Goal: Task Accomplishment & Management: Manage account settings

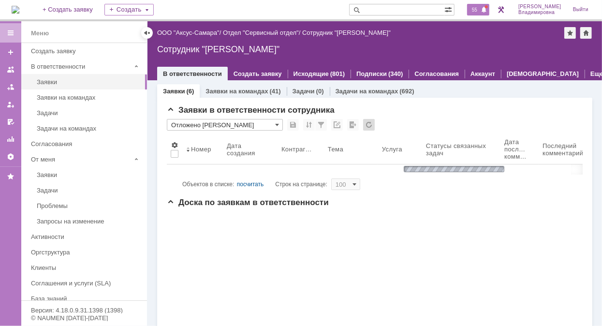
click at [480, 7] on span "55" at bounding box center [474, 9] width 11 height 7
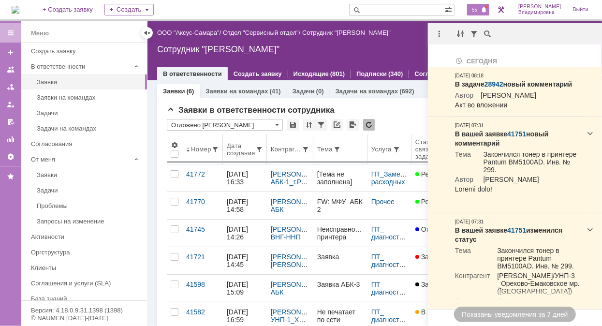
click at [312, 133] on body "Идет загрузка, пожалуйста, подождите. На домашнюю + Создать заявку Создать 55 О…" at bounding box center [301, 163] width 602 height 326
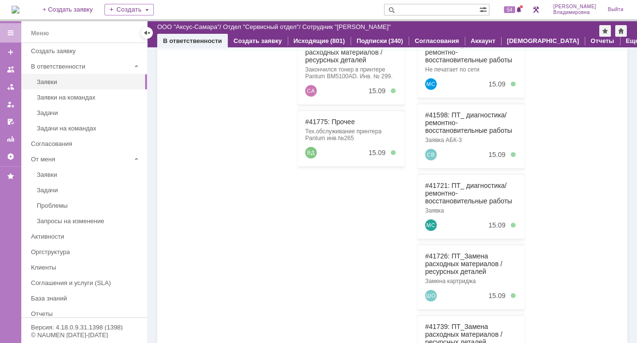
scroll to position [290, 0]
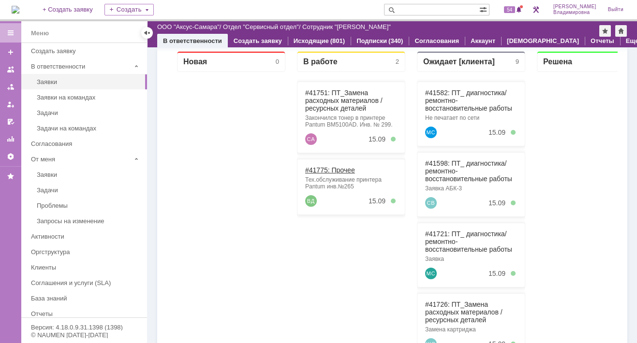
click at [330, 168] on link "#41775: Прочее" at bounding box center [330, 170] width 50 height 8
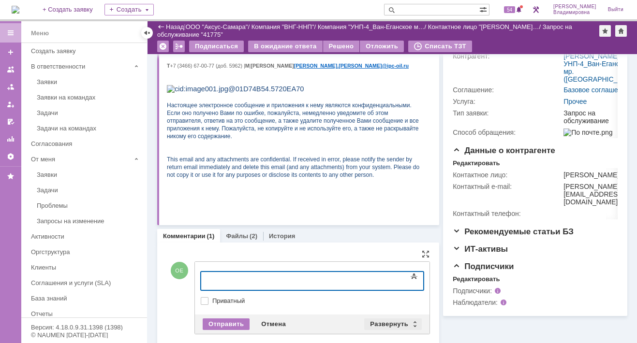
click at [390, 325] on div "Развернуть" at bounding box center [393, 325] width 58 height 12
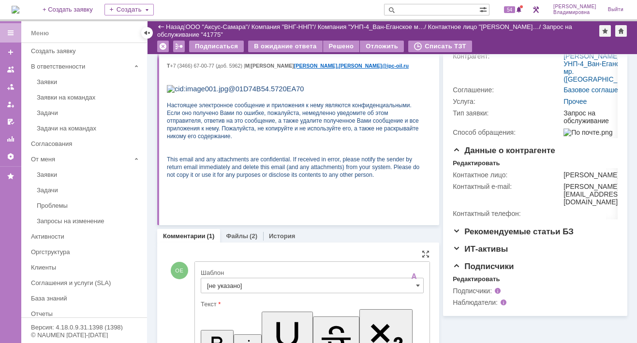
scroll to position [296, 0]
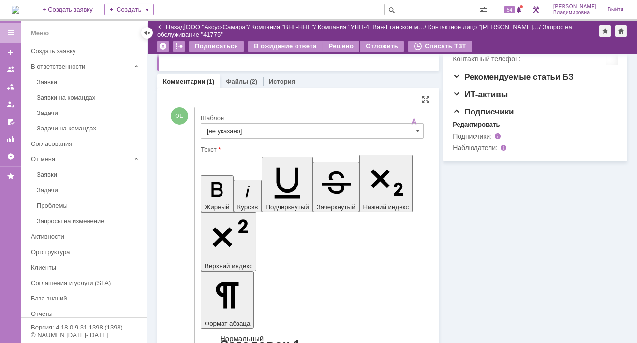
click at [216, 134] on input "[не указано]" at bounding box center [312, 130] width 223 height 15
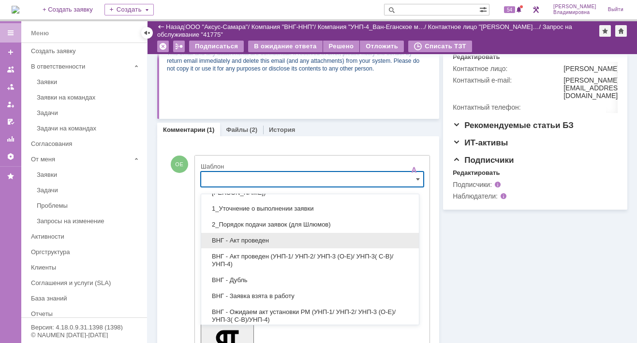
scroll to position [48, 0]
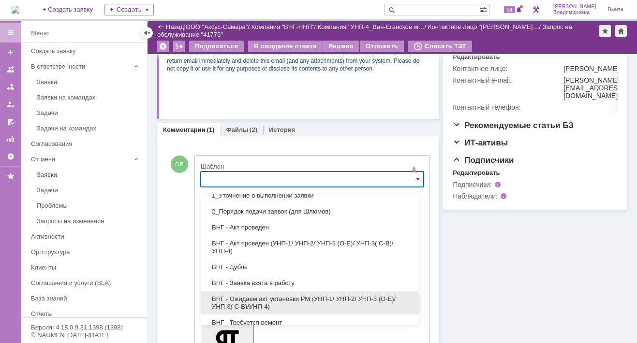
click at [248, 295] on span "ВНГ - Ожидаем акт установки РМ (УНП-1/ УНП-2/ УНП-3 (О-Е)/ УНП-3( С-В)/УНП-4)" at bounding box center [310, 302] width 206 height 15
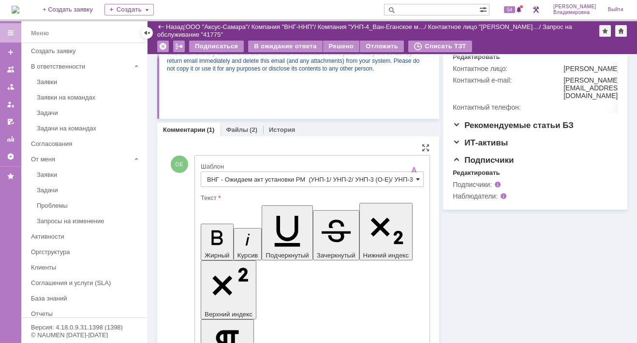
click at [416, 183] on span at bounding box center [418, 179] width 4 height 8
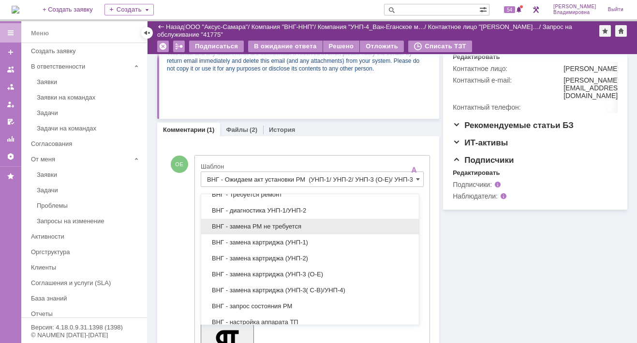
scroll to position [191, 0]
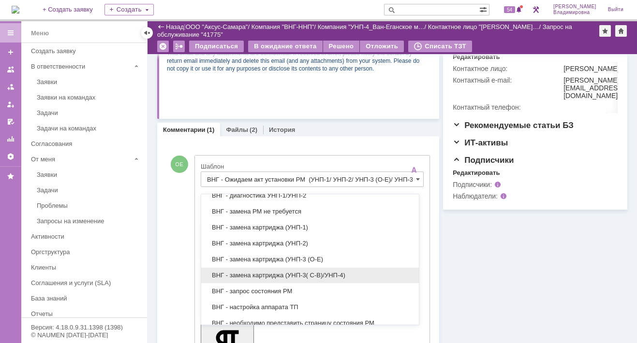
click at [262, 272] on span "ВНГ - замена картриджа (УНП-3( С-В)/УНП-4)" at bounding box center [310, 276] width 206 height 8
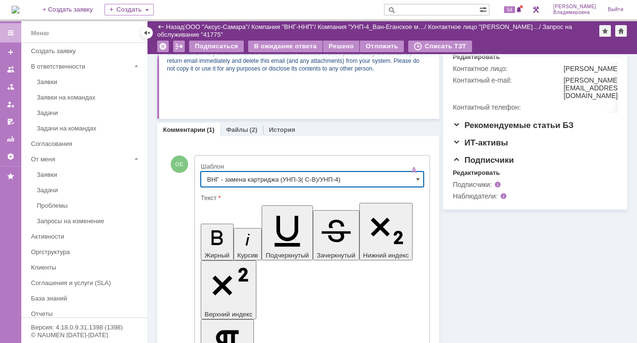
scroll to position [0, 0]
type input "ВНГ - замена картриджа (УНП-3( С-В)/УНП-4)"
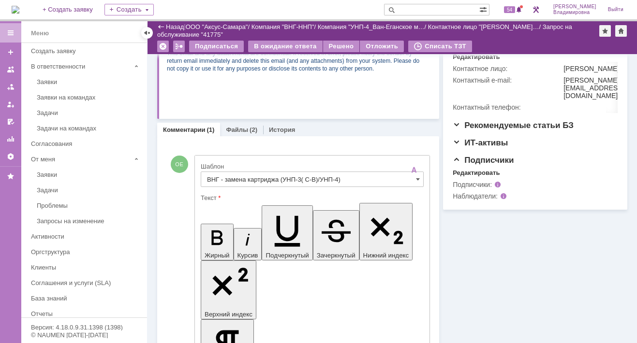
drag, startPoint x: 289, startPoint y: 2191, endPoint x: 298, endPoint y: 2190, distance: 8.8
drag, startPoint x: 288, startPoint y: 2190, endPoint x: 299, endPoint y: 2189, distance: 11.6
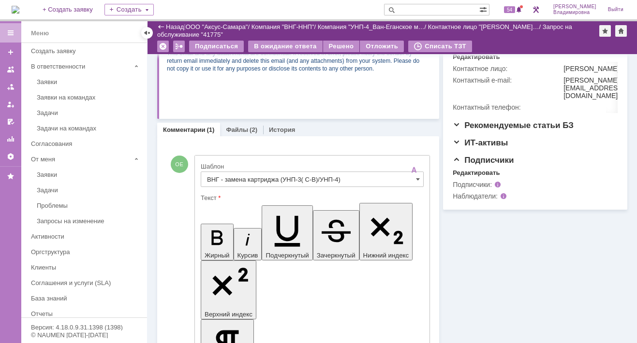
scroll to position [0, 3]
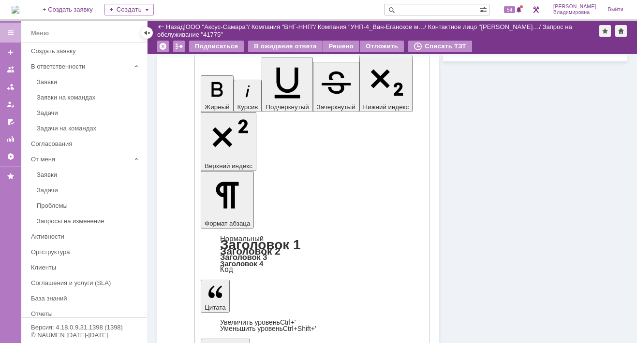
scroll to position [490, 0]
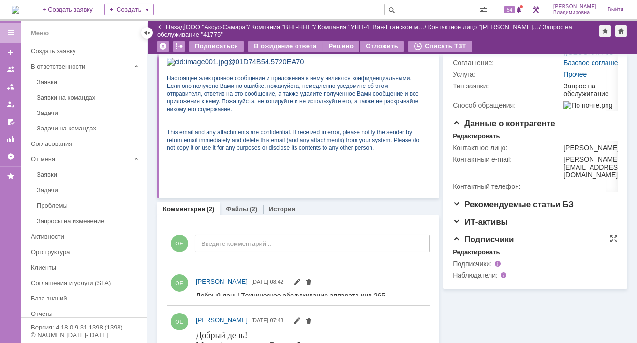
scroll to position [0, 0]
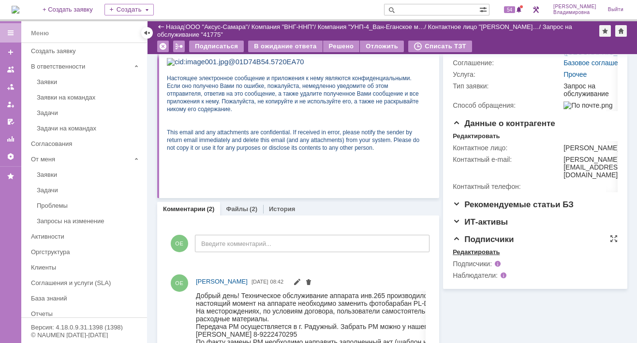
click at [461, 256] on div "Редактировать" at bounding box center [476, 252] width 47 height 8
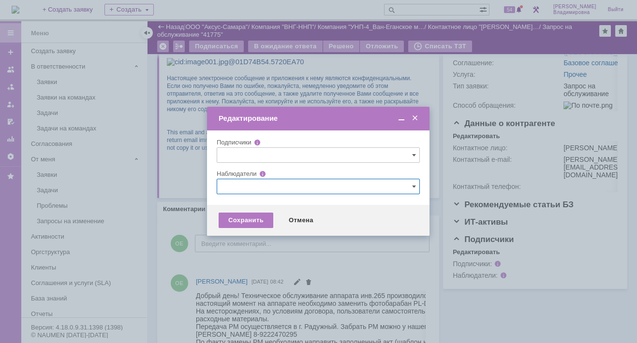
click at [234, 184] on input "text" at bounding box center [318, 186] width 203 height 15
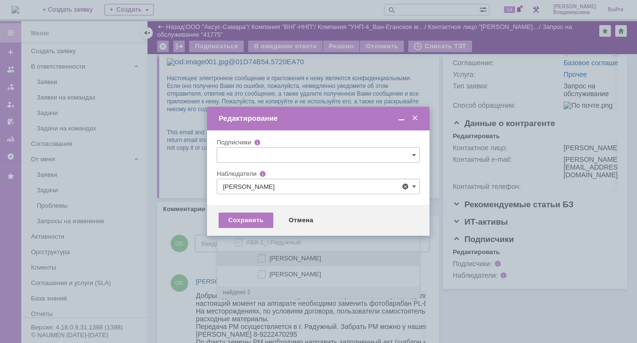
click at [278, 259] on span "[PERSON_NAME]" at bounding box center [295, 258] width 52 height 7
click at [265, 259] on input "[PERSON_NAME]" at bounding box center [262, 259] width 6 height 6
type input "[PERSON_NAME]"
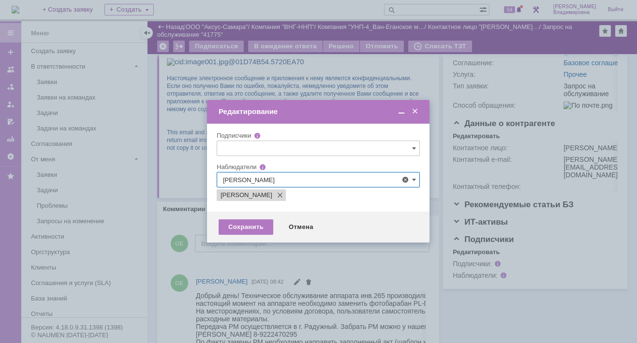
click at [188, 272] on div at bounding box center [318, 171] width 637 height 343
click at [247, 228] on div "Сохранить" at bounding box center [246, 226] width 55 height 15
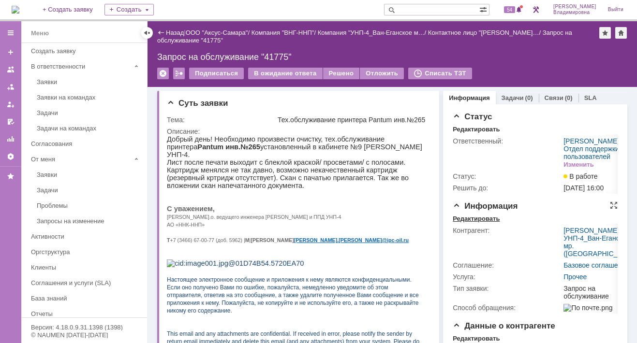
click at [481, 223] on div "Редактировать" at bounding box center [476, 219] width 47 height 8
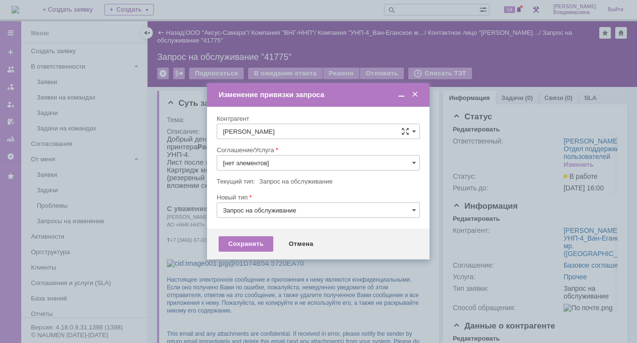
type input "Прочее"
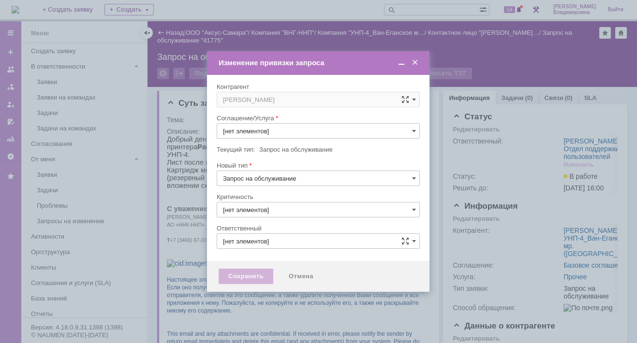
type input "3. Низкая"
type input "[не указано]"
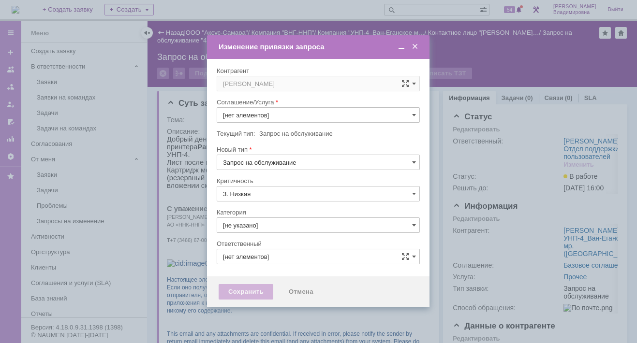
type input "[PERSON_NAME]"
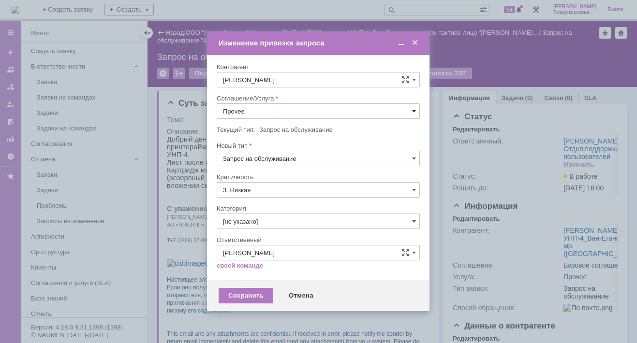
click at [413, 111] on span at bounding box center [414, 111] width 4 height 8
click at [262, 227] on span "ПТ_Замена расходных материалов / ресурсных деталей" at bounding box center [318, 231] width 190 height 8
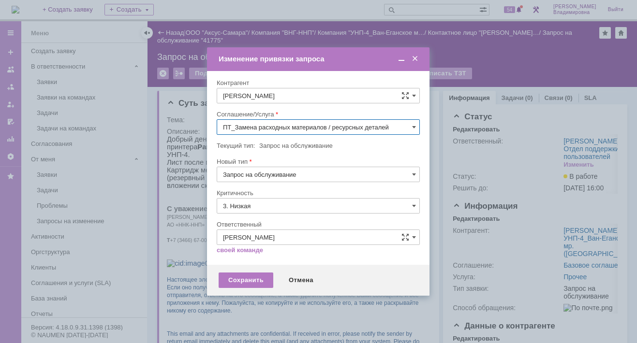
type input "ПТ_Замена расходных материалов / ресурсных деталей"
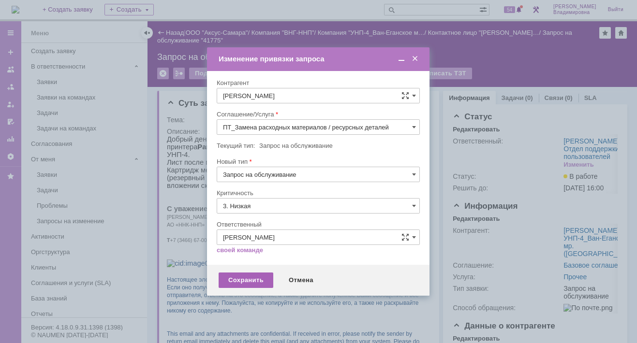
click at [234, 279] on div "Сохранить" at bounding box center [246, 280] width 55 height 15
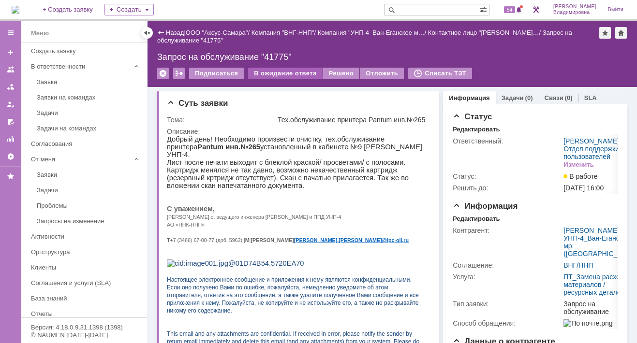
scroll to position [0, 0]
click at [303, 74] on div "В ожидание ответа" at bounding box center [285, 74] width 74 height 12
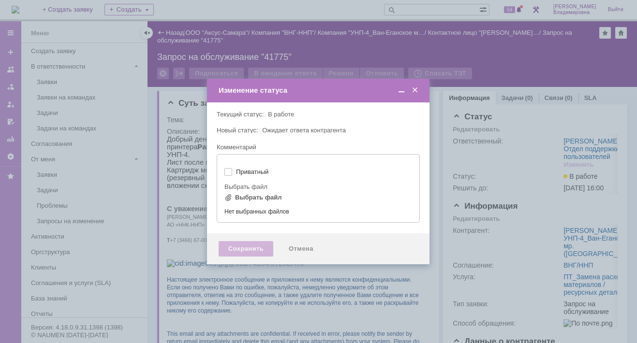
type input "[не указано]"
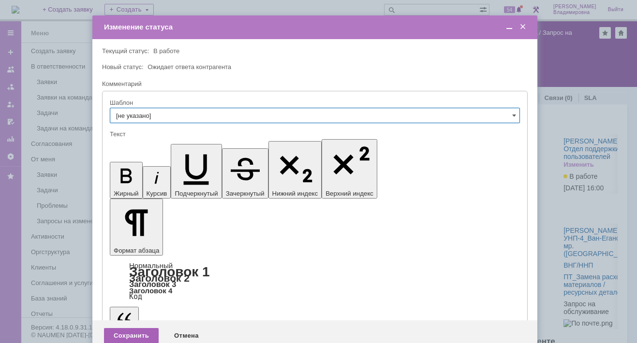
click at [128, 325] on div "Сохранить" at bounding box center [131, 335] width 55 height 15
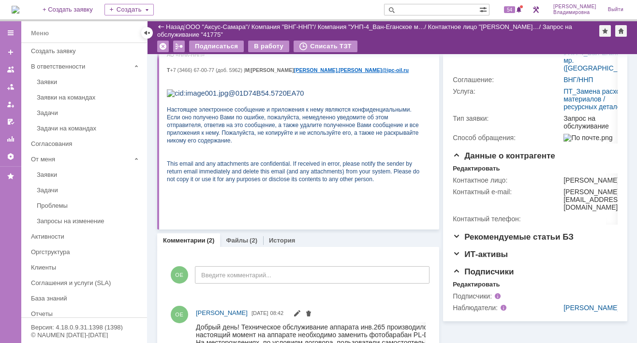
scroll to position [242, 0]
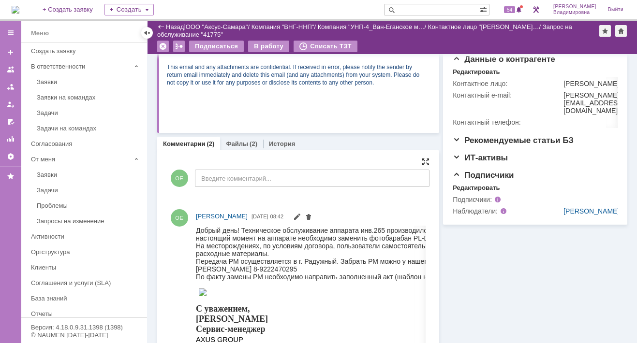
click at [423, 166] on div at bounding box center [426, 162] width 8 height 8
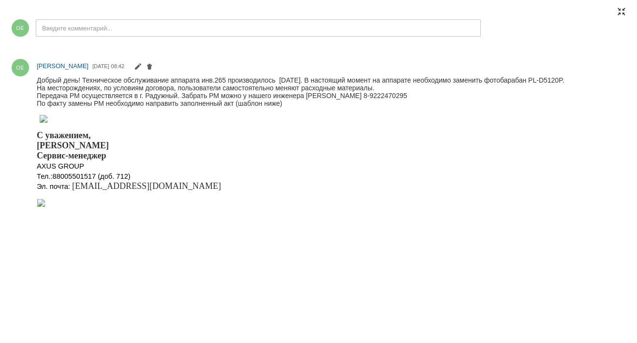
click at [601, 9] on div at bounding box center [621, 12] width 8 height 8
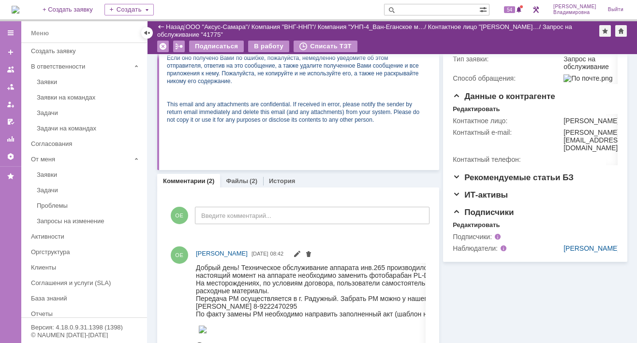
scroll to position [159, 0]
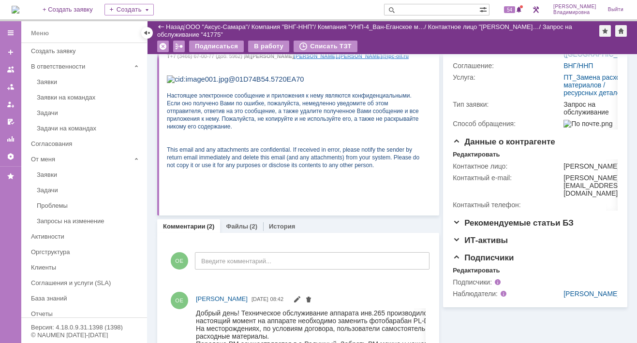
click at [422, 11] on input "text" at bounding box center [431, 10] width 95 height 12
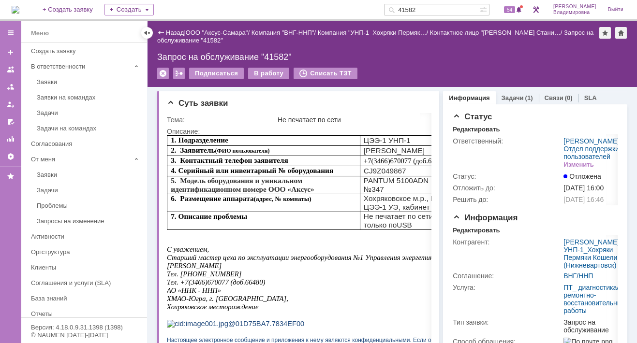
drag, startPoint x: 432, startPoint y: 9, endPoint x: 409, endPoint y: 8, distance: 23.7
click at [409, 8] on div "41582" at bounding box center [431, 10] width 95 height 12
type input "41598"
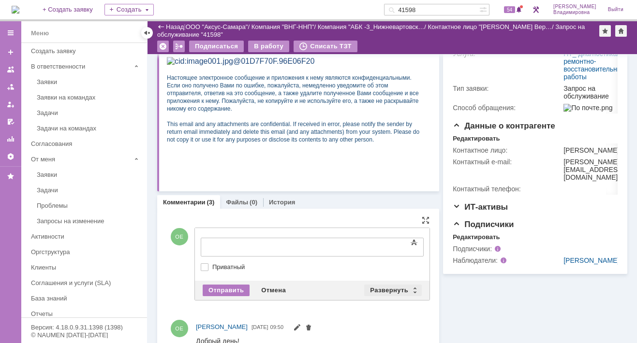
click at [391, 287] on div "Развернуть" at bounding box center [393, 291] width 58 height 12
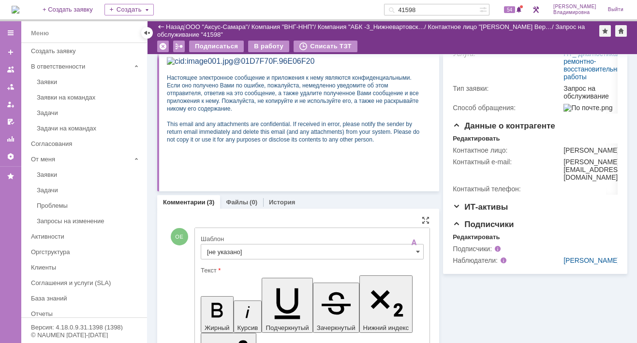
click at [225, 248] on input "[не указано]" at bounding box center [312, 251] width 223 height 15
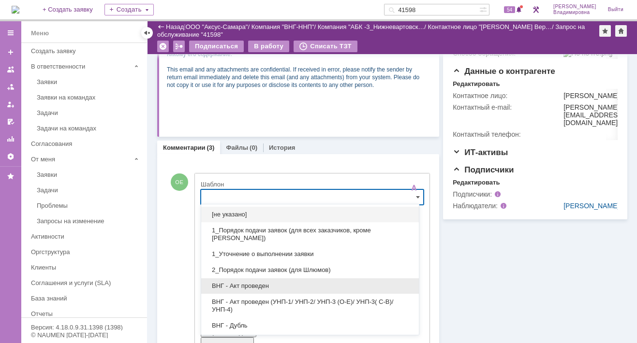
click at [236, 284] on span "ВНГ - Акт проведен" at bounding box center [310, 286] width 206 height 8
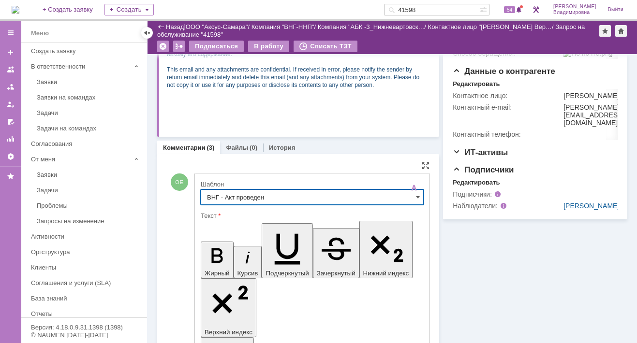
type input "ВНГ - Акт проведен"
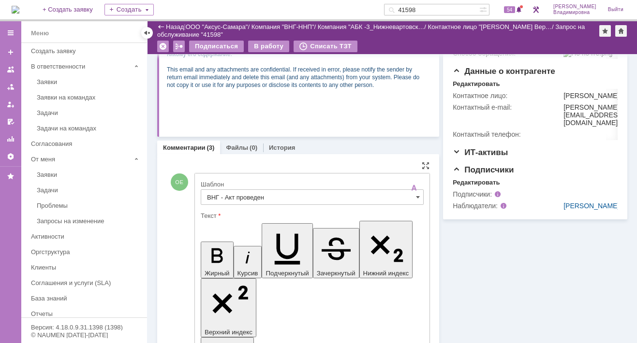
drag, startPoint x: 211, startPoint y: 2212, endPoint x: 246, endPoint y: 2225, distance: 36.7
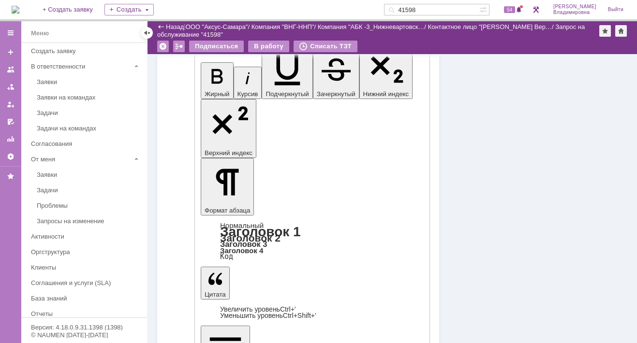
scroll to position [490, 0]
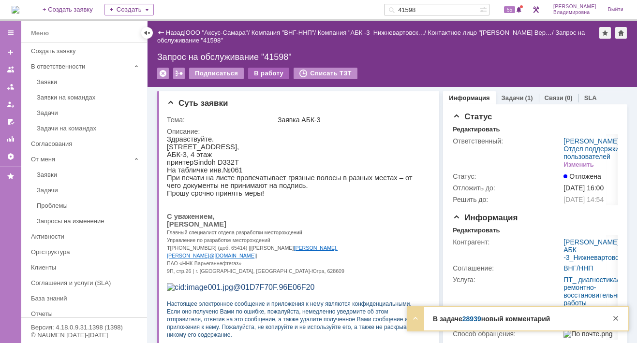
scroll to position [0, 0]
click at [254, 72] on div "В работу" at bounding box center [268, 74] width 41 height 12
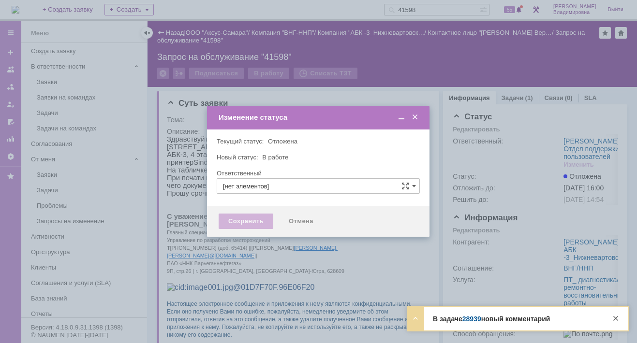
type input "[PERSON_NAME]"
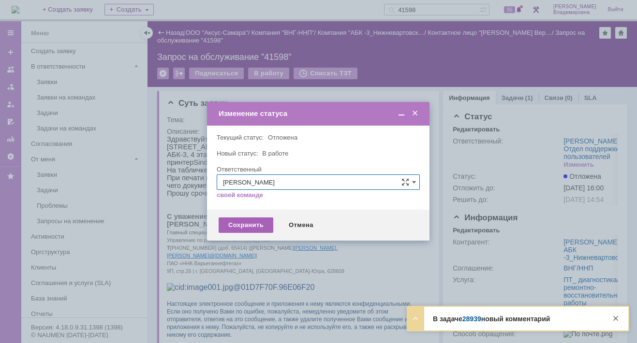
click at [248, 226] on div "Сохранить" at bounding box center [246, 225] width 55 height 15
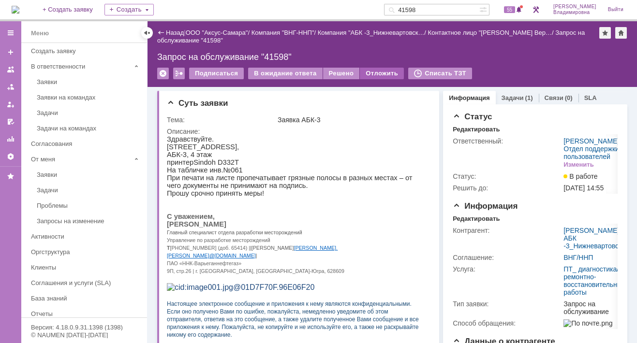
click at [366, 72] on div "Отложить" at bounding box center [382, 74] width 44 height 12
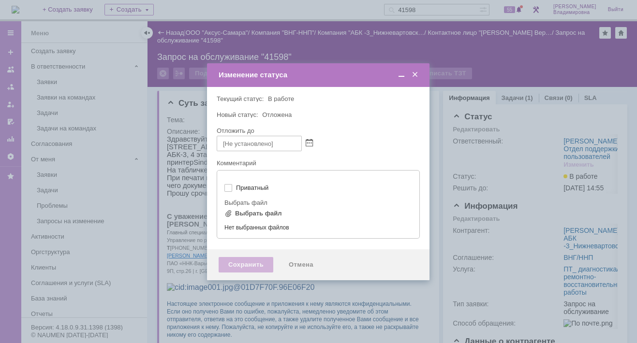
type input "[не указано]"
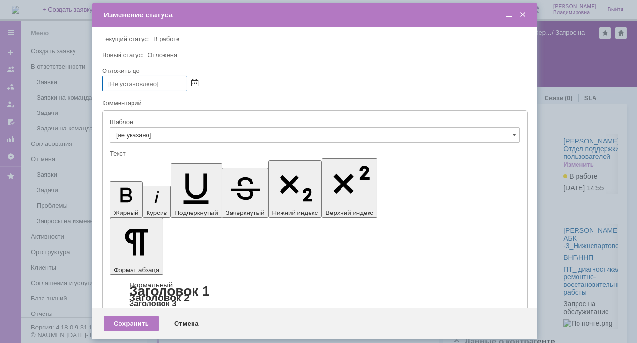
click at [193, 81] on span at bounding box center [194, 84] width 7 height 8
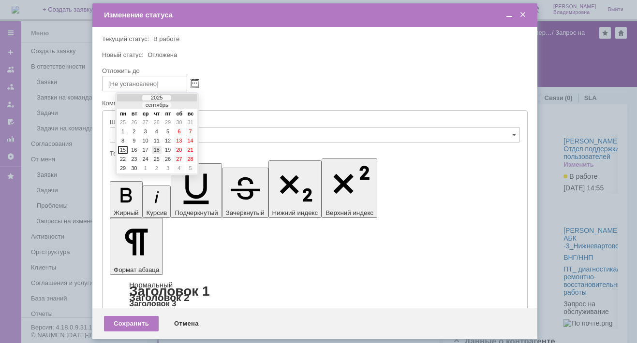
click at [156, 148] on div "18" at bounding box center [157, 150] width 10 height 8
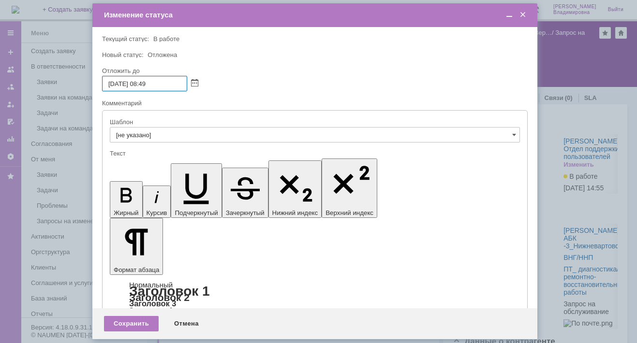
drag, startPoint x: 142, startPoint y: 81, endPoint x: 147, endPoint y: 83, distance: 5.7
click at [147, 83] on input "18.09.2025 08:49" at bounding box center [144, 83] width 85 height 15
drag, startPoint x: 150, startPoint y: 82, endPoint x: 156, endPoint y: 82, distance: 5.8
click at [156, 82] on input "18.09.2025 16:49" at bounding box center [144, 83] width 85 height 15
type input "18.09.2025 16:00"
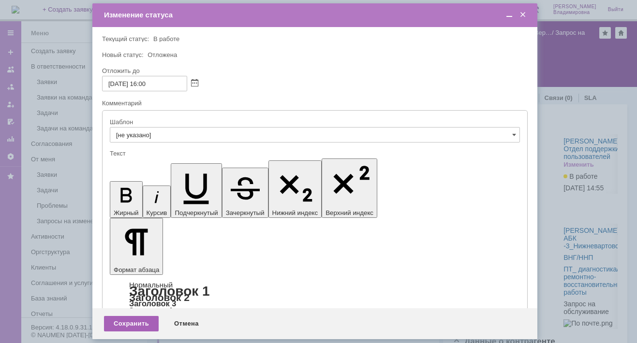
click at [129, 320] on div "Сохранить" at bounding box center [131, 323] width 55 height 15
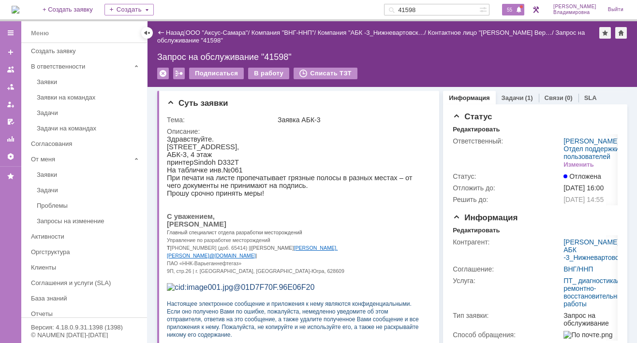
click at [515, 8] on span "55" at bounding box center [509, 9] width 11 height 7
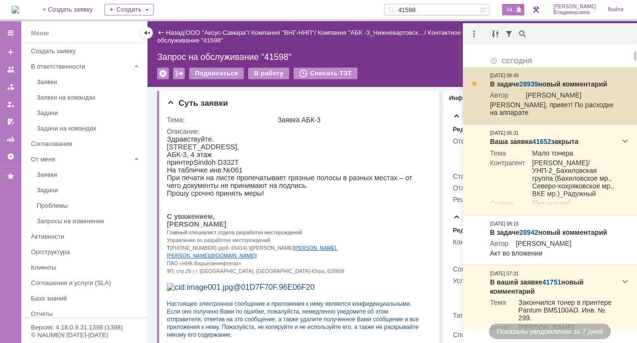
click at [531, 81] on link "28939" at bounding box center [528, 84] width 19 height 8
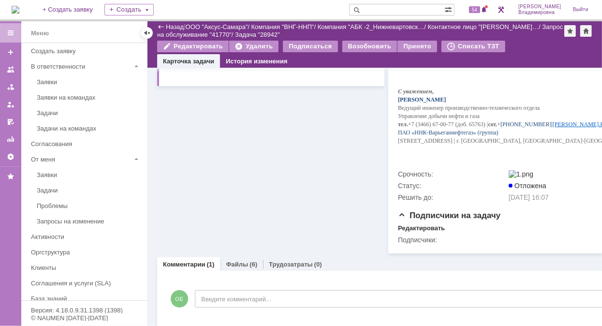
scroll to position [399, 0]
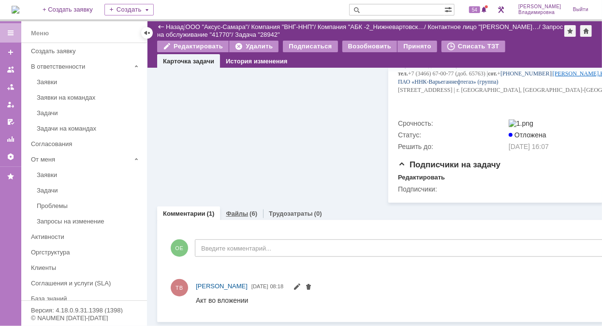
click at [235, 210] on link "Файлы" at bounding box center [237, 213] width 22 height 7
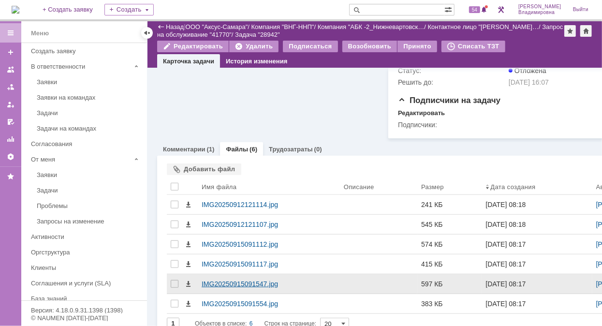
scroll to position [478, 0]
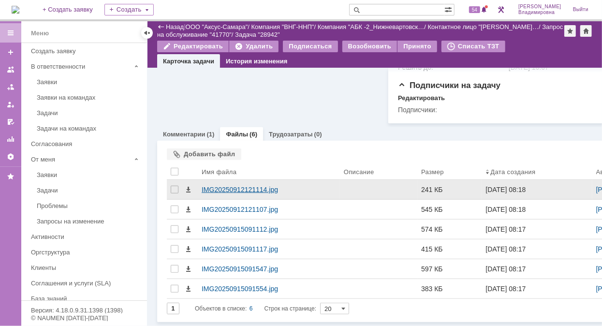
click at [228, 187] on div "IMG20250912121114.jpg" at bounding box center [269, 190] width 134 height 8
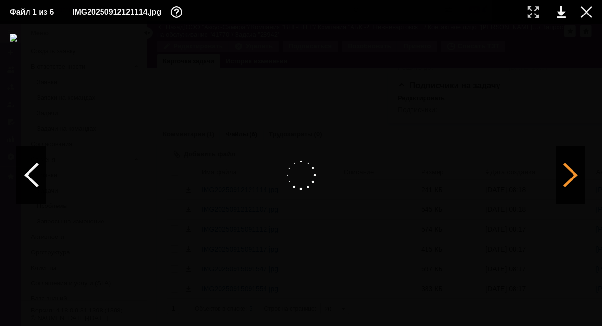
click at [571, 172] on div at bounding box center [570, 175] width 29 height 58
click at [574, 173] on div at bounding box center [570, 175] width 29 height 58
click at [579, 175] on div at bounding box center [570, 175] width 29 height 58
click at [588, 12] on div at bounding box center [587, 12] width 12 height 12
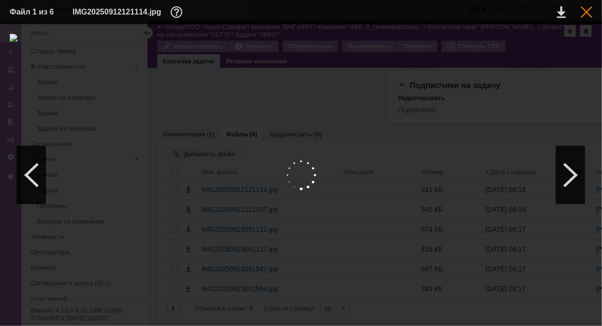
click at [588, 9] on div at bounding box center [587, 12] width 12 height 12
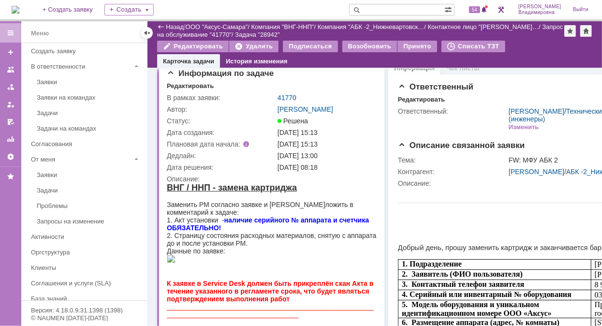
scroll to position [0, 0]
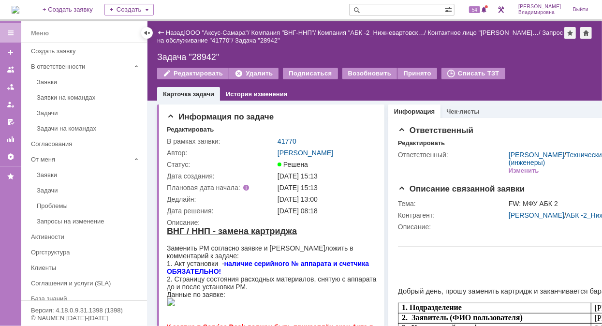
click at [19, 11] on img at bounding box center [16, 10] width 8 height 8
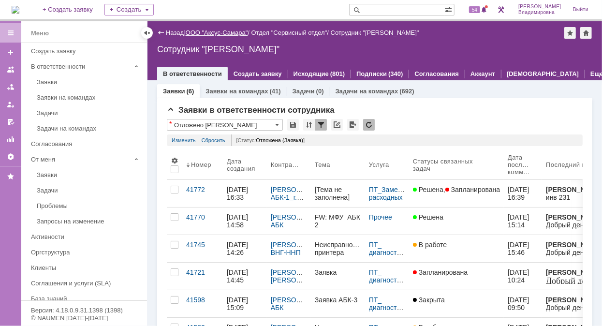
click at [216, 31] on link "ООО "Аксус-Самара"" at bounding box center [217, 32] width 62 height 7
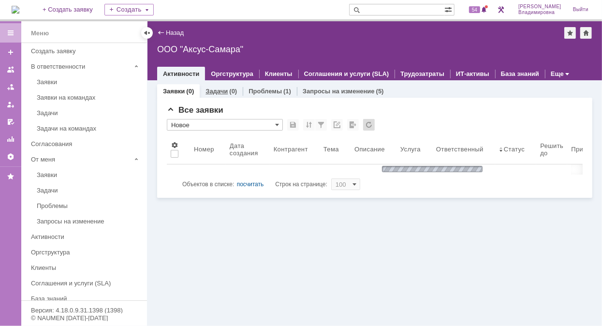
click at [214, 88] on link "Задачи" at bounding box center [216, 91] width 22 height 7
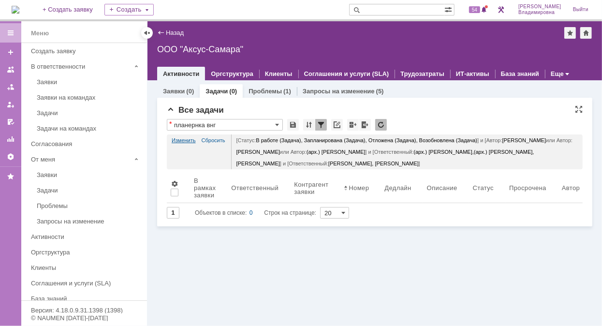
click at [183, 135] on link "Изменить" at bounding box center [184, 140] width 24 height 12
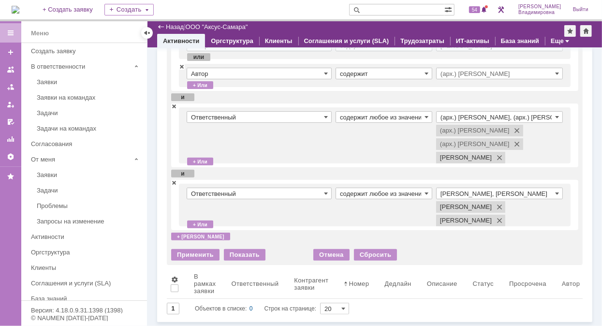
scroll to position [168, 0]
click at [175, 107] on span at bounding box center [174, 106] width 6 height 7
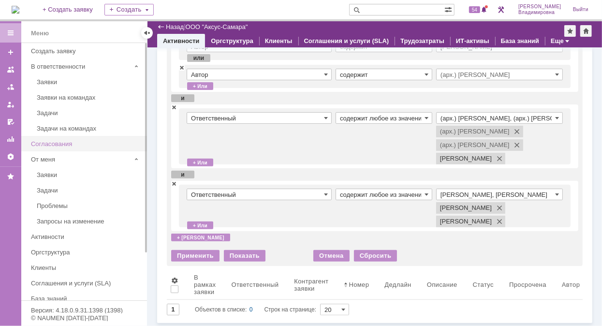
scroll to position [91, 0]
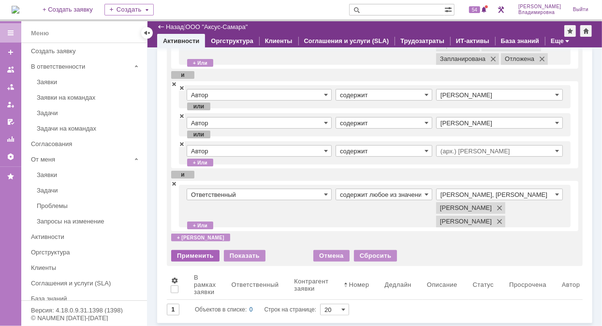
click at [185, 250] on div "Применить" at bounding box center [195, 256] width 48 height 12
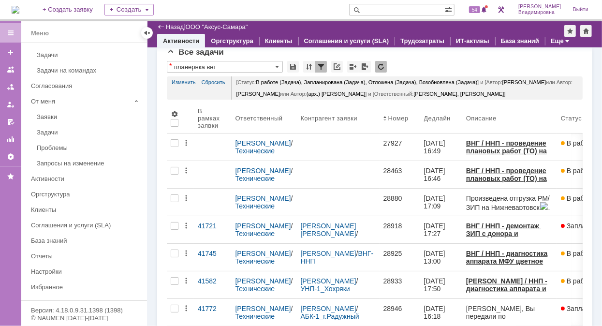
scroll to position [0, 0]
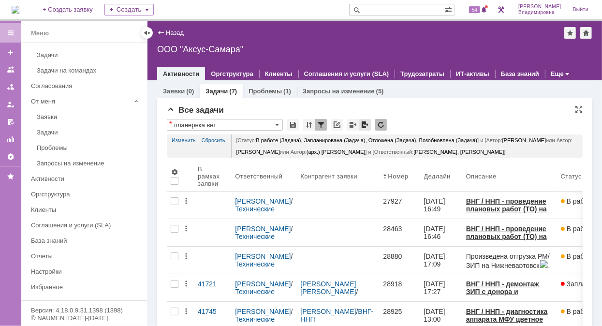
click at [362, 124] on div at bounding box center [365, 125] width 12 height 12
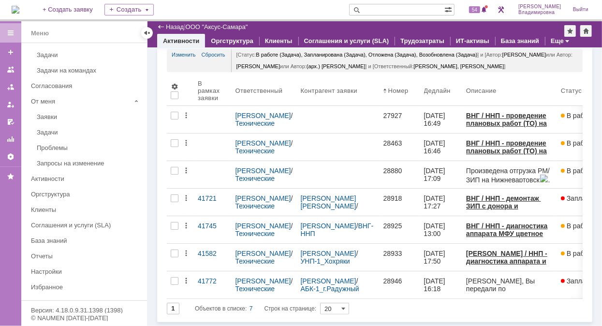
click at [19, 8] on img at bounding box center [16, 10] width 8 height 8
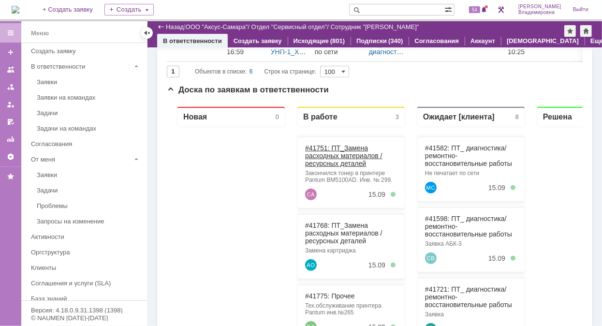
click at [319, 144] on link "#41751: ПТ_Замена расходных материалов / ресурсных деталей" at bounding box center [343, 155] width 77 height 23
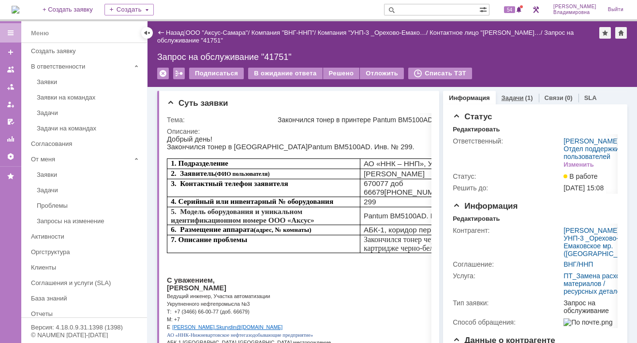
click at [516, 95] on div "Задачи (1)" at bounding box center [516, 98] width 31 height 6
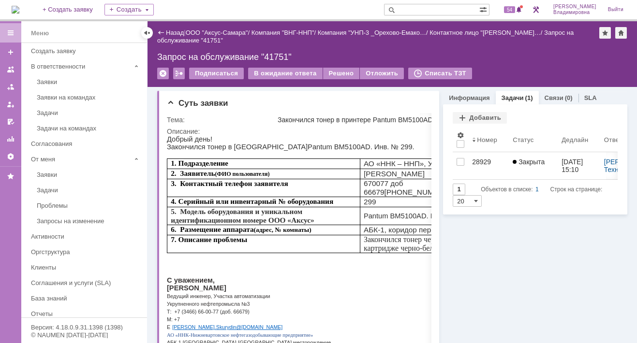
drag, startPoint x: 22, startPoint y: 8, endPoint x: 35, endPoint y: 32, distance: 27.7
click at [19, 8] on img at bounding box center [16, 10] width 8 height 8
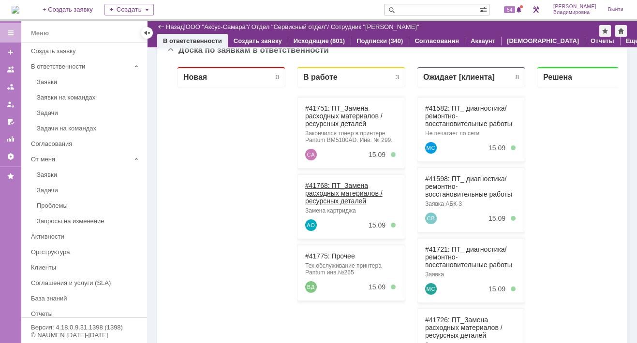
click at [317, 184] on link "#41768: ПТ_Замена расходных материалов / ресурсных деталей" at bounding box center [343, 193] width 77 height 23
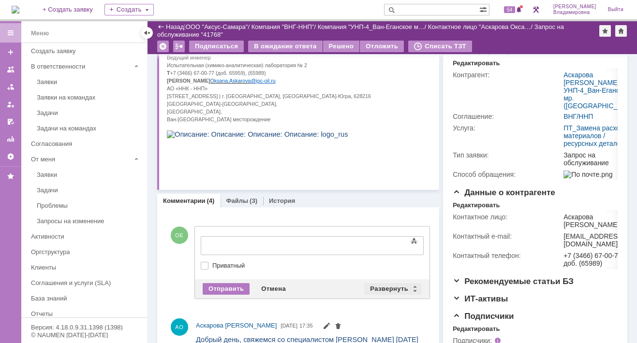
click at [396, 287] on div "Развернуть" at bounding box center [393, 289] width 58 height 12
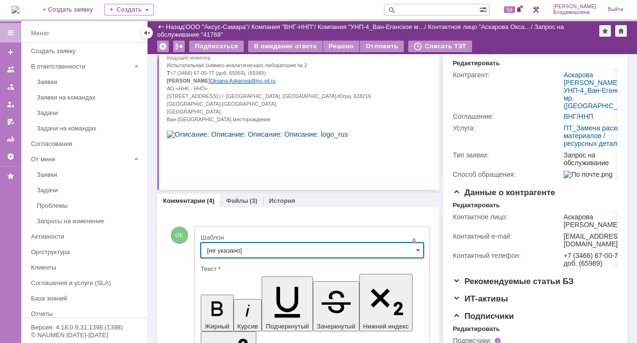
click at [224, 250] on input "[не указано]" at bounding box center [312, 250] width 223 height 15
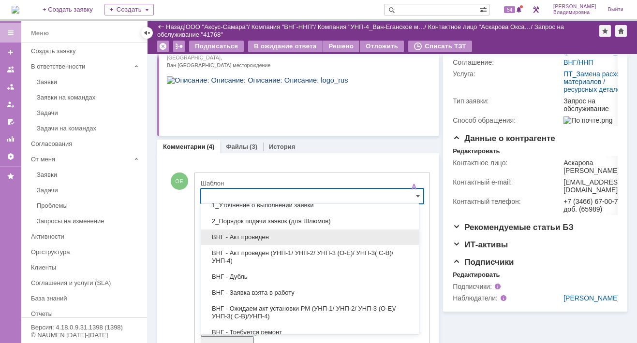
click at [233, 236] on span "ВНГ - Акт проведен" at bounding box center [310, 238] width 206 height 8
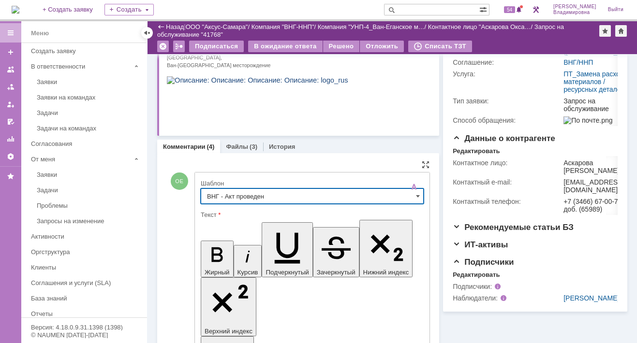
type input "ВНГ - Акт проведен"
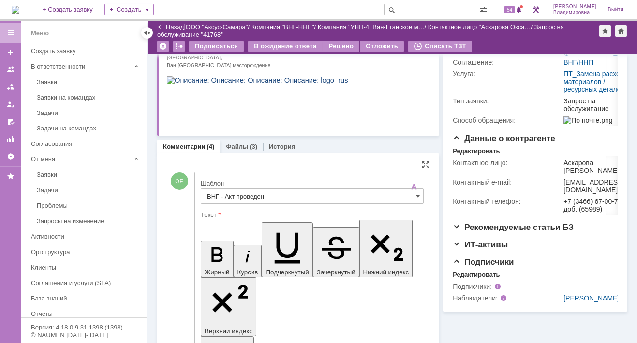
drag, startPoint x: 210, startPoint y: 2212, endPoint x: 245, endPoint y: 2223, distance: 36.4
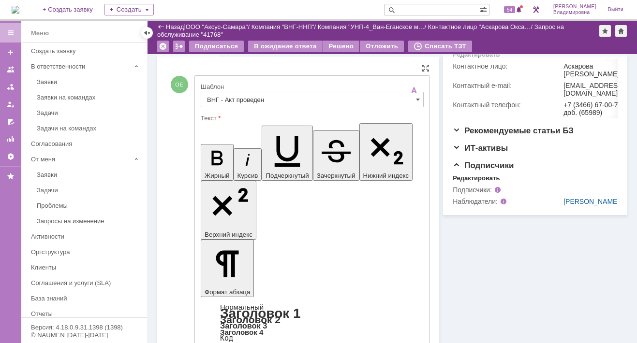
scroll to position [419, 0]
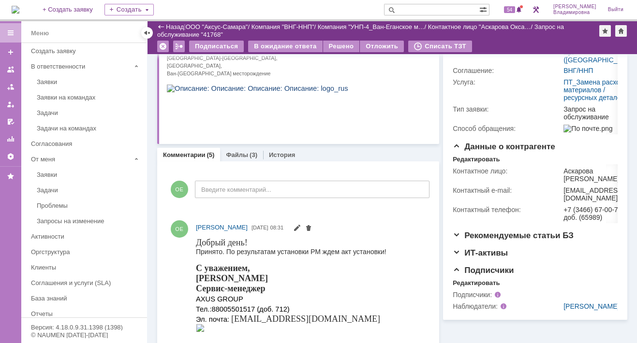
scroll to position [150, 0]
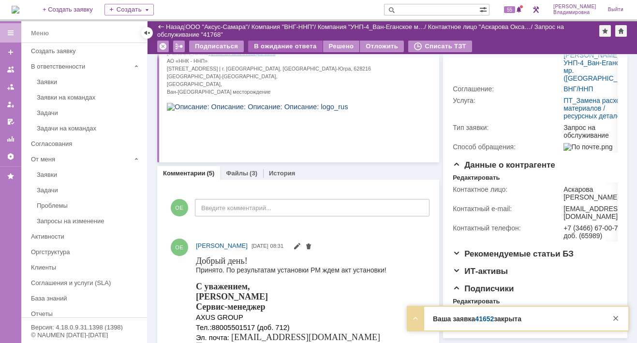
click at [295, 44] on div "В ожидание ответа" at bounding box center [285, 47] width 74 height 12
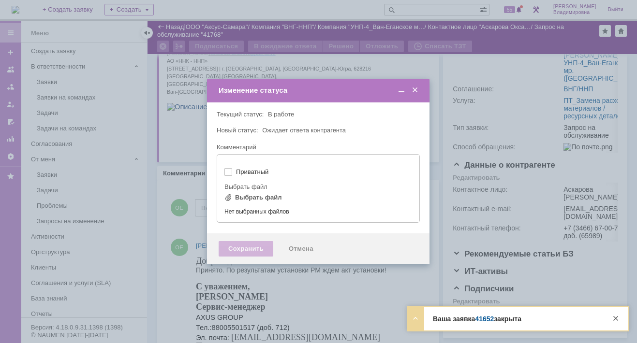
type input "[не указано]"
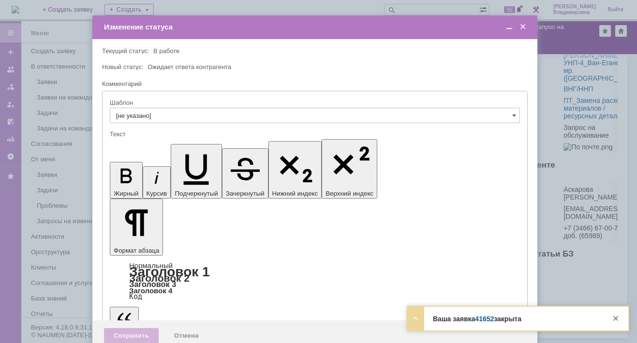
scroll to position [0, 0]
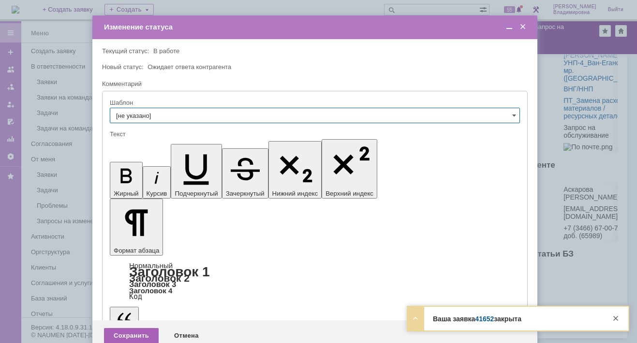
click at [134, 325] on div "Сохранить" at bounding box center [131, 335] width 55 height 15
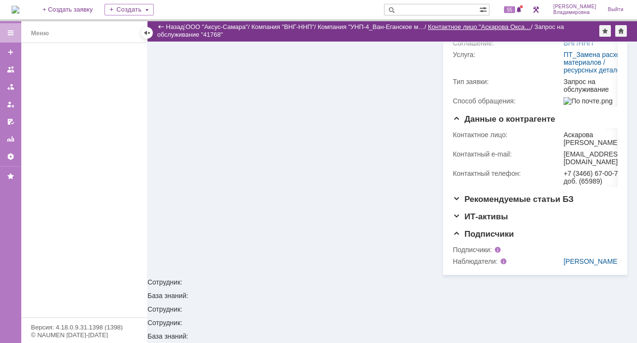
scroll to position [158, 0]
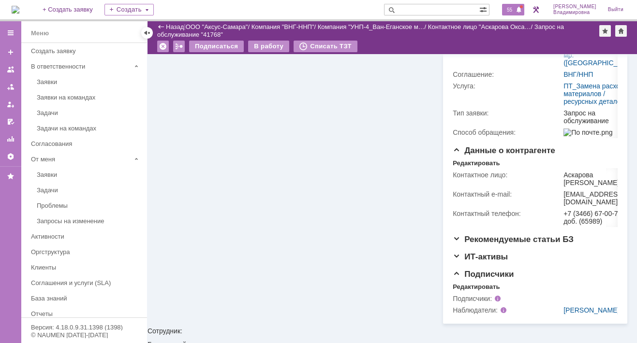
click at [515, 8] on span "55" at bounding box center [509, 9] width 11 height 7
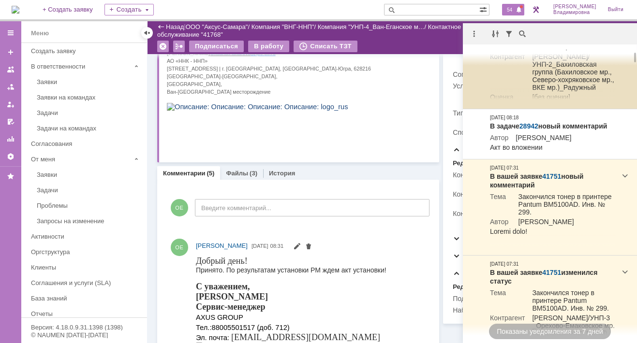
scroll to position [0, 0]
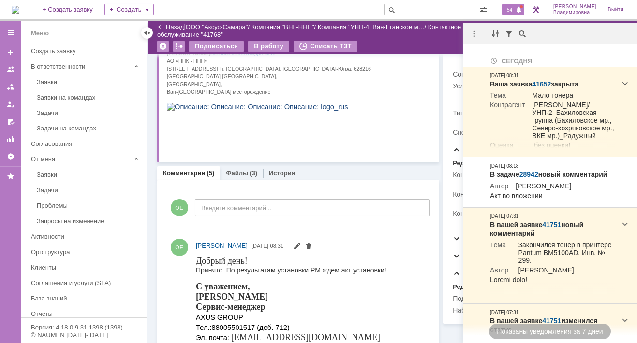
click at [343, 111] on p at bounding box center [279, 107] width 224 height 8
click at [514, 8] on span "54" at bounding box center [509, 9] width 11 height 7
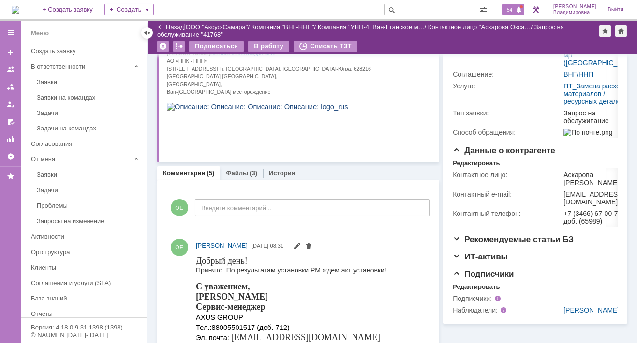
click at [511, 8] on span "54" at bounding box center [509, 9] width 11 height 7
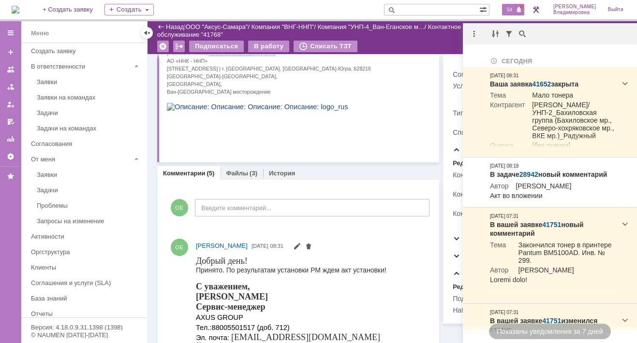
click at [314, 111] on p at bounding box center [279, 107] width 224 height 8
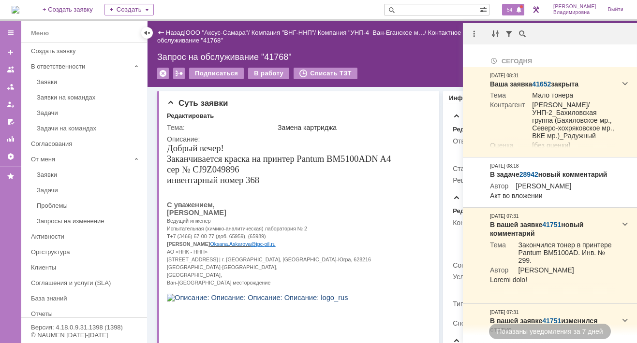
click at [17, 9] on img at bounding box center [16, 10] width 8 height 8
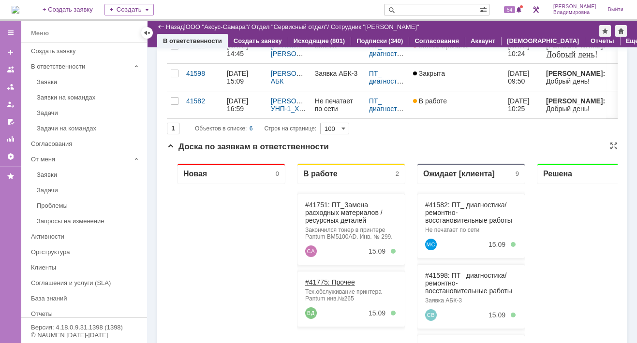
click at [319, 280] on link "#41775: Прочее" at bounding box center [330, 282] width 50 height 8
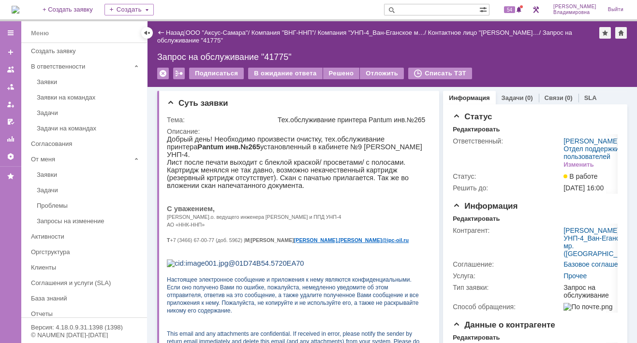
click at [414, 5] on input "text" at bounding box center [431, 10] width 95 height 12
type input "28128"
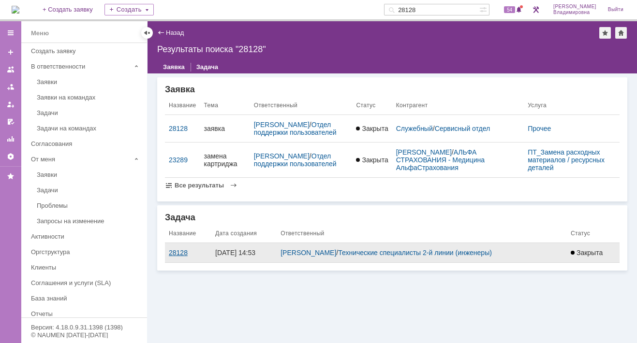
click at [179, 257] on div "28128" at bounding box center [188, 253] width 39 height 8
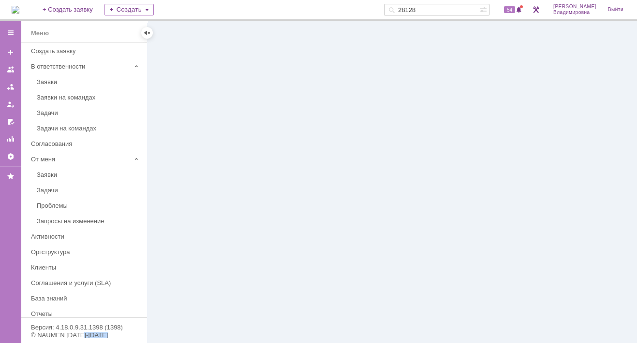
click at [179, 261] on div at bounding box center [391, 182] width 489 height 322
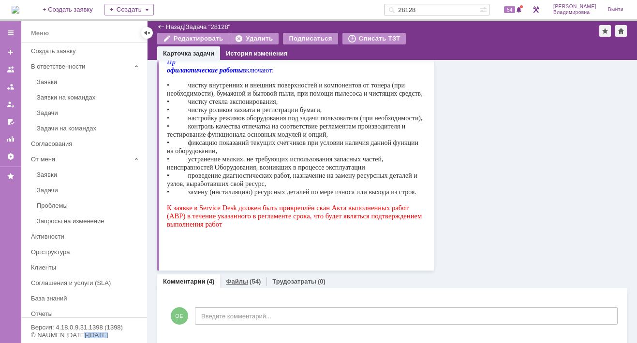
click at [228, 279] on link "Файлы" at bounding box center [237, 281] width 22 height 7
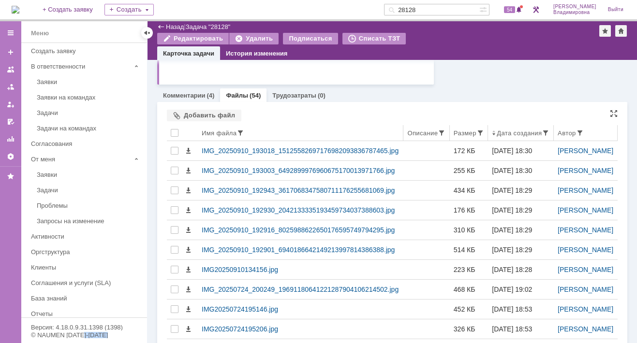
scroll to position [504, 0]
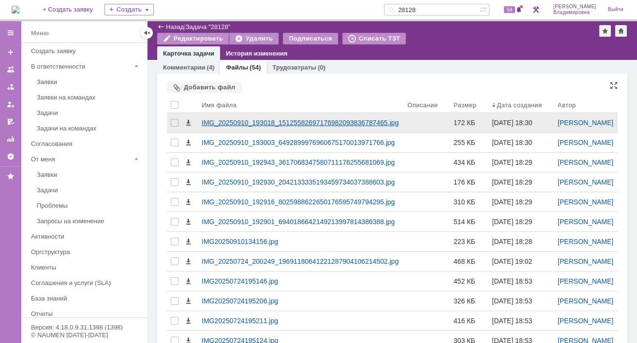
click at [245, 127] on div "IMG_20250910_193018_15125582697176982093836787465.jpg" at bounding box center [301, 123] width 198 height 8
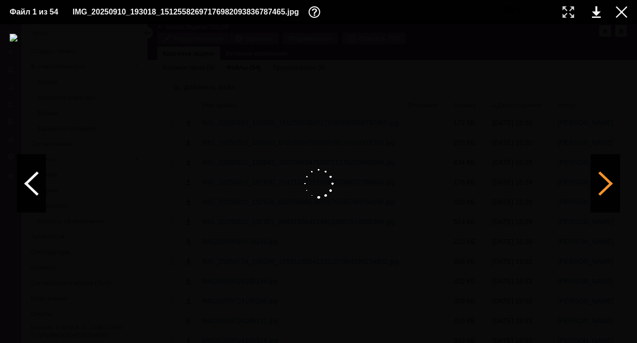
click at [601, 184] on div at bounding box center [605, 184] width 29 height 58
click at [601, 183] on div at bounding box center [605, 184] width 29 height 58
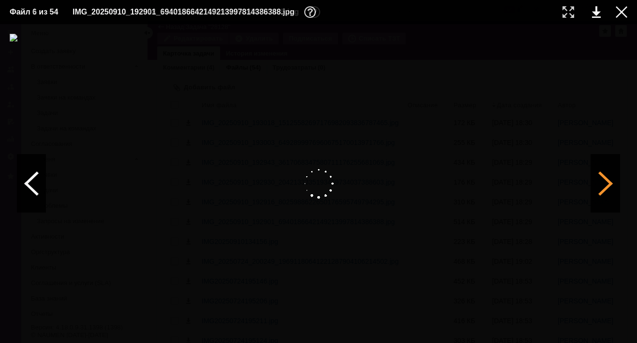
click at [601, 183] on div at bounding box center [605, 184] width 29 height 58
click at [601, 179] on div at bounding box center [605, 184] width 29 height 58
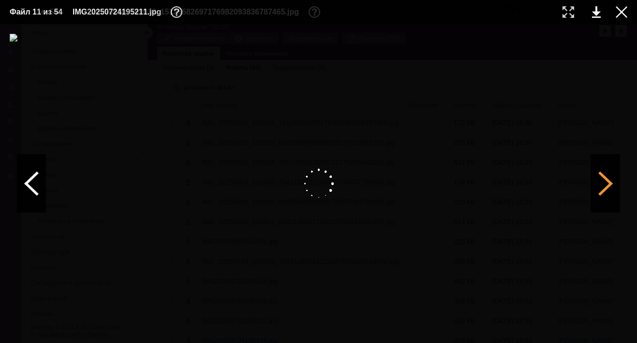
click at [601, 179] on div at bounding box center [605, 184] width 29 height 58
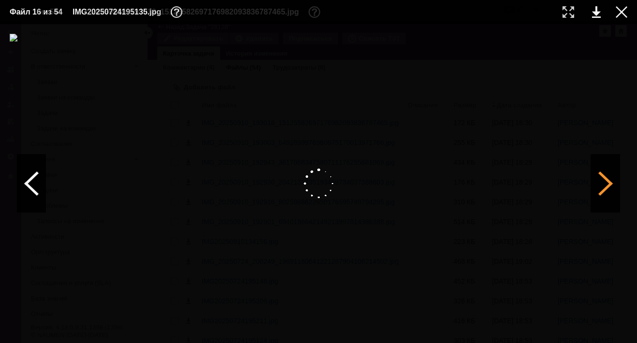
click at [601, 179] on div at bounding box center [605, 184] width 29 height 58
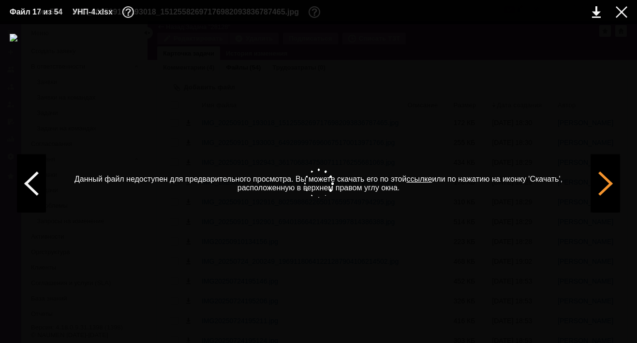
click at [601, 179] on div at bounding box center [605, 184] width 29 height 58
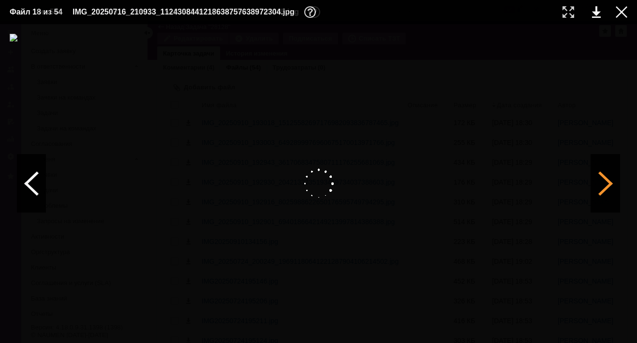
click at [601, 182] on div at bounding box center [605, 184] width 29 height 58
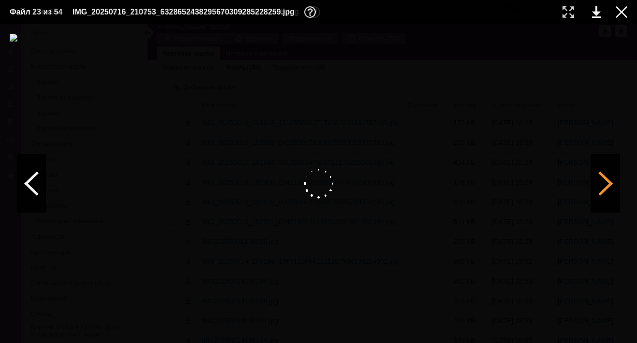
click at [601, 182] on div at bounding box center [605, 184] width 29 height 58
click at [601, 183] on div at bounding box center [605, 184] width 29 height 58
click at [601, 182] on div at bounding box center [605, 184] width 29 height 58
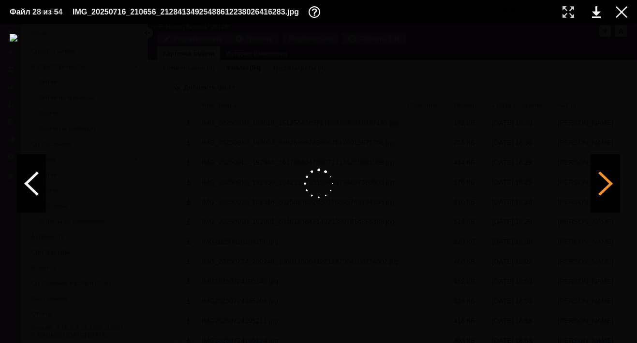
click at [601, 182] on div at bounding box center [605, 184] width 29 height 58
click at [592, 9] on link at bounding box center [596, 12] width 9 height 12
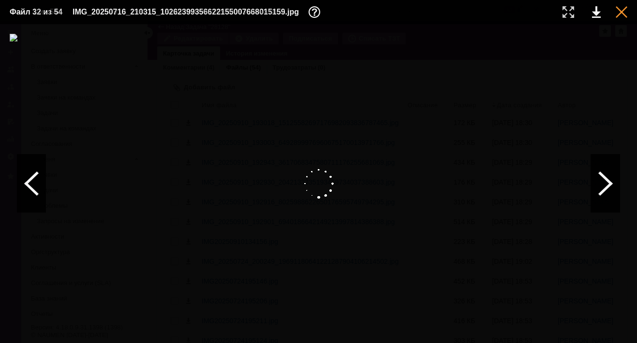
click at [601, 9] on div at bounding box center [621, 12] width 12 height 12
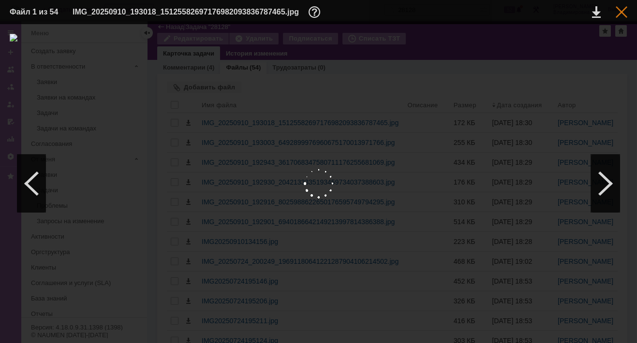
click at [601, 7] on div at bounding box center [621, 12] width 12 height 12
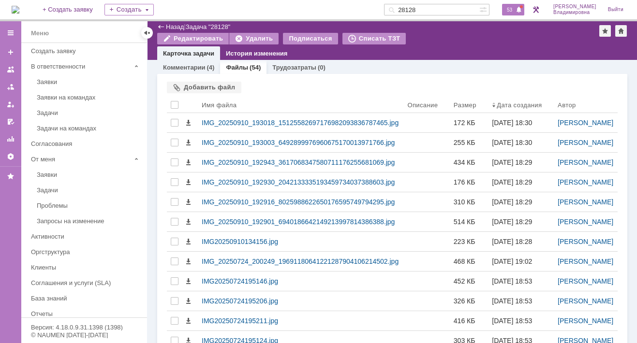
click at [515, 10] on span "53" at bounding box center [509, 9] width 11 height 7
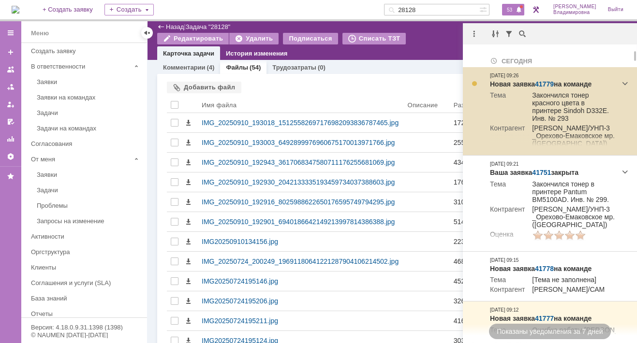
click at [546, 80] on link "41779" at bounding box center [544, 84] width 19 height 8
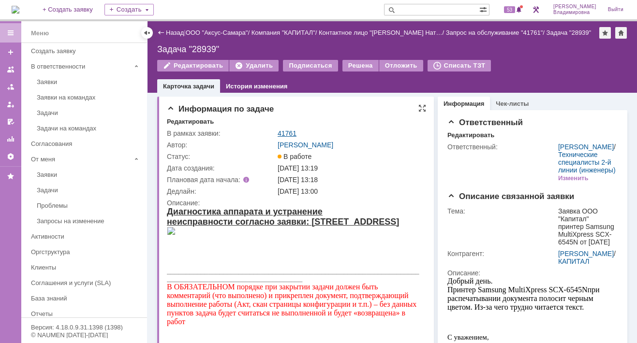
click at [283, 133] on link "41761" at bounding box center [286, 134] width 19 height 8
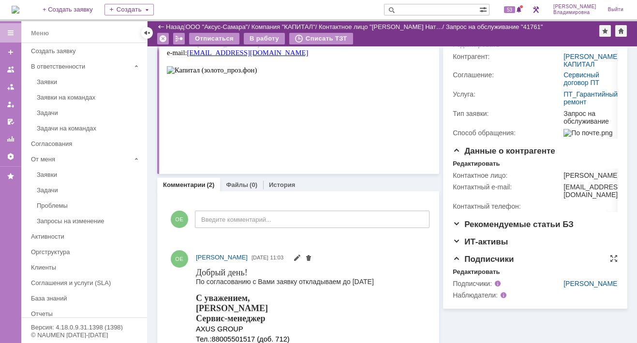
scroll to position [290, 0]
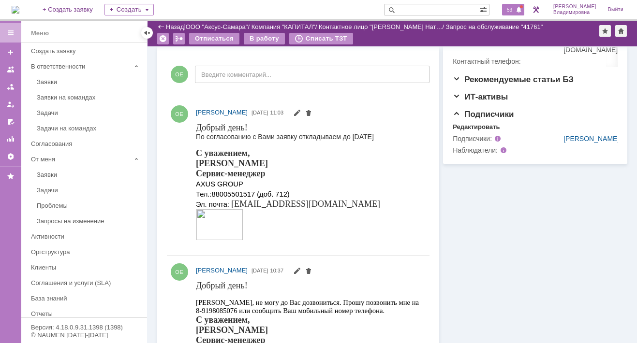
click at [515, 10] on span "53" at bounding box center [509, 9] width 11 height 7
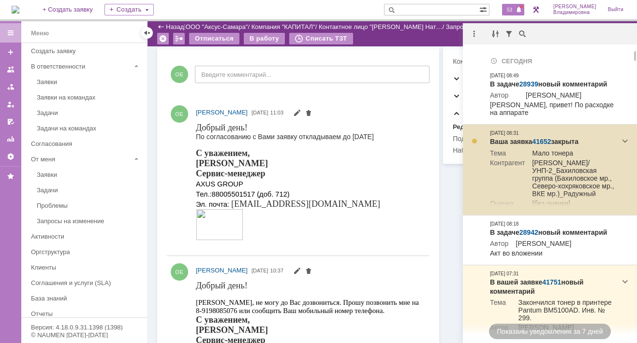
scroll to position [48, 0]
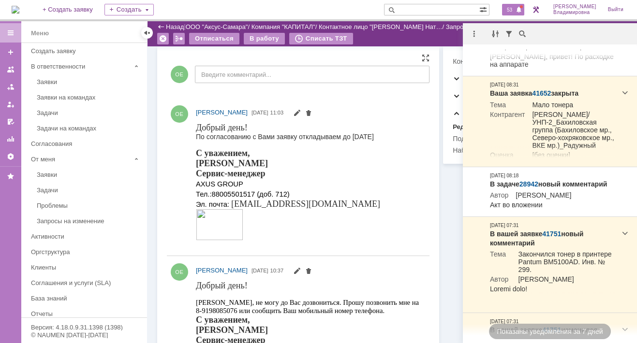
click at [382, 204] on html "Добрый день! По согласованию с Вами заявку откладываем до 15.09.25 С уважением,…" at bounding box center [308, 182] width 225 height 120
drag, startPoint x: 343, startPoint y: 211, endPoint x: 343, endPoint y: 194, distance: 17.4
click at [343, 211] on div "С уважением, Орлова Елена Сервис-менеджер AXUS GROUP Тел.: 88005501517 (доб. 71…" at bounding box center [288, 195] width 184 height 94
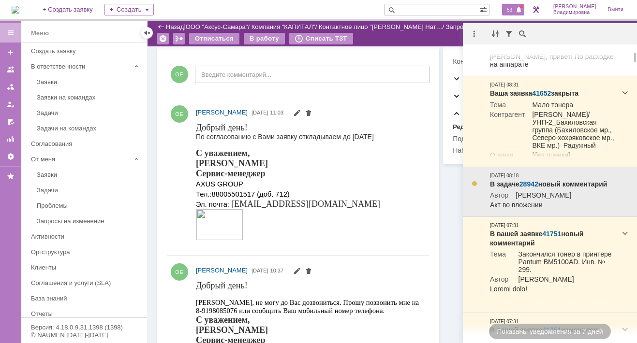
drag, startPoint x: 536, startPoint y: 181, endPoint x: 530, endPoint y: 181, distance: 5.8
click at [536, 181] on link "28942" at bounding box center [528, 184] width 19 height 8
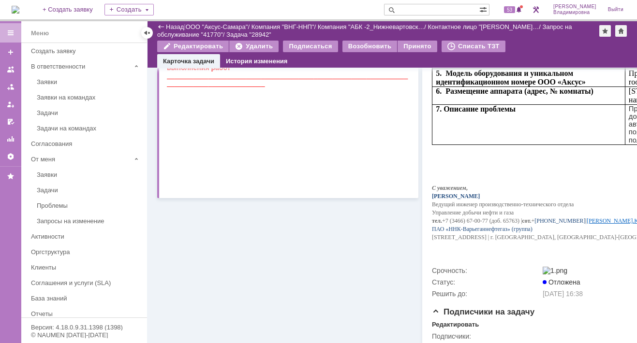
scroll to position [381, 0]
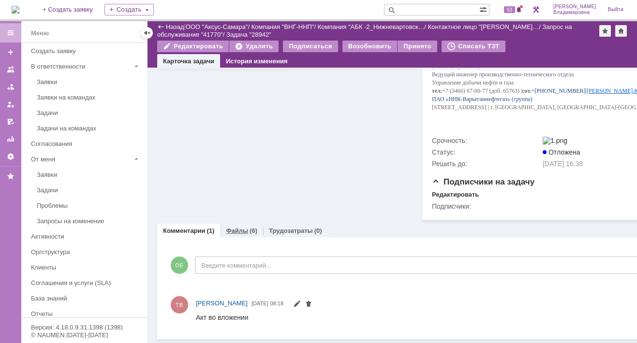
click at [234, 227] on link "Файлы" at bounding box center [237, 230] width 22 height 7
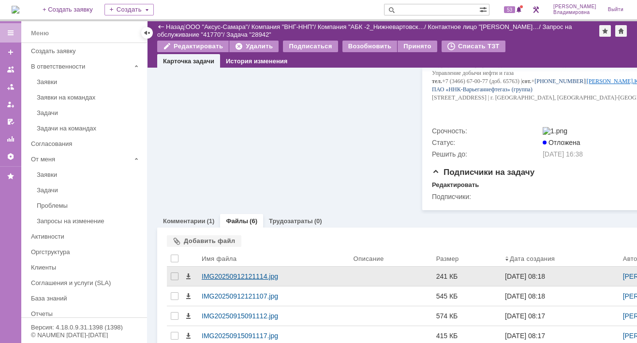
scroll to position [430, 0]
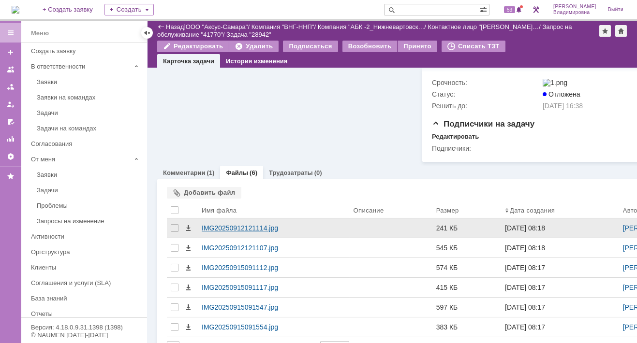
click at [228, 228] on div "IMG20250912121114.jpg" at bounding box center [274, 228] width 144 height 8
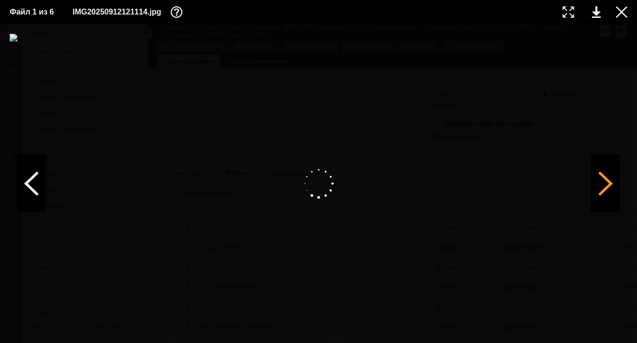
click at [604, 186] on div at bounding box center [605, 184] width 29 height 58
click at [621, 10] on div at bounding box center [621, 12] width 12 height 12
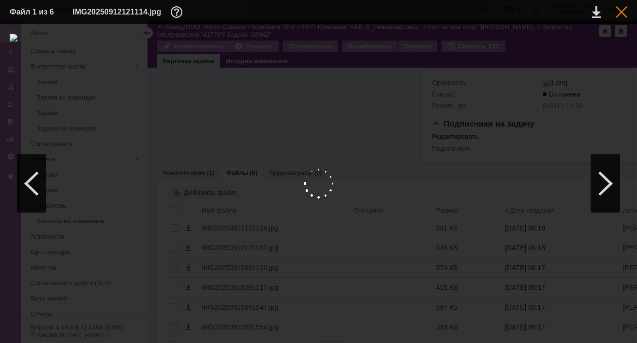
click at [619, 12] on div at bounding box center [621, 12] width 12 height 12
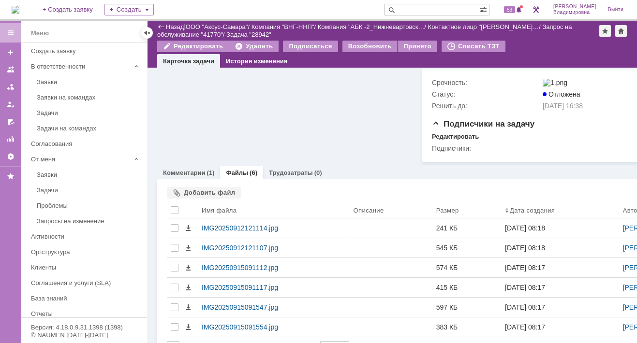
click at [418, 8] on input "text" at bounding box center [431, 10] width 95 height 12
type input "41770"
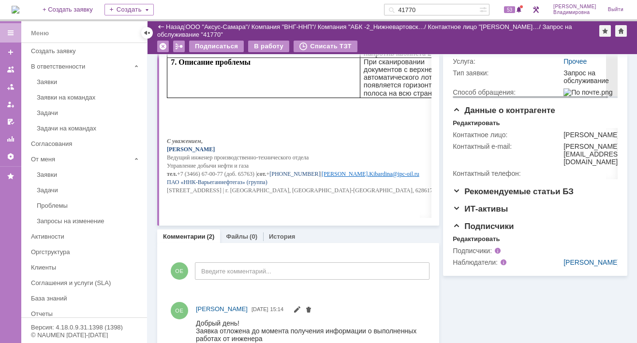
scroll to position [145, 0]
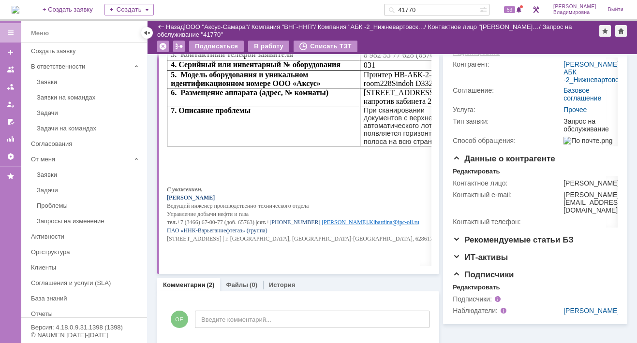
drag, startPoint x: 471, startPoint y: 82, endPoint x: 234, endPoint y: 158, distance: 249.2
click at [471, 57] on div "Редактировать" at bounding box center [476, 53] width 47 height 8
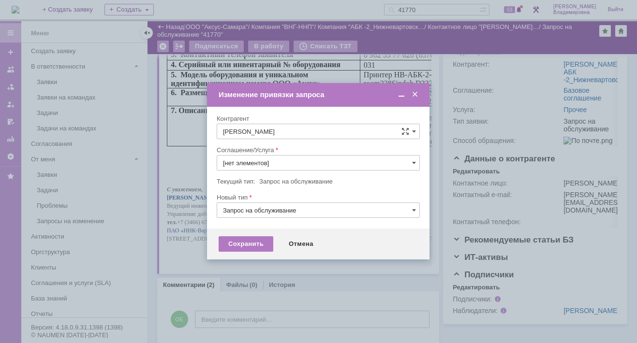
type input "Прочее"
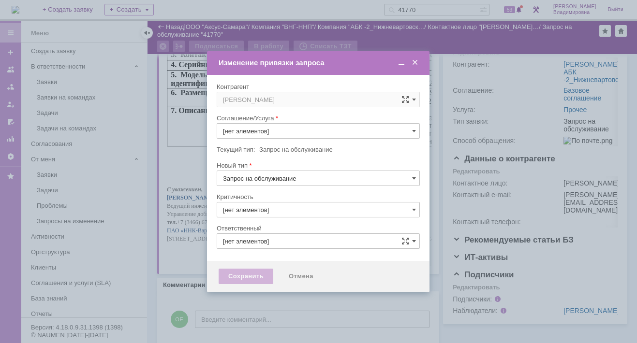
type input "Прочее"
type input "3. Низкая"
type input "[не указано]"
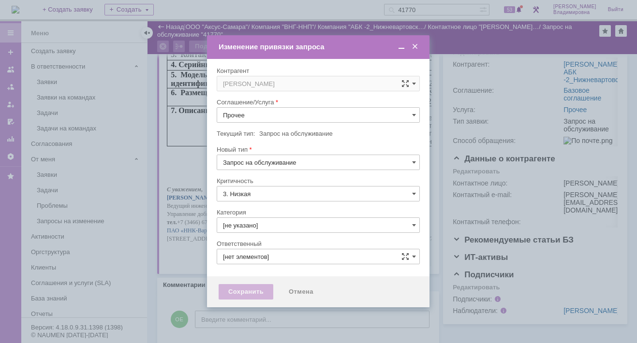
type input "[PERSON_NAME]"
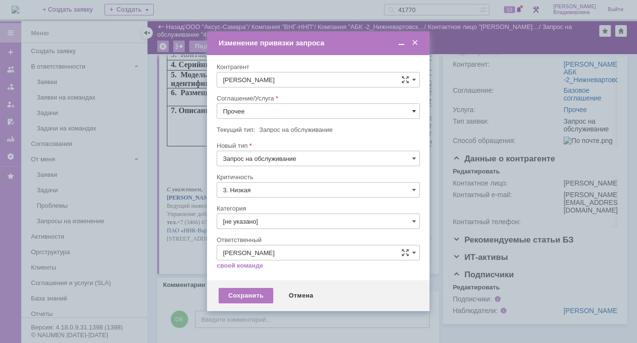
click at [413, 109] on span at bounding box center [414, 111] width 4 height 8
click at [263, 227] on span "ПТ_Замена расходных материалов / ресурсных деталей" at bounding box center [318, 231] width 190 height 8
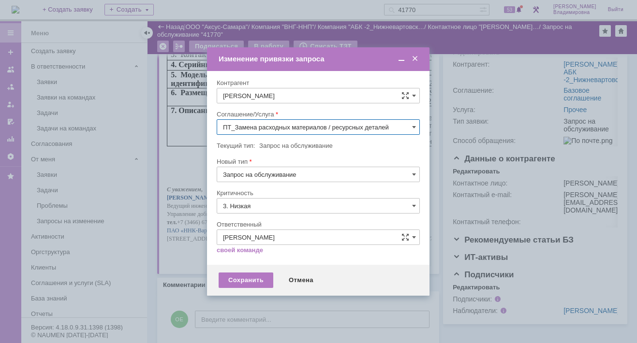
type input "ПТ_Замена расходных материалов / ресурсных деталей"
click at [244, 280] on div "Сохранить" at bounding box center [246, 280] width 55 height 15
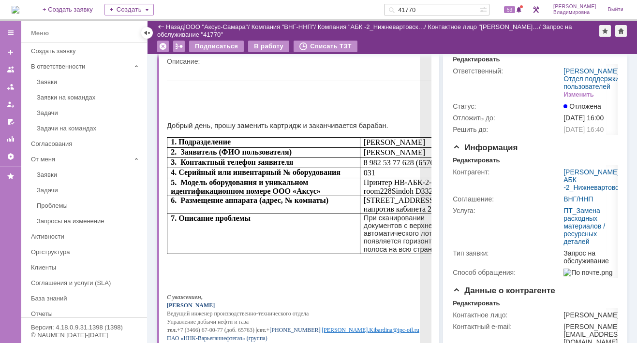
scroll to position [0, 0]
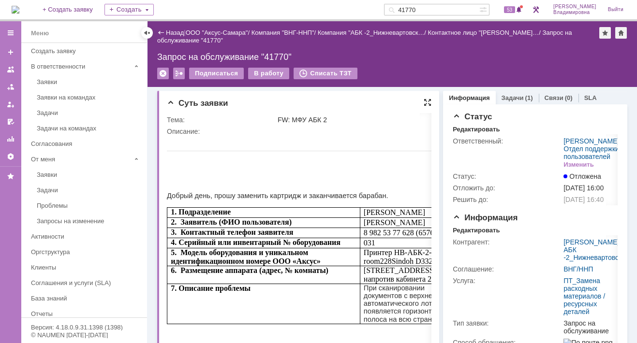
click at [424, 101] on div at bounding box center [427, 103] width 8 height 8
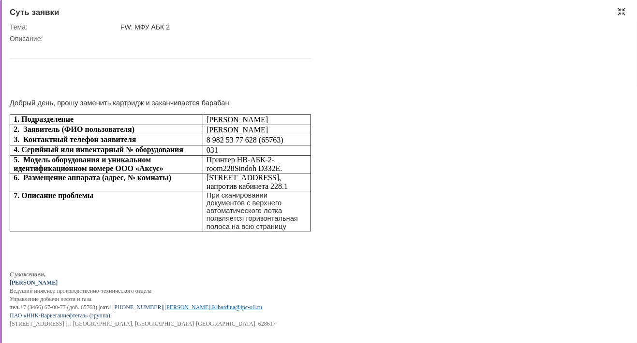
click at [623, 9] on div at bounding box center [621, 12] width 8 height 8
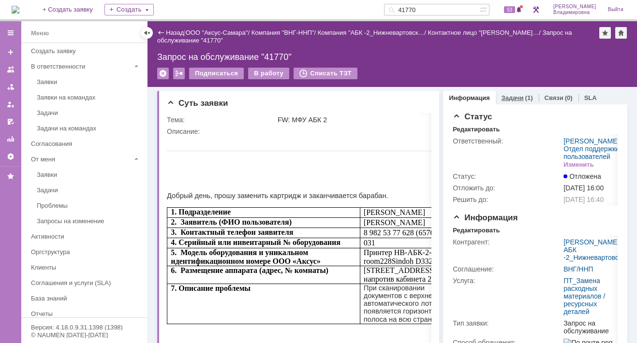
click at [511, 97] on link "Задачи" at bounding box center [512, 97] width 22 height 7
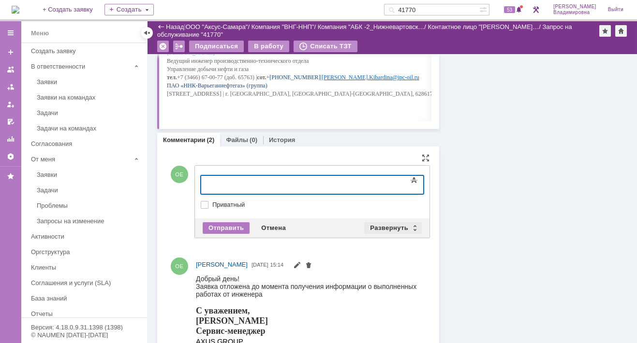
click at [392, 225] on div "Развернуть" at bounding box center [393, 228] width 58 height 12
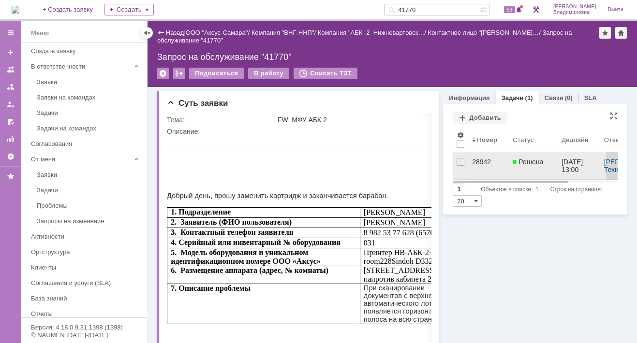
click at [475, 160] on div "28942" at bounding box center [488, 162] width 33 height 8
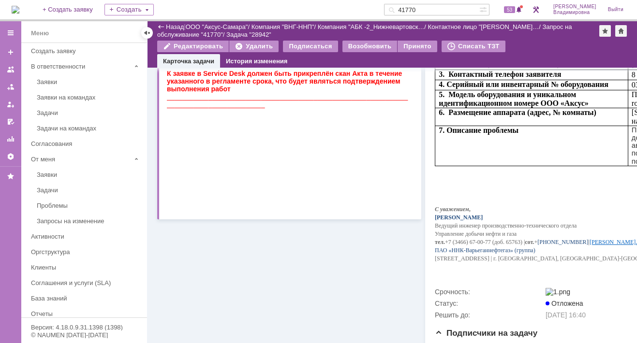
scroll to position [381, 0]
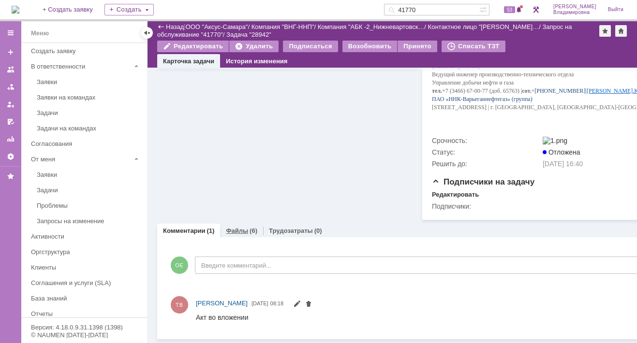
click at [240, 227] on link "Файлы" at bounding box center [237, 230] width 22 height 7
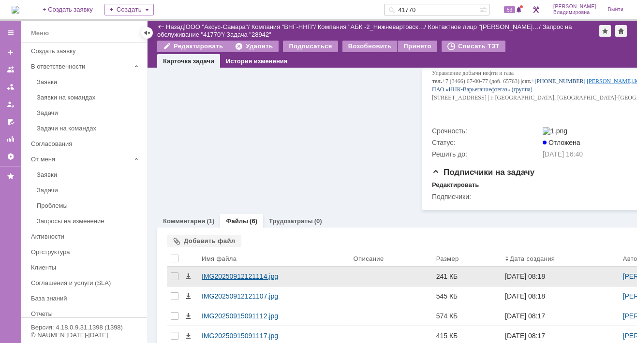
scroll to position [460, 0]
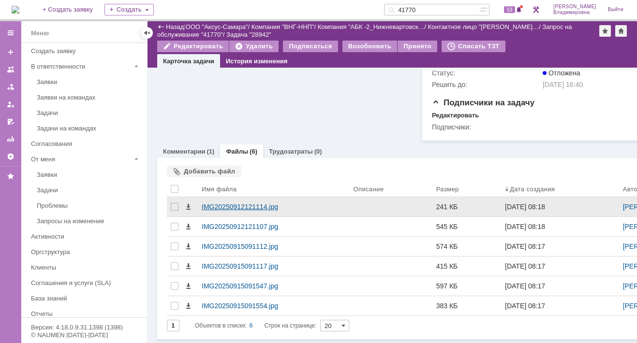
click at [244, 203] on div "IMG20250912121114.jpg" at bounding box center [274, 207] width 144 height 8
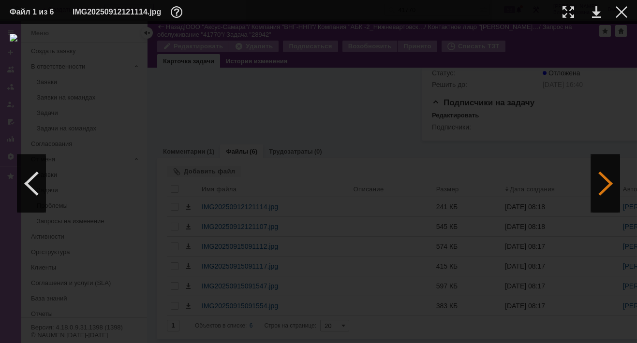
click at [602, 192] on div at bounding box center [605, 184] width 29 height 58
click at [601, 192] on div at bounding box center [605, 184] width 29 height 58
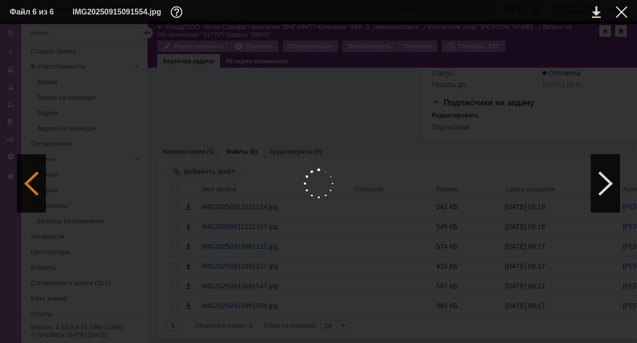
click at [29, 182] on div at bounding box center [31, 184] width 29 height 58
click at [621, 10] on div at bounding box center [621, 12] width 12 height 12
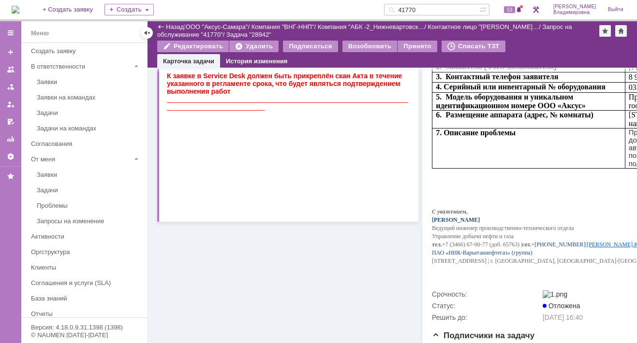
scroll to position [0, 0]
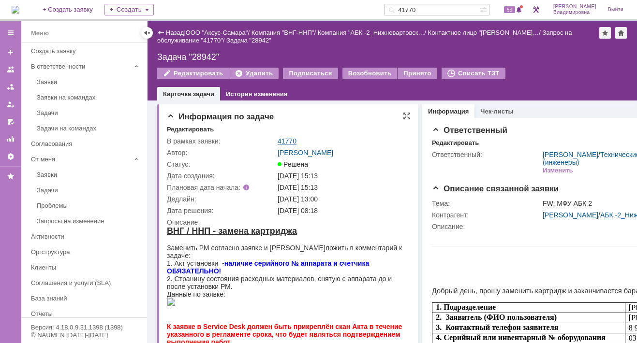
click at [286, 138] on link "41770" at bounding box center [286, 141] width 19 height 8
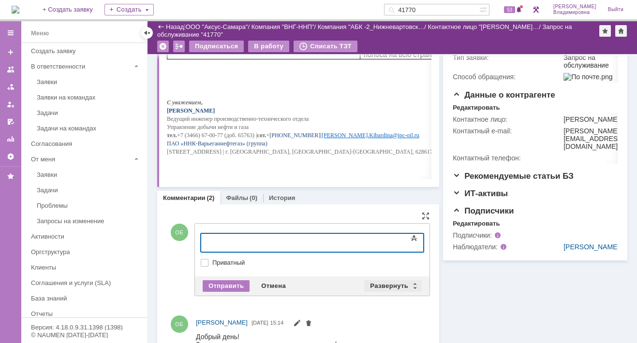
click at [389, 284] on div "Развернуть" at bounding box center [393, 286] width 58 height 12
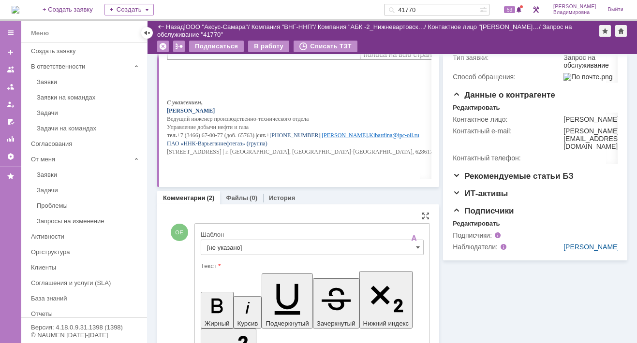
click at [219, 243] on input "[не указано]" at bounding box center [312, 247] width 223 height 15
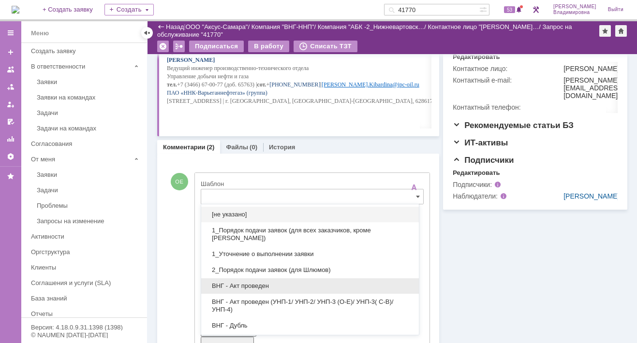
drag, startPoint x: 244, startPoint y: 284, endPoint x: 43, endPoint y: 11, distance: 338.9
click at [244, 284] on span "ВНГ - Акт проведен" at bounding box center [310, 286] width 206 height 8
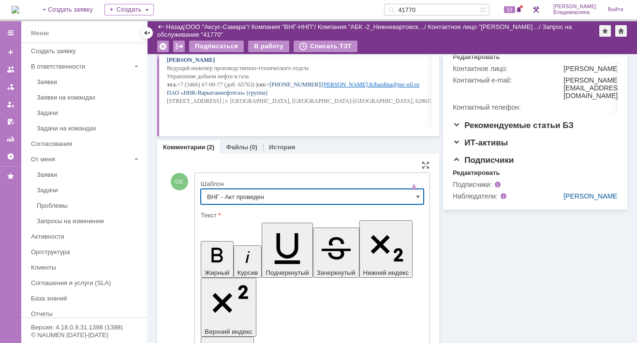
type input "ВНГ - Акт проведен"
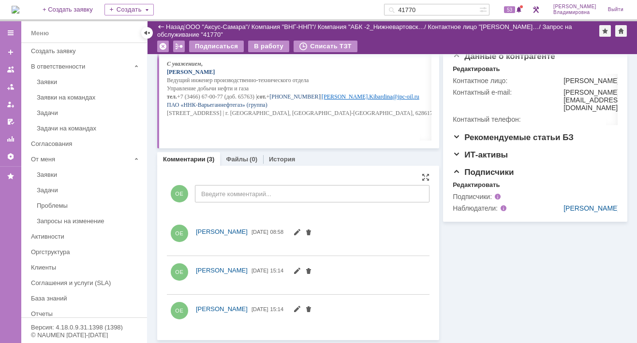
scroll to position [0, 0]
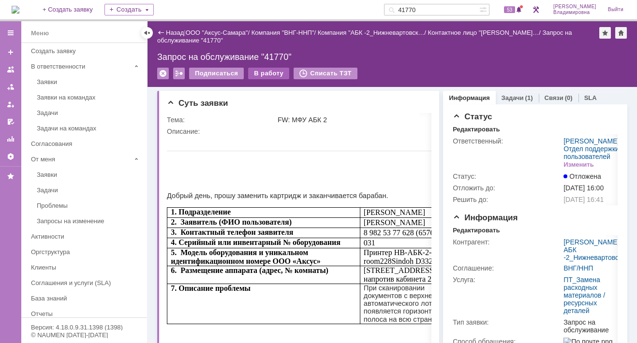
click at [262, 75] on div "В работу" at bounding box center [268, 74] width 41 height 12
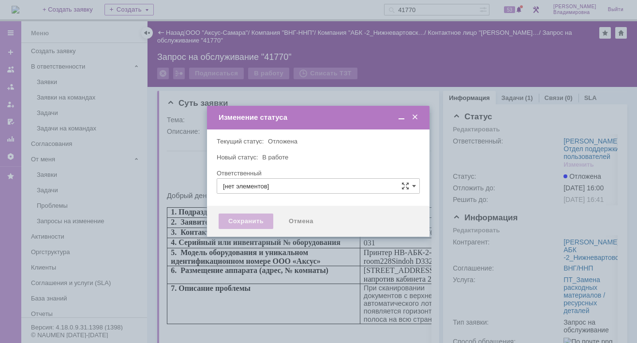
type input "[PERSON_NAME]"
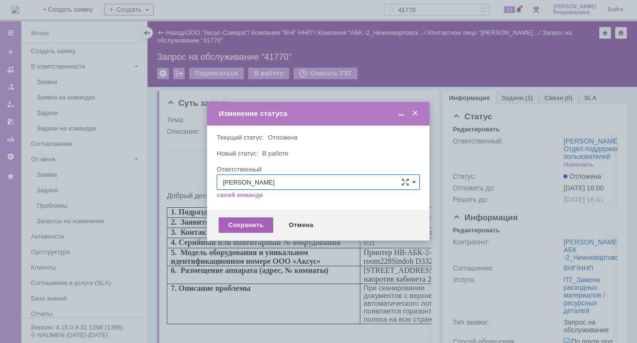
click at [245, 227] on div "Сохранить" at bounding box center [246, 225] width 55 height 15
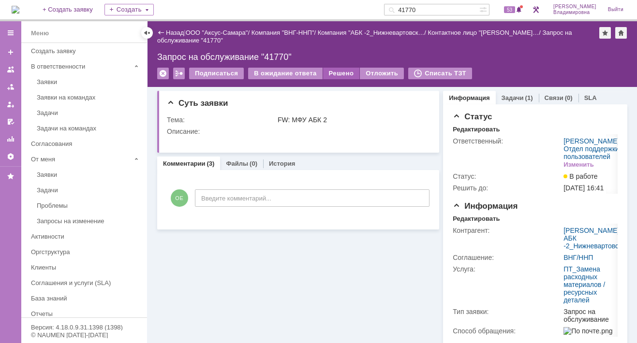
click at [323, 72] on div "Решено" at bounding box center [341, 74] width 37 height 12
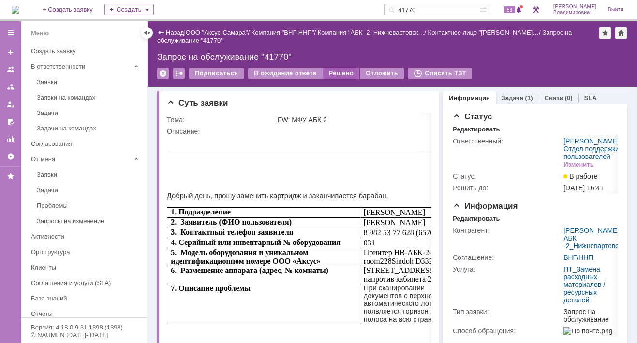
click at [336, 73] on div "Решено" at bounding box center [341, 74] width 37 height 12
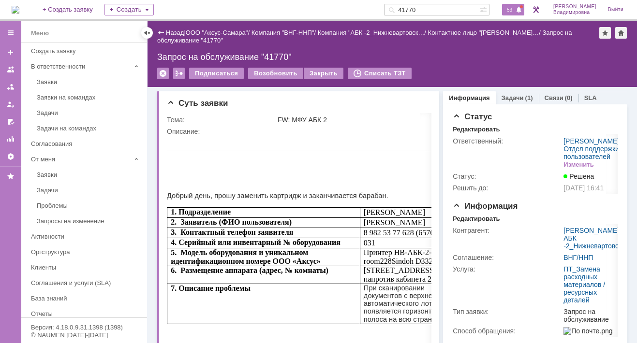
click at [512, 8] on span "53" at bounding box center [509, 9] width 11 height 7
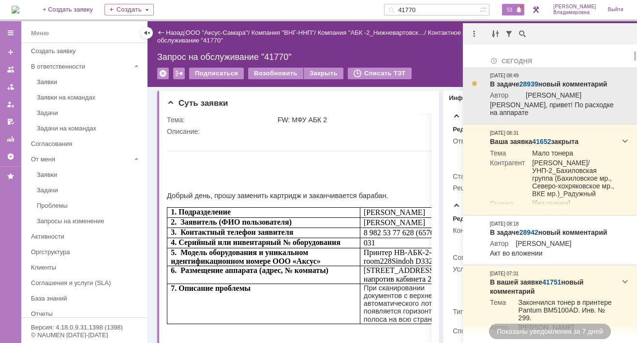
click at [525, 84] on link "28939" at bounding box center [528, 84] width 19 height 8
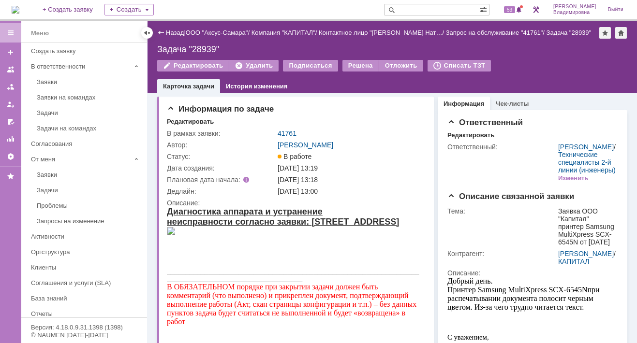
click at [415, 9] on input "text" at bounding box center [431, 10] width 95 height 12
type input "41582"
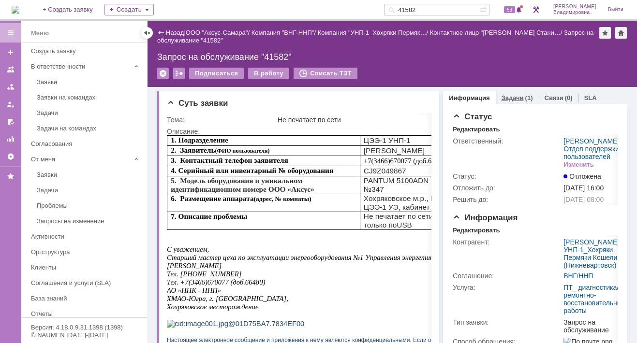
click at [509, 94] on link "Задачи" at bounding box center [512, 97] width 22 height 7
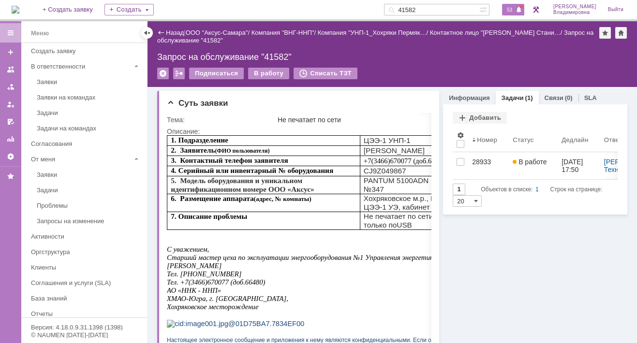
click at [515, 8] on span "53" at bounding box center [509, 9] width 11 height 7
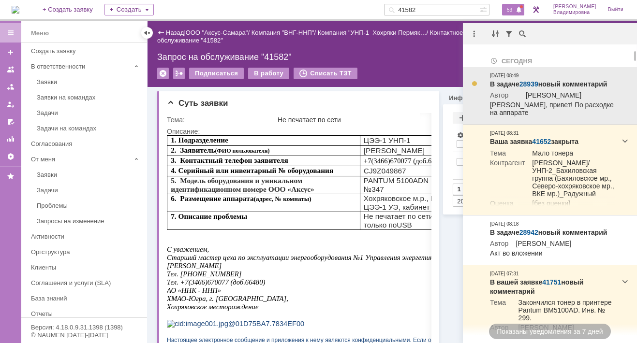
click at [526, 86] on link "28939" at bounding box center [528, 84] width 19 height 8
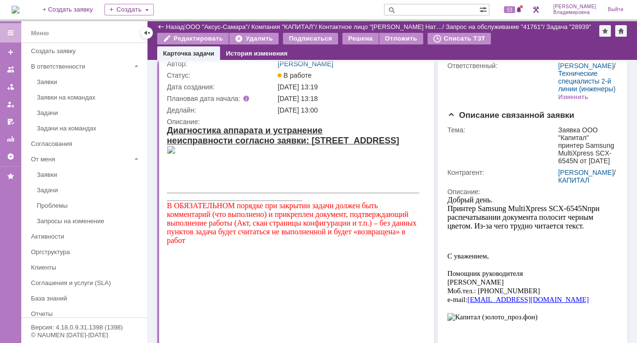
scroll to position [97, 0]
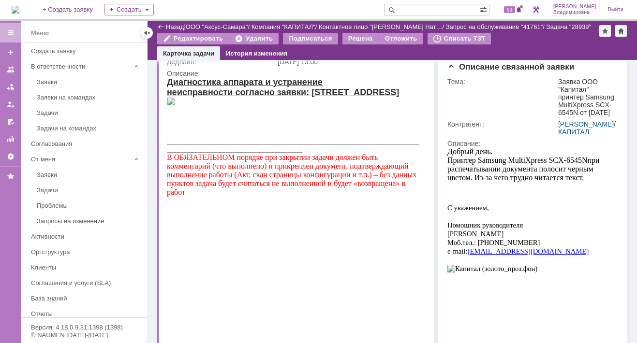
click at [414, 8] on input "text" at bounding box center [431, 10] width 95 height 12
type input "41726"
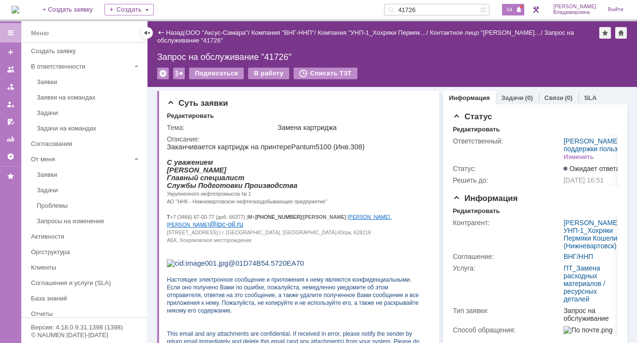
click at [514, 10] on span "54" at bounding box center [509, 9] width 11 height 7
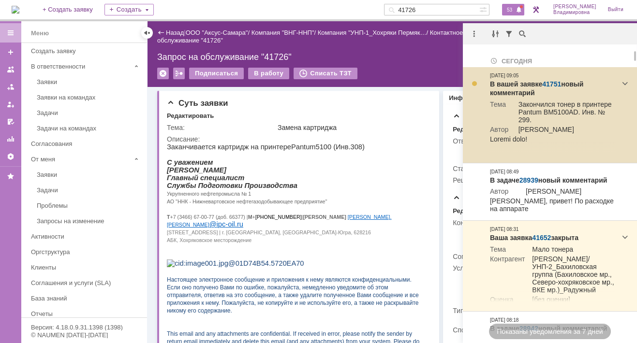
click at [545, 82] on link "41751" at bounding box center [551, 84] width 19 height 8
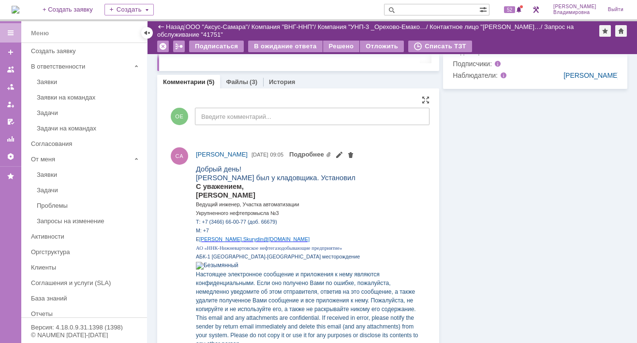
scroll to position [387, 0]
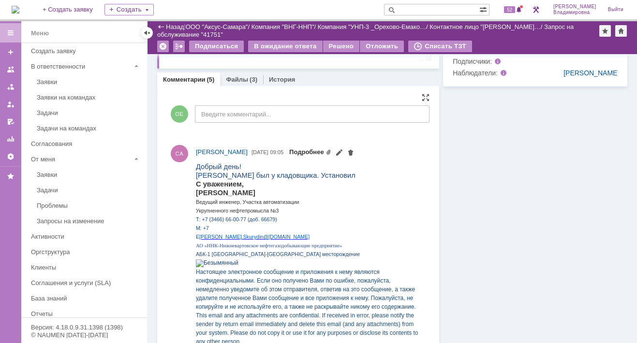
click at [331, 150] on link "Подробнее" at bounding box center [310, 151] width 42 height 7
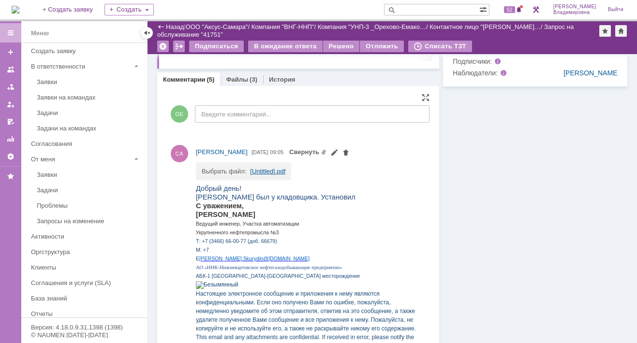
click at [255, 168] on link "[Untitled].pdf" at bounding box center [267, 171] width 35 height 7
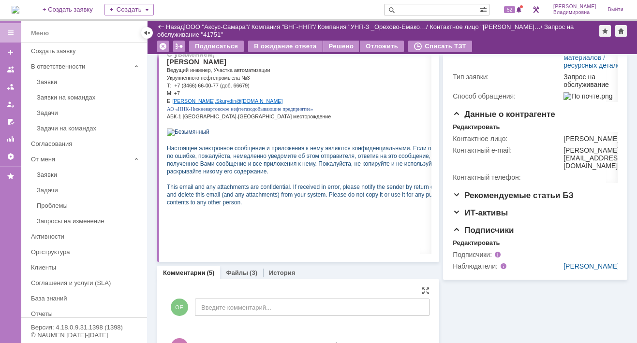
scroll to position [0, 0]
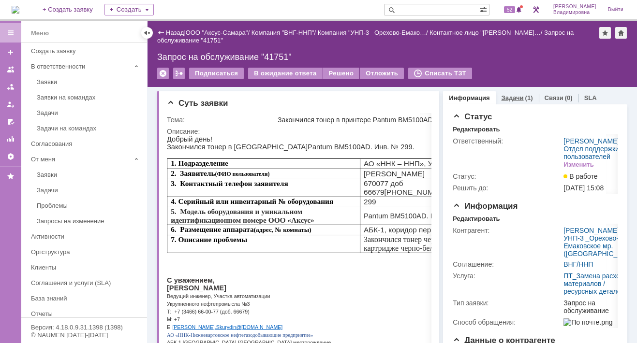
click at [502, 97] on link "Задачи" at bounding box center [512, 97] width 22 height 7
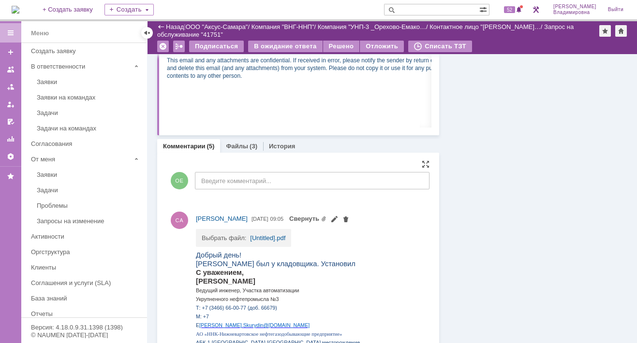
scroll to position [387, 0]
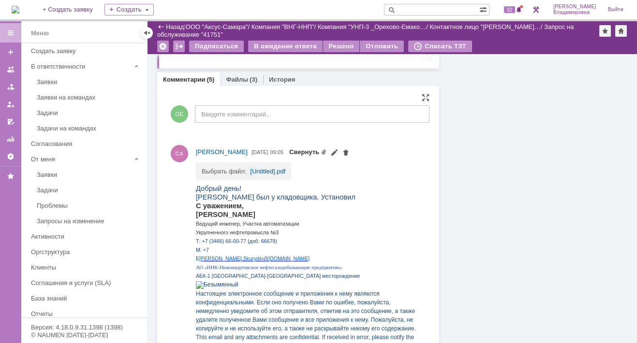
click at [326, 150] on link "Свернуть" at bounding box center [307, 151] width 37 height 7
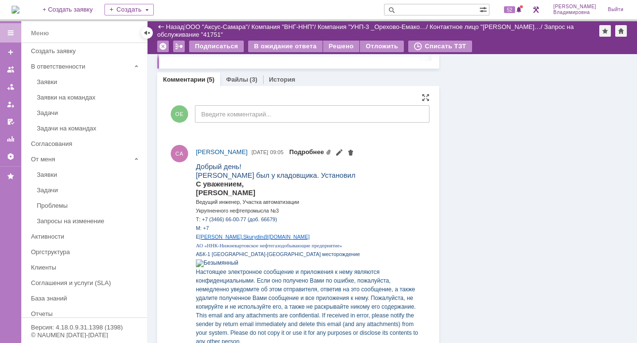
click at [331, 150] on link "Подробнее" at bounding box center [310, 151] width 42 height 7
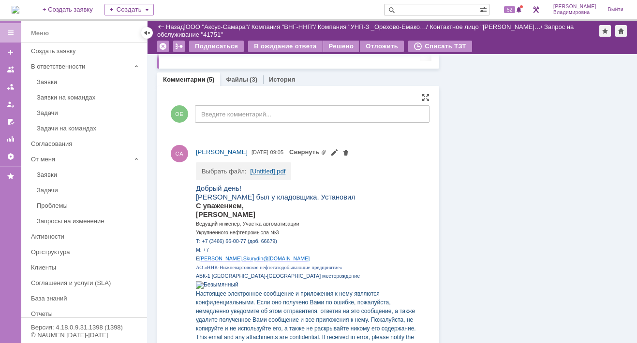
click at [264, 172] on link "[Untitled].pdf" at bounding box center [267, 171] width 35 height 7
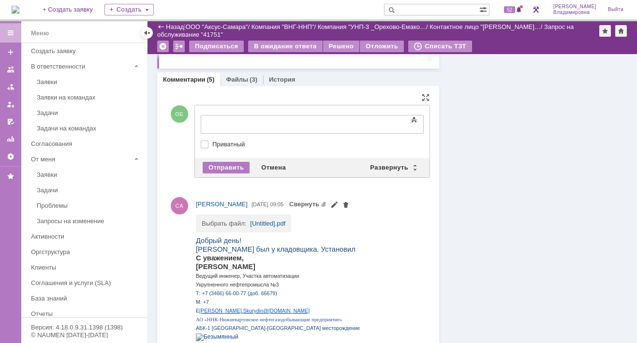
drag, startPoint x: 210, startPoint y: 113, endPoint x: 231, endPoint y: 136, distance: 31.2
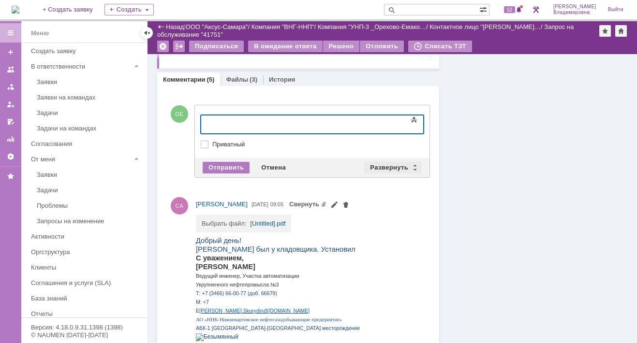
click at [391, 162] on div "Развернуть" at bounding box center [393, 168] width 58 height 12
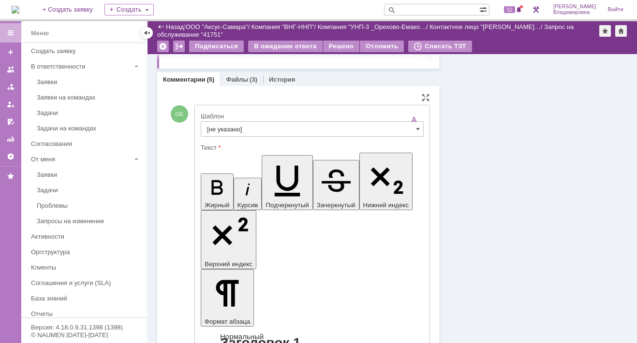
click at [209, 130] on input "[не указано]" at bounding box center [312, 128] width 223 height 15
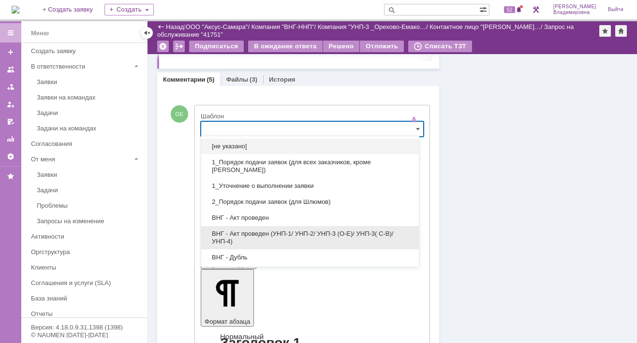
click at [255, 238] on span "ВНГ - Акт проведен (УНП-1/ УНП-2/ УНП-3 (О-Е)/ УНП-3( С-В)/УНП-4)" at bounding box center [310, 237] width 206 height 15
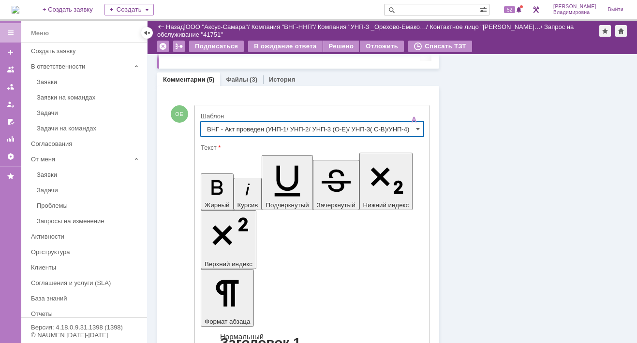
type input "ВНГ - Акт проведен (УНП-1/ УНП-2/ УНП-3 (О-Е)/ УНП-3( С-В)/УНП-4)"
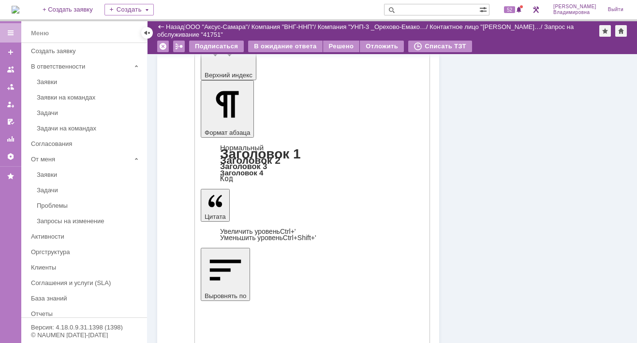
scroll to position [580, 0]
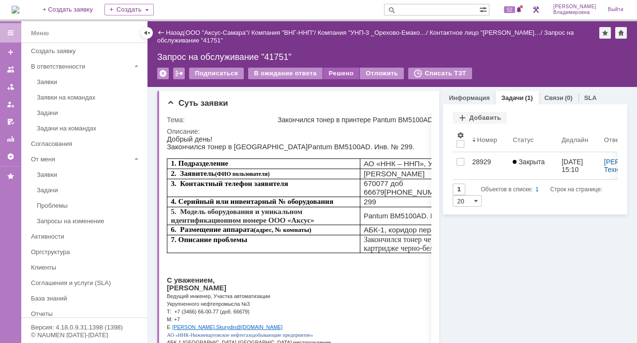
scroll to position [0, 0]
click at [339, 70] on div "Решено" at bounding box center [341, 74] width 37 height 12
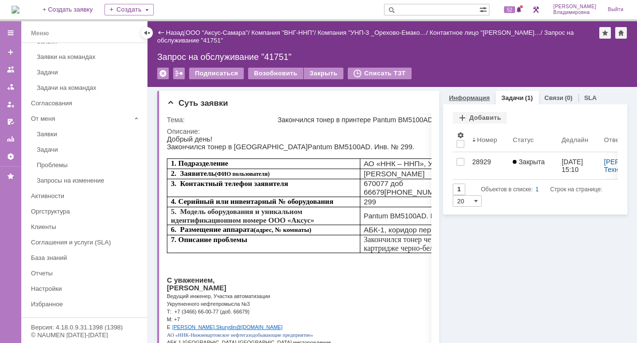
click at [460, 94] on link "Информация" at bounding box center [469, 97] width 41 height 7
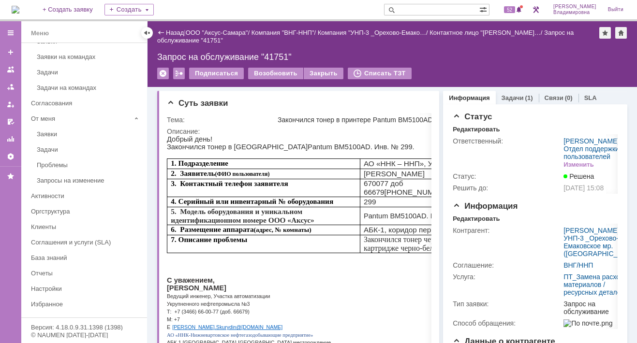
click at [417, 10] on input "text" at bounding box center [431, 10] width 95 height 12
type input "41739"
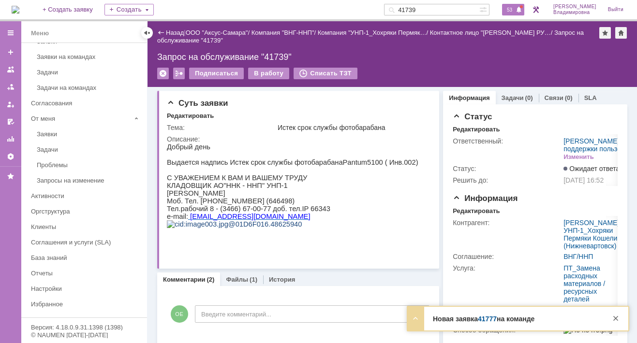
click at [516, 5] on div "53" at bounding box center [513, 10] width 22 height 12
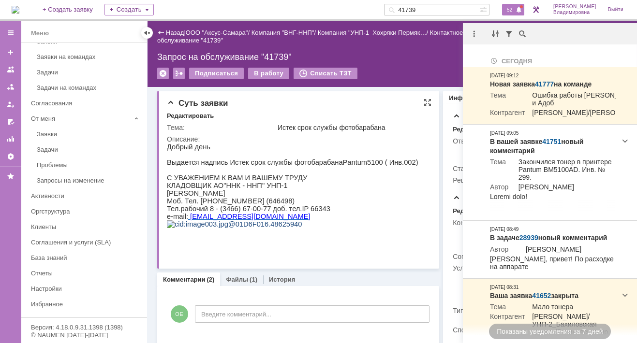
click at [419, 134] on td "Описание:" at bounding box center [298, 197] width 262 height 128
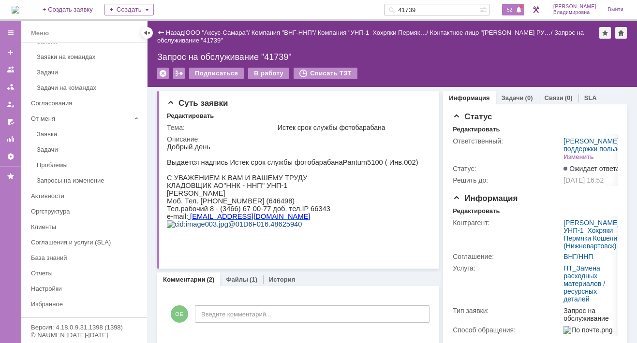
click at [512, 11] on span "52" at bounding box center [509, 9] width 11 height 7
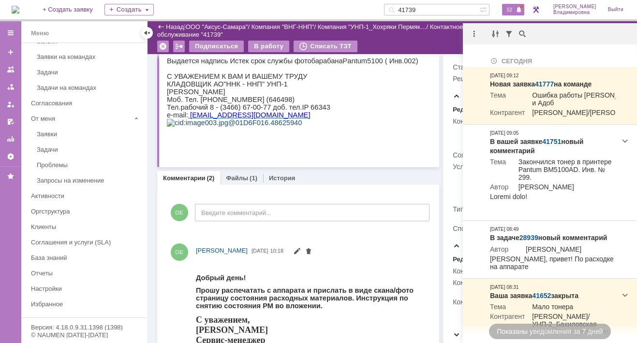
scroll to position [6, 0]
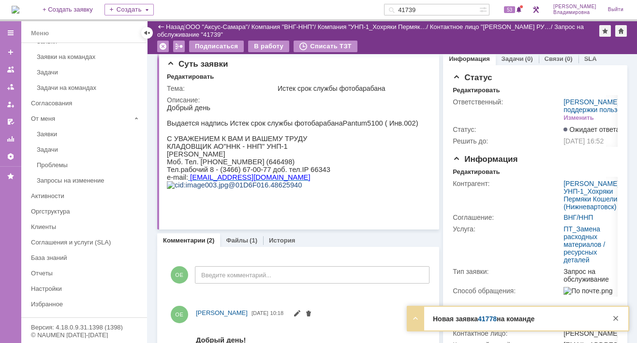
drag, startPoint x: 437, startPoint y: 9, endPoint x: 386, endPoint y: 7, distance: 50.8
click at [386, 7] on div "На домашнюю + Создать заявку Создать 41739 53 Орлова Елена Владимировна Выйти" at bounding box center [318, 10] width 637 height 21
click at [513, 6] on span "53" at bounding box center [509, 9] width 11 height 7
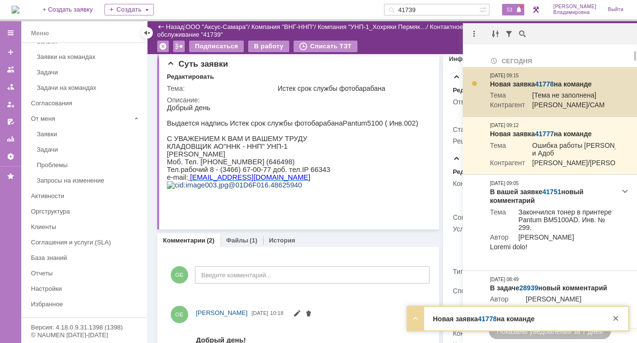
drag, startPoint x: 513, startPoint y: 6, endPoint x: 545, endPoint y: 85, distance: 84.4
click at [545, 85] on link "41778" at bounding box center [544, 84] width 19 height 8
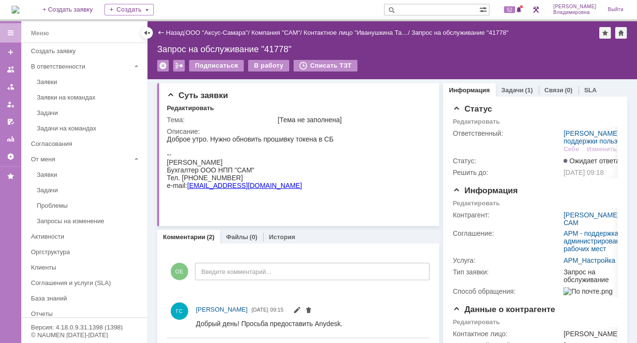
click at [421, 8] on input "text" at bounding box center [431, 10] width 95 height 12
type input "41726"
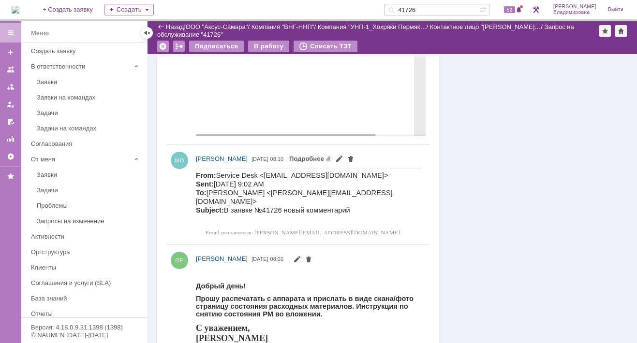
scroll to position [854, 0]
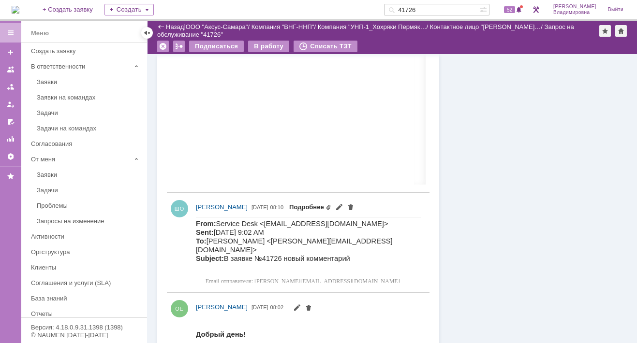
click at [331, 205] on link "Подробнее" at bounding box center [310, 207] width 42 height 7
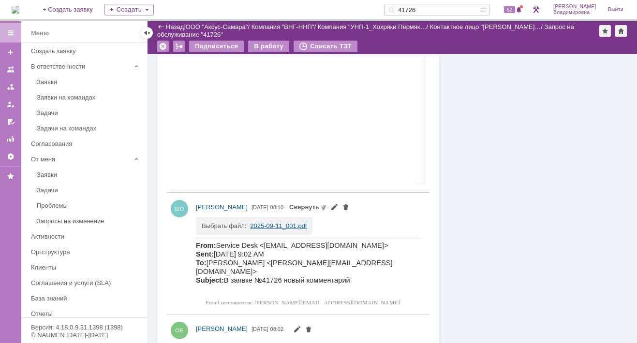
click at [254, 225] on link "2025-09-11_001.pdf" at bounding box center [278, 225] width 57 height 7
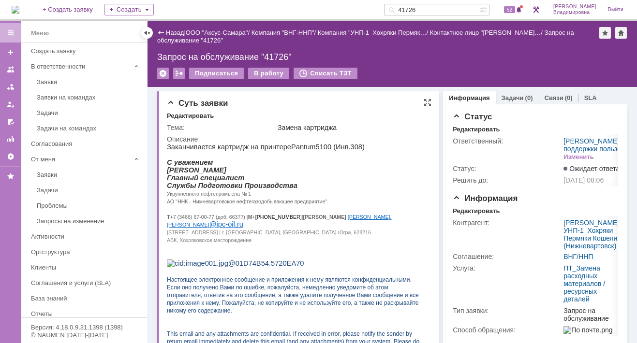
scroll to position [97, 0]
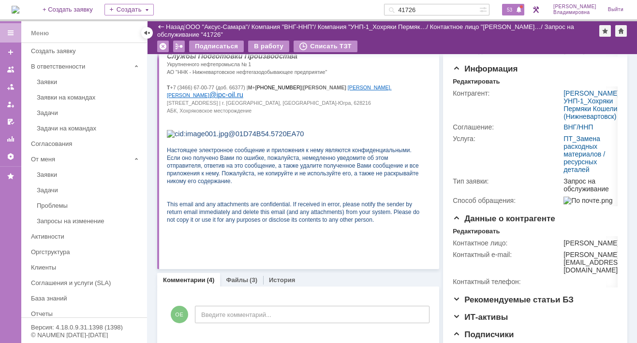
click at [516, 5] on div "53" at bounding box center [513, 10] width 22 height 12
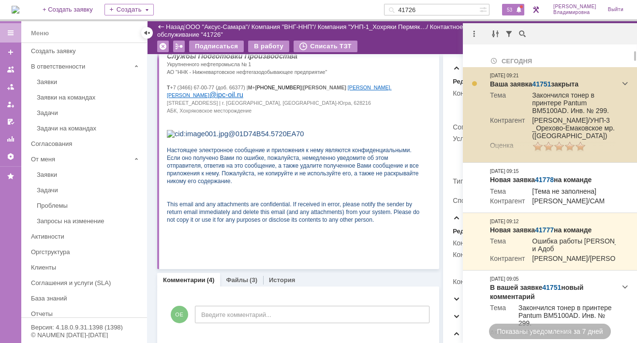
click at [543, 82] on link "41751" at bounding box center [541, 84] width 19 height 8
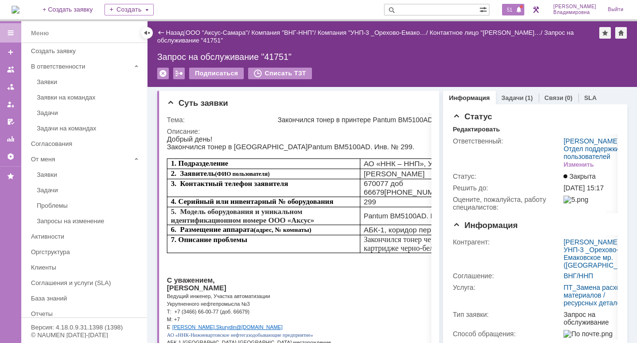
click at [515, 12] on span "51" at bounding box center [509, 9] width 11 height 7
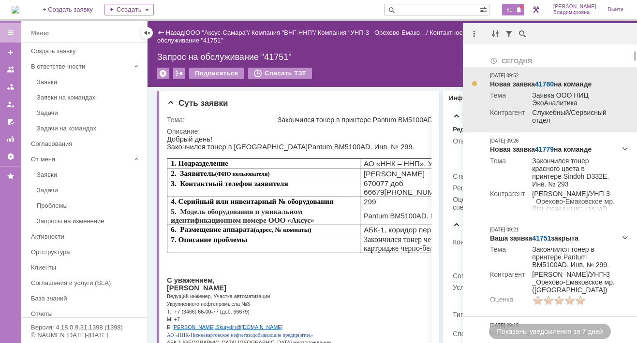
click at [544, 80] on link "41780" at bounding box center [544, 84] width 19 height 8
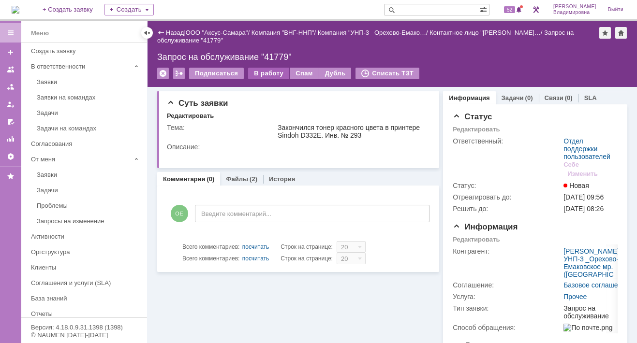
click at [256, 71] on div "В работу" at bounding box center [268, 74] width 41 height 12
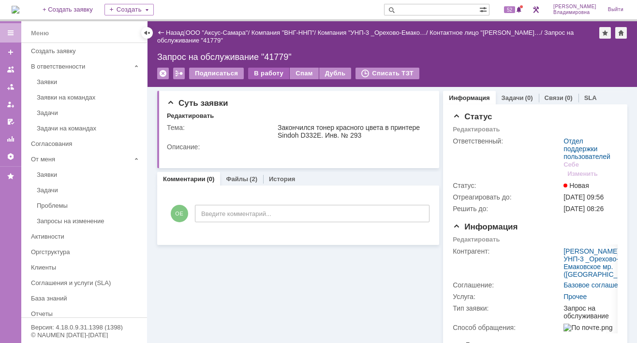
click at [267, 73] on div "В работу" at bounding box center [268, 74] width 41 height 12
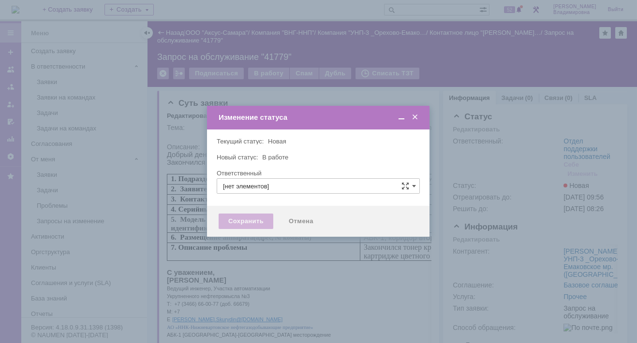
type input "Отдел поддержки пользователей"
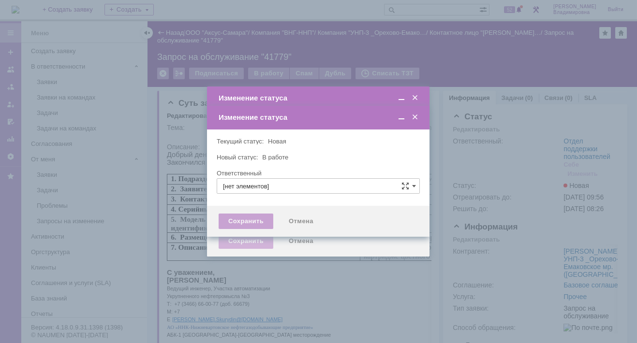
type input "Отдел поддержки пользователей"
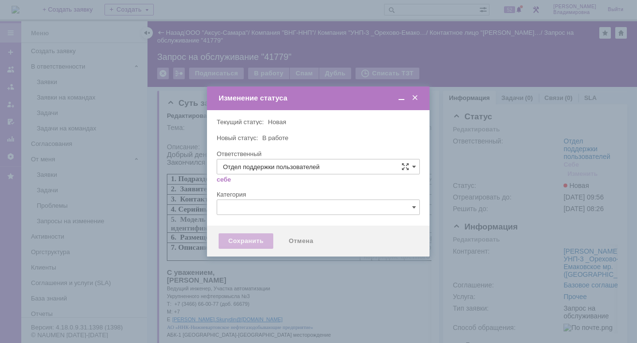
type input "[PERSON_NAME]"
click at [242, 240] on div "Сохранить" at bounding box center [246, 241] width 55 height 15
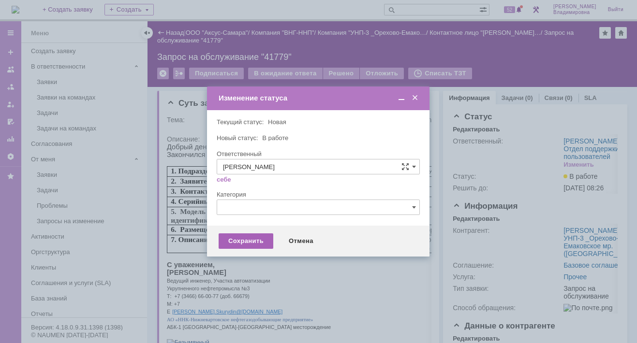
click at [247, 238] on div "Сохранить" at bounding box center [246, 241] width 55 height 15
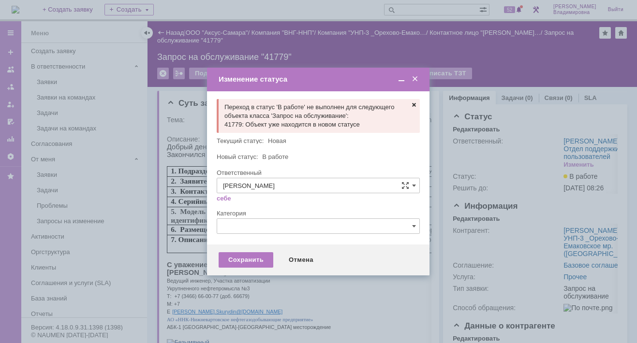
click at [413, 103] on span at bounding box center [414, 105] width 8 height 8
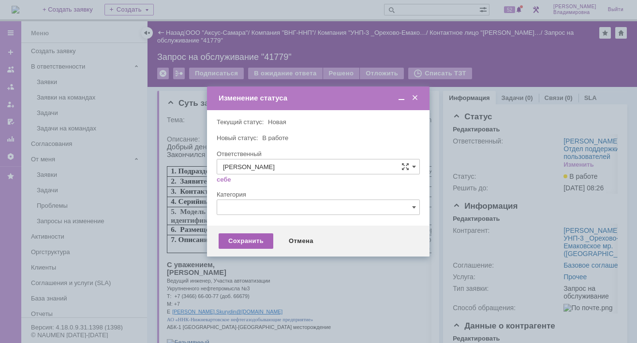
click at [254, 242] on div "Сохранить" at bounding box center [246, 241] width 55 height 15
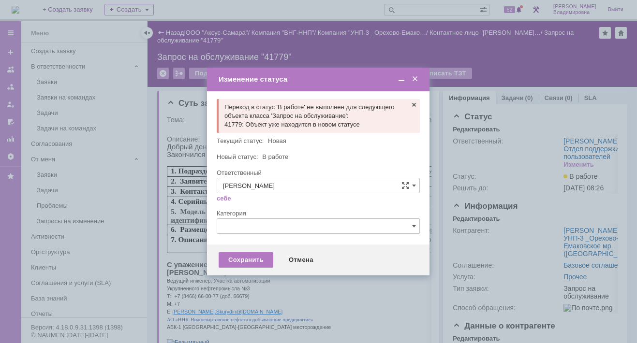
click at [414, 80] on span at bounding box center [415, 79] width 10 height 9
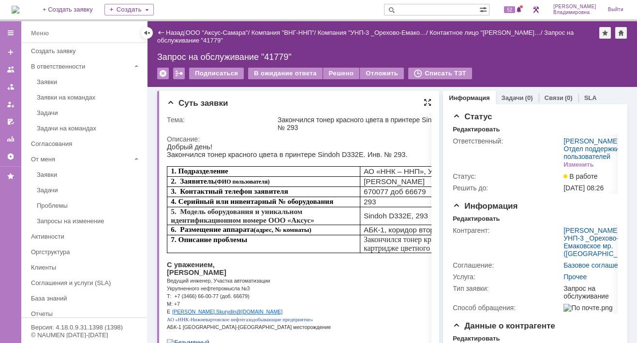
drag, startPoint x: 423, startPoint y: 101, endPoint x: 413, endPoint y: 59, distance: 43.2
click at [423, 101] on div at bounding box center [427, 103] width 8 height 8
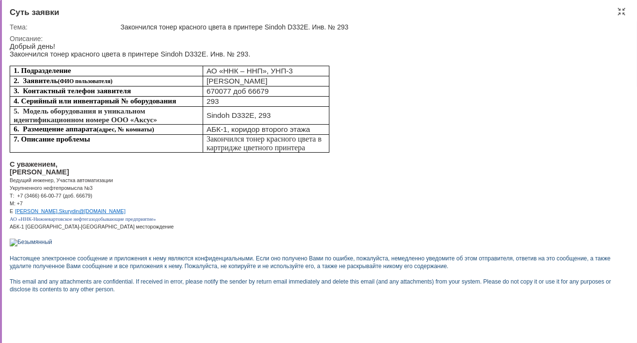
click at [270, 222] on p "АО «ННК-Нижневартовское нефтегазодобывающие предприятие»" at bounding box center [313, 219] width 606 height 8
click at [619, 11] on div at bounding box center [621, 12] width 8 height 8
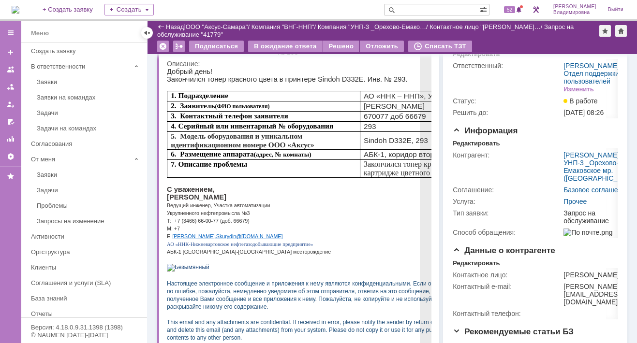
scroll to position [4, 0]
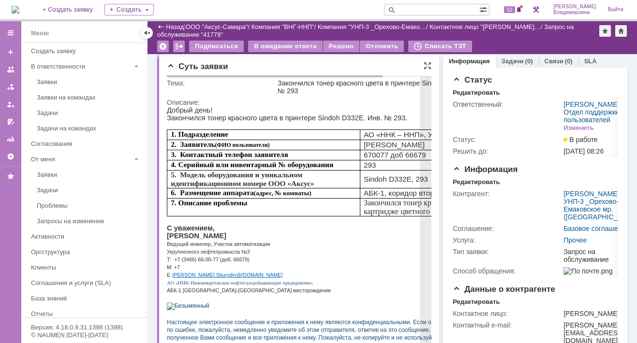
click at [353, 91] on div "Закончился тонер красного цвета в принтере Sindoh D332E. Инв. № 293" at bounding box center [380, 86] width 207 height 15
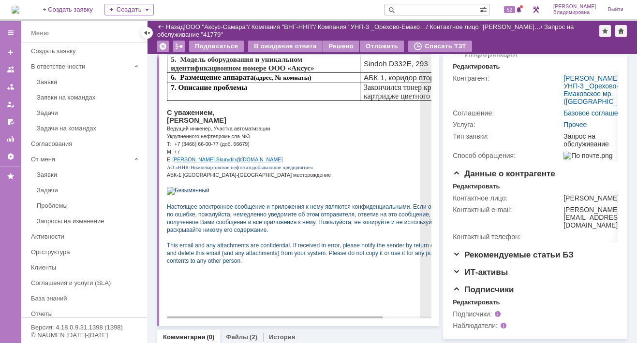
scroll to position [183, 0]
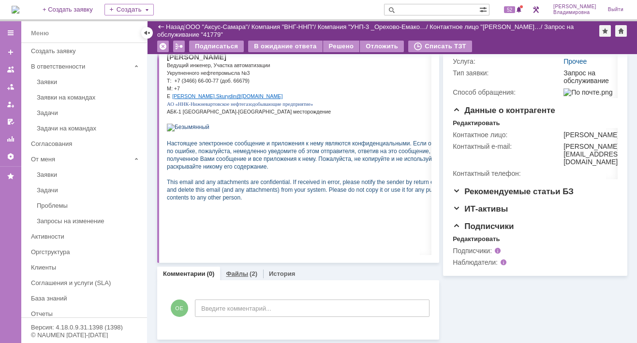
click at [238, 276] on link "Файлы" at bounding box center [237, 273] width 22 height 7
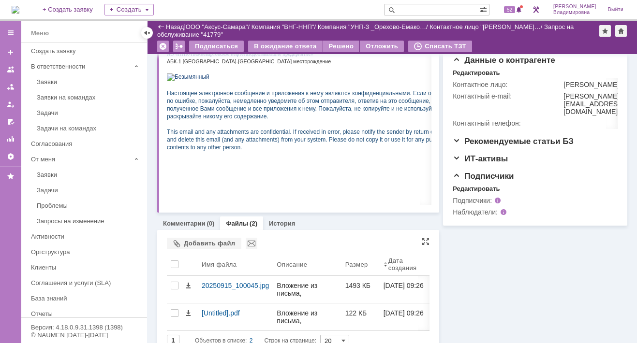
scroll to position [247, 0]
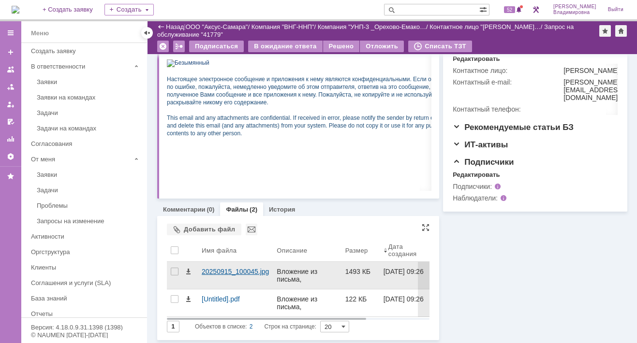
click at [207, 272] on div "20250915_100045.jpg" at bounding box center [235, 272] width 67 height 8
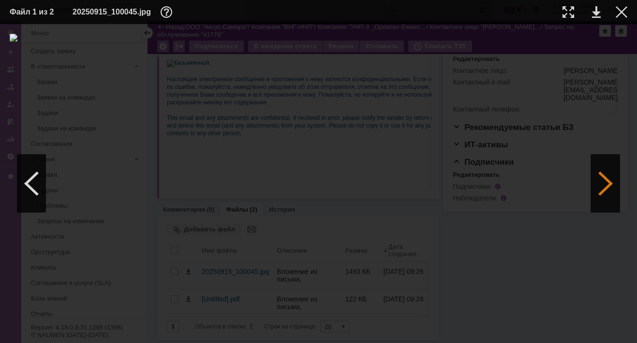
click at [602, 179] on div at bounding box center [605, 184] width 29 height 58
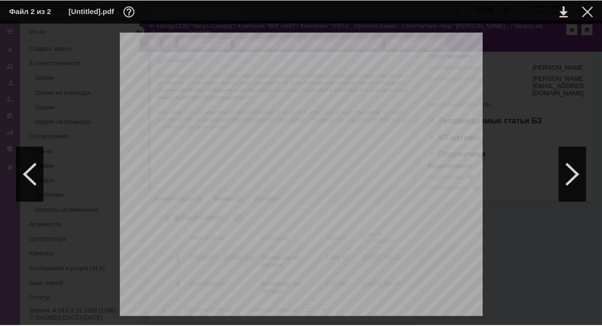
scroll to position [97, 0]
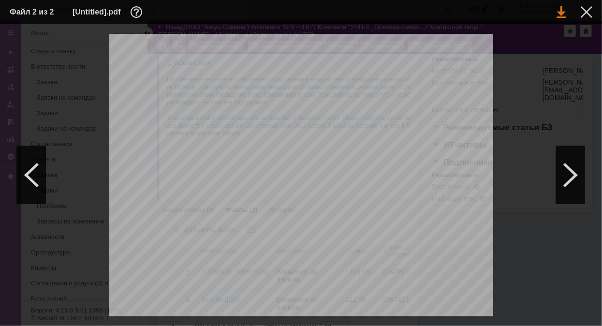
click at [558, 11] on link at bounding box center [561, 12] width 9 height 12
click at [563, 13] on link at bounding box center [561, 12] width 9 height 12
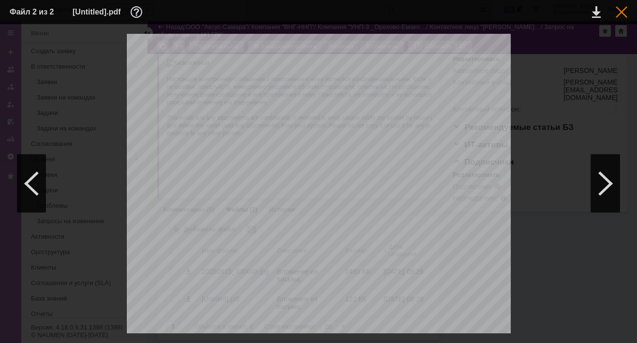
click at [617, 10] on div at bounding box center [621, 12] width 12 height 12
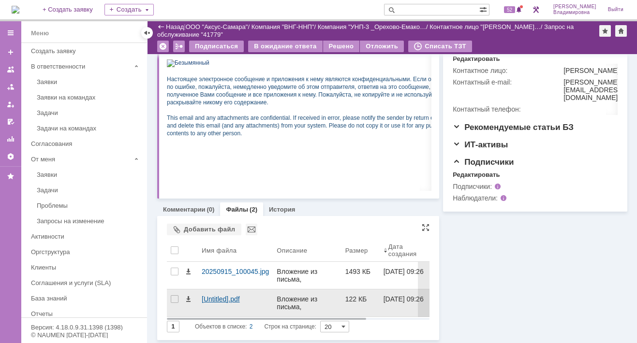
click at [210, 298] on div "[Untitled].pdf" at bounding box center [235, 299] width 67 height 8
click at [213, 298] on body "Идет загрузка, пожалуйста, подождите. На домашнюю + Создать заявку Создать 52 О…" at bounding box center [318, 171] width 637 height 343
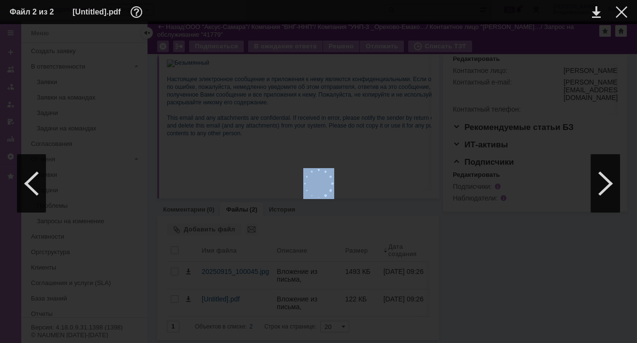
click at [213, 298] on div at bounding box center [318, 184] width 617 height 300
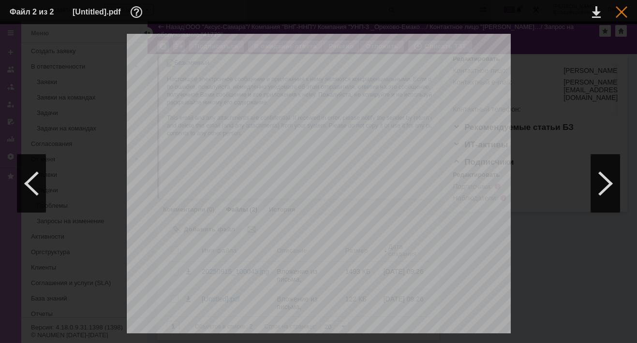
click at [618, 10] on div at bounding box center [621, 12] width 12 height 12
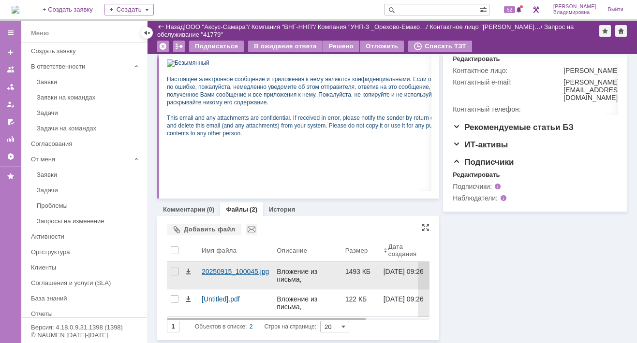
click at [225, 271] on div "20250915_100045.jpg" at bounding box center [235, 272] width 67 height 8
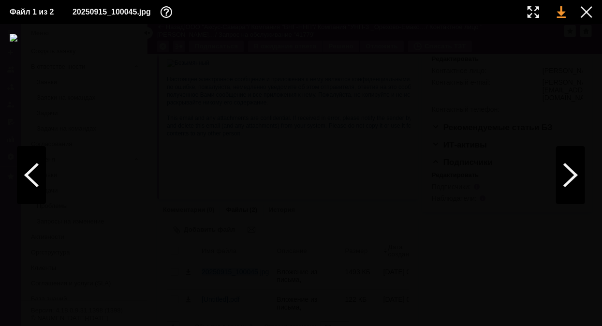
click at [563, 9] on link at bounding box center [561, 12] width 9 height 12
click at [561, 10] on link at bounding box center [561, 12] width 9 height 12
click at [590, 13] on div at bounding box center [587, 12] width 12 height 12
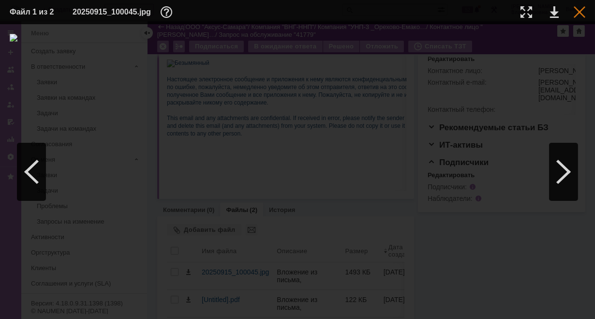
click at [580, 11] on div at bounding box center [579, 12] width 12 height 12
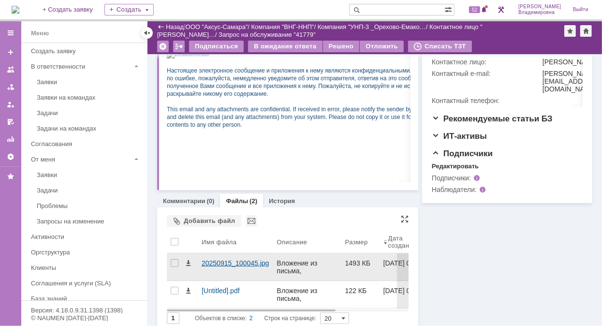
scroll to position [264, 0]
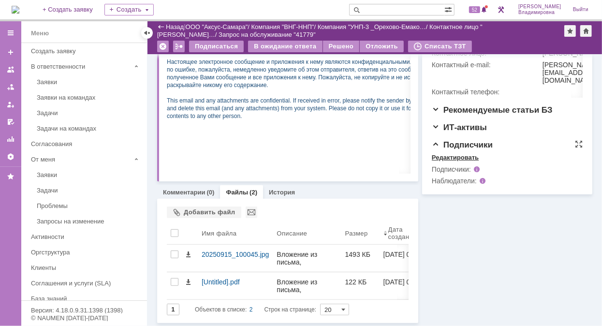
click at [450, 161] on div "Редактировать" at bounding box center [455, 158] width 47 height 8
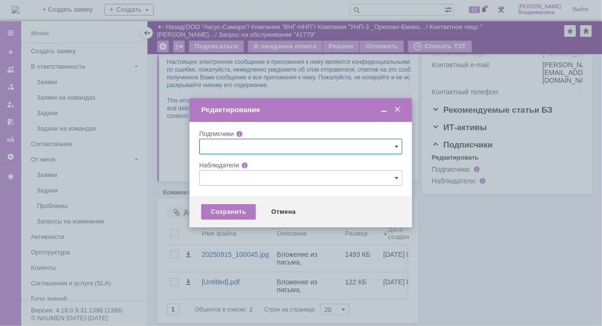
click at [222, 176] on input "text" at bounding box center [300, 177] width 203 height 15
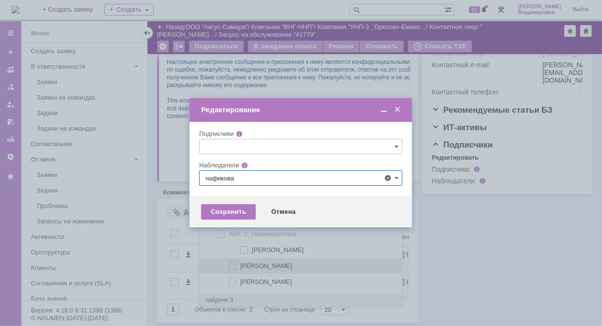
click at [240, 263] on span at bounding box center [240, 264] width 0 height 5
click at [230, 263] on input "Нафикова Евгения" at bounding box center [233, 266] width 6 height 6
type input "Нафикова Евгения"
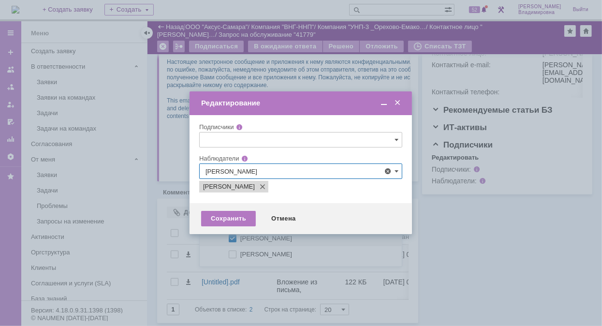
click at [147, 174] on div at bounding box center [301, 163] width 602 height 326
click at [226, 215] on div "Сохранить" at bounding box center [228, 218] width 55 height 15
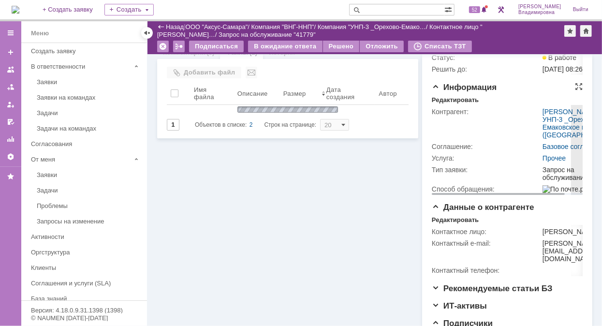
scroll to position [44, 0]
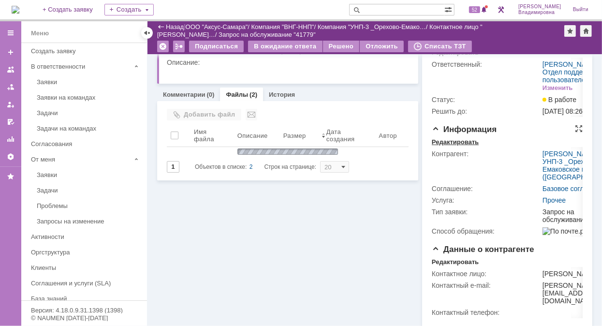
click at [448, 146] on div "Редактировать" at bounding box center [455, 142] width 47 height 8
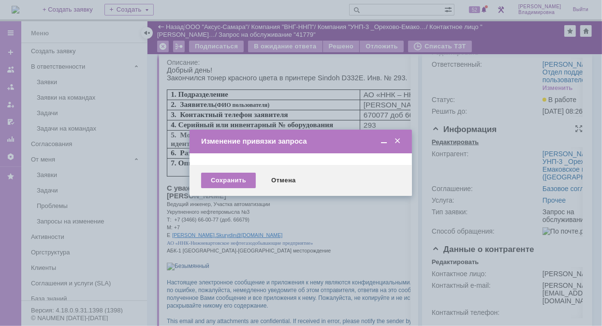
scroll to position [0, 0]
click at [449, 164] on div at bounding box center [301, 163] width 602 height 326
click at [238, 178] on div "Сохранить" at bounding box center [228, 180] width 55 height 15
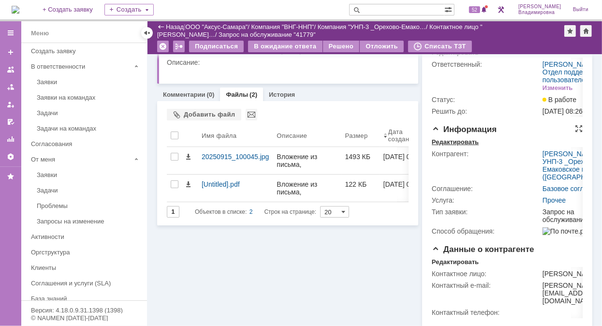
click at [458, 146] on div "Редактировать" at bounding box center [455, 142] width 47 height 8
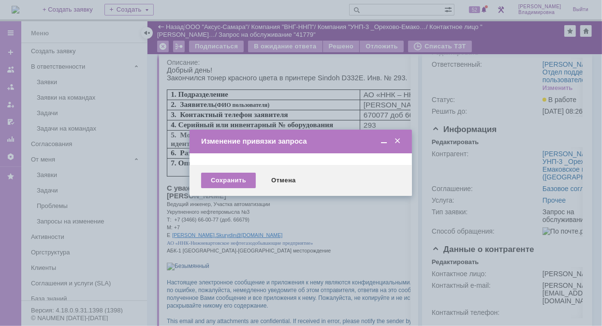
click at [396, 140] on span at bounding box center [398, 141] width 10 height 9
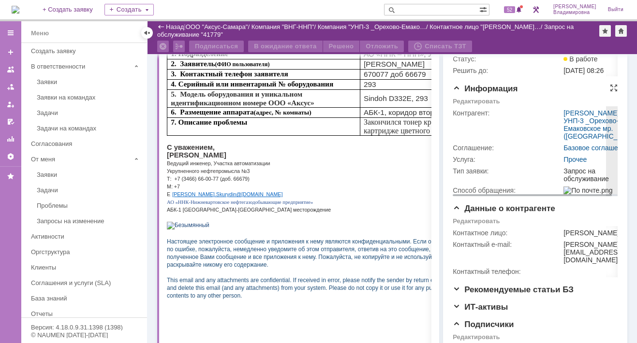
scroll to position [54, 0]
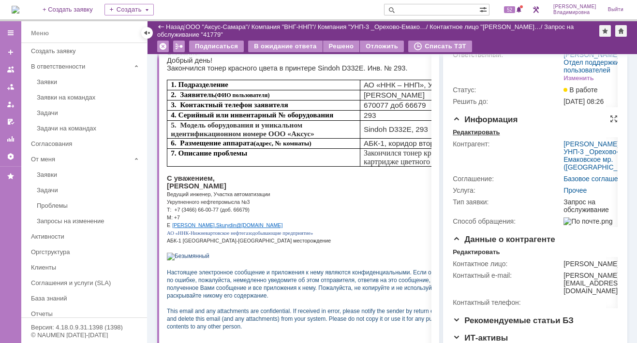
click at [474, 136] on div "Редактировать" at bounding box center [476, 133] width 47 height 8
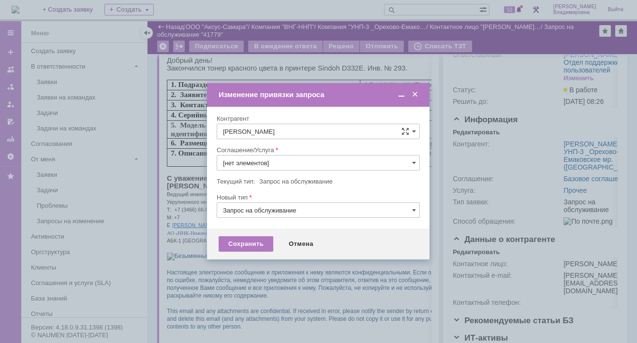
type input "Прочее"
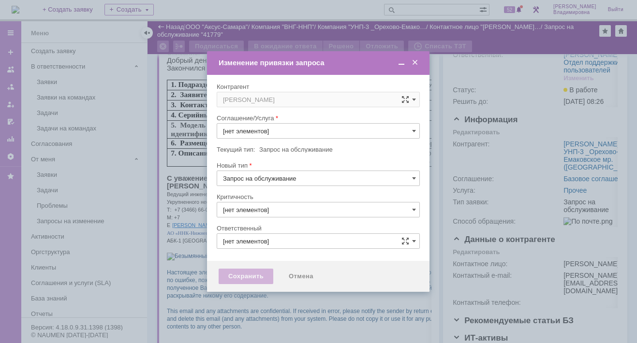
type input "3. Низкая"
type input "[не указано]"
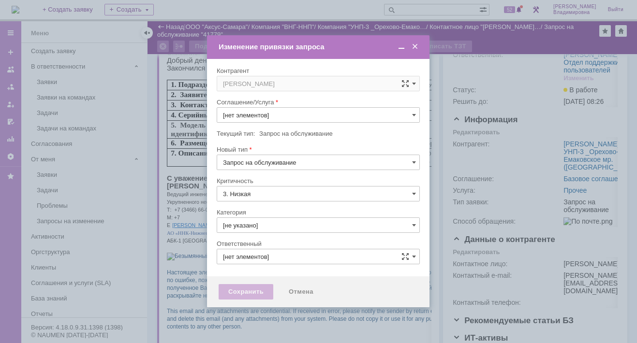
type input "[PERSON_NAME]"
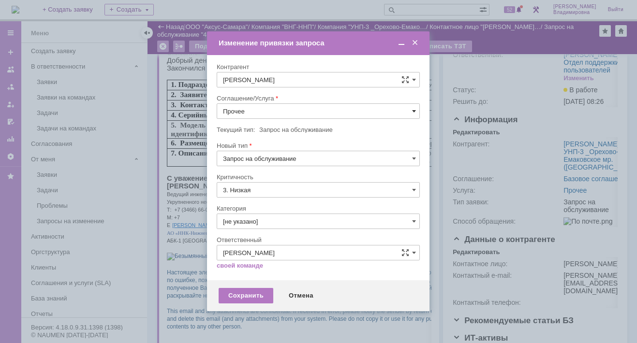
click at [412, 109] on span at bounding box center [414, 111] width 4 height 8
click at [270, 227] on span "ПТ_Замена расходных материалов / ресурсных деталей" at bounding box center [318, 231] width 190 height 8
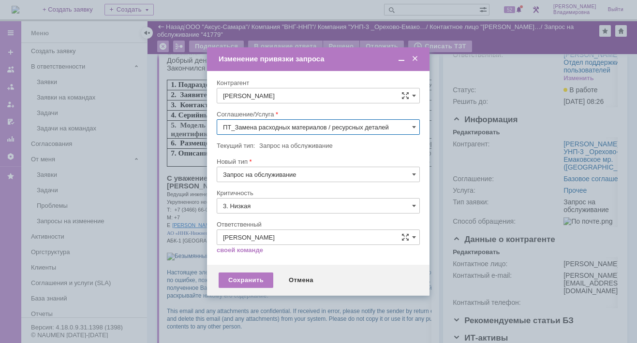
type input "ПТ_Замена расходных материалов / ресурсных деталей"
click at [244, 281] on div "Сохранить" at bounding box center [246, 280] width 55 height 15
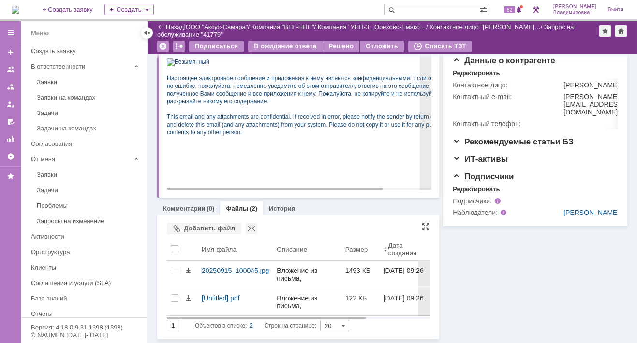
scroll to position [247, 0]
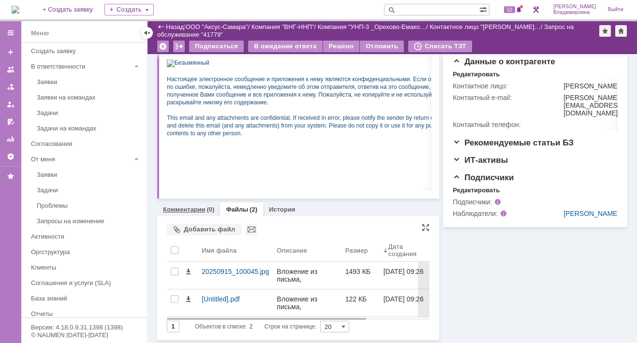
click at [175, 209] on link "Комментарии" at bounding box center [184, 209] width 43 height 7
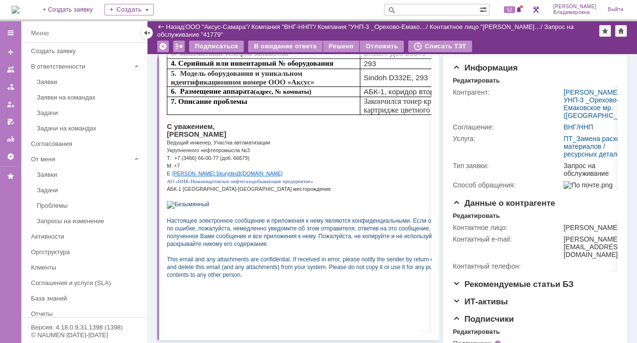
scroll to position [233, 0]
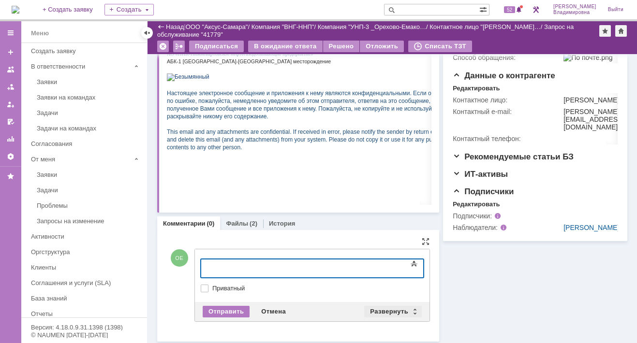
click at [381, 308] on div "Развернуть" at bounding box center [393, 312] width 58 height 12
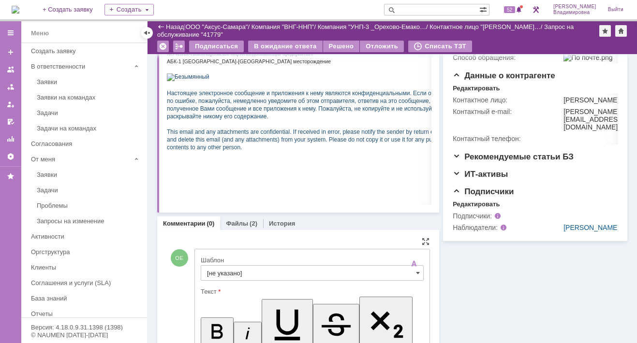
scroll to position [0, 0]
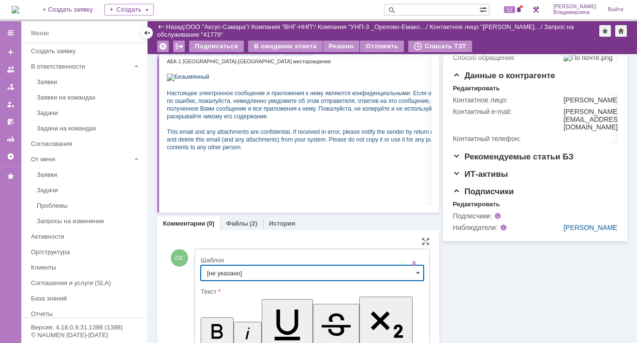
click at [217, 268] on input "[не указано]" at bounding box center [312, 272] width 223 height 15
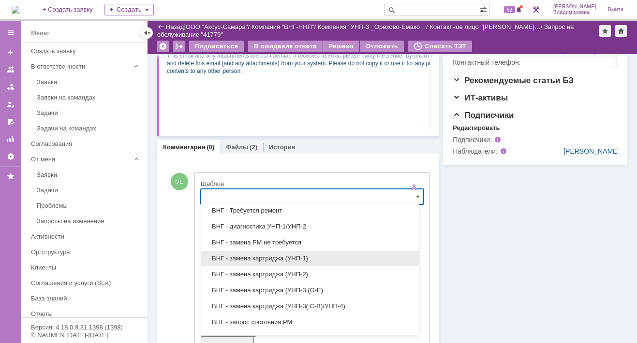
scroll to position [193, 0]
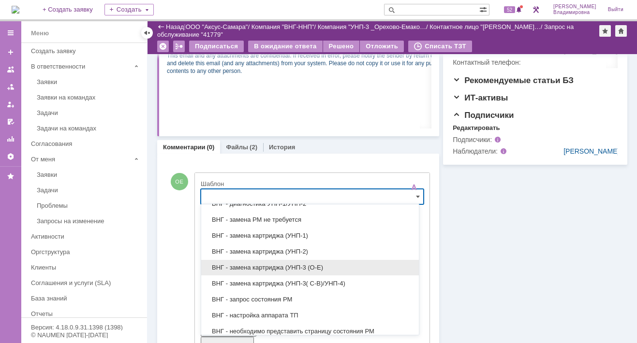
click at [260, 266] on span "ВНГ - замена картриджа (УНП-3 (О-Е)" at bounding box center [310, 268] width 206 height 8
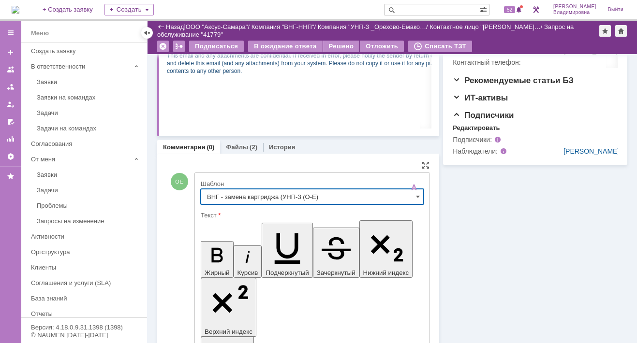
type input "ВНГ - замена картриджа (УНП-3 (О-Е)"
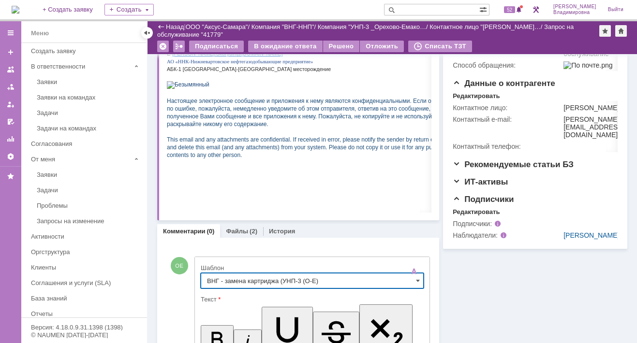
scroll to position [467, 0]
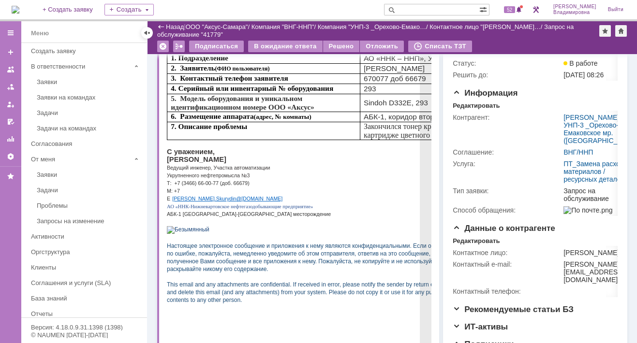
scroll to position [0, 0]
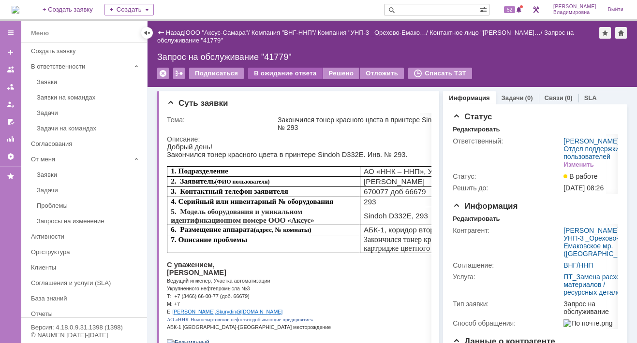
click at [286, 71] on div "В ожидание ответа" at bounding box center [285, 74] width 74 height 12
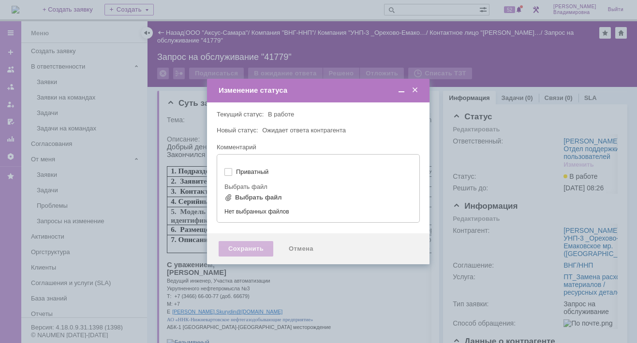
type input "[не указано]"
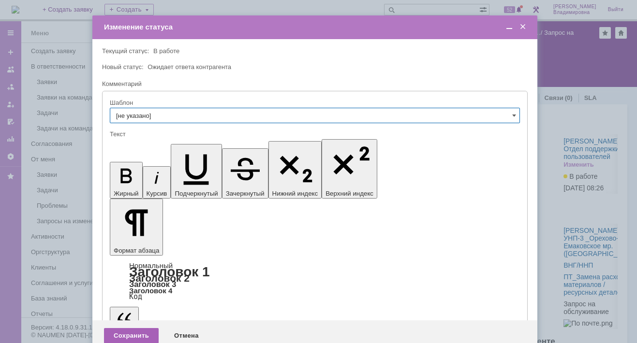
click at [128, 328] on div "Сохранить" at bounding box center [131, 335] width 55 height 15
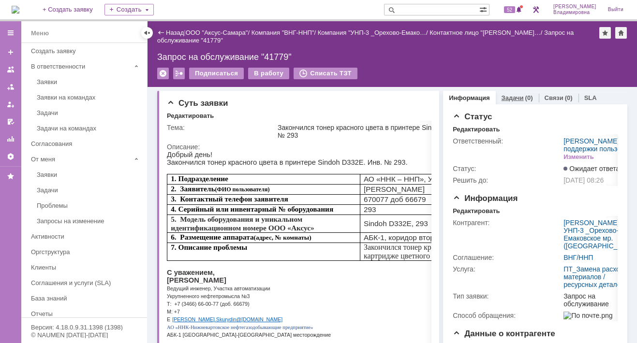
click at [504, 96] on link "Задачи" at bounding box center [512, 97] width 22 height 7
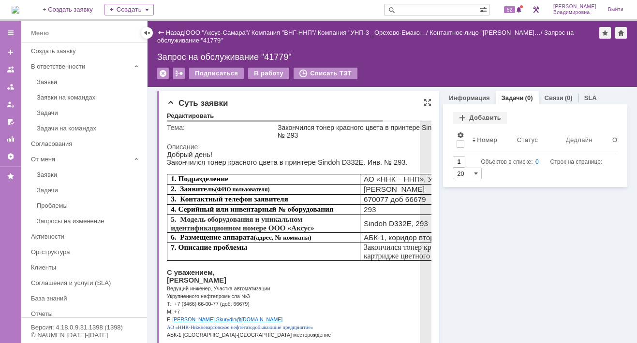
scroll to position [97, 0]
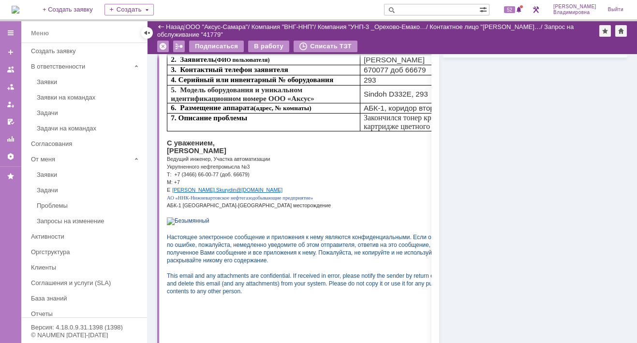
click at [165, 153] on div "Суть заявки Редактировать Тема: Закончился тонер красного цвета в принтере Sind…" at bounding box center [298, 158] width 282 height 395
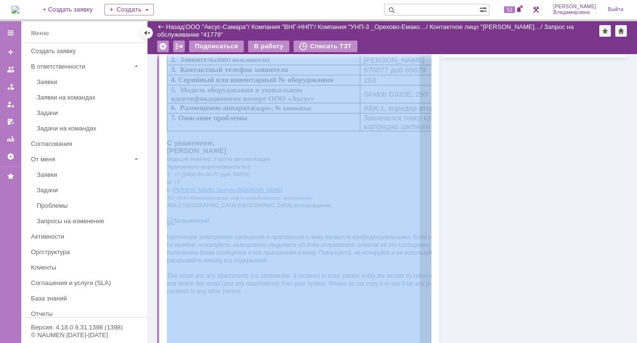
drag, startPoint x: 333, startPoint y: 176, endPoint x: 262, endPoint y: 150, distance: 75.3
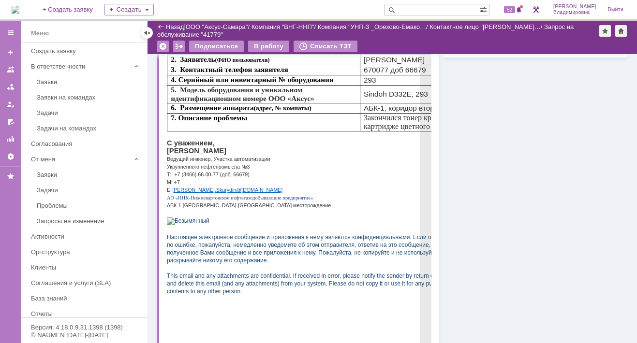
drag, startPoint x: 274, startPoint y: 154, endPoint x: 166, endPoint y: 158, distance: 107.9
click at [167, 155] on p "[PERSON_NAME]" at bounding box center [327, 151] width 320 height 8
copy span "[PERSON_NAME]"
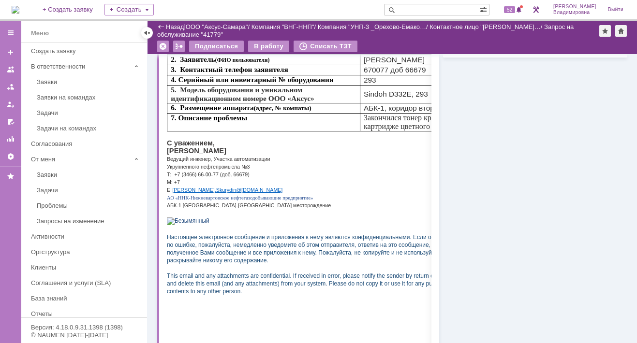
scroll to position [0, 0]
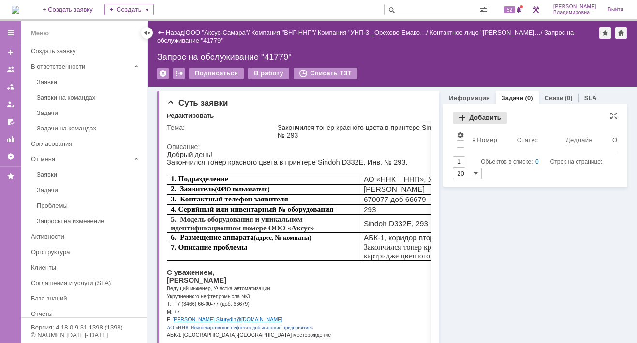
click at [475, 117] on div "Добавить" at bounding box center [480, 118] width 54 height 12
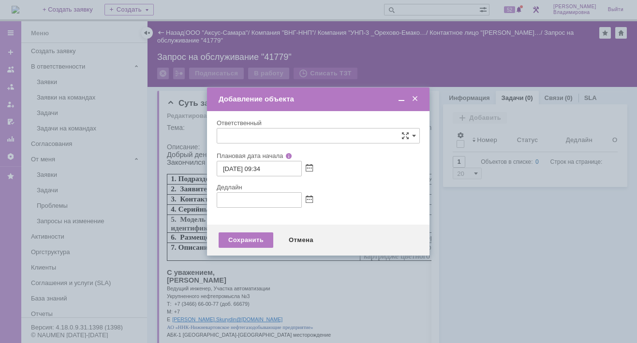
type input "[не указано]"
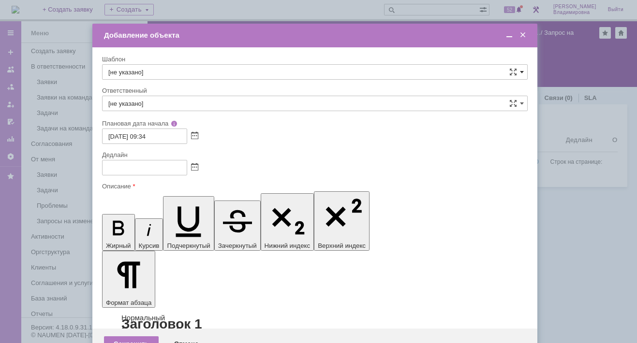
click at [520, 70] on span at bounding box center [522, 72] width 4 height 8
click at [164, 189] on span "ВНГ / ННП - передача РМ на УНП-3 _Орехово-Емаковское мр." at bounding box center [314, 193] width 413 height 8
type input "ВНГ / ННП - передача РМ на УНП-3 _Орехово-Емаковское мр."
type input "Сидоров Евгений"
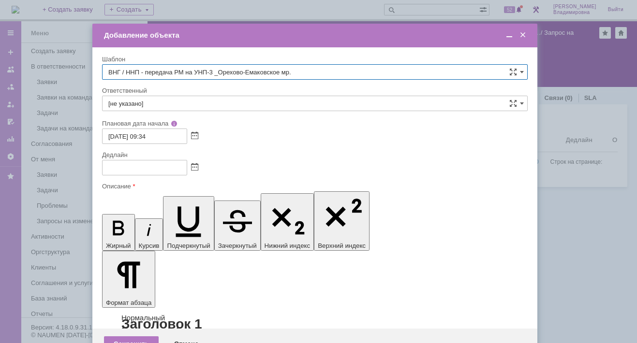
type input "15.09.2025 17:34"
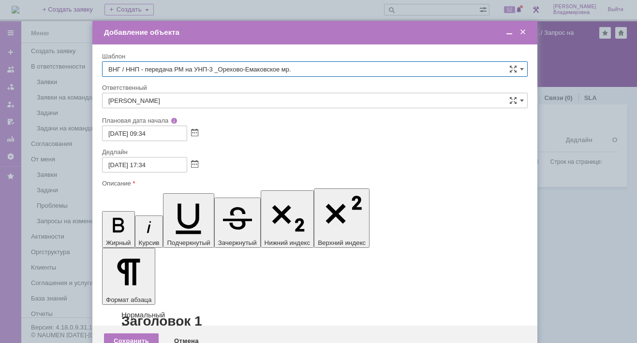
type input "ВНГ / ННП - передача РМ на УНП-3 _Орехово-Емаковское мр."
click at [174, 94] on input "Сидоров Евгений" at bounding box center [314, 100] width 425 height 15
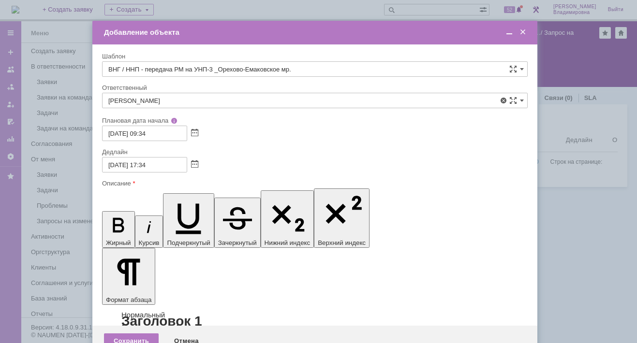
click at [142, 173] on span "[PERSON_NAME]" at bounding box center [314, 171] width 413 height 8
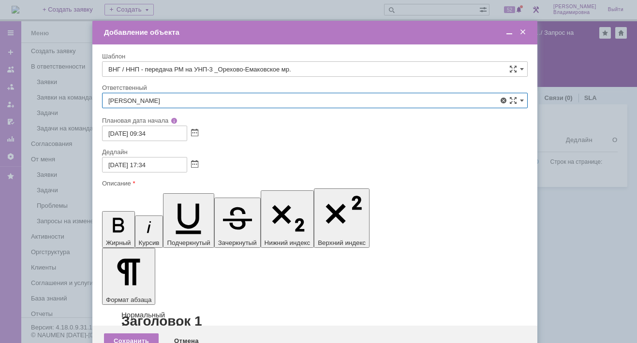
type input "[PERSON_NAME]"
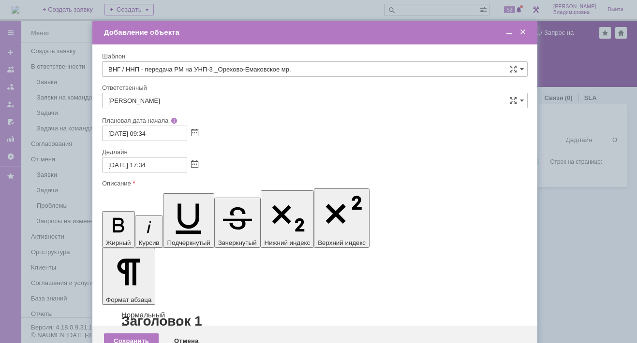
drag, startPoint x: 171, startPoint y: 2807, endPoint x: 245, endPoint y: 2807, distance: 74.5
click at [133, 334] on div "Сохранить" at bounding box center [131, 341] width 55 height 15
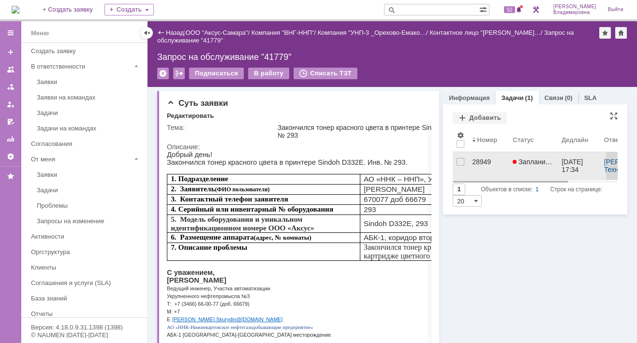
click at [479, 159] on div "28949" at bounding box center [488, 162] width 33 height 8
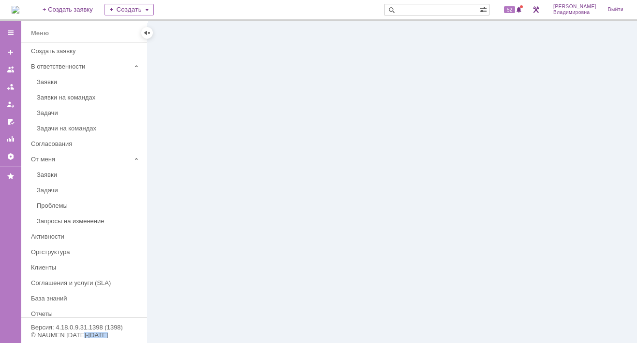
click at [479, 159] on div at bounding box center [391, 182] width 489 height 322
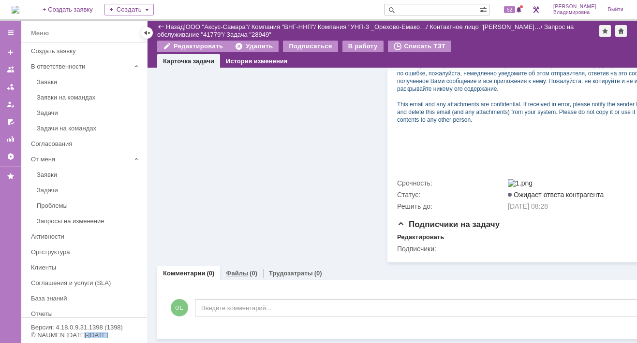
click at [241, 270] on link "Файлы" at bounding box center [237, 273] width 22 height 7
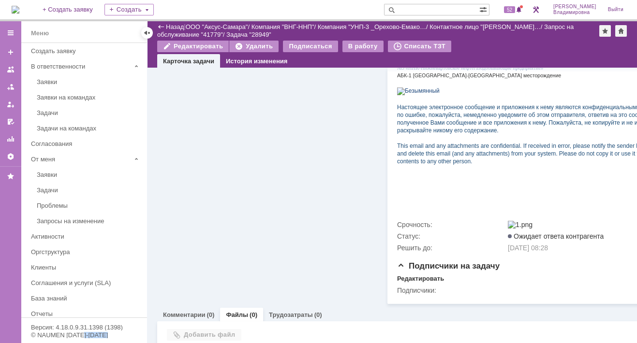
scroll to position [374, 0]
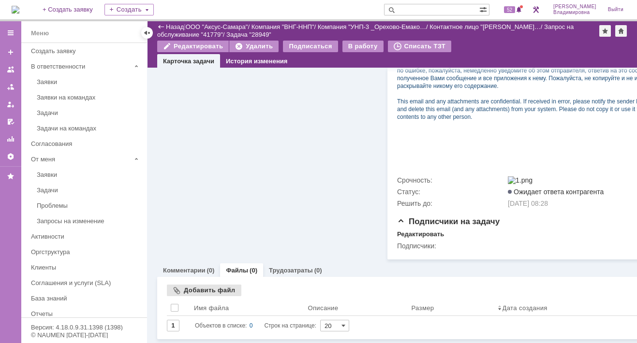
click at [196, 285] on div "Добавить файл" at bounding box center [204, 291] width 74 height 12
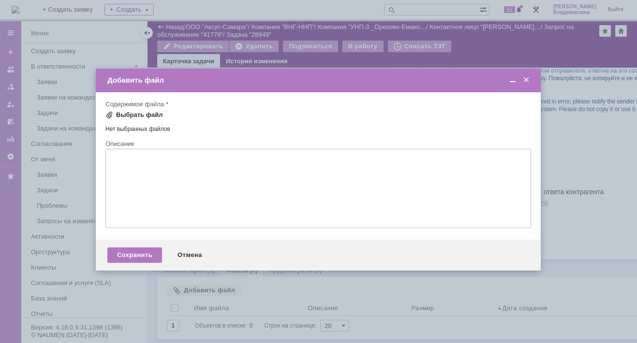
click at [110, 115] on span at bounding box center [109, 115] width 8 height 8
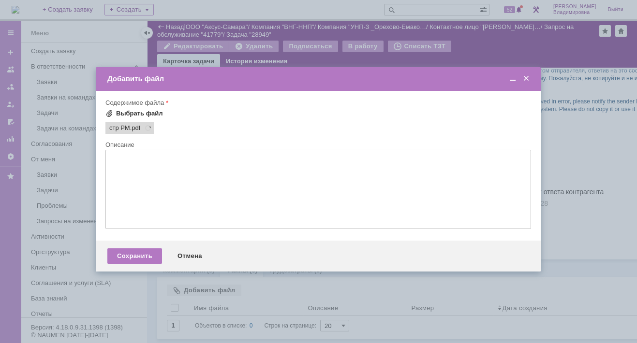
scroll to position [0, 0]
click at [138, 110] on div "Выбрать файл" at bounding box center [139, 114] width 47 height 8
click at [133, 261] on div "Сохранить" at bounding box center [134, 255] width 55 height 15
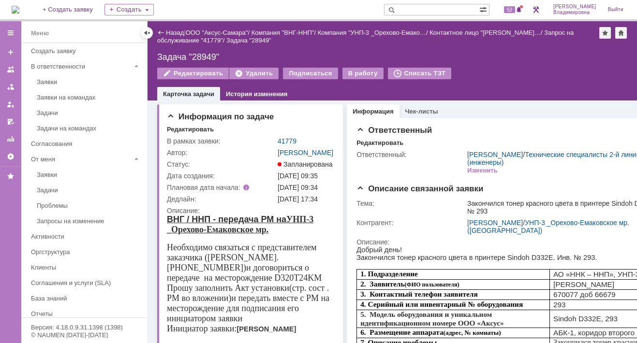
click at [19, 7] on img at bounding box center [16, 10] width 8 height 8
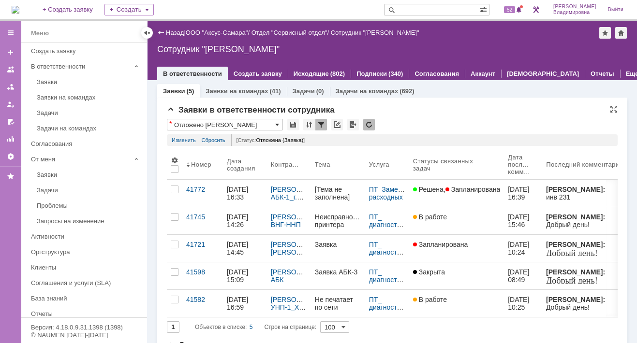
click at [277, 123] on span at bounding box center [277, 125] width 4 height 8
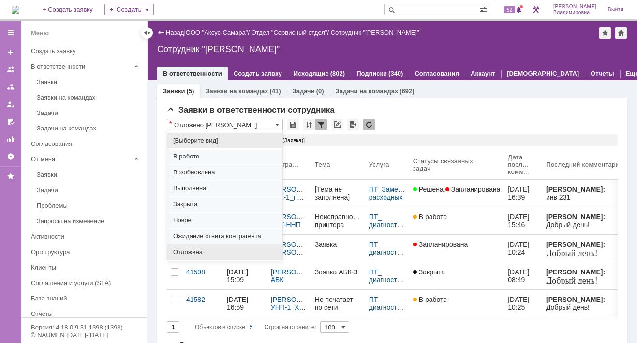
scroll to position [120, 0]
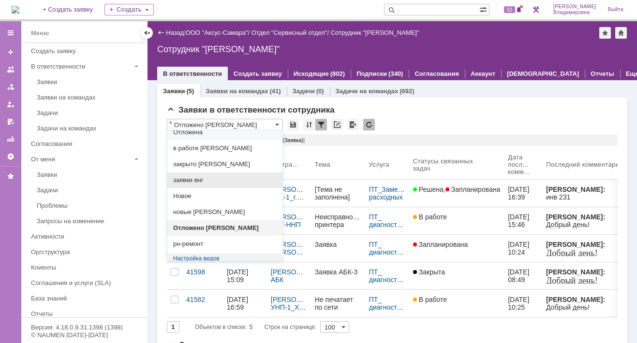
click at [194, 179] on span "заявки внг" at bounding box center [224, 180] width 103 height 8
type input "заявки внг"
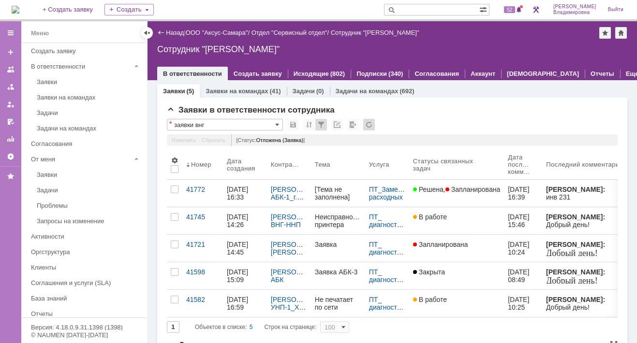
type input "20"
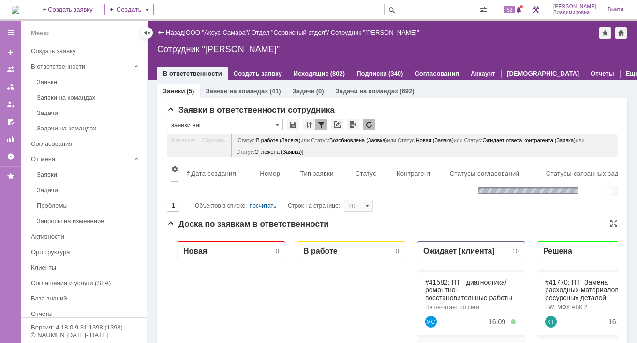
type input "заявки внг"
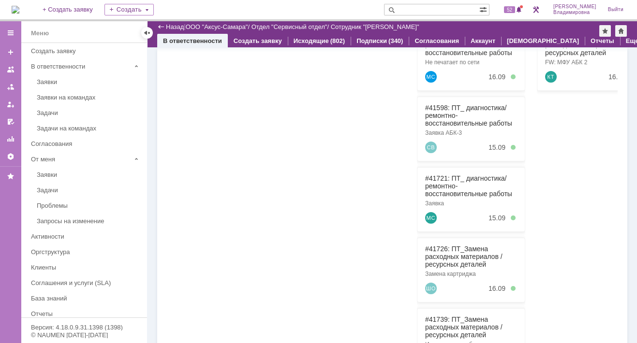
scroll to position [338, 0]
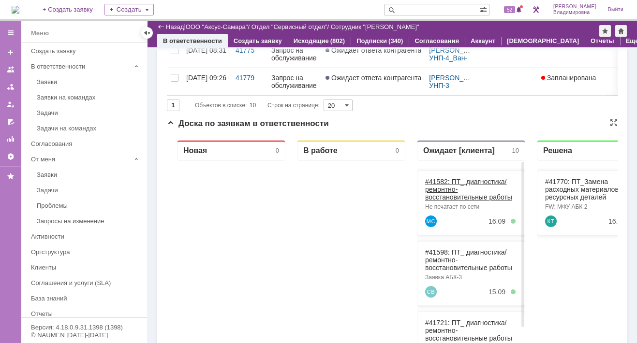
click at [441, 181] on link "#41582: ПТ_ диагностика/ ремонтно-восстановительные работы" at bounding box center [468, 189] width 87 height 23
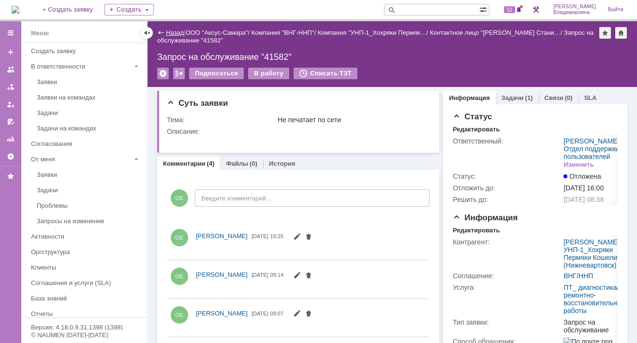
click at [168, 35] on link "Назад" at bounding box center [175, 32] width 18 height 7
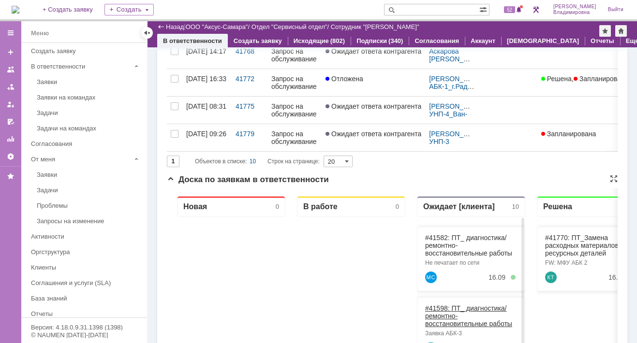
click at [443, 310] on link "#41598: ПТ_ диагностика/ ремонтно-восстановительные работы" at bounding box center [468, 316] width 87 height 23
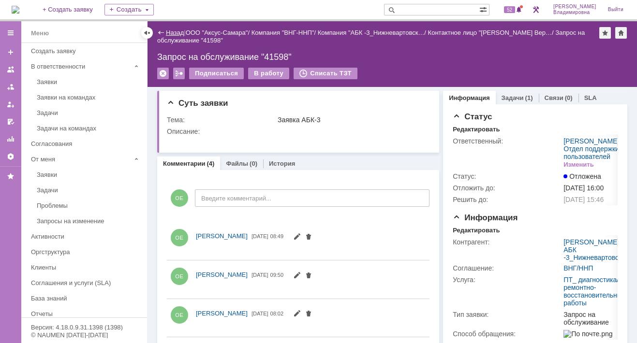
click at [175, 33] on link "Назад" at bounding box center [175, 32] width 18 height 7
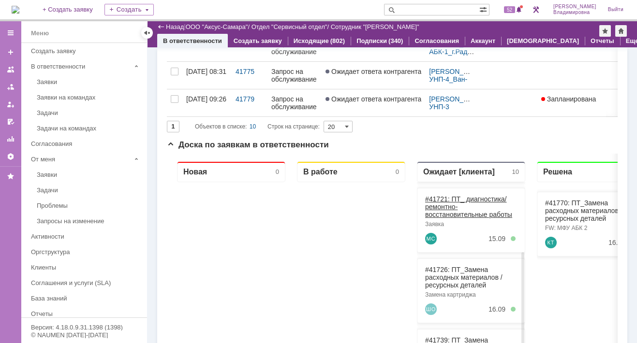
click at [442, 197] on link "#41721: ПТ_ диагностика/ ремонтно-восстановительные работы" at bounding box center [468, 206] width 87 height 23
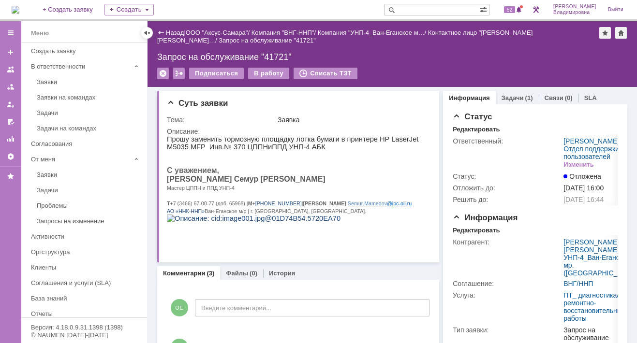
click at [219, 37] on div "Запрос на обслуживание "41721"" at bounding box center [267, 40] width 97 height 7
click at [169, 30] on link "Назад" at bounding box center [175, 32] width 18 height 7
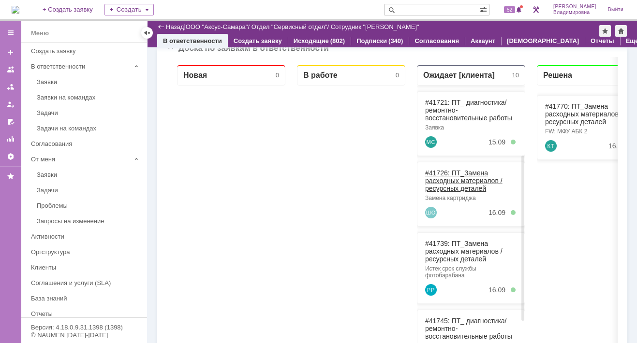
click at [439, 169] on link "#41726: ПТ_Замена расходных материалов / ресурсных деталей" at bounding box center [463, 180] width 77 height 23
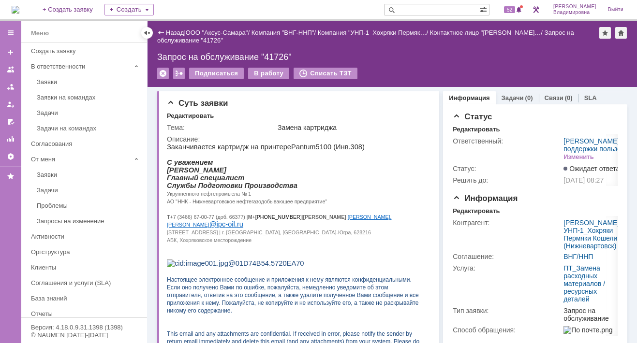
click at [170, 32] on link "Назад" at bounding box center [175, 32] width 18 height 7
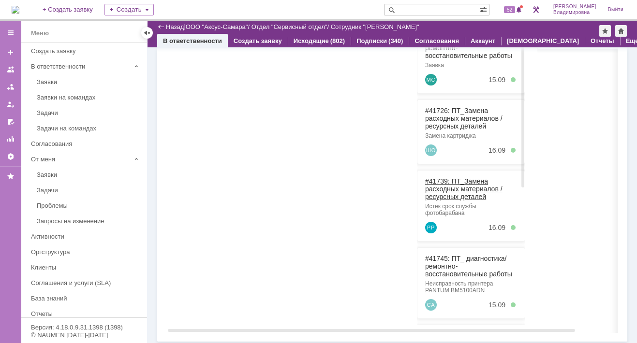
click at [441, 177] on link "#41739: ПТ_Замена расходных материалов / ресурсных деталей" at bounding box center [463, 188] width 77 height 23
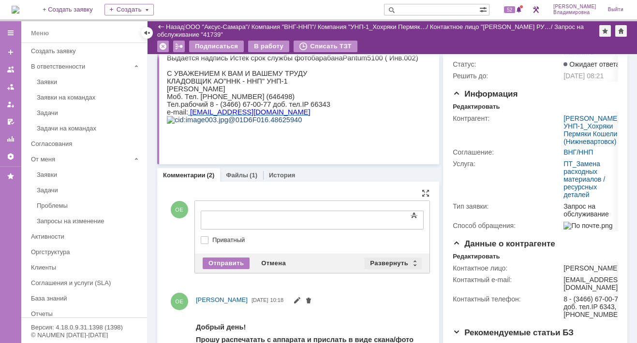
click at [385, 260] on div "Развернуть" at bounding box center [393, 264] width 58 height 12
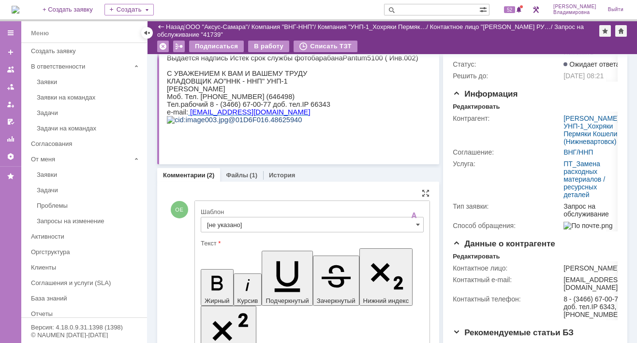
drag, startPoint x: 211, startPoint y: 95, endPoint x: 287, endPoint y: 91, distance: 76.0
click at [287, 91] on p "РАМАЗАНОВА РУМИЯ НУРГАЛИЕВНА" at bounding box center [292, 89] width 251 height 8
copy span "РУМИЯ НУРГАЛИЕВНА"
click at [229, 223] on input "[не указано]" at bounding box center [312, 224] width 223 height 15
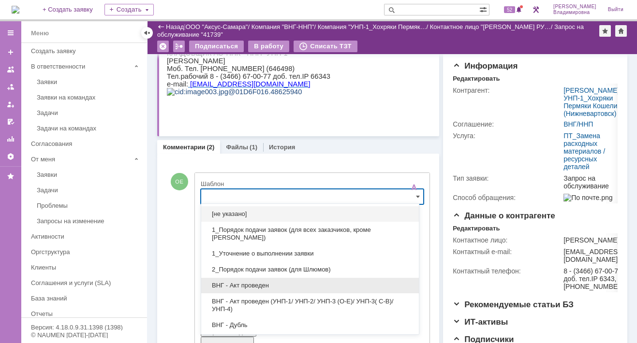
click at [236, 285] on span "ВНГ - Акт проведен" at bounding box center [310, 286] width 206 height 8
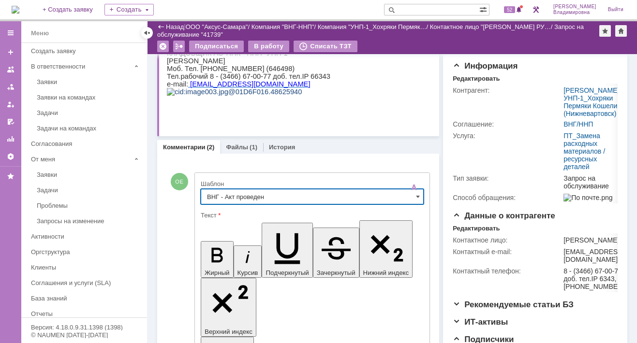
type input "ВНГ - Акт проведен"
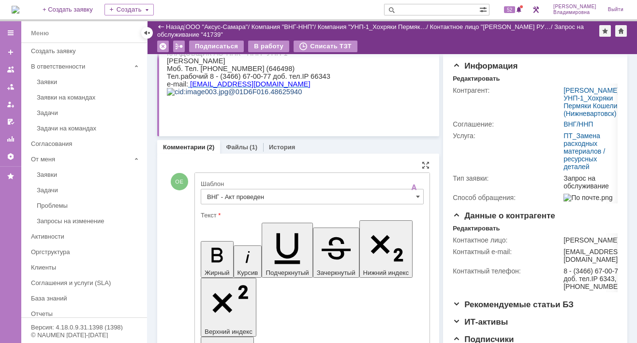
drag, startPoint x: 209, startPoint y: 2213, endPoint x: 242, endPoint y: 2222, distance: 33.8
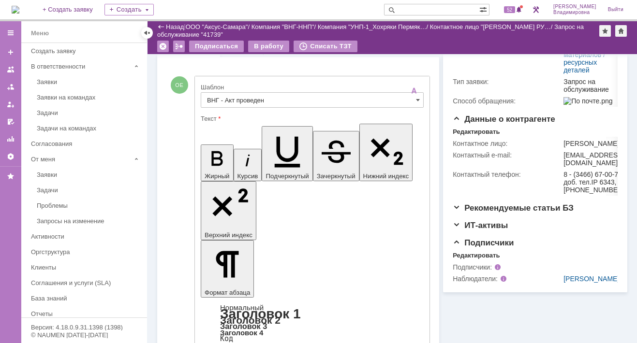
scroll to position [341, 0]
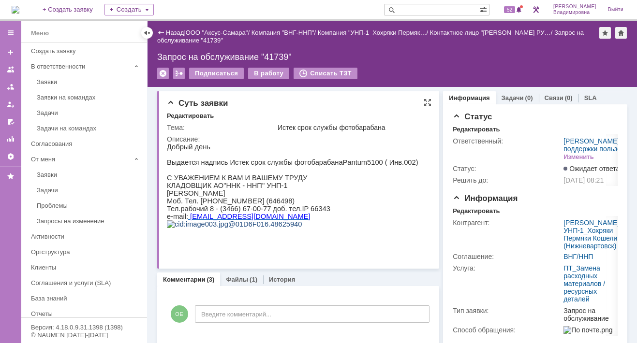
scroll to position [0, 0]
click at [19, 13] on img at bounding box center [16, 10] width 8 height 8
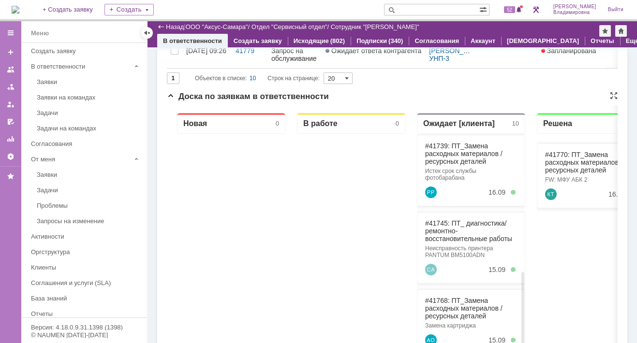
scroll to position [287, 0]
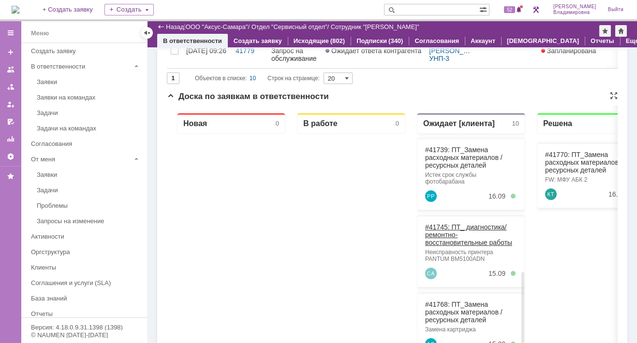
click at [437, 223] on link "#41745: ПТ_ диагностика/ ремонтно-восстановительные работы" at bounding box center [468, 234] width 87 height 23
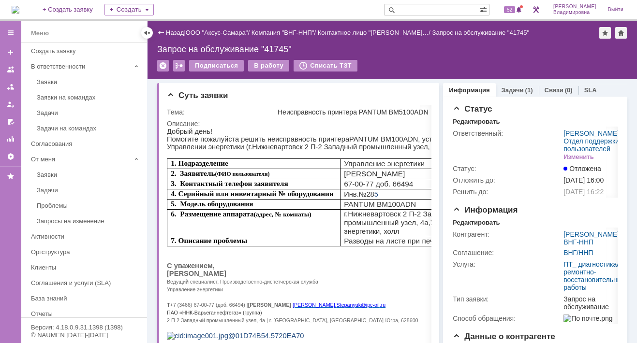
click at [501, 89] on link "Задачи" at bounding box center [512, 90] width 22 height 7
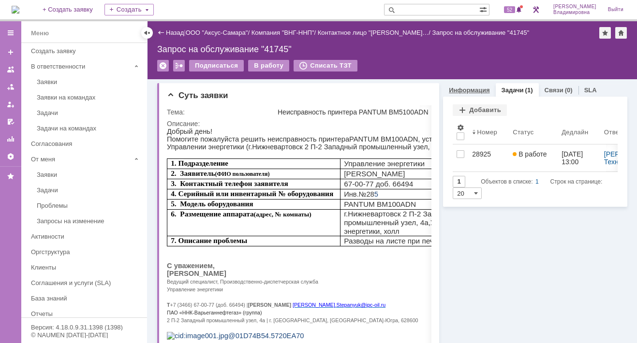
click at [454, 90] on link "Информация" at bounding box center [469, 90] width 41 height 7
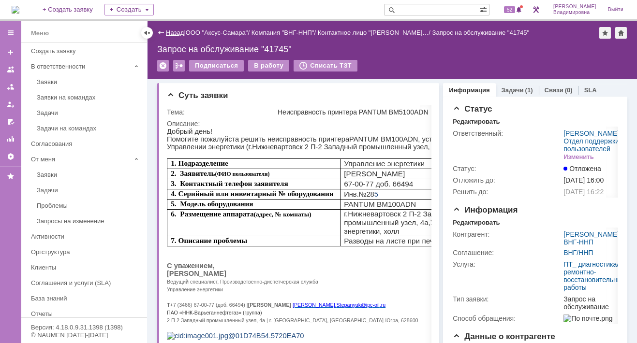
click at [170, 30] on link "Назад" at bounding box center [175, 32] width 18 height 7
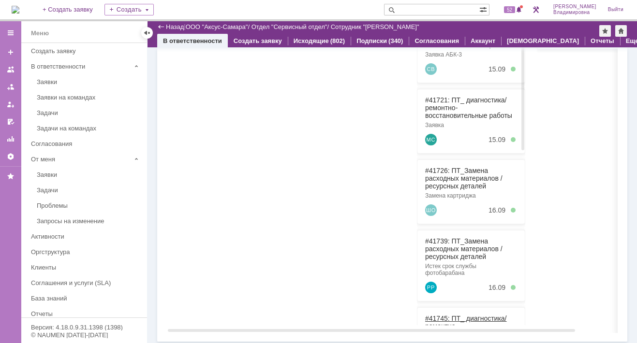
scroll to position [145, 0]
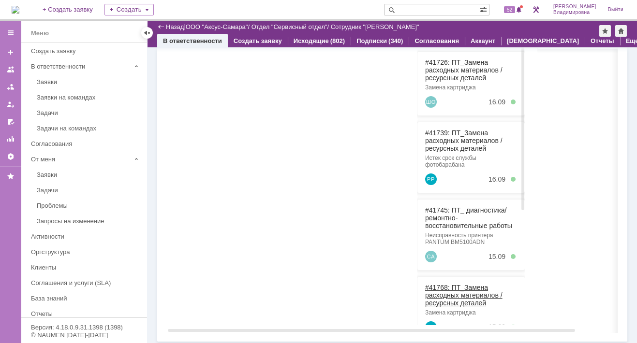
click at [448, 284] on link "#41768: ПТ_Замена расходных материалов / ресурсных деталей" at bounding box center [463, 295] width 77 height 23
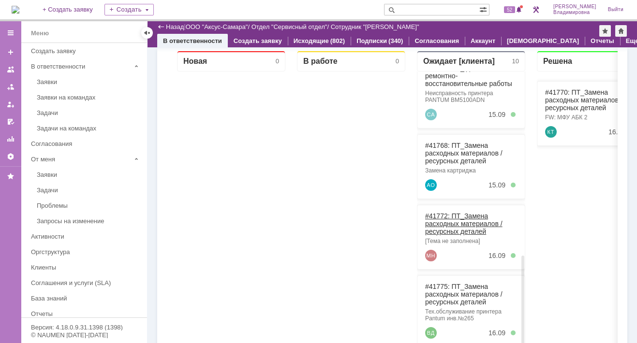
click at [438, 212] on link "#41772: ПТ_Замена расходных материалов / ресурсных деталей" at bounding box center [463, 223] width 77 height 23
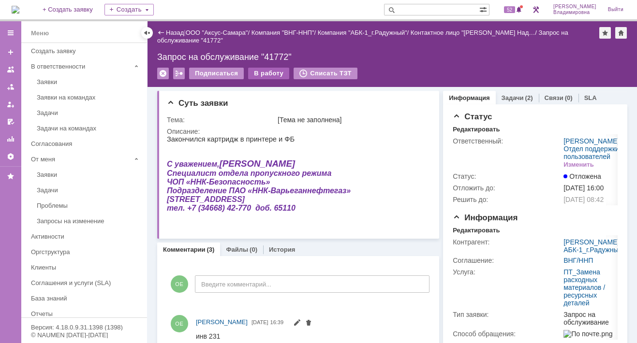
click at [262, 73] on div "В работу" at bounding box center [268, 74] width 41 height 12
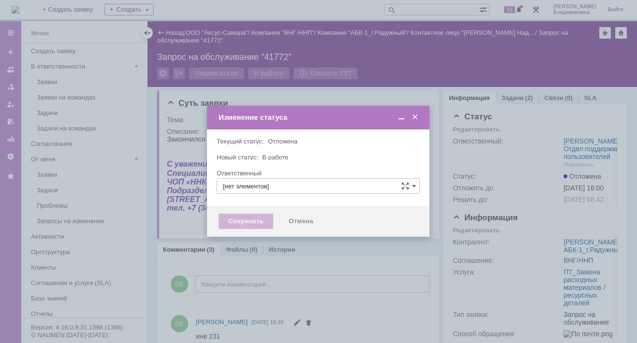
type input "[PERSON_NAME]"
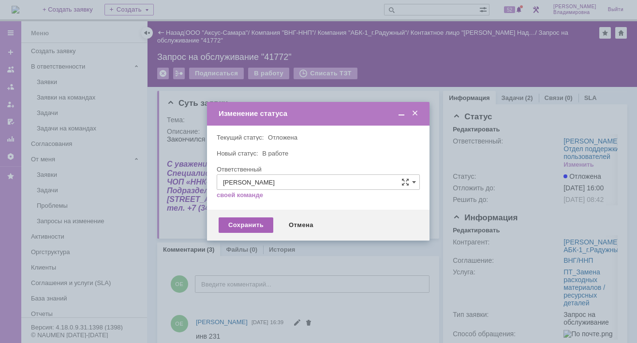
click at [248, 225] on div "Сохранить" at bounding box center [246, 225] width 55 height 15
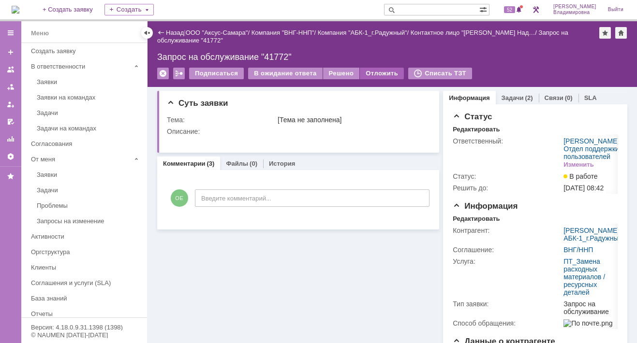
click at [370, 71] on div "Отложить" at bounding box center [382, 74] width 44 height 12
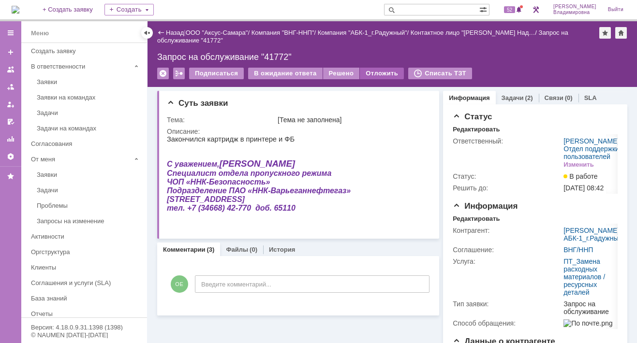
click at [374, 71] on body "Идет загрузка, пожалуйста, подождите. На домашнюю + Создать заявку Создать 52 О…" at bounding box center [318, 171] width 637 height 343
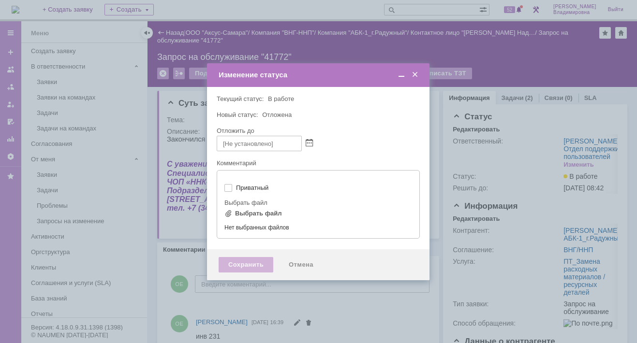
type input "[не указано]"
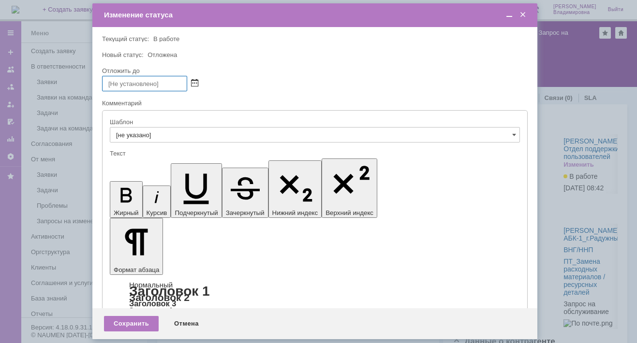
click at [193, 80] on span at bounding box center [194, 84] width 7 height 8
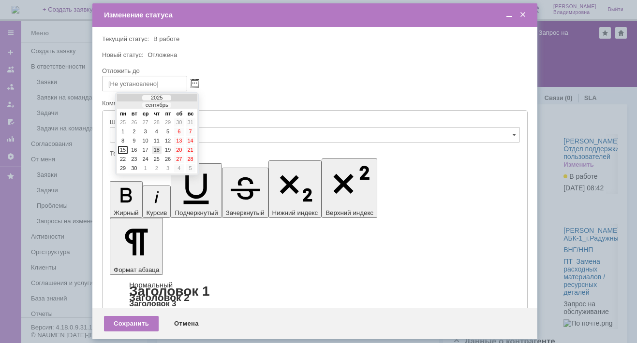
click at [157, 148] on div "18" at bounding box center [157, 150] width 10 height 8
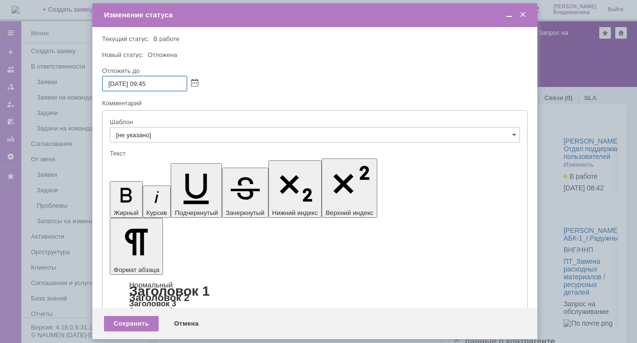
drag, startPoint x: 143, startPoint y: 83, endPoint x: 148, endPoint y: 82, distance: 5.9
click at [148, 82] on input "18.09.2025 09:45" at bounding box center [144, 83] width 85 height 15
drag, startPoint x: 149, startPoint y: 83, endPoint x: 155, endPoint y: 82, distance: 5.8
click at [155, 82] on input "18.09.2025 16:45" at bounding box center [144, 83] width 85 height 15
type input "18.09.2025 16:00"
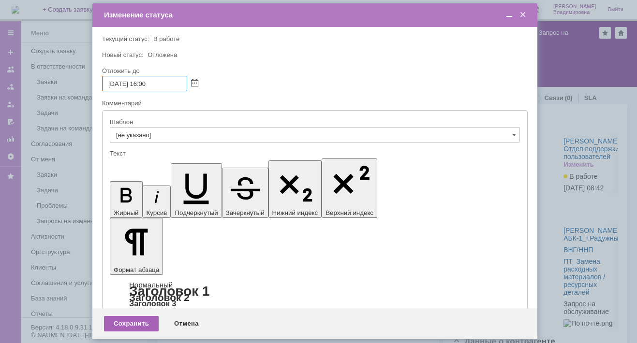
click at [136, 324] on div "Сохранить" at bounding box center [131, 323] width 55 height 15
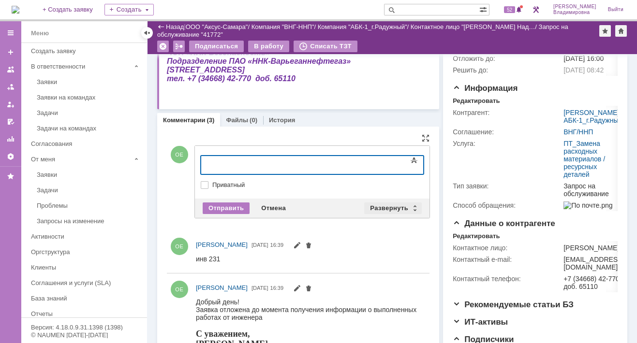
click at [390, 204] on div "Развернуть" at bounding box center [393, 209] width 58 height 12
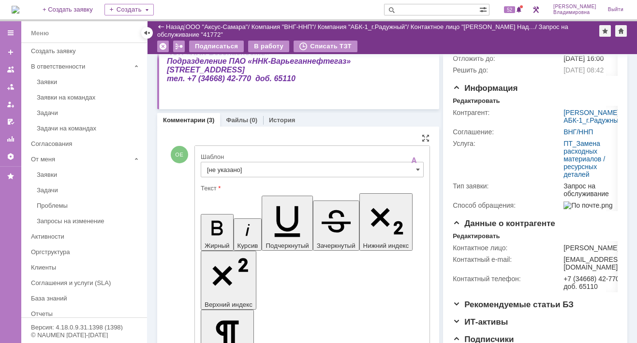
click at [226, 172] on input "[не указано]" at bounding box center [312, 169] width 223 height 15
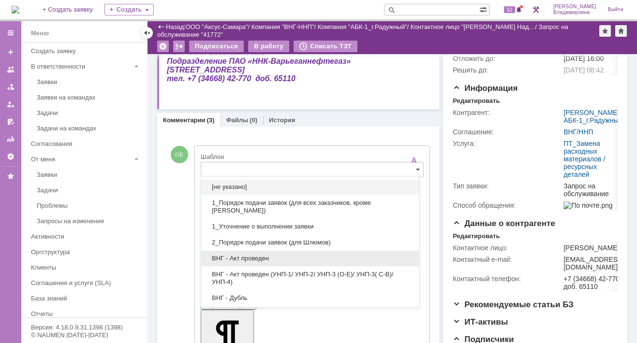
click at [249, 257] on span "ВНГ - Акт проведен" at bounding box center [310, 259] width 206 height 8
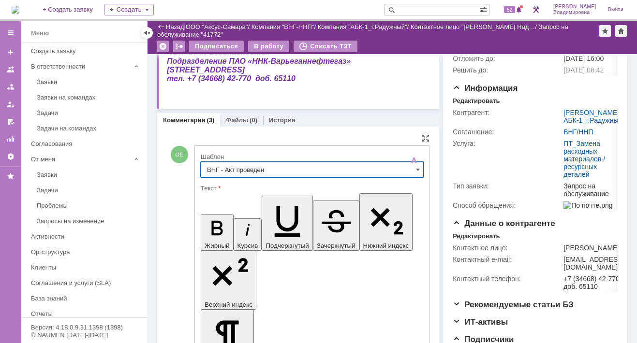
type input "ВНГ - Акт проведен"
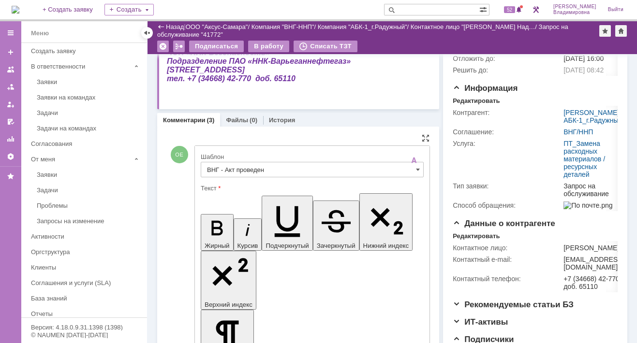
drag, startPoint x: 210, startPoint y: 2185, endPoint x: 247, endPoint y: 2197, distance: 38.5
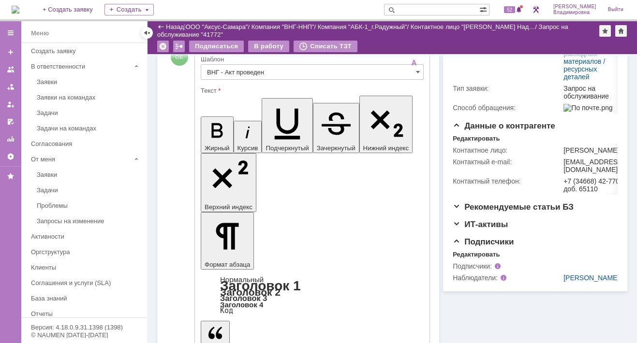
scroll to position [193, 0]
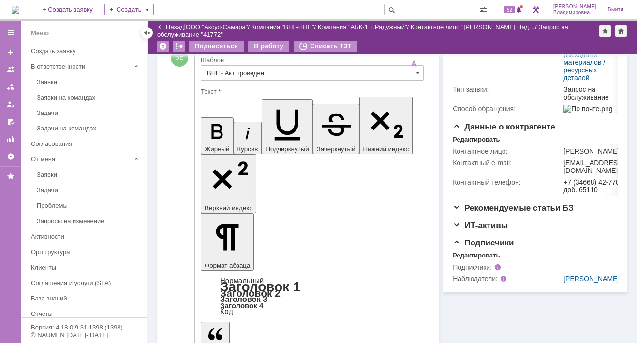
drag, startPoint x: 327, startPoint y: 2086, endPoint x: 210, endPoint y: 2075, distance: 117.0
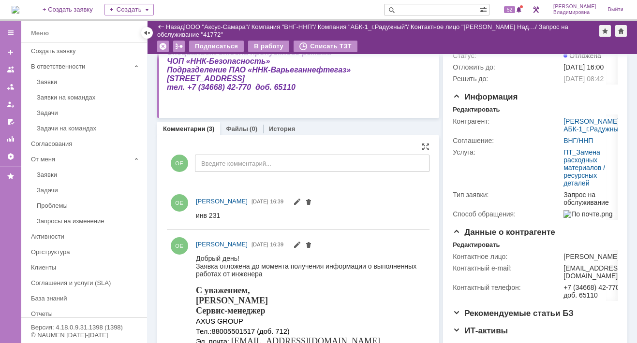
scroll to position [0, 0]
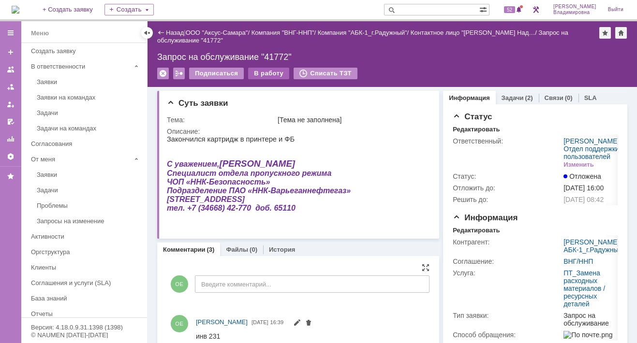
click at [258, 72] on div "В работу" at bounding box center [268, 74] width 41 height 12
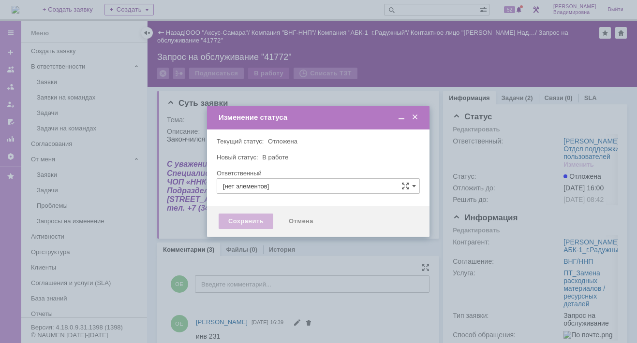
type input "[PERSON_NAME]"
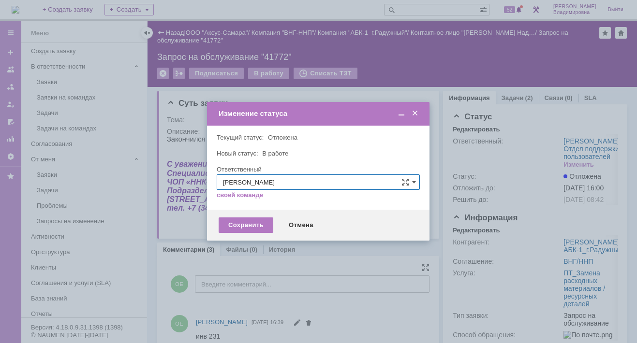
click at [415, 113] on span at bounding box center [415, 113] width 10 height 9
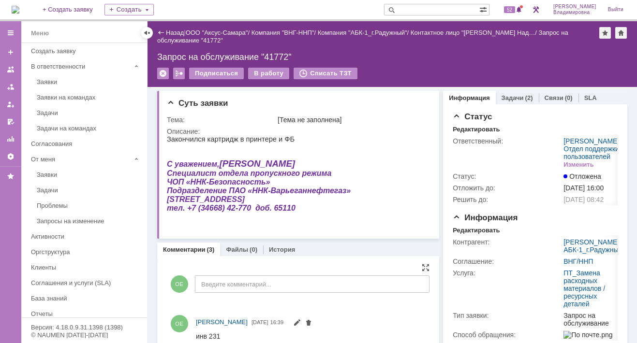
click at [19, 9] on img at bounding box center [16, 10] width 8 height 8
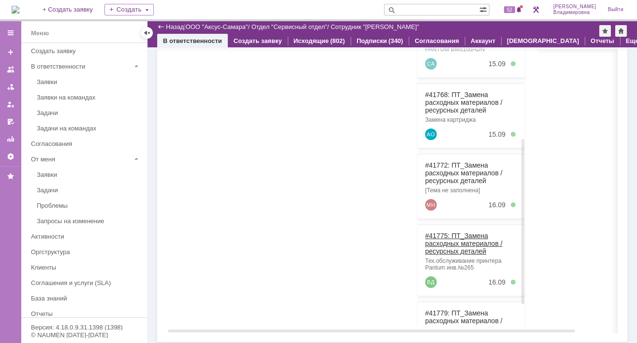
scroll to position [384, 0]
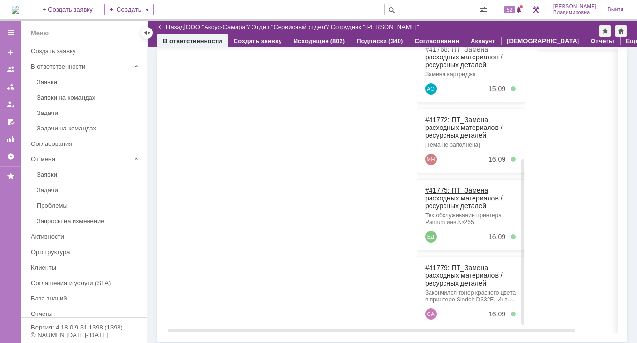
click at [435, 187] on link "#41775: ПТ_Замена расходных материалов / ресурсных деталей" at bounding box center [463, 198] width 77 height 23
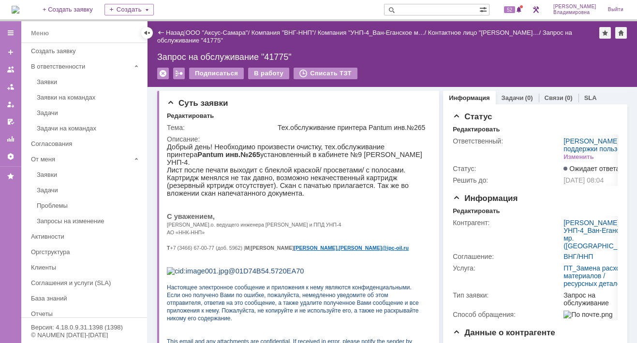
click at [19, 11] on img at bounding box center [16, 10] width 8 height 8
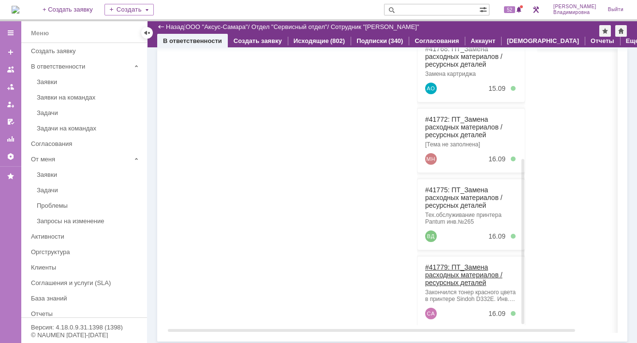
click at [439, 263] on link "#41779: ПТ_Замена расходных материалов / ресурсных деталей" at bounding box center [463, 274] width 77 height 23
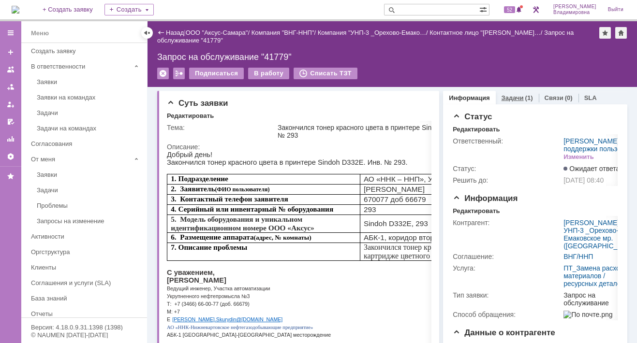
click at [509, 96] on link "Задачи" at bounding box center [512, 97] width 22 height 7
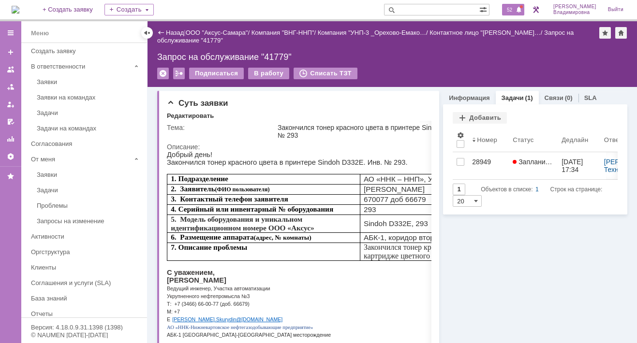
click at [515, 7] on span "52" at bounding box center [509, 9] width 11 height 7
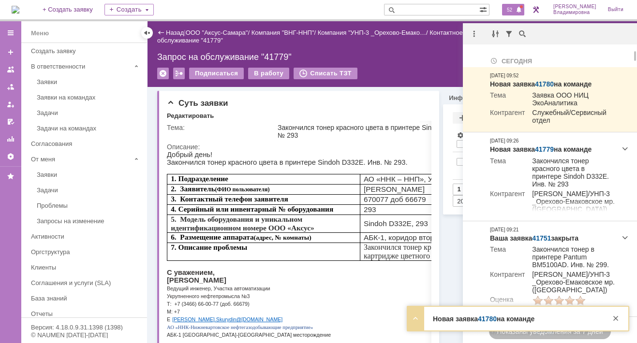
click at [515, 10] on span "52" at bounding box center [509, 9] width 11 height 7
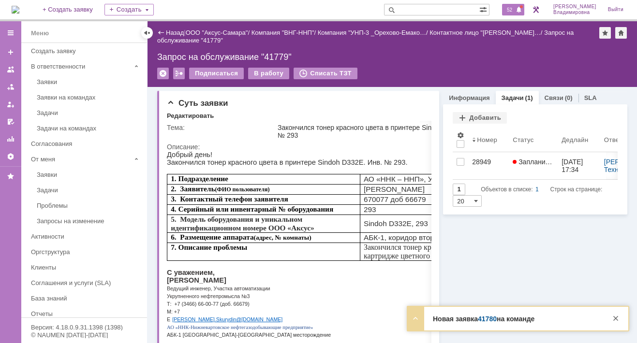
click at [515, 10] on span "52" at bounding box center [509, 9] width 11 height 7
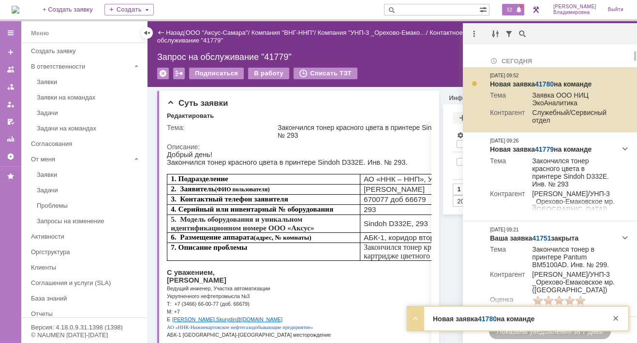
click at [549, 82] on link "41780" at bounding box center [544, 84] width 19 height 8
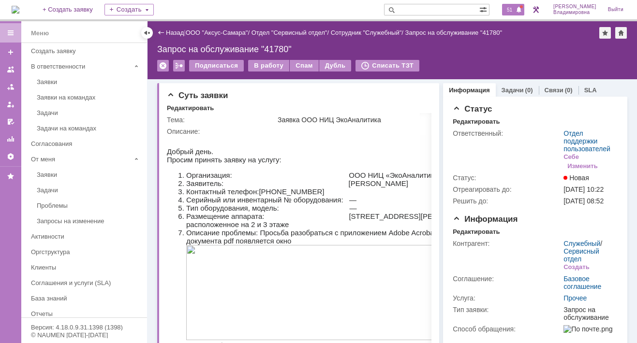
click at [513, 10] on span "51" at bounding box center [509, 9] width 11 height 7
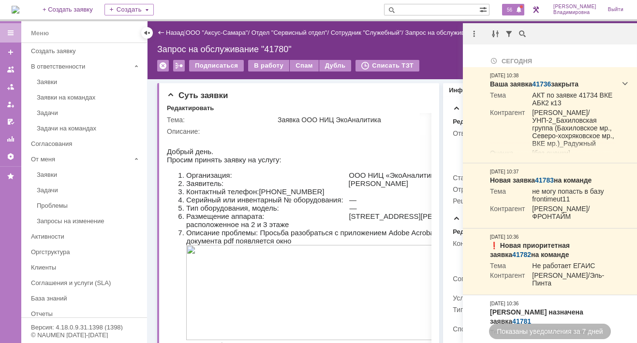
click at [513, 9] on span "56" at bounding box center [509, 9] width 11 height 7
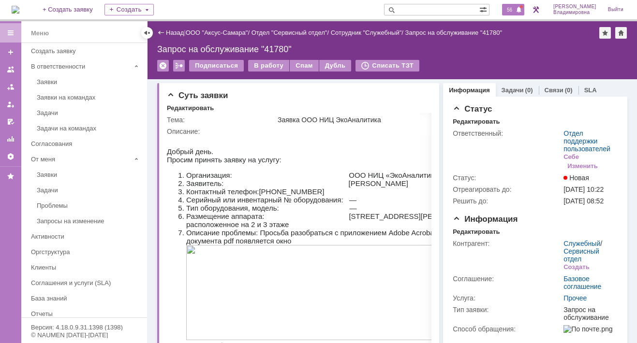
click at [512, 7] on span "56" at bounding box center [509, 9] width 11 height 7
click at [420, 8] on input "text" at bounding box center [431, 10] width 95 height 12
type input "41726"
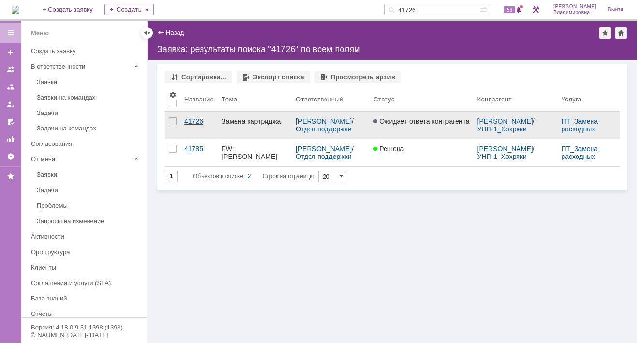
click at [196, 117] on link "41726" at bounding box center [198, 125] width 37 height 27
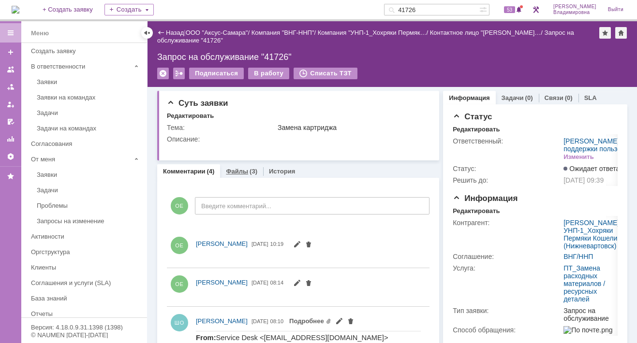
click at [232, 170] on link "Файлы" at bounding box center [237, 171] width 22 height 7
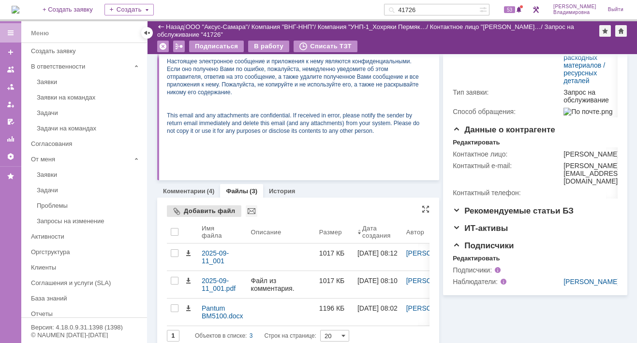
click at [193, 207] on div "Добавить файл" at bounding box center [204, 211] width 74 height 12
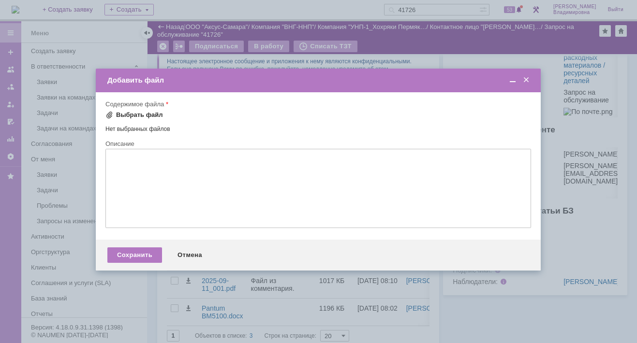
click at [110, 113] on span at bounding box center [109, 115] width 8 height 8
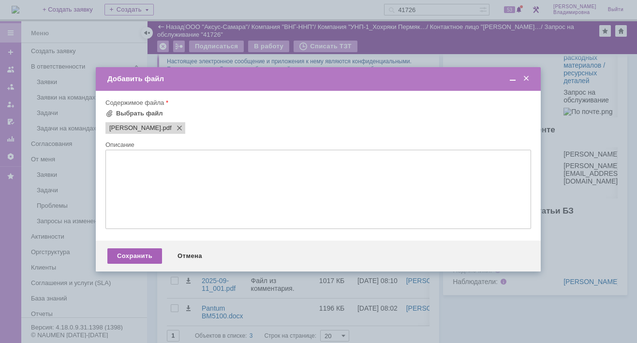
click at [142, 259] on div "Сохранить" at bounding box center [134, 255] width 55 height 15
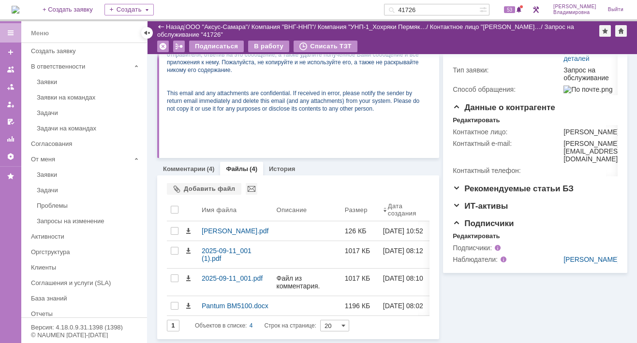
scroll to position [174, 0]
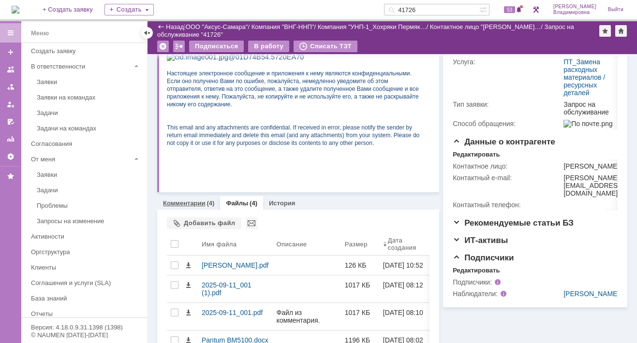
click at [190, 203] on link "Комментарии" at bounding box center [184, 203] width 43 height 7
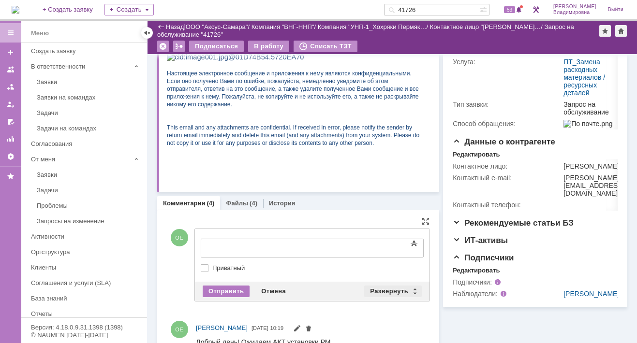
click at [389, 287] on div "Развернуть" at bounding box center [393, 292] width 58 height 12
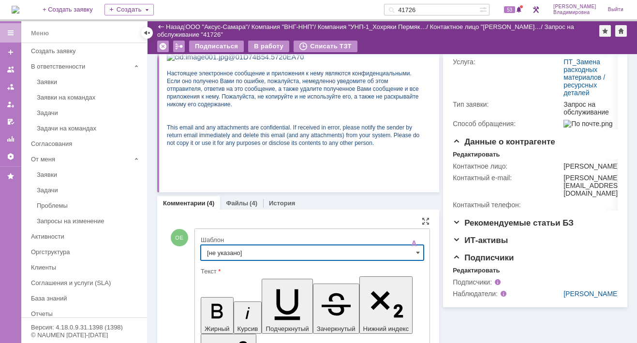
click at [231, 251] on input "[не указано]" at bounding box center [312, 252] width 223 height 15
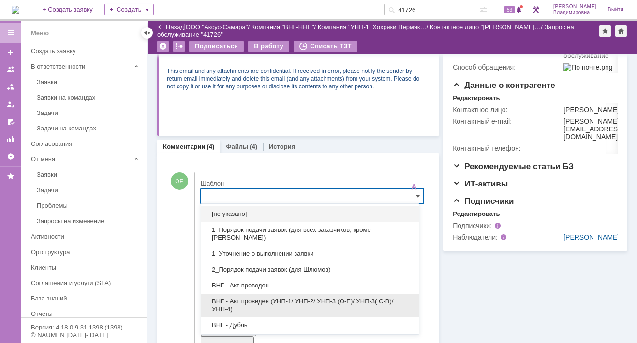
click at [241, 300] on span "ВНГ - Акт проведен (УНП-1/ УНП-2/ УНП-3 (О-Е)/ УНП-3( С-В)/УНП-4)" at bounding box center [310, 305] width 206 height 15
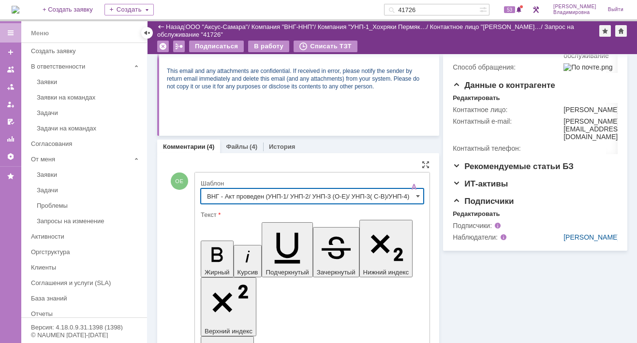
type input "ВНГ - Акт проведен (УНП-1/ УНП-2/ УНП-3 (О-Е)/ УНП-3( С-В)/УНП-4)"
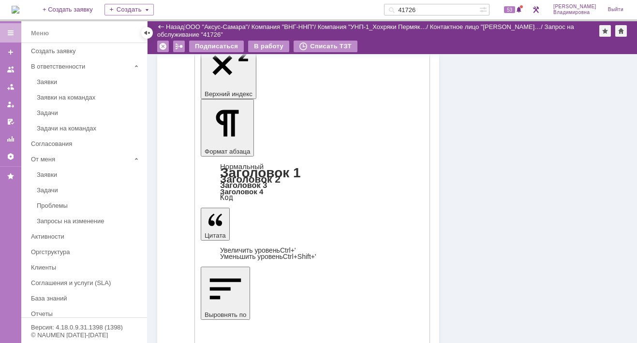
scroll to position [520, 0]
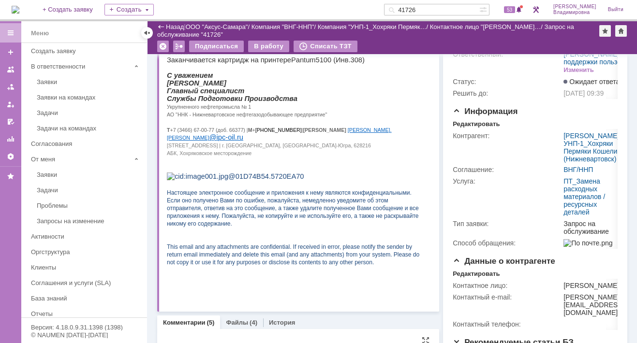
scroll to position [0, 0]
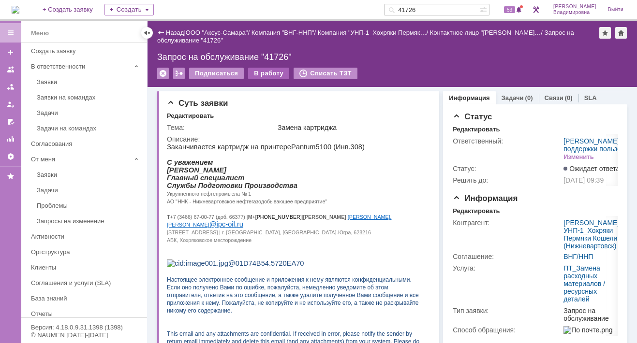
click at [268, 73] on div "В работу" at bounding box center [268, 74] width 41 height 12
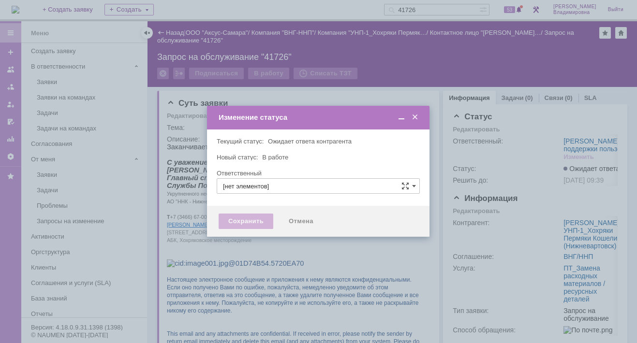
type input "[PERSON_NAME]"
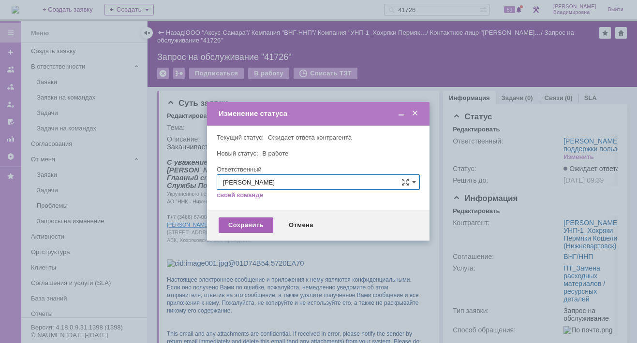
click at [248, 226] on div "Сохранить" at bounding box center [246, 225] width 55 height 15
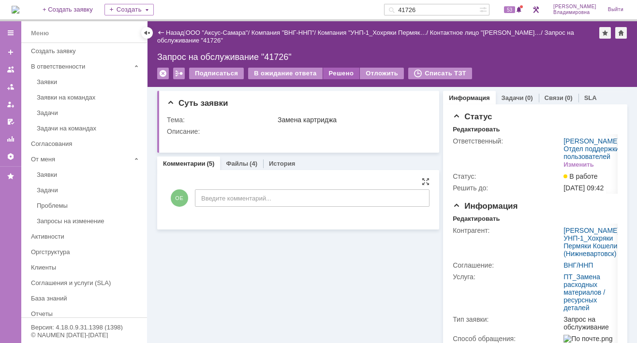
click at [343, 70] on div "Решено" at bounding box center [341, 74] width 37 height 12
click at [335, 70] on div "Решено" at bounding box center [341, 74] width 37 height 12
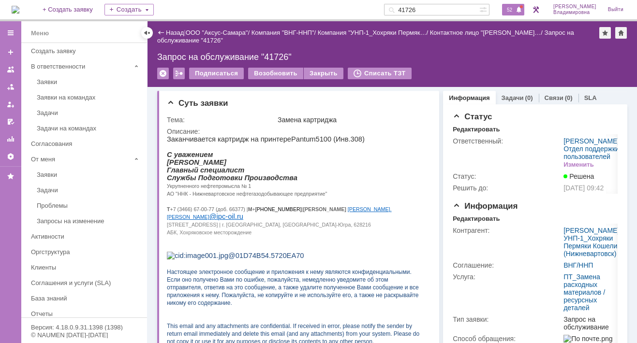
click at [515, 11] on span "52" at bounding box center [509, 9] width 11 height 7
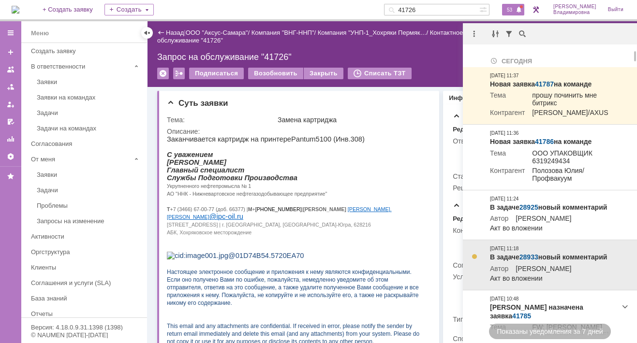
click at [525, 261] on link "28933" at bounding box center [528, 257] width 19 height 8
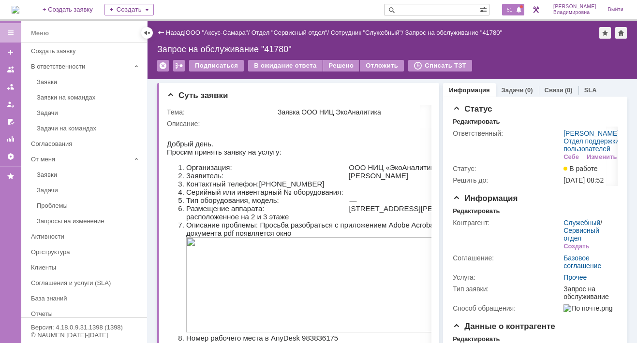
click at [513, 10] on span "51" at bounding box center [509, 9] width 11 height 7
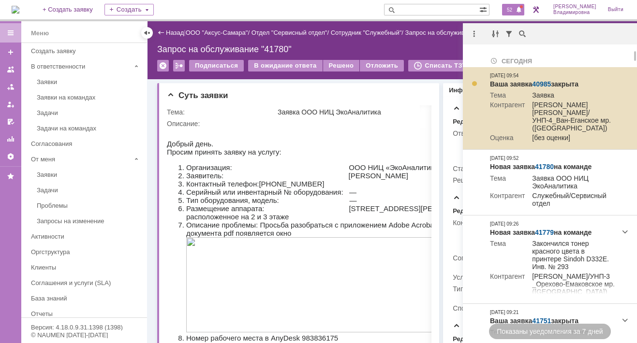
click at [541, 83] on link "40985" at bounding box center [541, 84] width 19 height 8
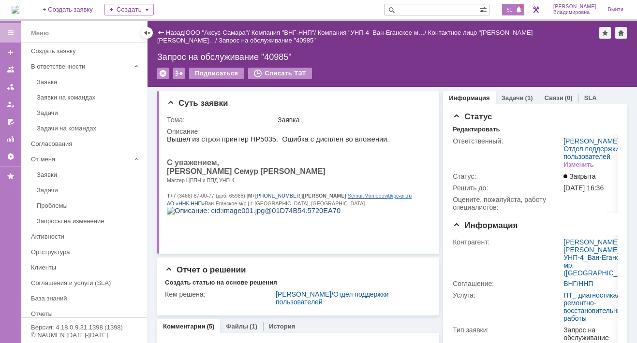
click at [517, 14] on div "51" at bounding box center [513, 10] width 22 height 12
click at [350, 1] on div "На домашнюю + Создать заявку Создать 51 [PERSON_NAME]" at bounding box center [318, 10] width 637 height 21
click at [513, 11] on span "51" at bounding box center [509, 9] width 11 height 7
click at [342, 8] on div "На домашнюю + Создать заявку Создать 51 [PERSON_NAME]" at bounding box center [318, 10] width 637 height 21
click at [515, 9] on span "51" at bounding box center [509, 9] width 11 height 7
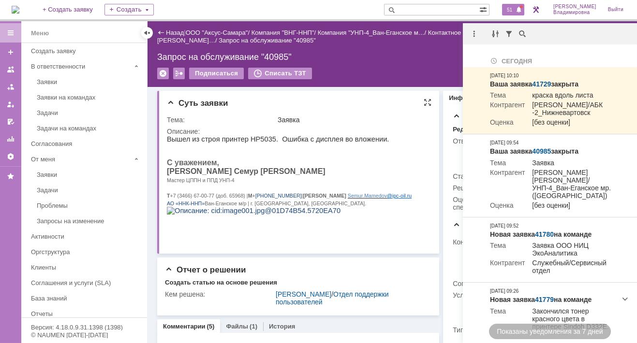
click at [336, 112] on div "Тема: Заявка Описание:" at bounding box center [299, 179] width 264 height 134
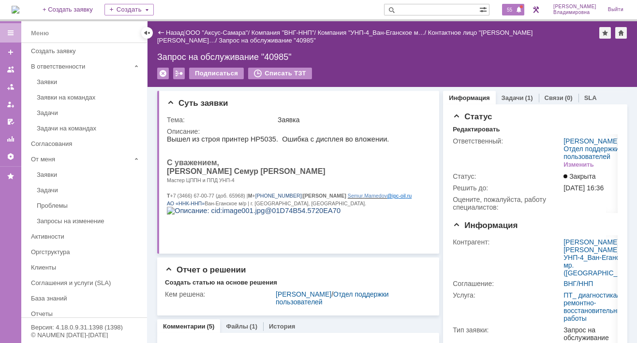
click at [515, 8] on span "55" at bounding box center [509, 9] width 11 height 7
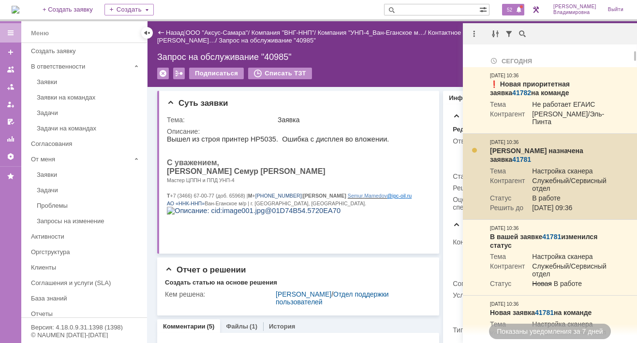
click at [531, 156] on link "41781" at bounding box center [521, 160] width 19 height 8
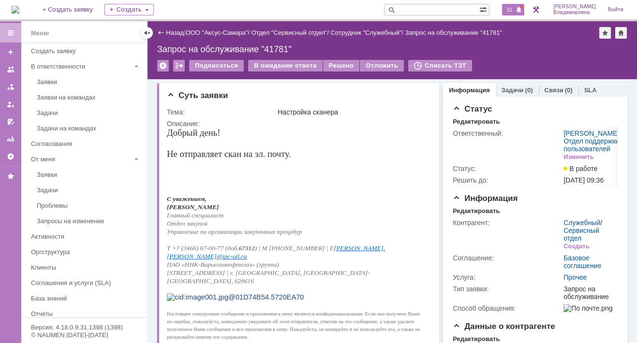
click at [515, 13] on span "51" at bounding box center [509, 9] width 11 height 7
click at [281, 88] on div "Суть заявки Тема: Настройка сканера Описание:" at bounding box center [298, 249] width 282 height 333
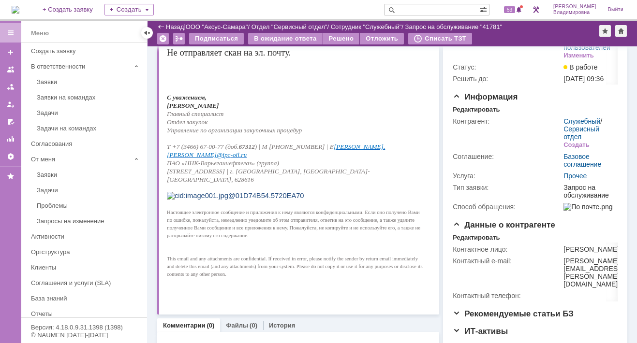
scroll to position [51, 0]
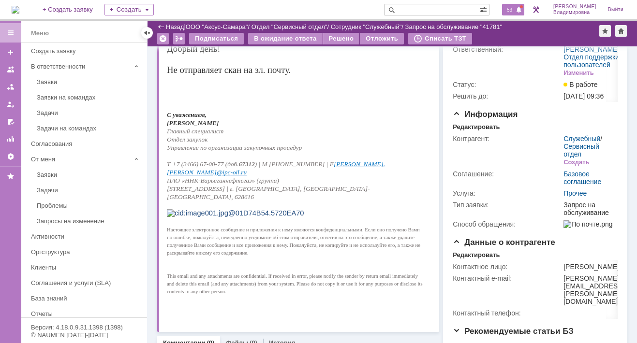
click at [514, 11] on span "53" at bounding box center [509, 9] width 11 height 7
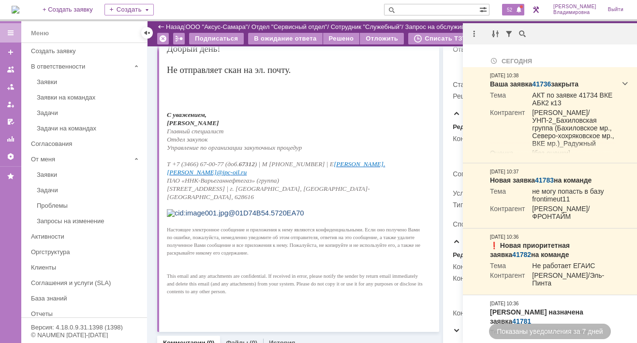
click at [344, 80] on p at bounding box center [295, 80] width 257 height 11
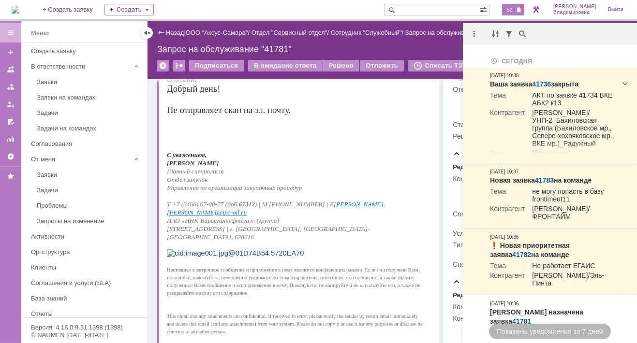
scroll to position [0, 0]
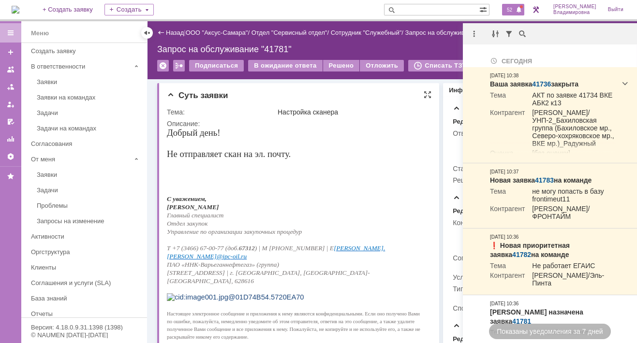
click at [329, 160] on p at bounding box center [295, 165] width 257 height 11
click at [326, 174] on p at bounding box center [295, 174] width 257 height 8
click at [385, 209] on p "[PERSON_NAME]" at bounding box center [295, 207] width 257 height 8
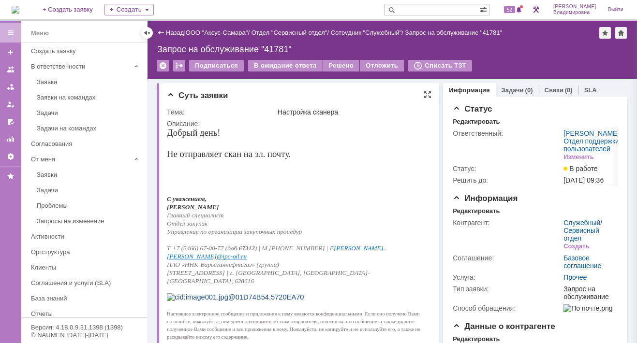
click at [393, 91] on div "Суть заявки" at bounding box center [299, 96] width 264 height 10
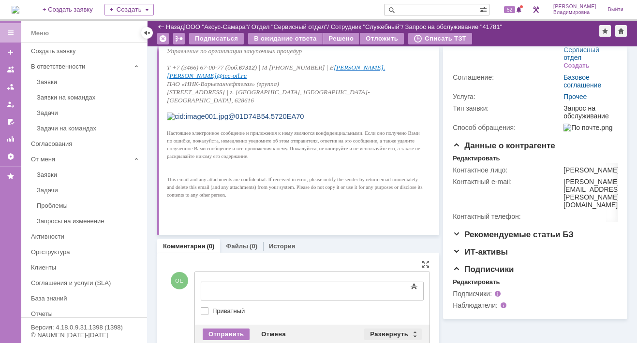
click at [378, 330] on div "Развернуть" at bounding box center [393, 335] width 58 height 12
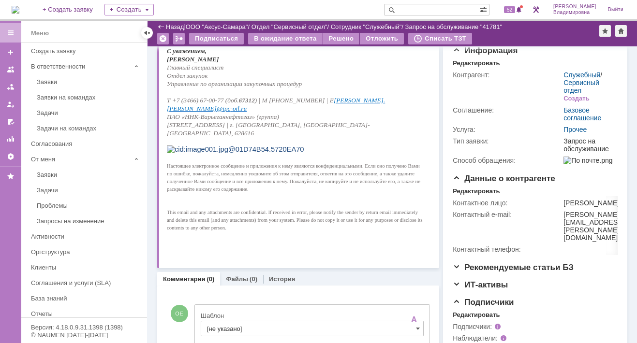
scroll to position [331, 0]
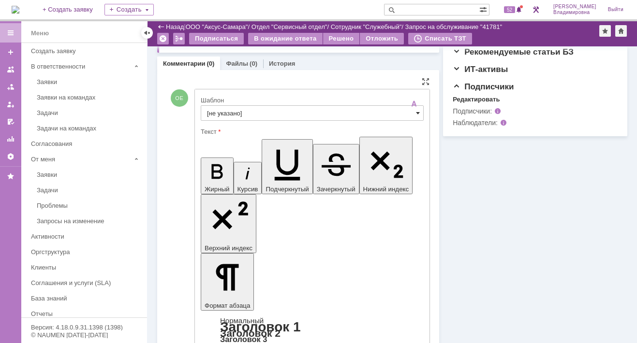
click at [416, 111] on span at bounding box center [418, 113] width 4 height 8
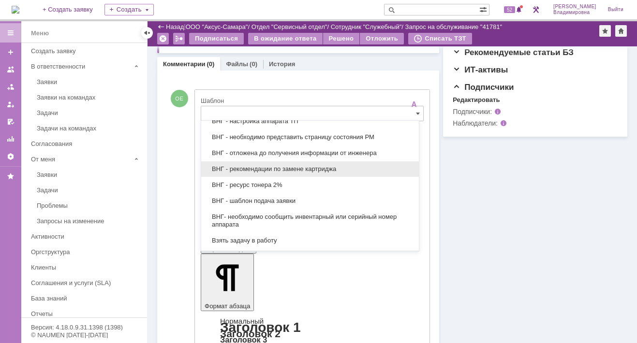
scroll to position [311, 0]
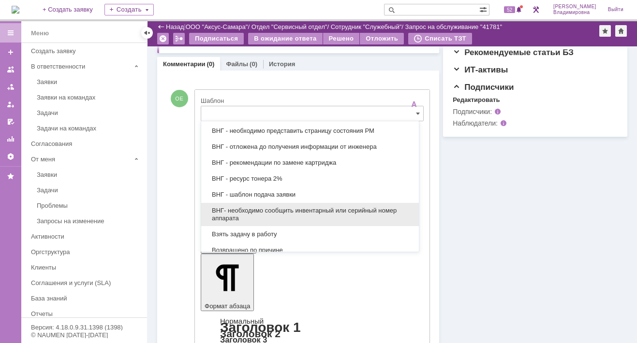
click at [257, 210] on span "ВНГ- необходимо сообщить инвентарный или серийный номер аппарата" at bounding box center [310, 214] width 206 height 15
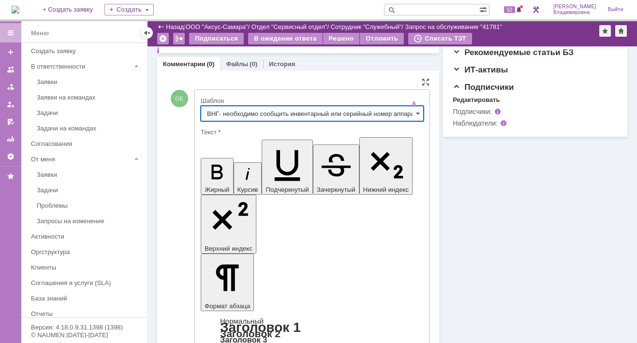
type input "ВНГ- необходимо сообщить инвентарный или серийный номер аппарата"
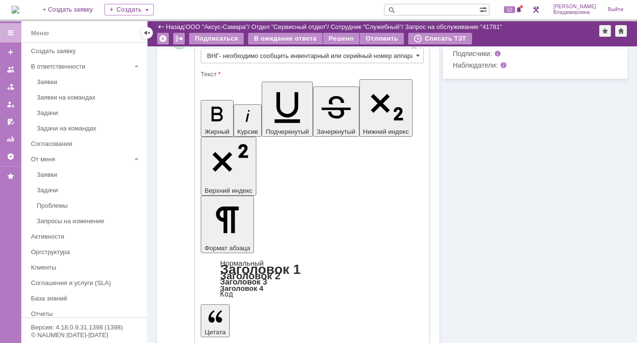
scroll to position [394, 0]
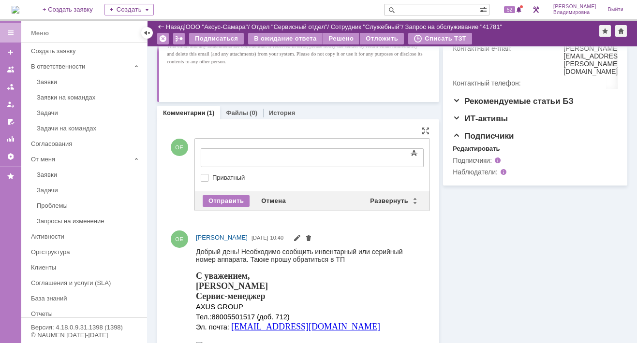
scroll to position [0, 0]
click at [396, 197] on div "Развернуть" at bounding box center [393, 201] width 58 height 12
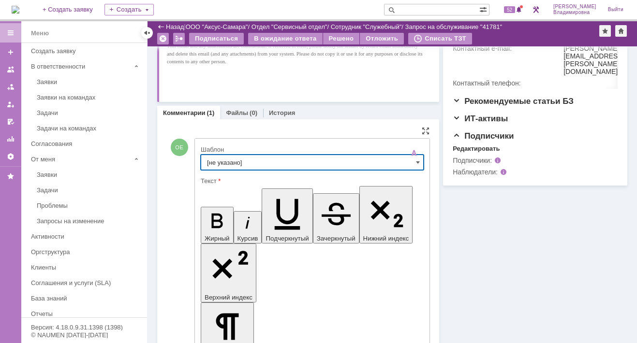
click at [217, 161] on input "[не указано]" at bounding box center [312, 162] width 223 height 15
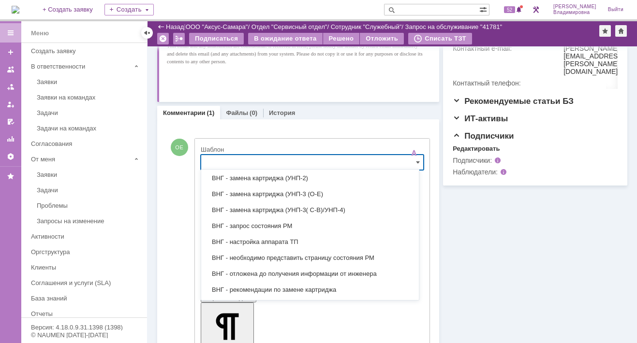
scroll to position [214, 0]
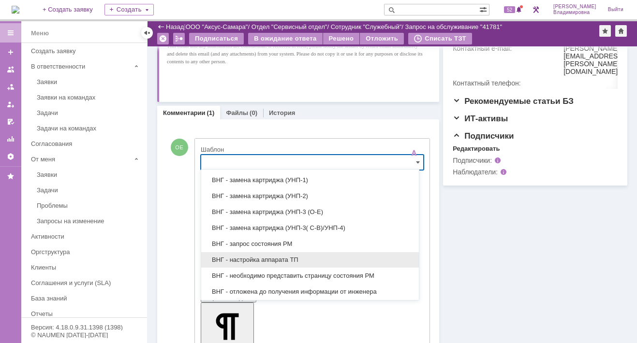
click at [249, 256] on span "ВНГ - настройка аппарата ТП" at bounding box center [310, 260] width 206 height 8
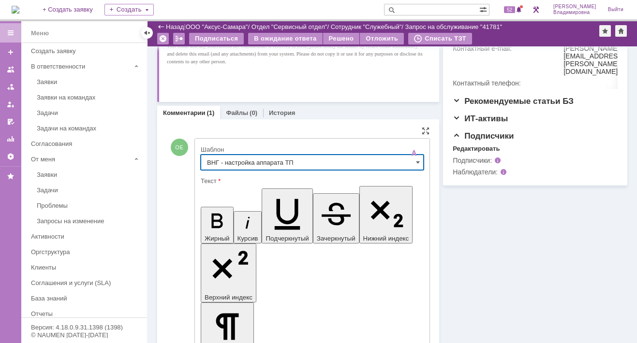
type input "ВНГ - настройка аппарата ТП"
drag, startPoint x: 209, startPoint y: 2164, endPoint x: 296, endPoint y: 2162, distance: 87.0
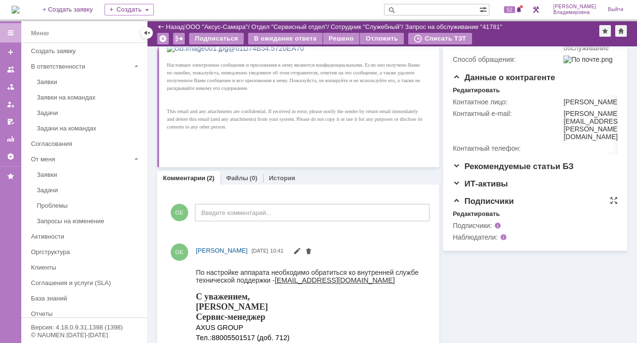
scroll to position [233, 0]
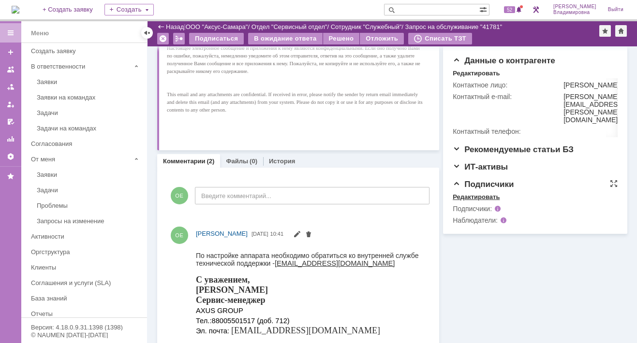
click at [474, 201] on div "Редактировать" at bounding box center [476, 197] width 47 height 8
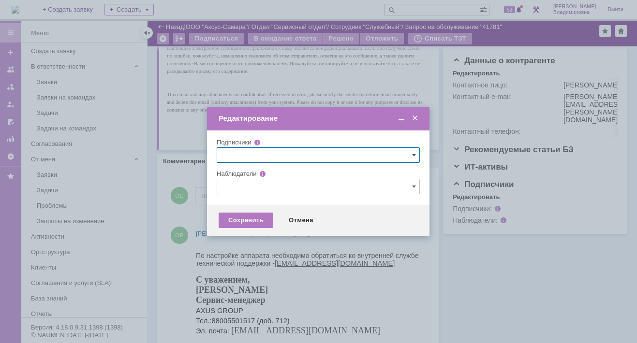
click at [414, 117] on span at bounding box center [415, 118] width 10 height 9
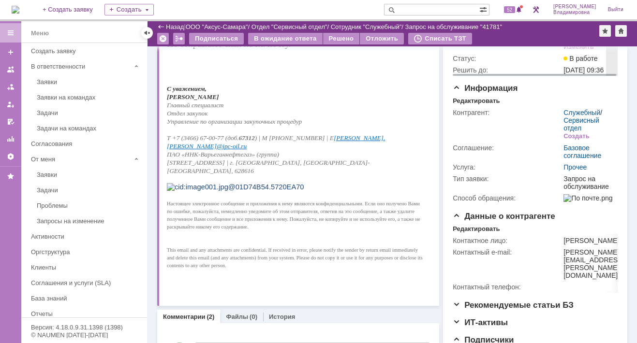
scroll to position [0, 0]
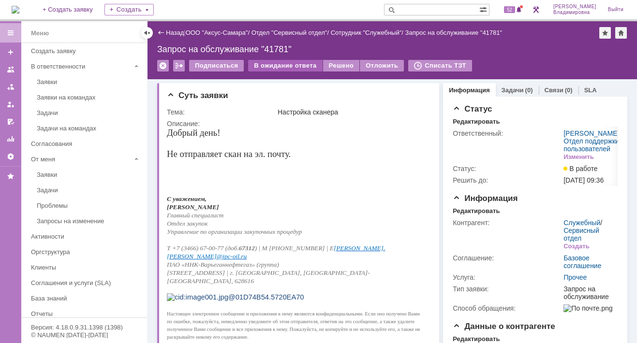
click at [282, 65] on div "В ожидание ответа" at bounding box center [285, 66] width 74 height 12
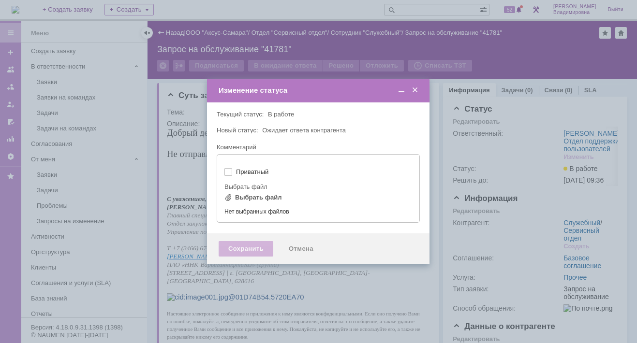
type input "[не указано]"
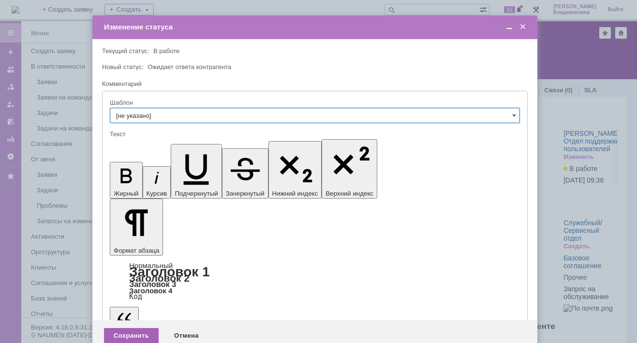
click at [126, 328] on div "Сохранить" at bounding box center [131, 335] width 55 height 15
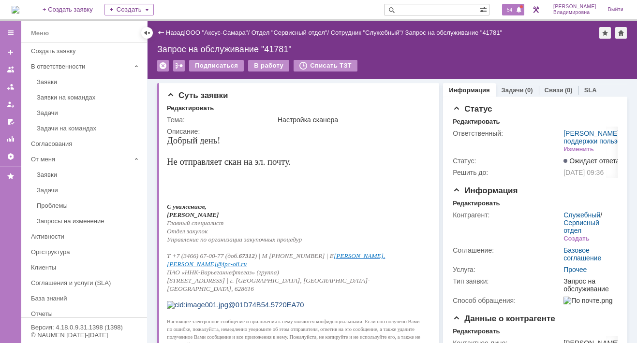
click at [514, 9] on span "54" at bounding box center [509, 9] width 11 height 7
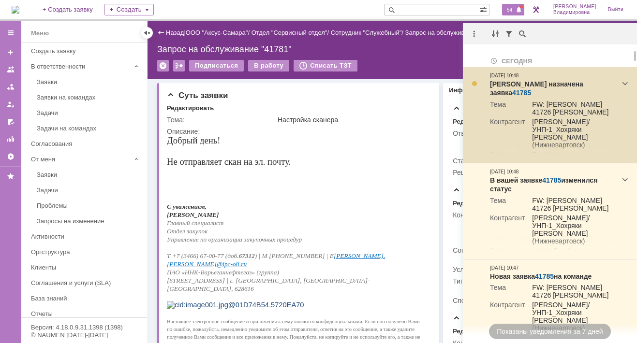
click at [531, 89] on link "41785" at bounding box center [521, 93] width 19 height 8
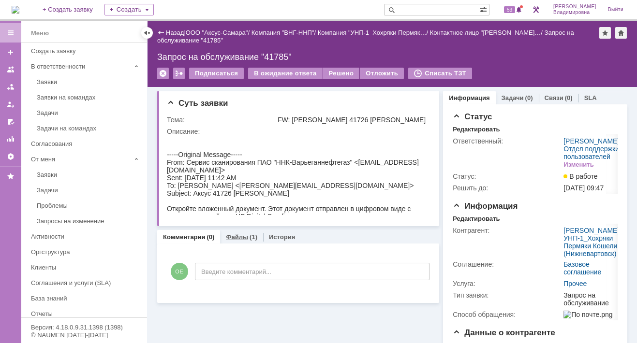
click at [229, 234] on link "Файлы" at bounding box center [237, 237] width 22 height 7
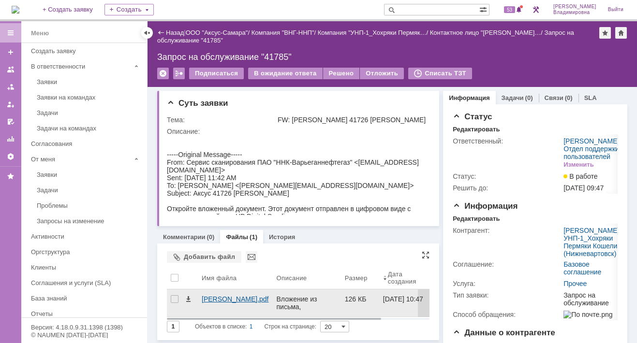
click at [213, 296] on div "Аксус Шашников.pdf" at bounding box center [235, 299] width 67 height 8
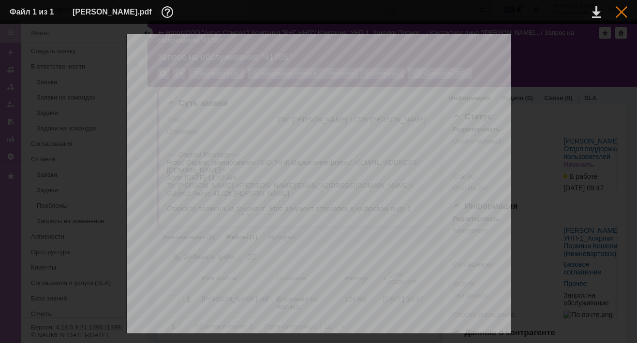
click at [623, 13] on div at bounding box center [621, 12] width 12 height 12
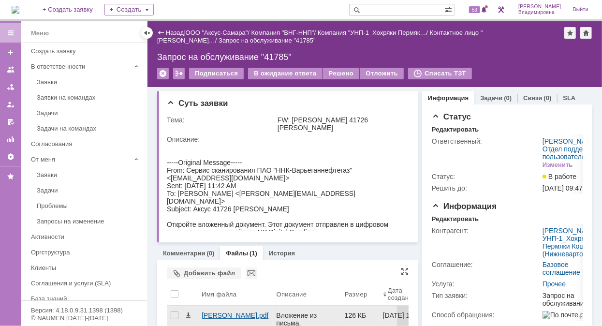
click at [200, 307] on div "Аксус Шашников.pdf" at bounding box center [235, 319] width 75 height 27
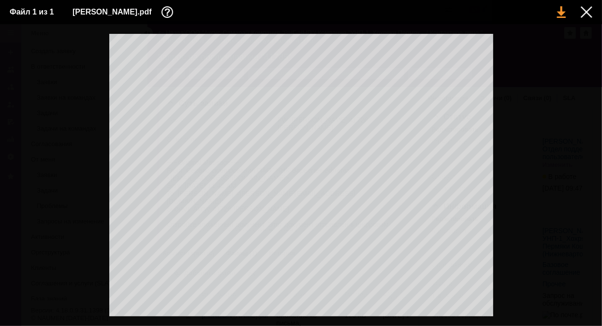
click at [557, 14] on link at bounding box center [561, 12] width 9 height 12
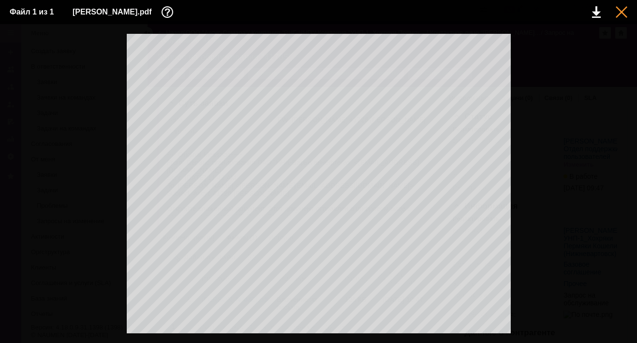
click at [619, 12] on div at bounding box center [621, 12] width 12 height 12
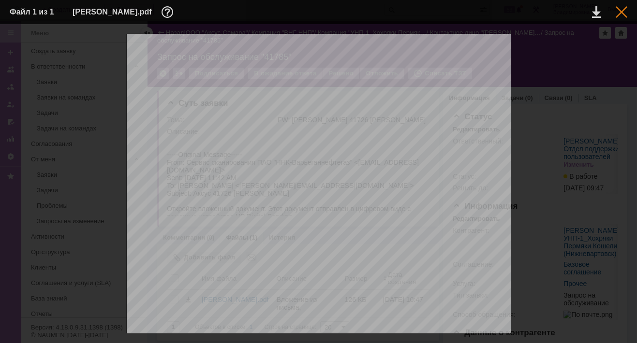
click at [622, 11] on div at bounding box center [621, 12] width 12 height 12
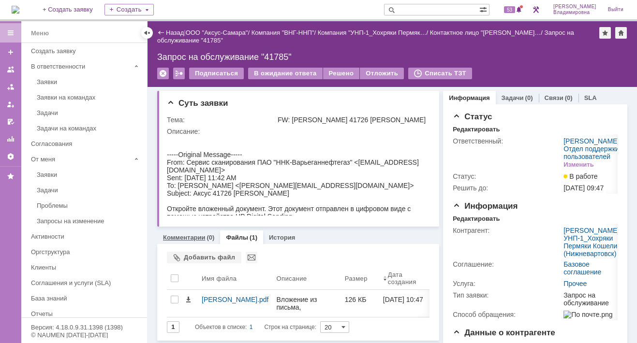
click at [182, 234] on link "Комментарии" at bounding box center [184, 237] width 43 height 7
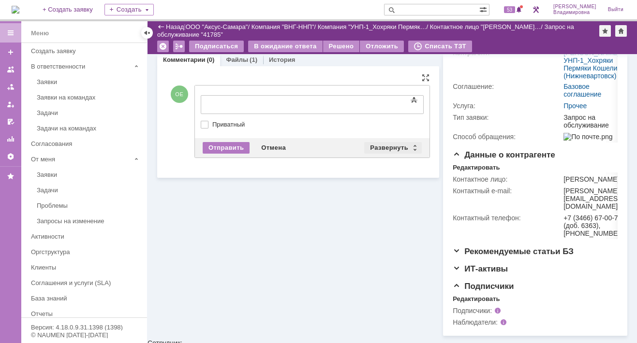
click at [388, 144] on div "Развернуть" at bounding box center [393, 148] width 58 height 12
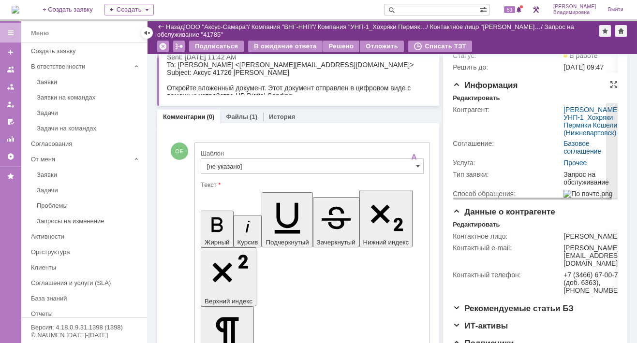
scroll to position [97, 0]
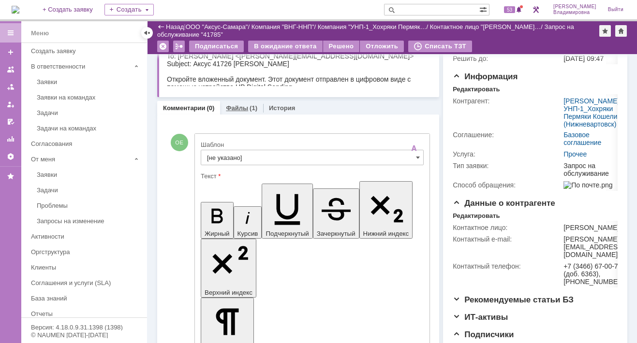
click at [233, 110] on link "Файлы" at bounding box center [237, 107] width 22 height 7
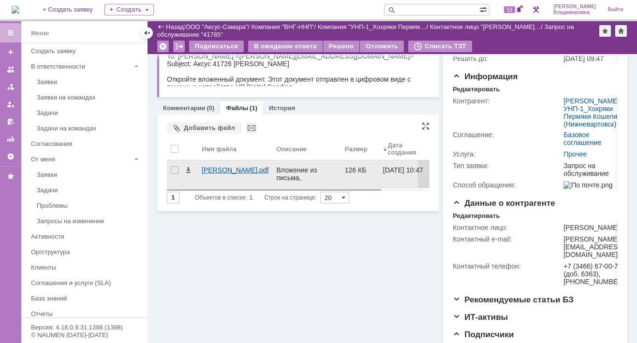
click at [198, 171] on div "Аксус Шашников.pdf" at bounding box center [235, 174] width 75 height 27
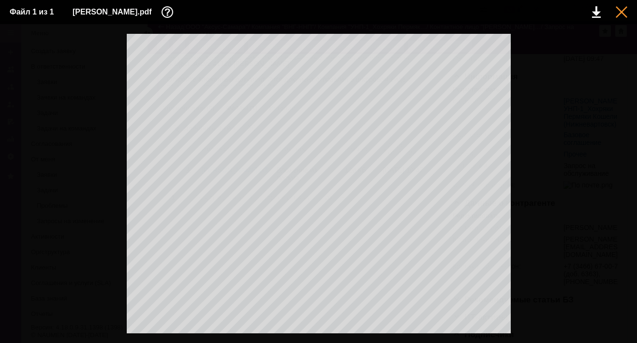
click at [622, 10] on div at bounding box center [621, 12] width 12 height 12
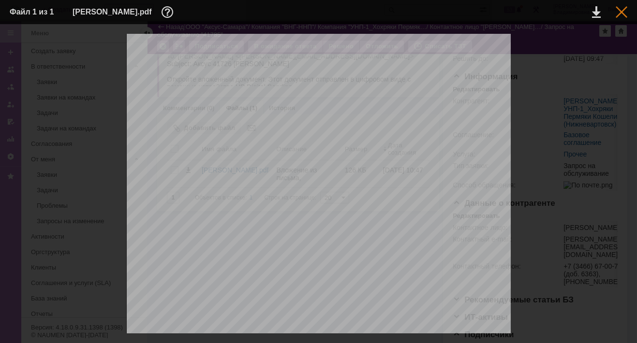
click at [620, 9] on div at bounding box center [621, 12] width 12 height 12
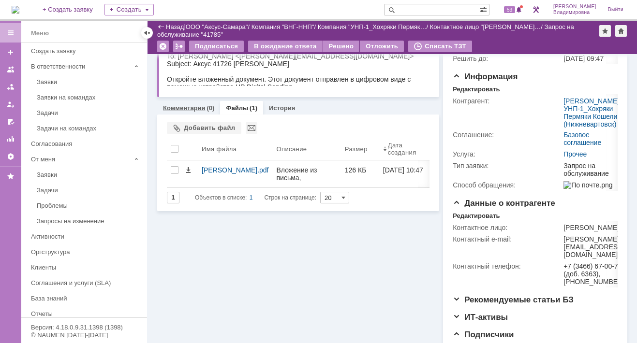
click at [196, 108] on link "Комментарии" at bounding box center [184, 107] width 43 height 7
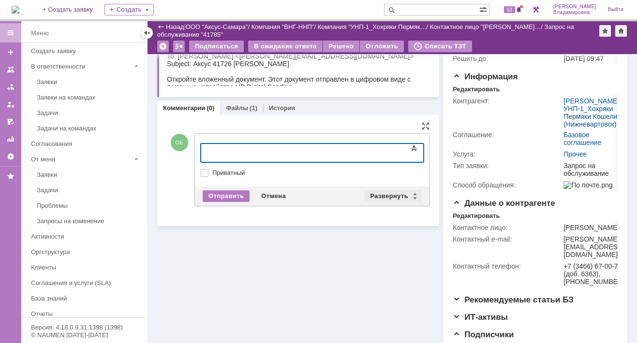
click at [382, 191] on div "Развернуть" at bounding box center [393, 196] width 58 height 12
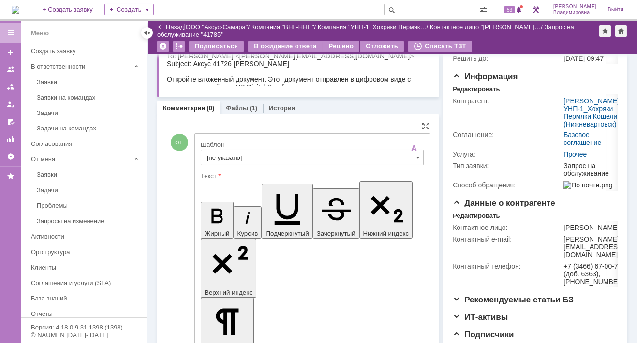
click at [228, 154] on input "[не указано]" at bounding box center [312, 157] width 223 height 15
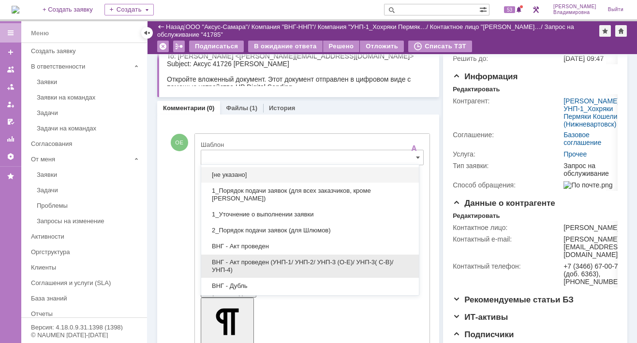
click at [237, 260] on span "ВНГ - Акт проведен (УНП-1/ УНП-2/ УНП-3 (О-Е)/ УНП-3( С-В)/УНП-4)" at bounding box center [310, 266] width 206 height 15
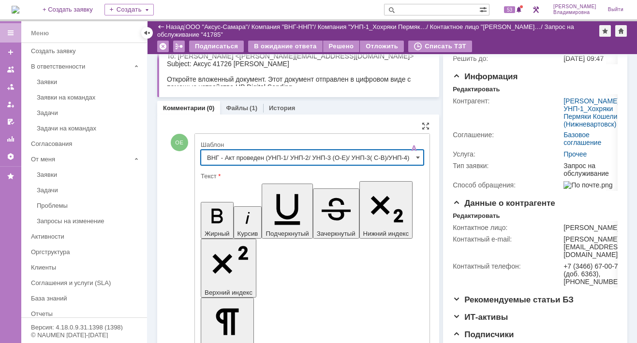
type input "ВНГ - Акт проведен (УНП-1/ УНП-2/ УНП-3 (О-Е)/ УНП-3( С-В)/УНП-4)"
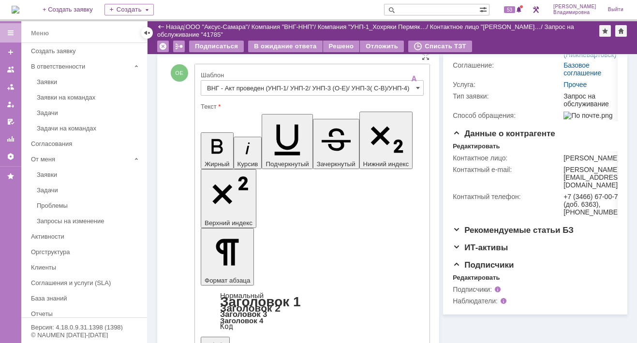
scroll to position [215, 0]
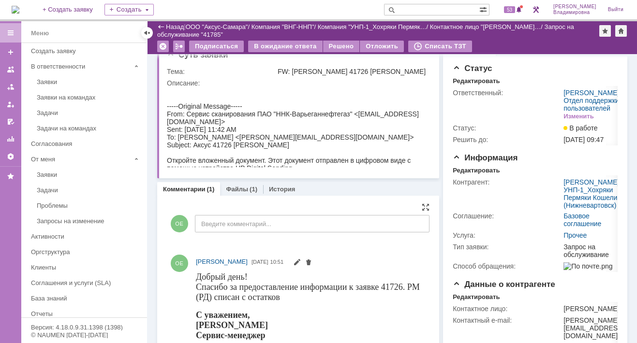
scroll to position [0, 0]
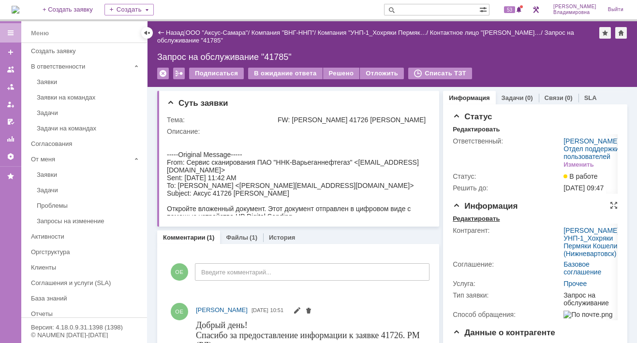
click at [473, 223] on div "Редактировать" at bounding box center [476, 219] width 47 height 8
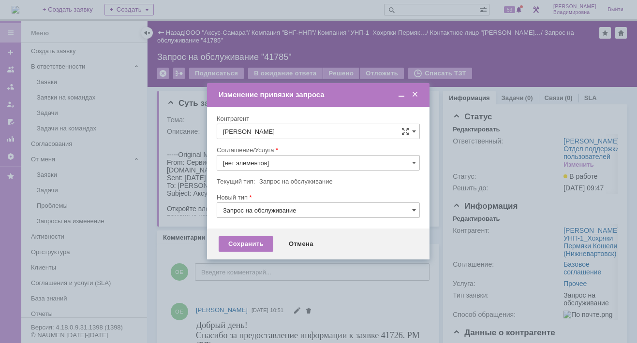
type input "Прочее"
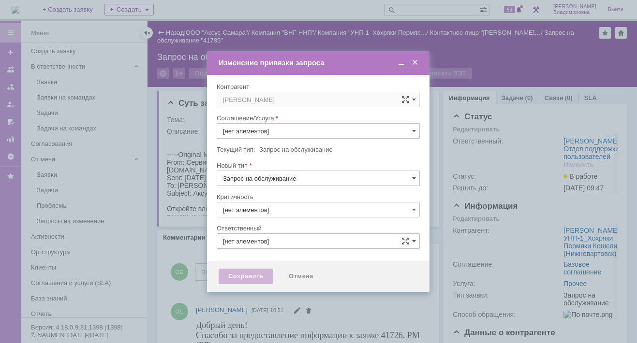
type input "Прочее"
type input "3. Низкая"
type input "[не указано]"
type input "Орлова Елена Владимировна"
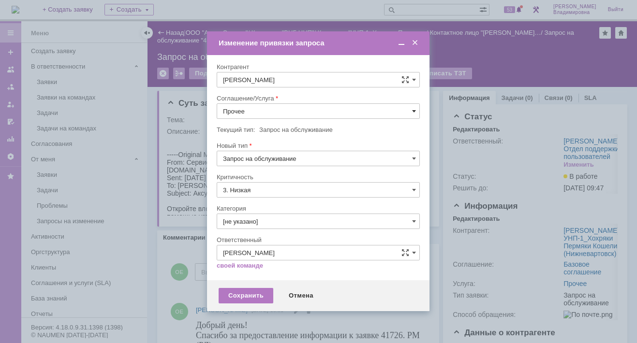
click at [414, 110] on span at bounding box center [414, 111] width 4 height 8
click at [256, 227] on span "ПТ_Замена расходных материалов / ресурсных деталей" at bounding box center [318, 231] width 190 height 8
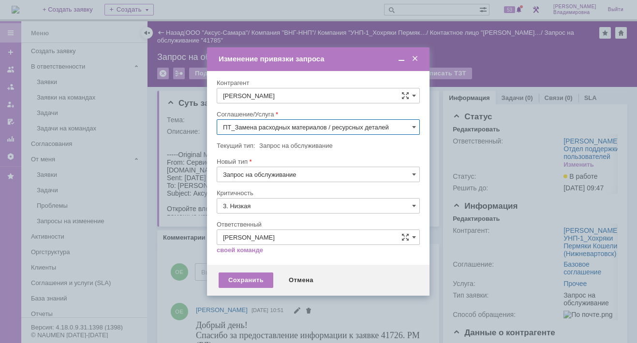
type input "ПТ_Замена расходных материалов / ресурсных деталей"
click at [250, 280] on div "Сохранить" at bounding box center [246, 280] width 55 height 15
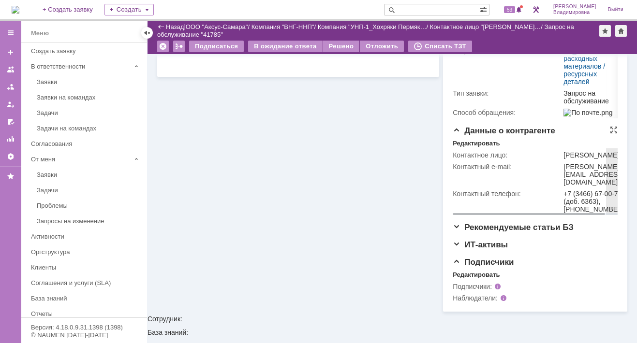
scroll to position [0, 0]
click at [468, 279] on div "Редактировать" at bounding box center [476, 275] width 47 height 8
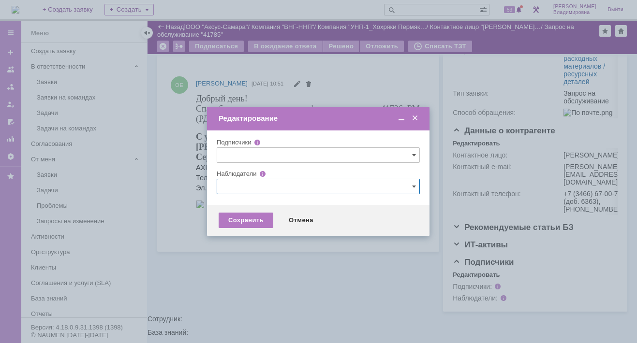
click at [229, 186] on input "text" at bounding box center [318, 186] width 203 height 15
click at [269, 256] on span at bounding box center [269, 257] width 0 height 5
click at [262, 256] on input "Белоглазов Алексей Валерьевич" at bounding box center [262, 259] width 6 height 6
type input "[PERSON_NAME]"
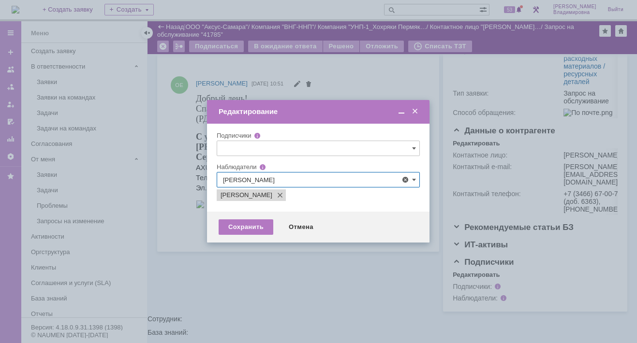
click at [213, 277] on div at bounding box center [318, 171] width 637 height 343
click at [248, 227] on div "Сохранить" at bounding box center [246, 226] width 55 height 15
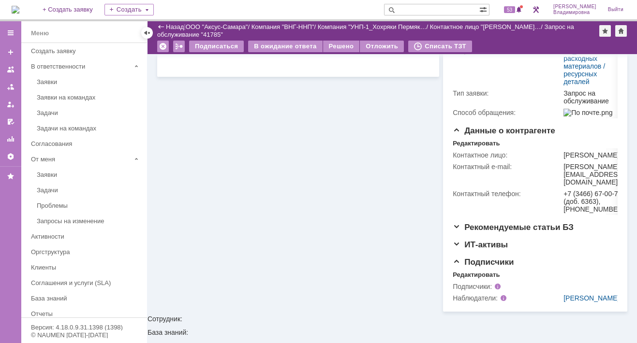
scroll to position [48, 0]
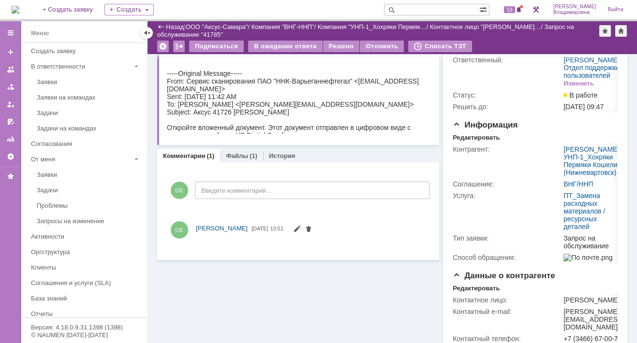
click at [194, 153] on link "Комментарии" at bounding box center [184, 155] width 43 height 7
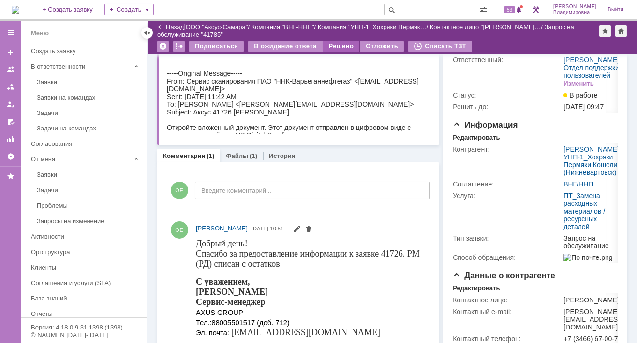
click at [340, 42] on div "Решено" at bounding box center [341, 47] width 37 height 12
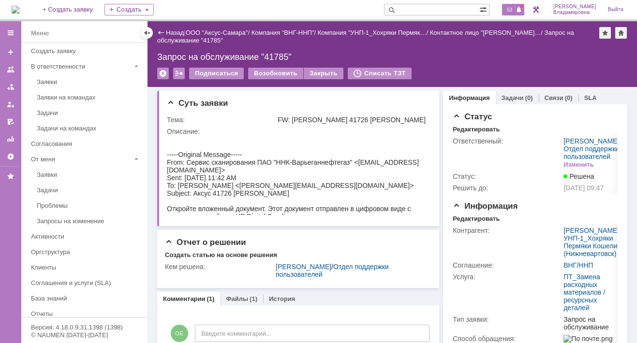
click at [515, 13] on span "53" at bounding box center [509, 9] width 11 height 7
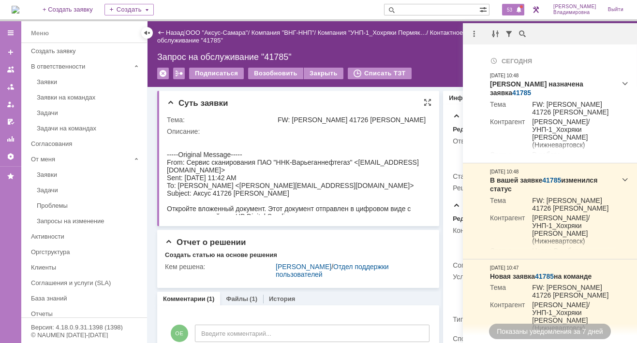
click at [215, 115] on td "Тема:" at bounding box center [221, 120] width 109 height 12
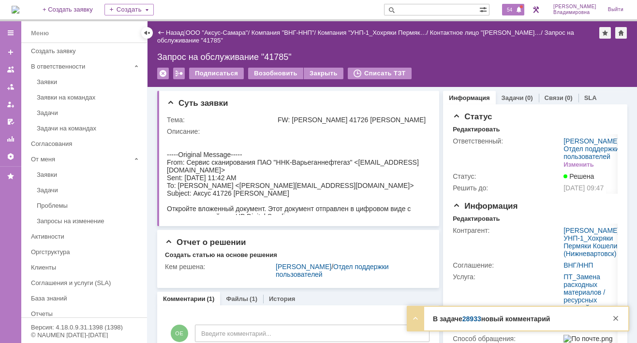
click at [509, 5] on div "54" at bounding box center [513, 10] width 22 height 12
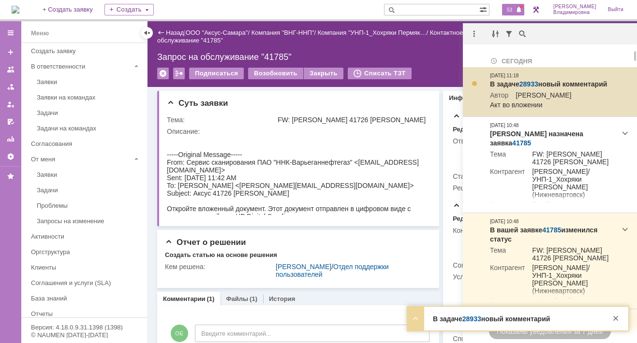
click at [528, 83] on link "28933" at bounding box center [528, 84] width 19 height 8
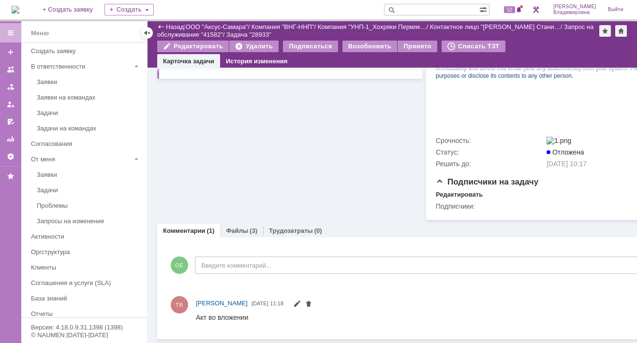
scroll to position [406, 0]
click at [228, 227] on link "Файлы" at bounding box center [237, 230] width 22 height 7
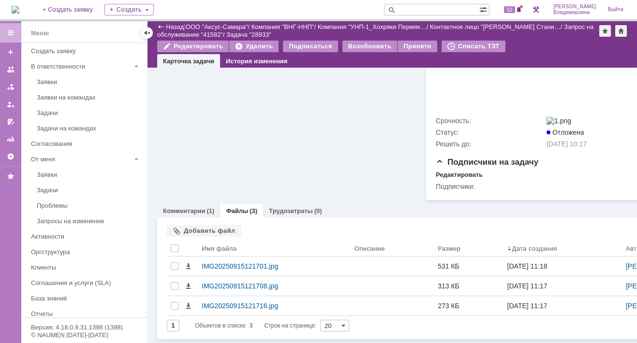
scroll to position [426, 0]
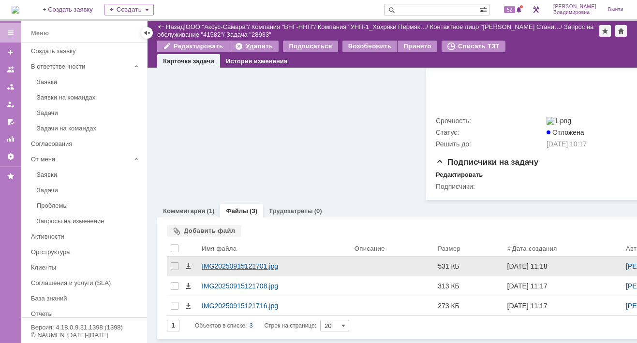
click at [242, 263] on div "IMG20250915121701.jpg" at bounding box center [274, 267] width 145 height 8
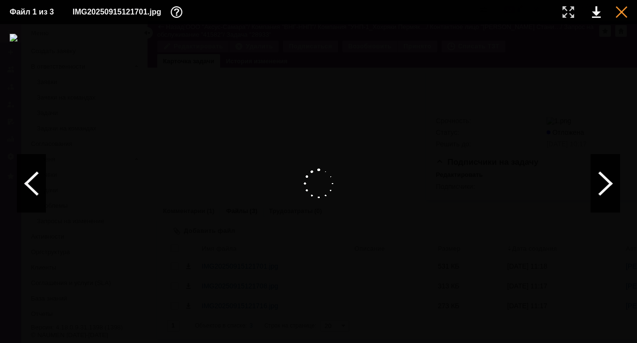
click at [621, 14] on div at bounding box center [621, 12] width 12 height 12
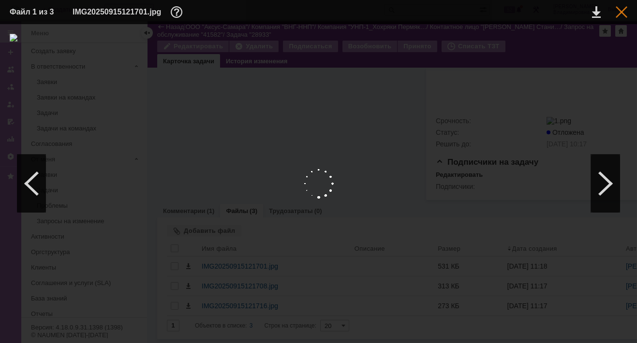
click at [617, 12] on div at bounding box center [621, 12] width 12 height 12
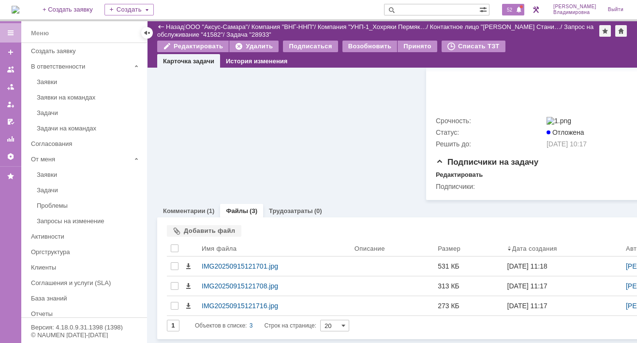
click at [515, 12] on span "52" at bounding box center [509, 9] width 11 height 7
click at [414, 10] on input "text" at bounding box center [431, 10] width 95 height 12
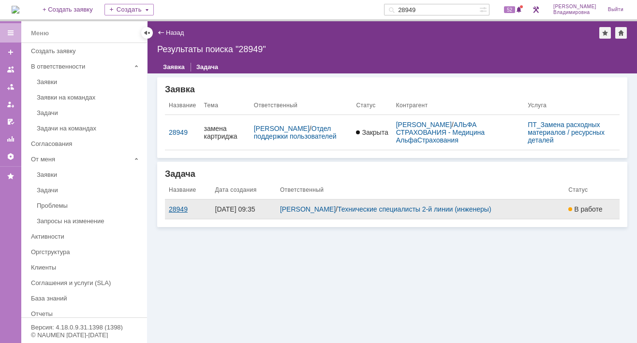
click at [183, 210] on div "28949" at bounding box center [188, 209] width 39 height 8
click at [183, 210] on div "Назад | Результаты поиска "28949" Результаты поиска "28949" Заявка Задача Заявк…" at bounding box center [391, 182] width 489 height 322
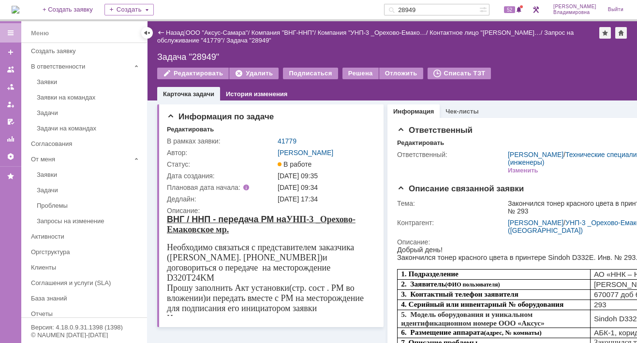
click at [270, 2] on div "На домашнюю + Создать заявку Создать 28949 52 [PERSON_NAME]" at bounding box center [318, 10] width 637 height 21
drag, startPoint x: 423, startPoint y: 7, endPoint x: 386, endPoint y: 10, distance: 36.9
click at [386, 10] on div "На домашнюю + Создать заявку Создать 28949 52 [PERSON_NAME]" at bounding box center [318, 10] width 637 height 21
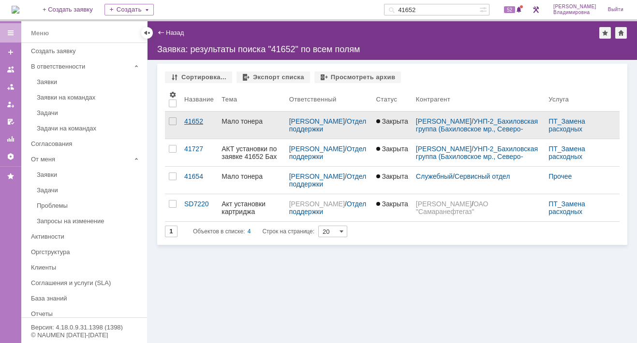
click at [203, 120] on div "41652" at bounding box center [198, 121] width 29 height 8
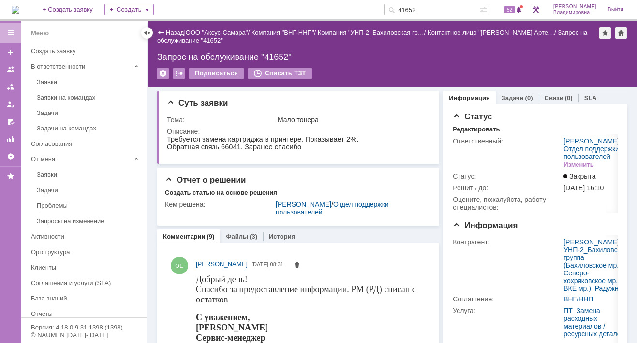
drag, startPoint x: 432, startPoint y: 11, endPoint x: 403, endPoint y: 8, distance: 29.1
click at [403, 8] on div "41652" at bounding box center [431, 10] width 95 height 12
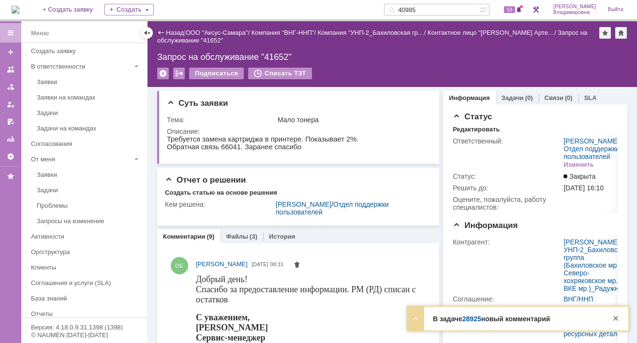
type input "40985"
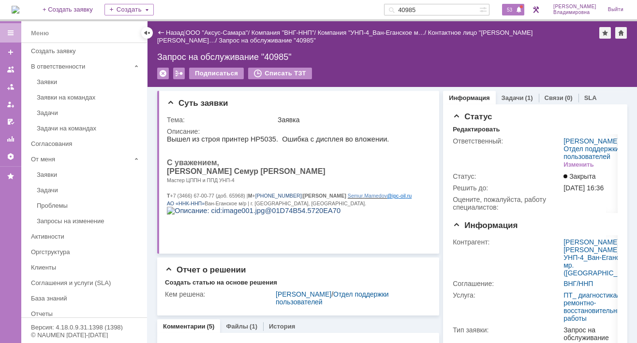
click at [520, 6] on div "53" at bounding box center [513, 10] width 22 height 12
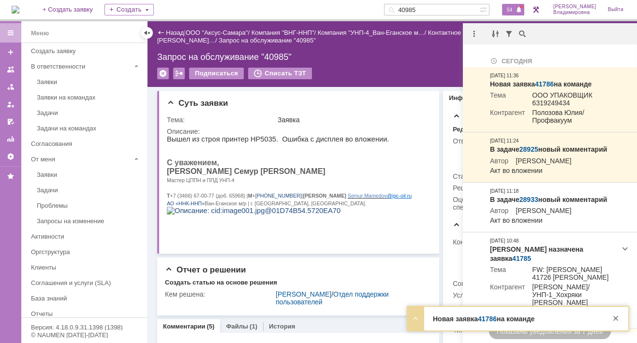
click at [510, 8] on span "54" at bounding box center [509, 9] width 11 height 7
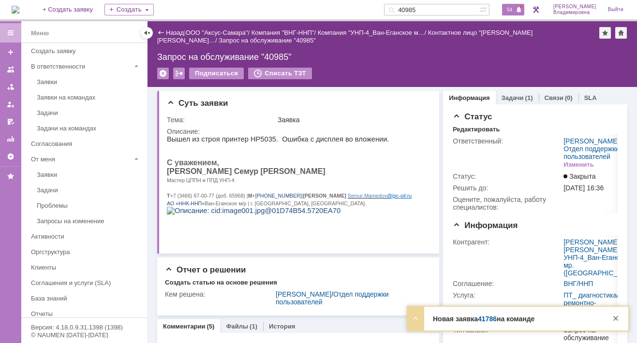
click at [513, 7] on span "54" at bounding box center [509, 9] width 11 height 7
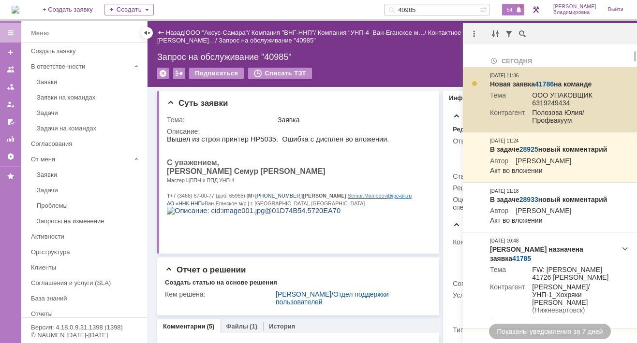
click at [545, 82] on link "41786" at bounding box center [544, 84] width 19 height 8
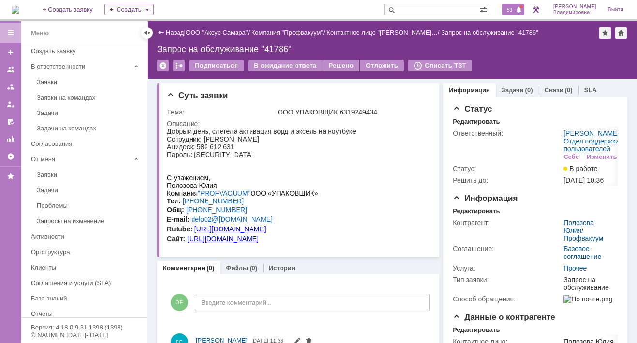
click at [515, 8] on span "53" at bounding box center [509, 9] width 11 height 7
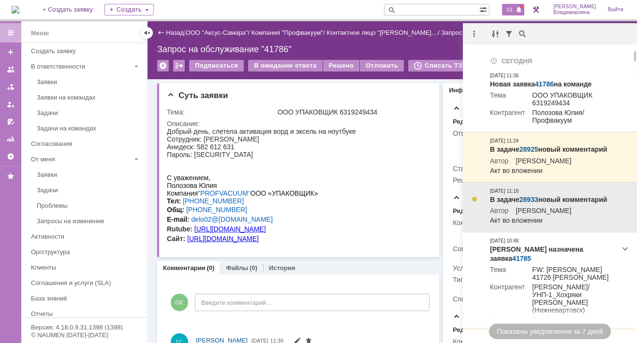
click at [528, 204] on link "28933" at bounding box center [528, 200] width 19 height 8
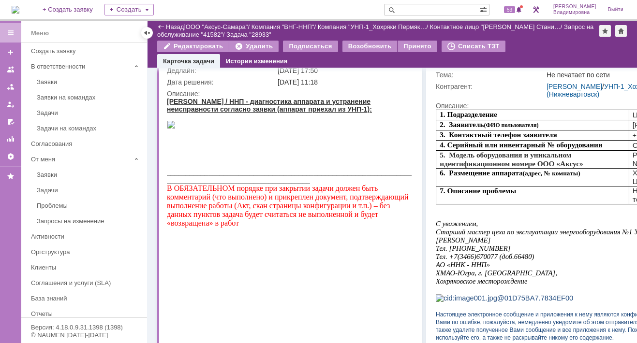
scroll to position [97, 0]
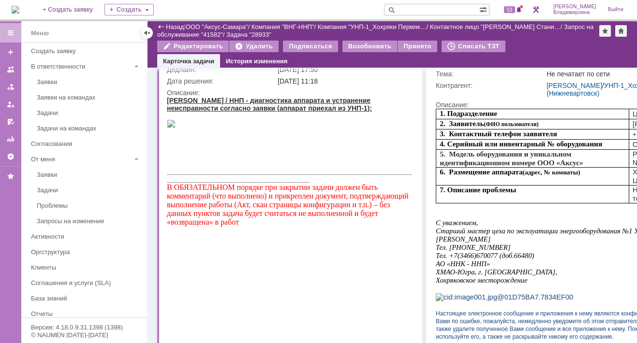
click at [291, 137] on div at bounding box center [291, 133] width 248 height 8
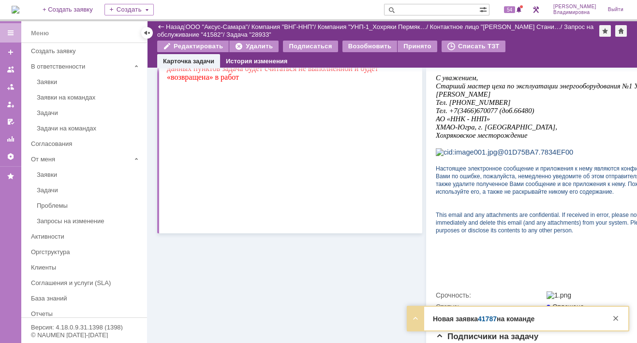
scroll to position [48, 0]
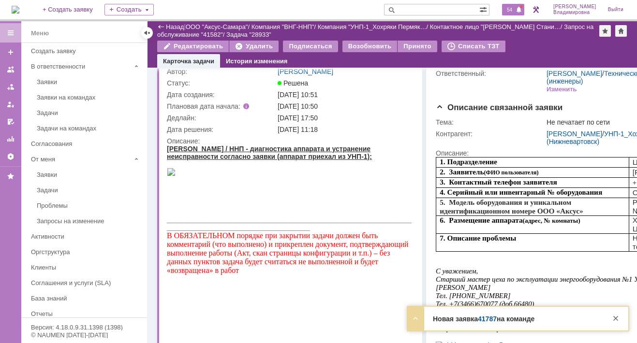
click at [511, 8] on span "54" at bounding box center [509, 9] width 11 height 7
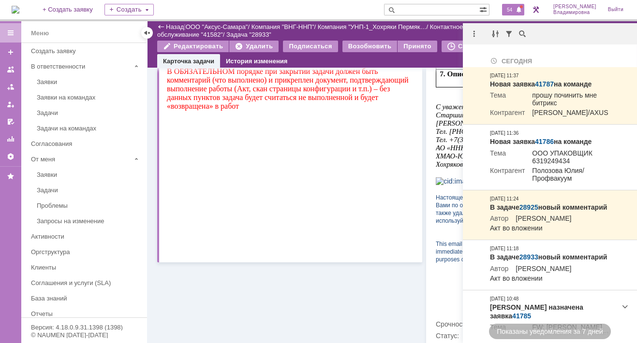
scroll to position [406, 0]
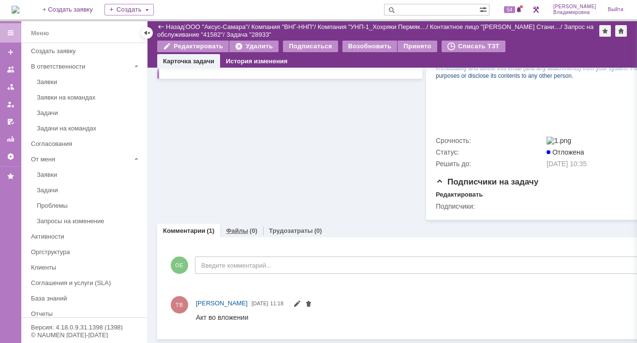
click at [236, 227] on link "Файлы" at bounding box center [237, 230] width 22 height 7
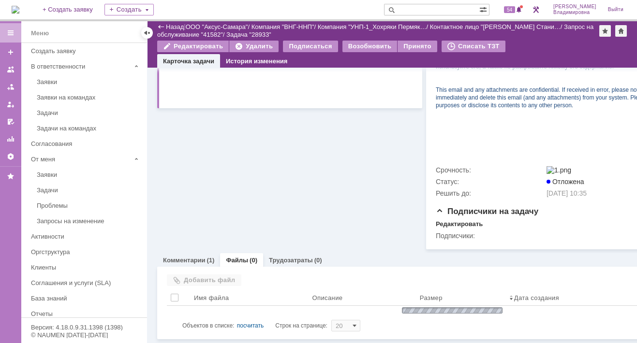
scroll to position [366, 0]
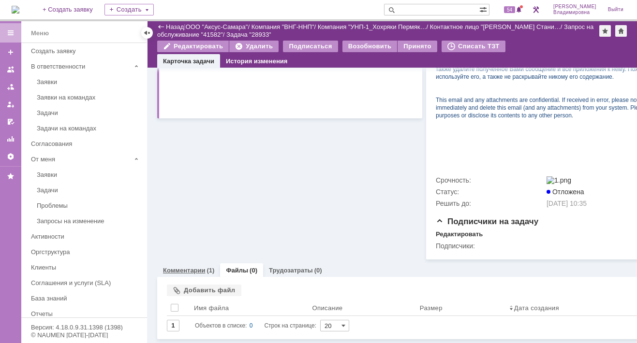
click at [183, 267] on link "Комментарии" at bounding box center [184, 270] width 43 height 7
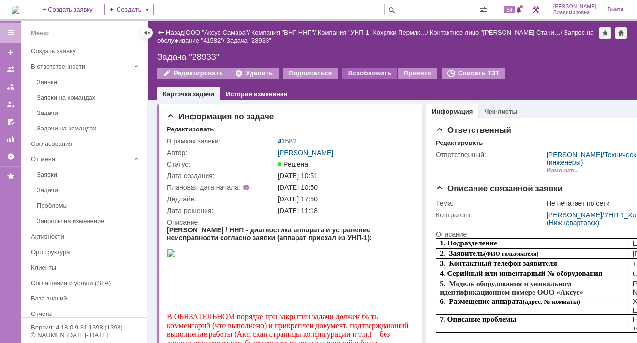
click at [351, 73] on div "Возобновить" at bounding box center [369, 74] width 55 height 12
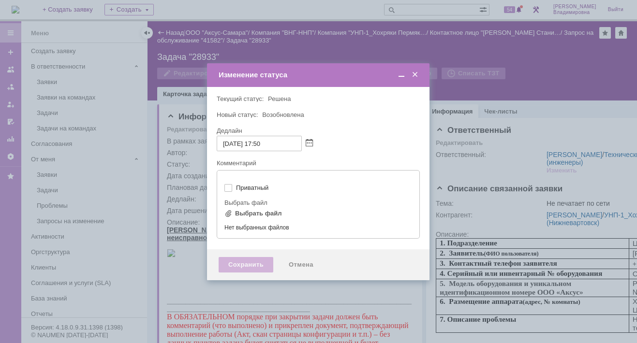
type input "[не указано]"
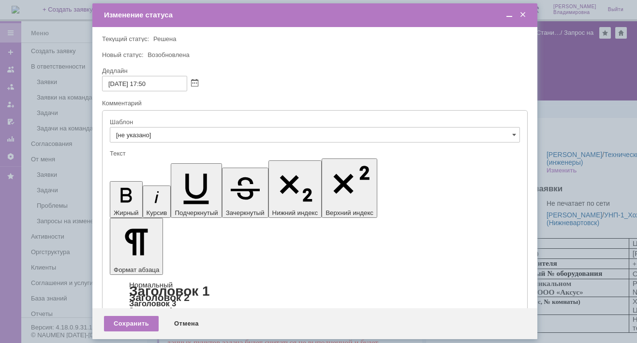
click at [124, 325] on div "Сохранить" at bounding box center [131, 323] width 55 height 15
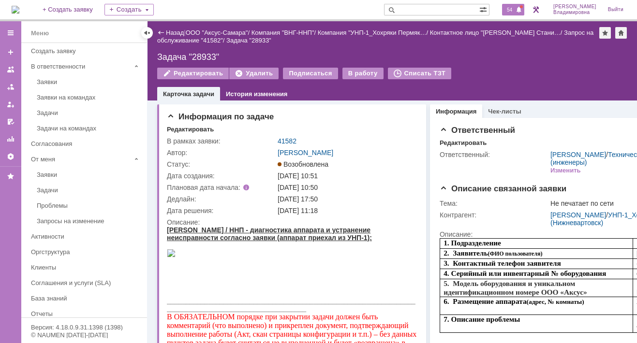
click at [515, 9] on span "54" at bounding box center [509, 9] width 11 height 7
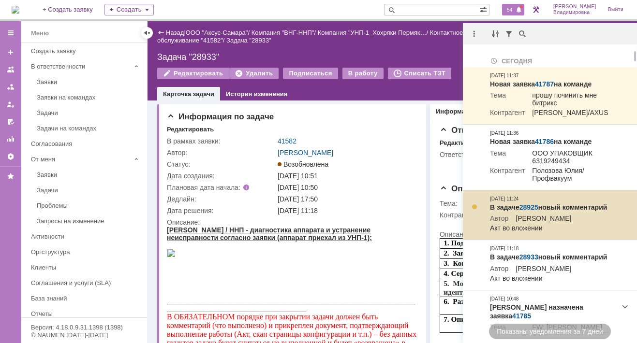
click at [532, 206] on link "28925" at bounding box center [528, 208] width 19 height 8
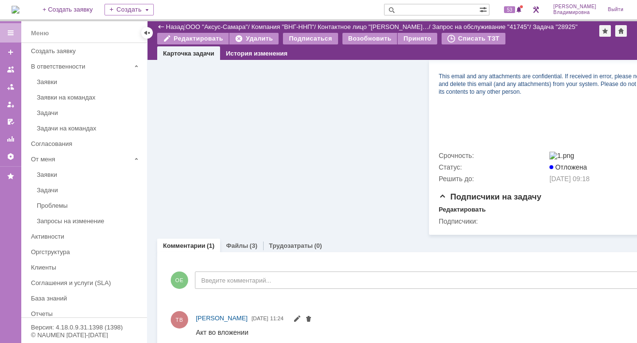
scroll to position [409, 0]
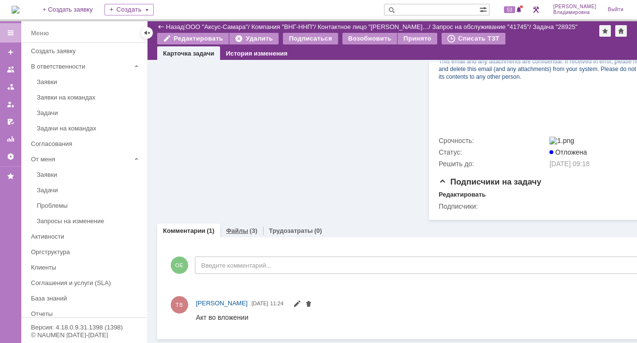
click at [239, 227] on link "Файлы" at bounding box center [237, 230] width 22 height 7
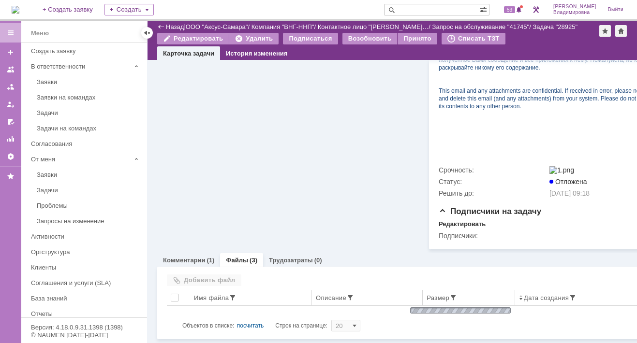
scroll to position [409, 0]
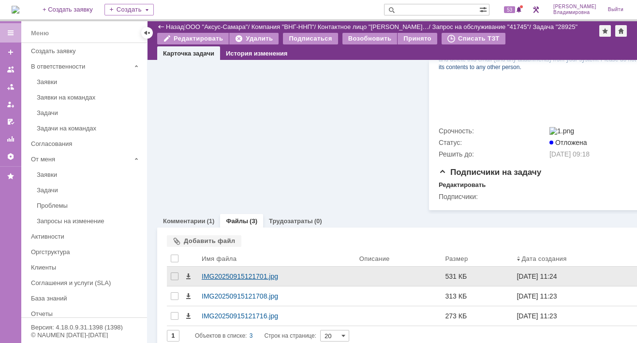
click at [234, 275] on div "IMG20250915121701.jpg" at bounding box center [277, 276] width 158 height 19
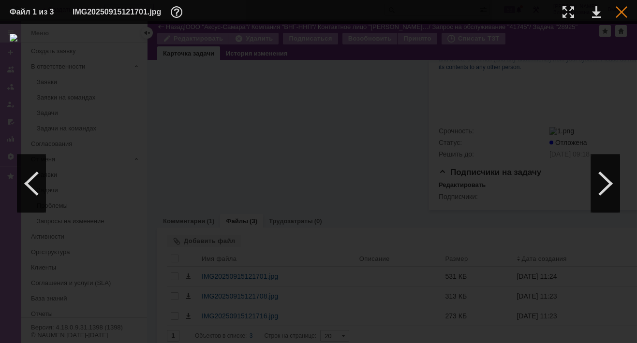
click at [620, 10] on div at bounding box center [621, 12] width 12 height 12
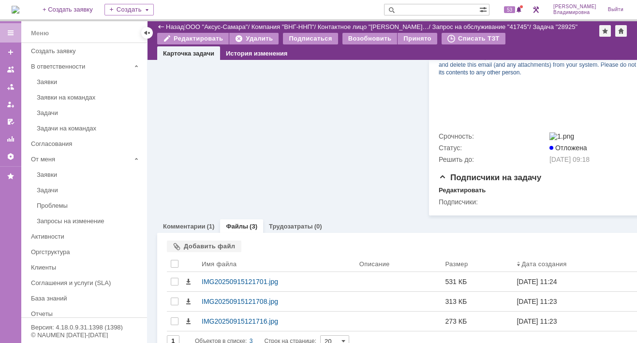
scroll to position [429, 0]
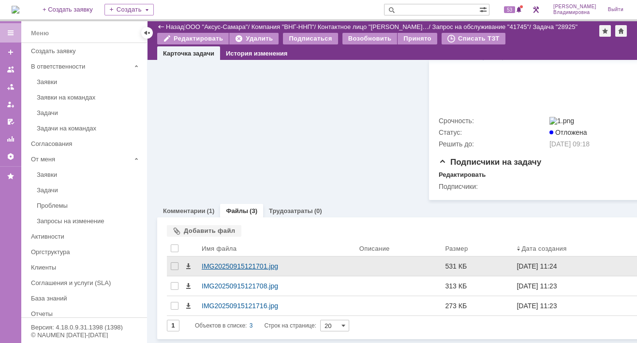
click at [250, 263] on div "IMG20250915121701.jpg" at bounding box center [277, 267] width 150 height 8
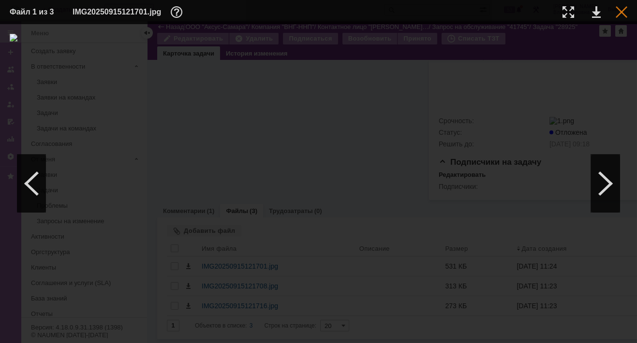
click at [619, 14] on div at bounding box center [621, 12] width 12 height 12
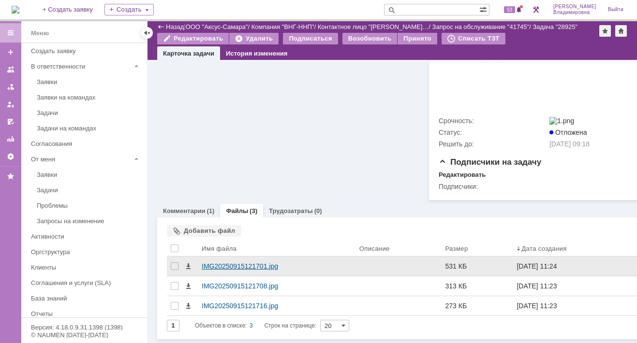
click at [239, 263] on div "IMG20250915121701.jpg" at bounding box center [277, 267] width 150 height 8
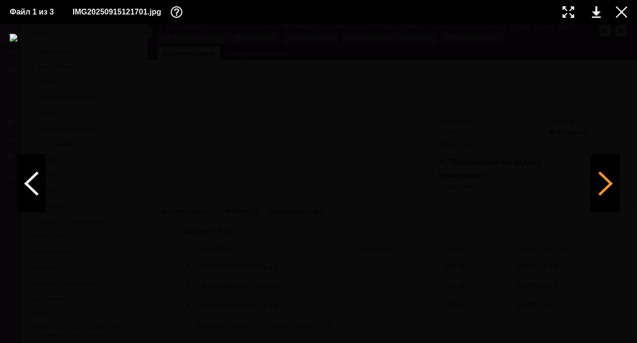
click at [608, 181] on div at bounding box center [605, 184] width 29 height 58
click at [607, 182] on div at bounding box center [605, 184] width 29 height 58
click at [29, 182] on div at bounding box center [31, 184] width 29 height 58
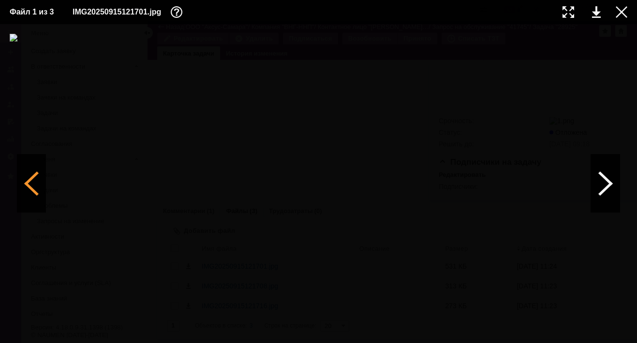
click at [29, 182] on div at bounding box center [31, 184] width 29 height 58
click at [618, 14] on div at bounding box center [621, 12] width 12 height 12
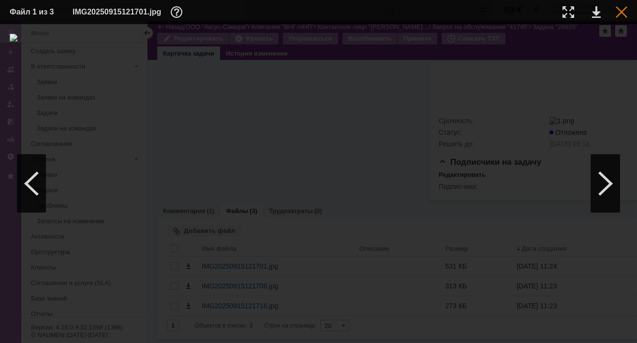
click at [621, 12] on div at bounding box center [621, 12] width 12 height 12
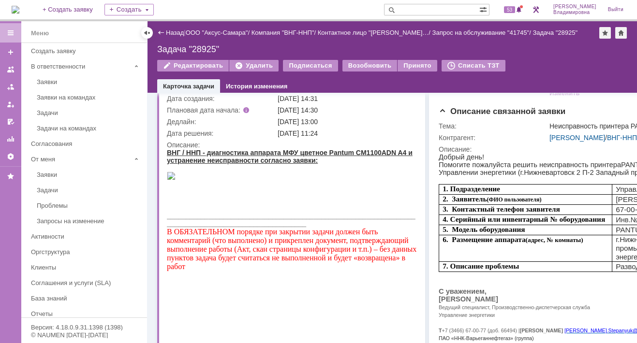
scroll to position [0, 0]
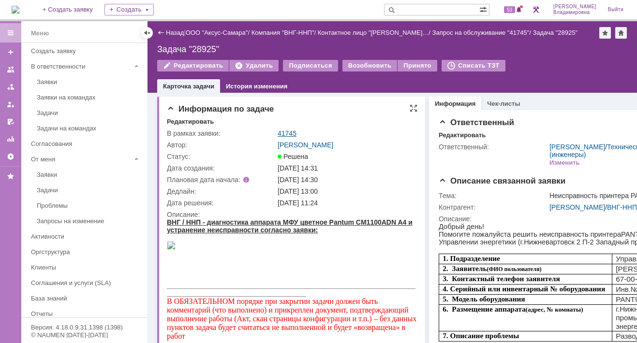
click at [288, 135] on link "41745" at bounding box center [286, 134] width 19 height 8
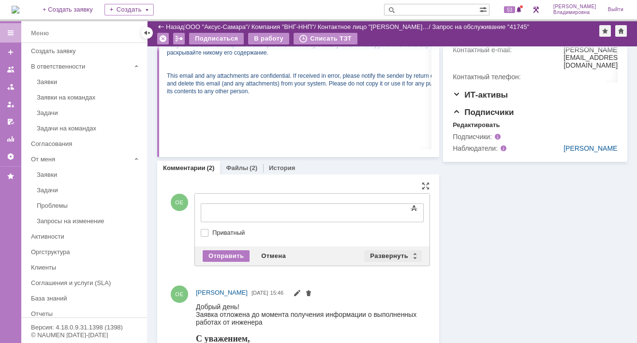
click at [392, 253] on div "Развернуть" at bounding box center [393, 256] width 58 height 12
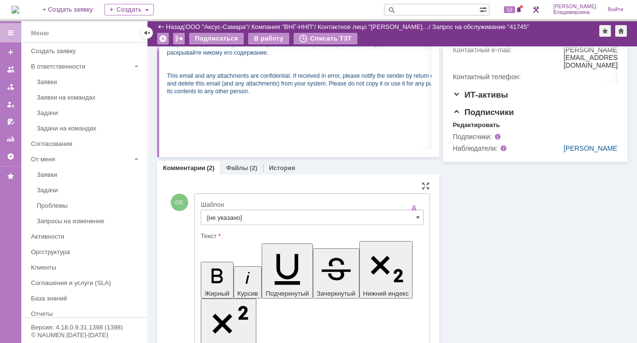
click at [231, 216] on input "[не указано]" at bounding box center [312, 217] width 223 height 15
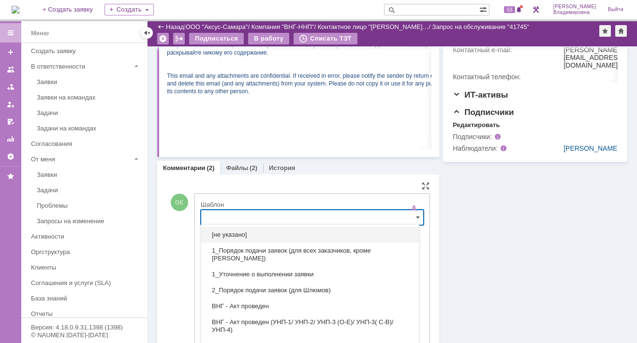
scroll to position [310, 0]
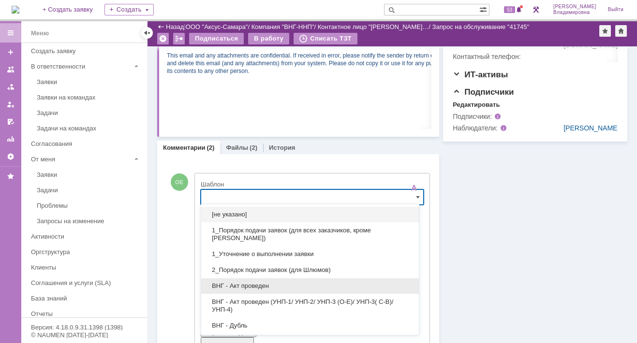
click at [239, 283] on span "ВНГ - Акт проведен" at bounding box center [310, 286] width 206 height 8
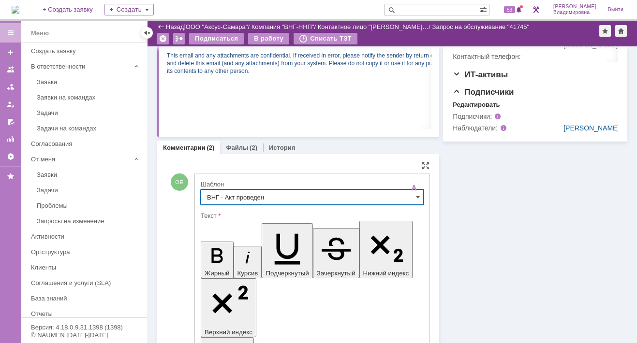
type input "ВНГ - Акт проведен"
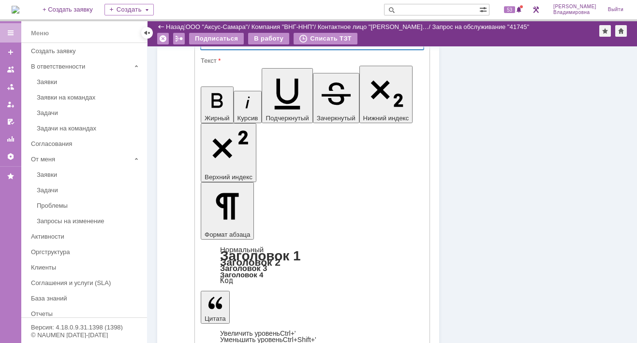
scroll to position [504, 0]
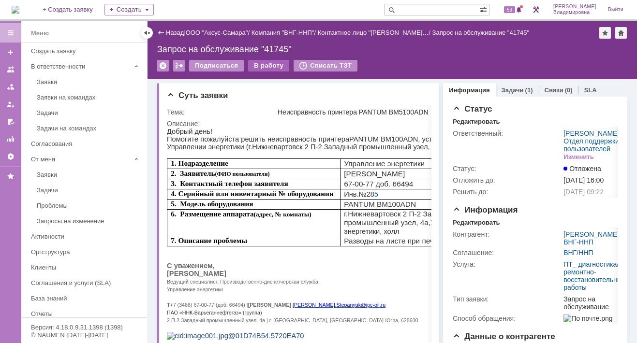
scroll to position [0, 0]
click at [262, 66] on div "В работу" at bounding box center [268, 66] width 41 height 12
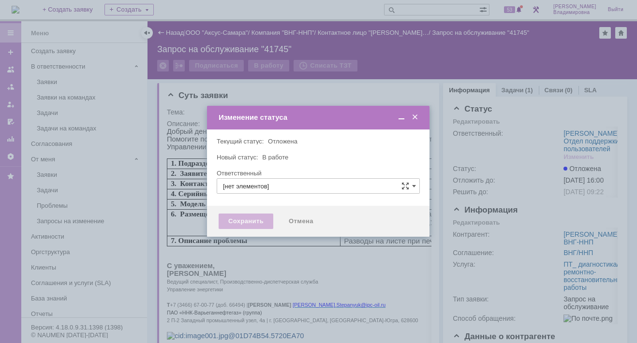
type input "[PERSON_NAME]"
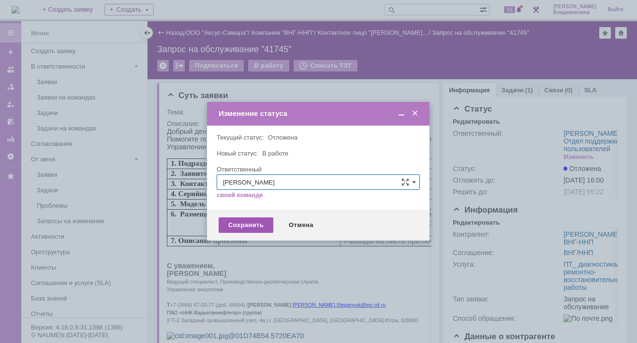
click at [240, 223] on div "Сохранить" at bounding box center [246, 225] width 55 height 15
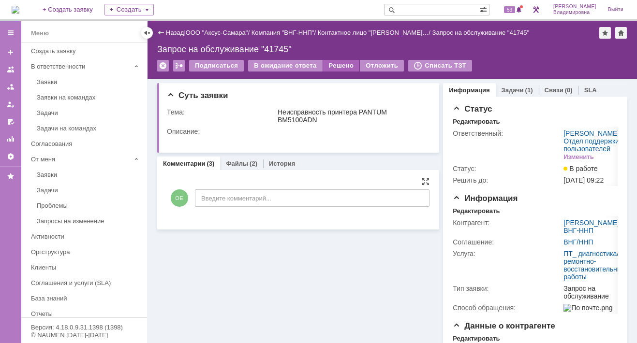
click at [341, 65] on div "Решено" at bounding box center [341, 66] width 37 height 12
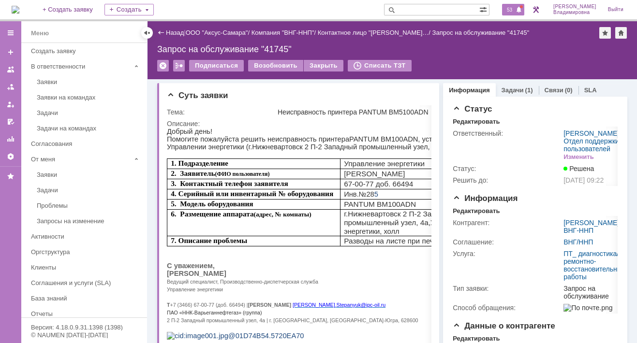
click at [512, 8] on span "53" at bounding box center [509, 9] width 11 height 7
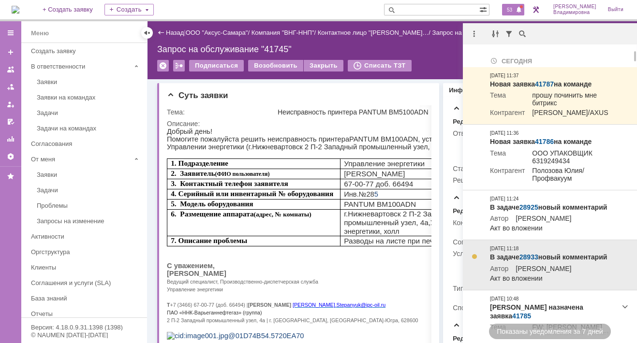
click at [528, 261] on link "28933" at bounding box center [528, 257] width 19 height 8
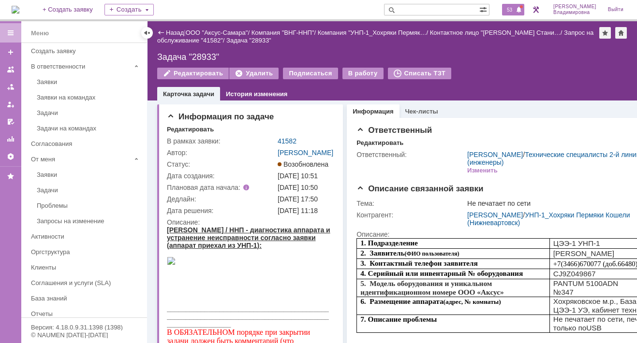
click at [515, 7] on span "53" at bounding box center [509, 9] width 11 height 7
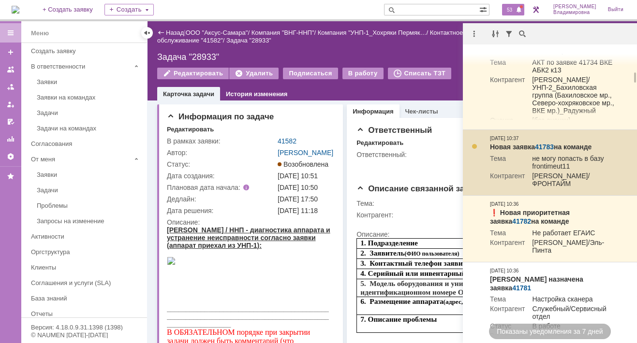
scroll to position [628, 0]
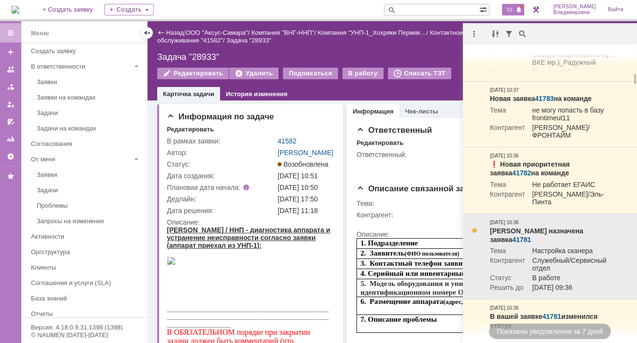
click at [531, 244] on link "41781" at bounding box center [521, 240] width 19 height 8
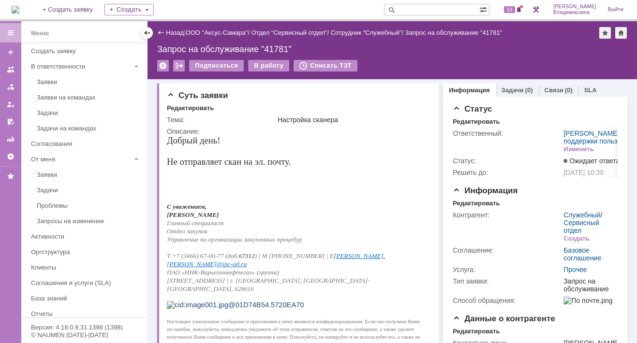
click at [420, 8] on input "text" at bounding box center [431, 10] width 95 height 12
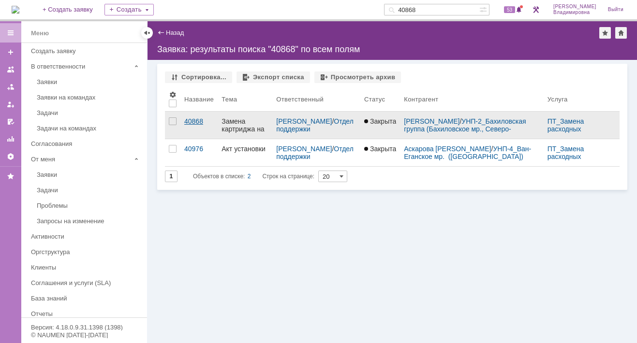
click at [189, 118] on div "40868" at bounding box center [198, 121] width 29 height 8
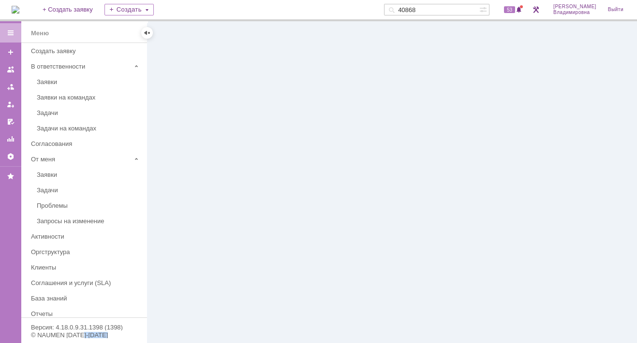
click at [189, 118] on div at bounding box center [391, 182] width 489 height 322
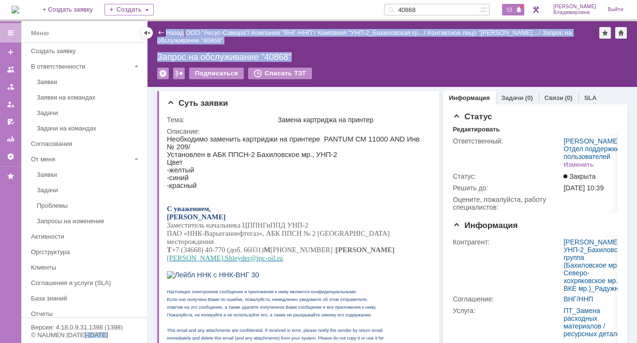
click at [514, 8] on span "53" at bounding box center [509, 9] width 11 height 7
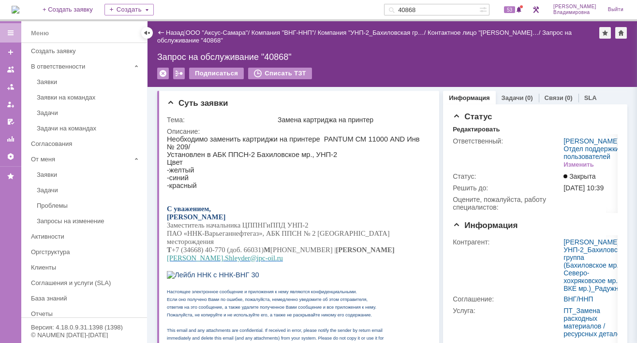
drag, startPoint x: 436, startPoint y: 9, endPoint x: 397, endPoint y: 6, distance: 38.8
click at [397, 6] on div "На домашнюю + Создать заявку Создать 40868 53 [PERSON_NAME]" at bounding box center [318, 10] width 637 height 21
type input "39177"
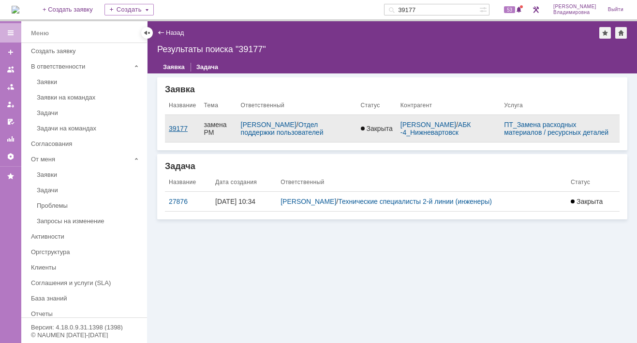
click at [183, 132] on div "39177" at bounding box center [183, 129] width 28 height 8
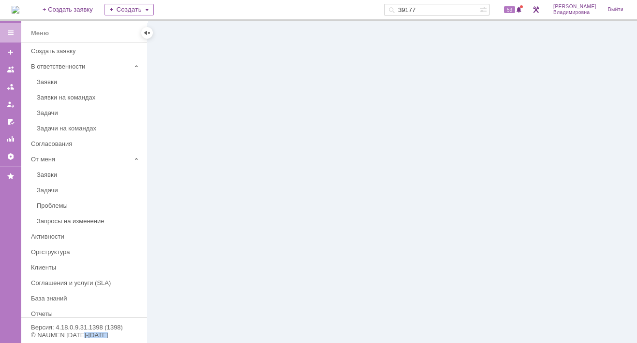
click at [183, 133] on div at bounding box center [391, 182] width 489 height 322
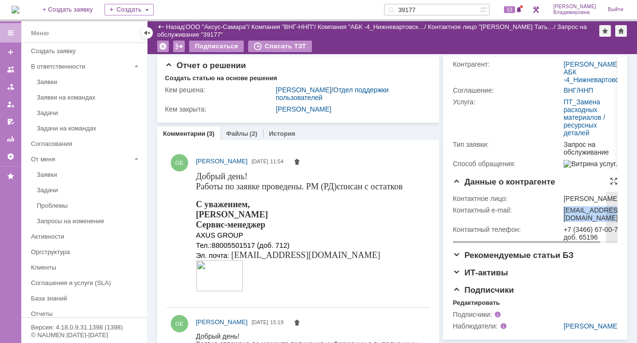
drag, startPoint x: 557, startPoint y: 237, endPoint x: 579, endPoint y: 247, distance: 23.8
click at [579, 224] on td "[EMAIL_ADDRESS][DOMAIN_NAME]" at bounding box center [593, 213] width 64 height 19
copy div "[EMAIL_ADDRESS][DOMAIN_NAME]"
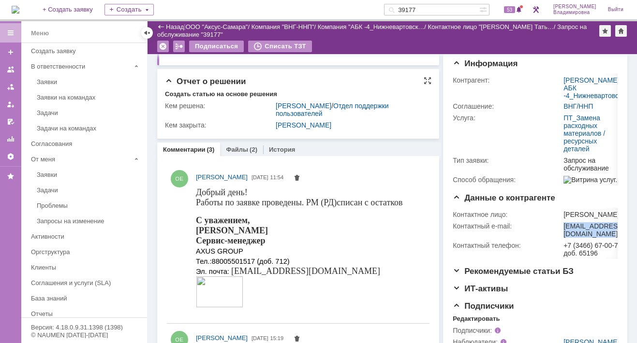
scroll to position [132, 0]
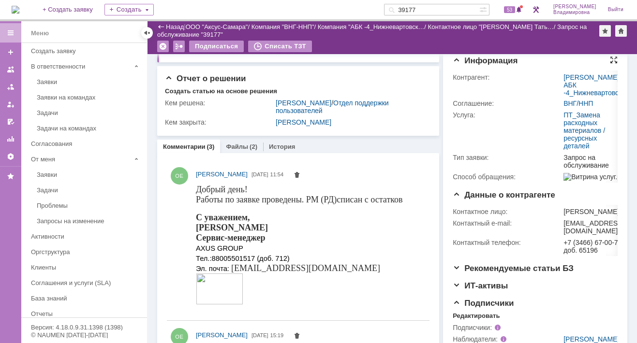
click at [610, 64] on div at bounding box center [614, 60] width 8 height 8
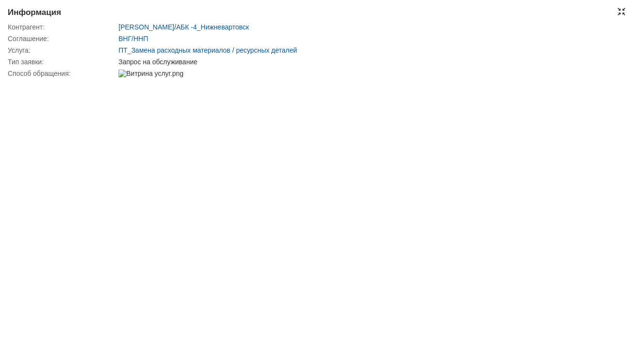
click at [622, 13] on div at bounding box center [621, 12] width 8 height 8
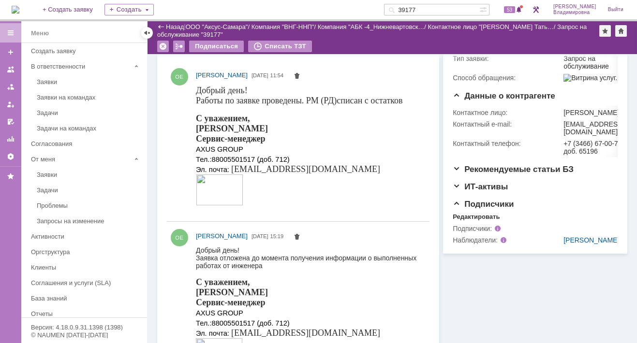
scroll to position [242, 0]
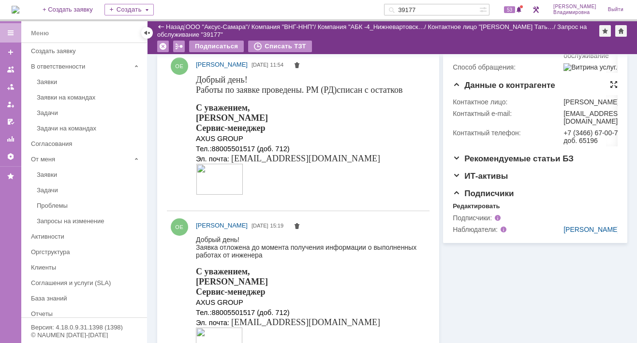
click at [610, 88] on div at bounding box center [614, 85] width 8 height 8
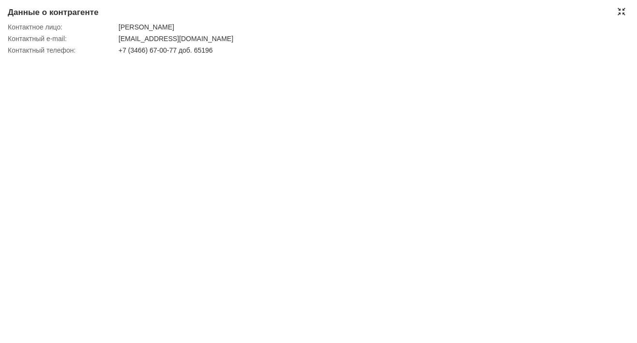
scroll to position [240, 0]
click at [242, 57] on div "Данные о контрагенте Контактное лицо: [PERSON_NAME] e-mail: [PERSON_NAME][EMAIL…" at bounding box center [318, 171] width 637 height 343
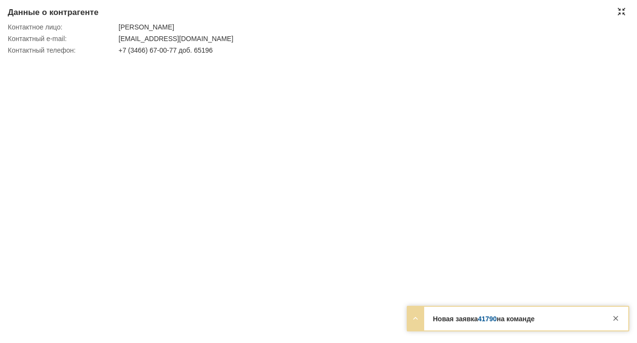
click at [622, 13] on div at bounding box center [621, 12] width 8 height 8
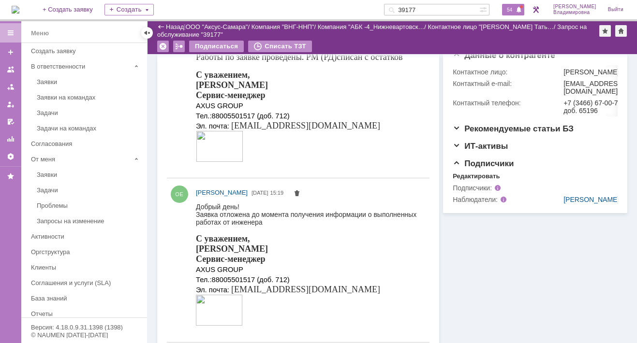
click at [515, 9] on span "54" at bounding box center [509, 9] width 11 height 7
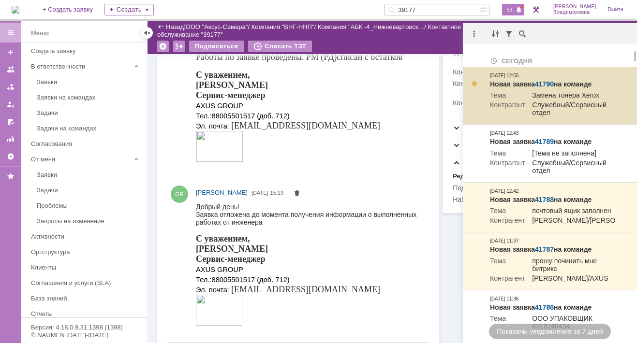
click at [548, 85] on link "41790" at bounding box center [544, 84] width 19 height 8
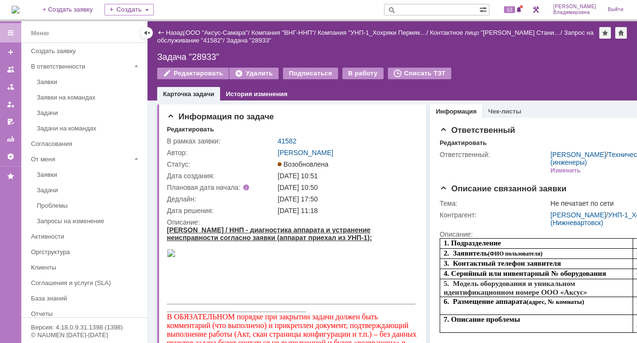
click at [205, 56] on div "Задача "28933"" at bounding box center [392, 57] width 470 height 10
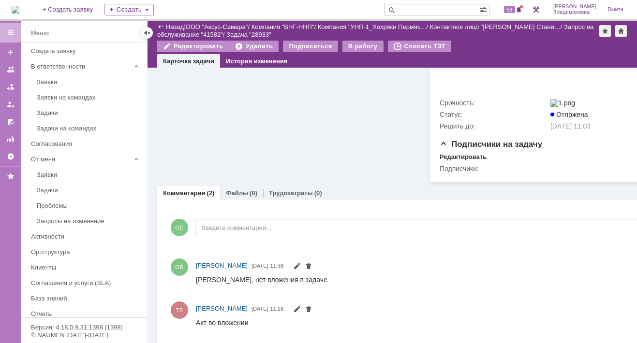
scroll to position [435, 0]
click at [19, 8] on img at bounding box center [16, 10] width 8 height 8
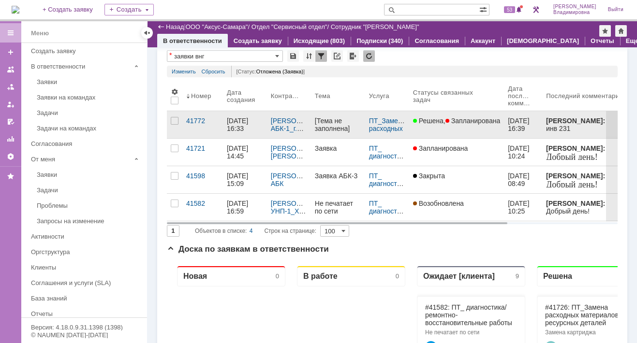
scroll to position [48, 0]
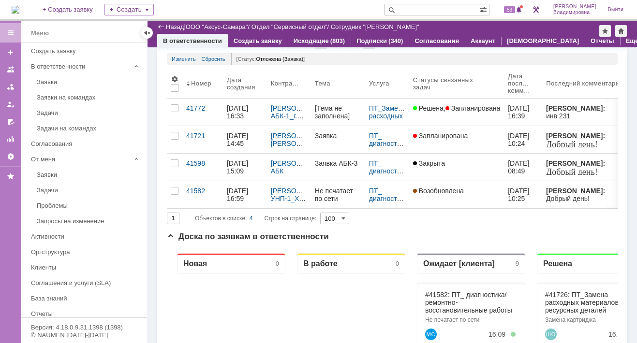
click at [19, 6] on img at bounding box center [16, 10] width 8 height 8
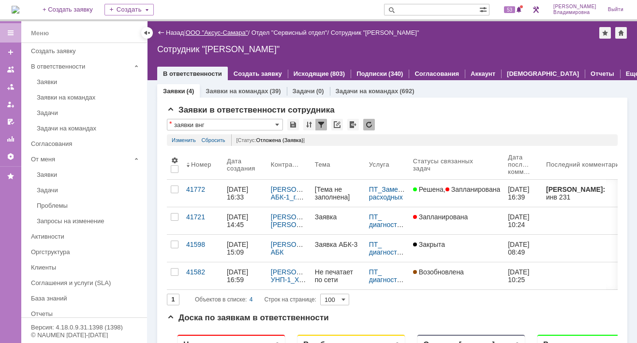
click at [233, 33] on link "ООО "Аксус-Самара"" at bounding box center [217, 32] width 62 height 7
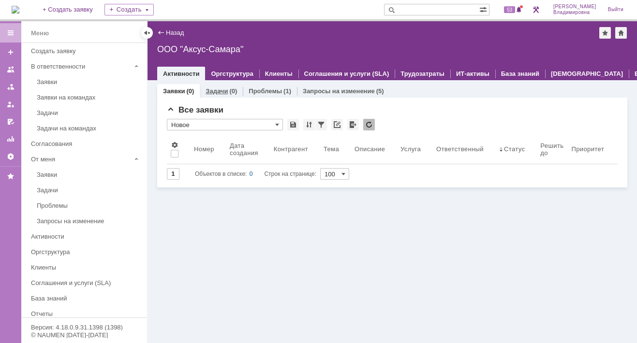
click at [220, 88] on link "Задачи" at bounding box center [216, 91] width 22 height 7
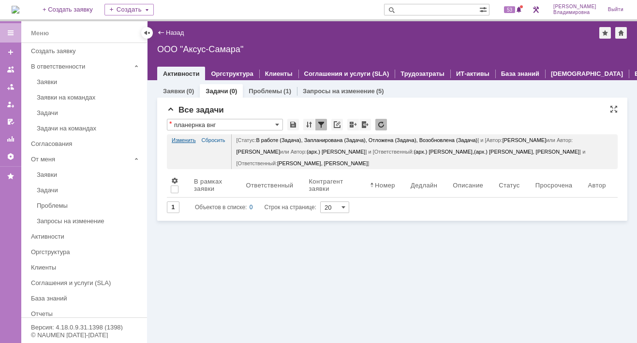
click at [188, 138] on link "Изменить" at bounding box center [184, 140] width 24 height 12
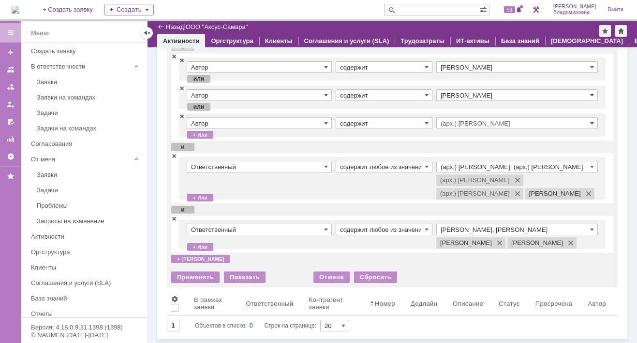
scroll to position [145, 0]
drag, startPoint x: 174, startPoint y: 128, endPoint x: 174, endPoint y: 134, distance: 5.8
click at [174, 152] on span at bounding box center [174, 155] width 6 height 7
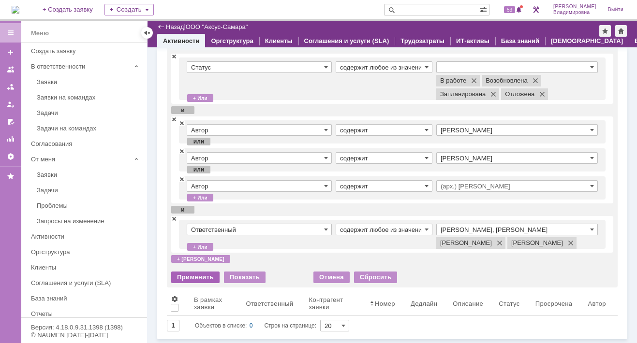
click at [196, 276] on div "Применить" at bounding box center [195, 278] width 48 height 12
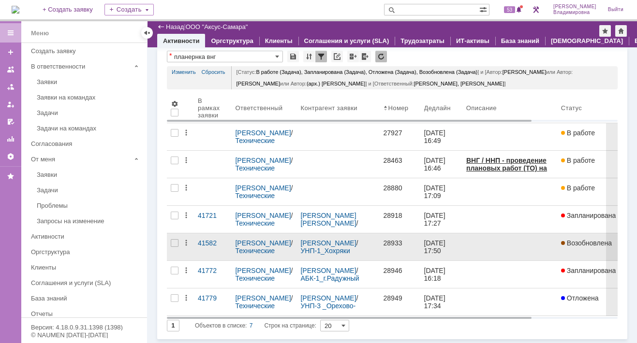
scroll to position [0, 0]
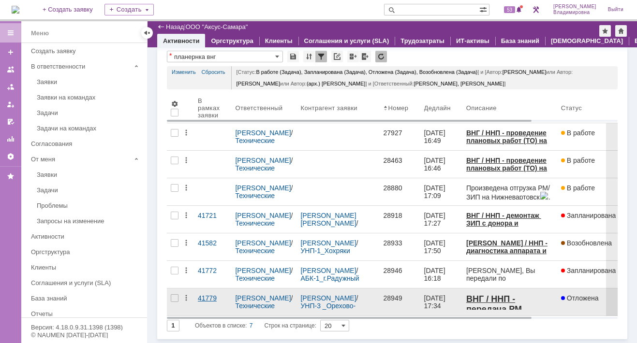
click at [205, 296] on link "41779" at bounding box center [207, 298] width 19 height 8
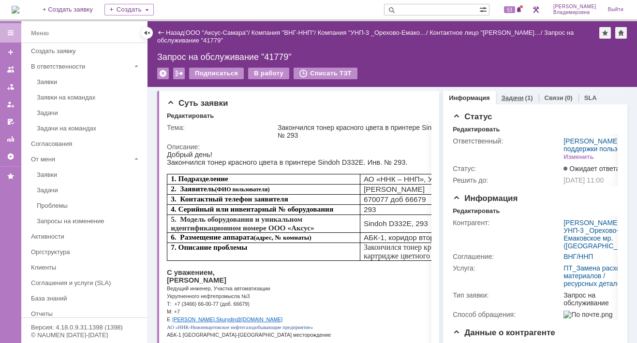
click at [504, 95] on link "Задачи" at bounding box center [512, 97] width 22 height 7
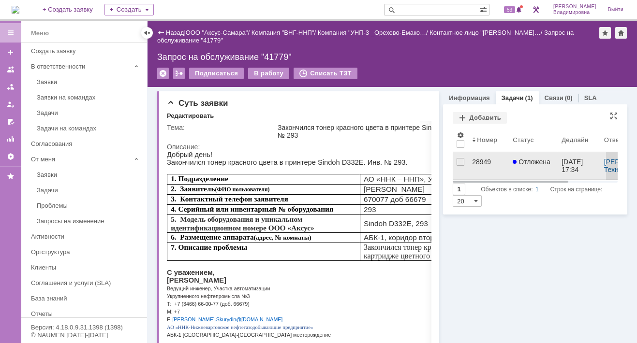
click at [475, 160] on div "28949" at bounding box center [488, 162] width 33 height 8
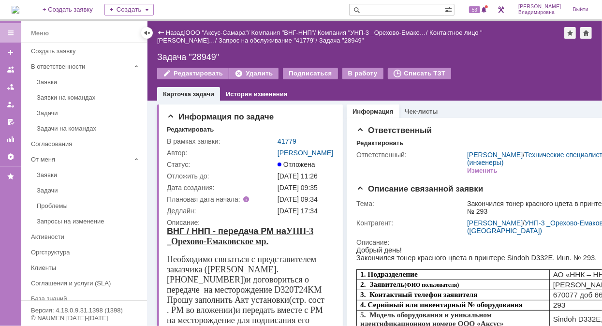
click at [408, 9] on input "text" at bounding box center [396, 10] width 95 height 12
type input "40868"
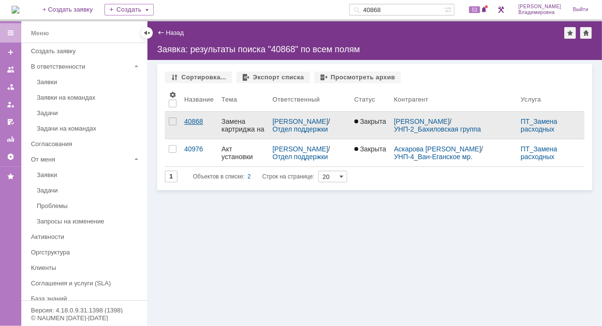
click at [193, 119] on div "40868" at bounding box center [198, 121] width 29 height 8
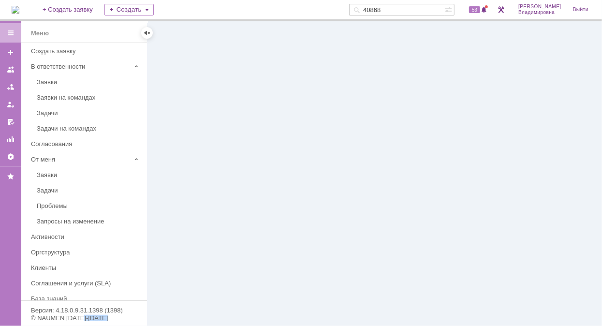
click at [193, 119] on div at bounding box center [374, 173] width 454 height 305
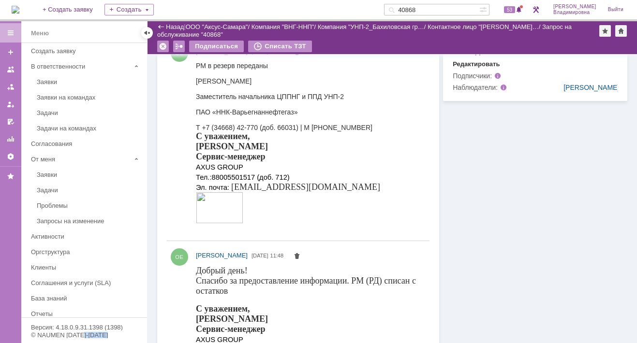
scroll to position [344, 0]
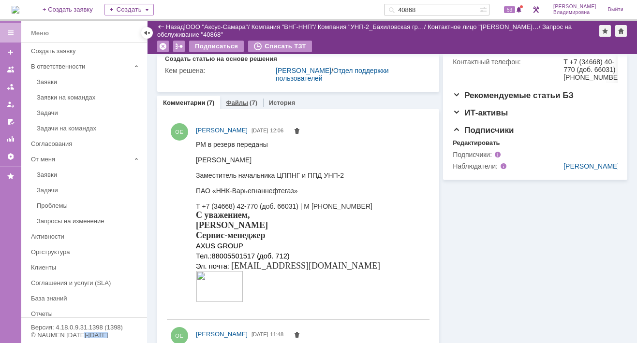
click at [234, 100] on link "Файлы" at bounding box center [237, 102] width 22 height 7
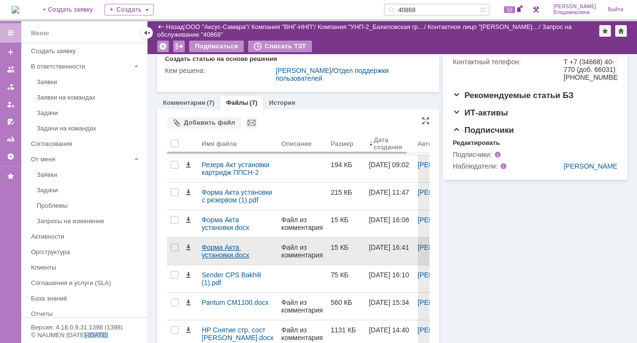
scroll to position [374, 0]
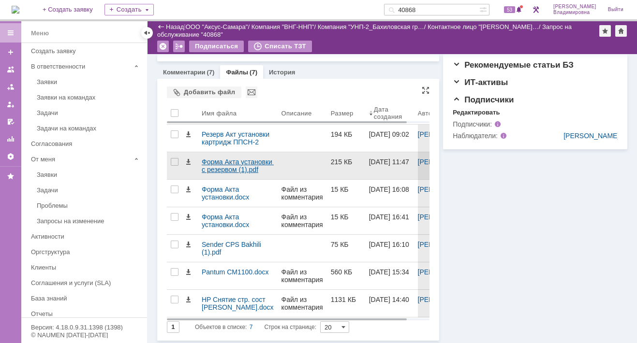
click at [218, 161] on div "Форма Акта установки с резервом (1).pdf" at bounding box center [238, 165] width 72 height 15
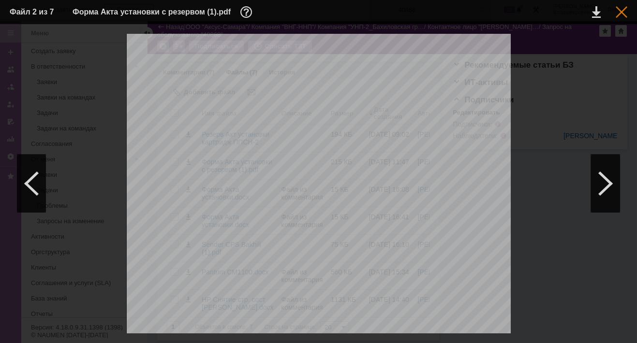
click at [623, 11] on div at bounding box center [621, 12] width 12 height 12
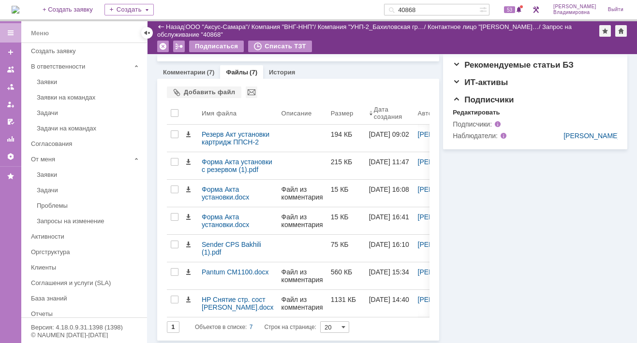
click at [234, 72] on link "Файлы" at bounding box center [237, 72] width 22 height 7
click at [240, 71] on link "Файлы" at bounding box center [237, 72] width 22 height 7
click at [190, 90] on div "Добавить файл" at bounding box center [204, 93] width 74 height 12
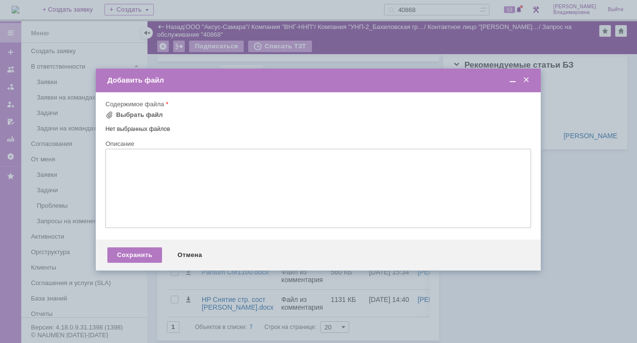
click at [525, 80] on span at bounding box center [526, 80] width 10 height 9
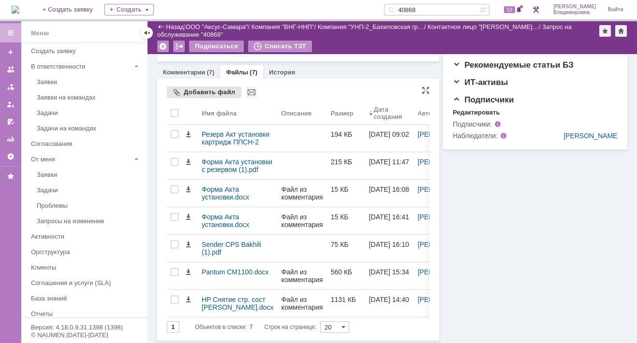
click at [195, 92] on div "Добавить файл" at bounding box center [204, 93] width 74 height 12
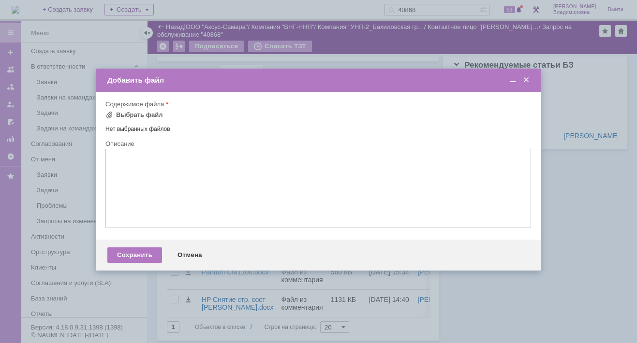
click at [526, 78] on span at bounding box center [526, 80] width 10 height 9
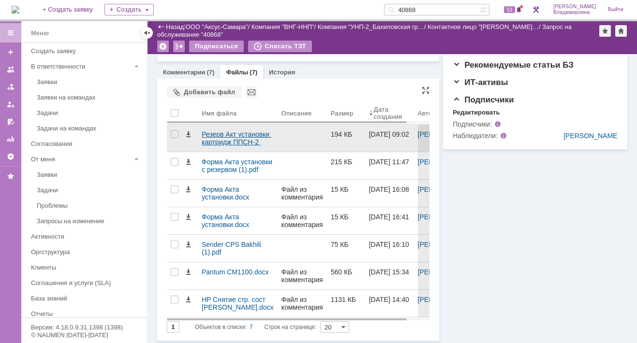
click at [209, 137] on div "Резерв Акт установки картридж ППСН-2 БАХ мр (1).pdf" at bounding box center [238, 138] width 72 height 15
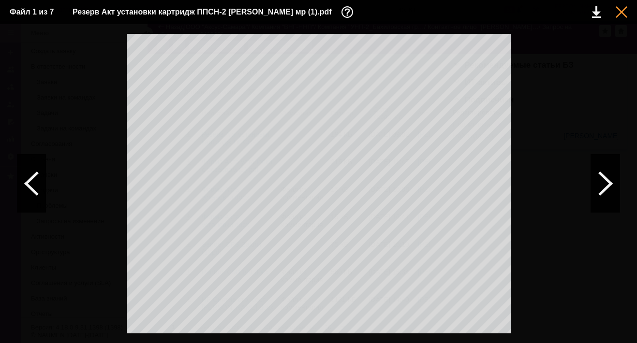
click at [620, 11] on div at bounding box center [621, 12] width 12 height 12
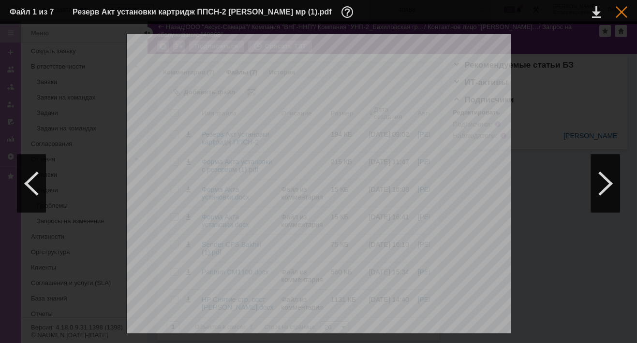
click at [618, 9] on div at bounding box center [621, 12] width 12 height 12
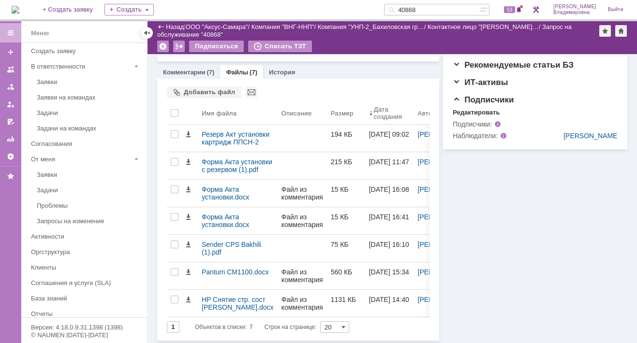
click at [19, 8] on img at bounding box center [16, 10] width 8 height 8
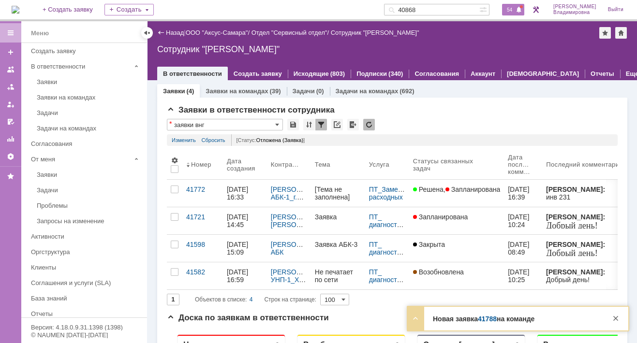
click at [513, 8] on span "54" at bounding box center [509, 9] width 11 height 7
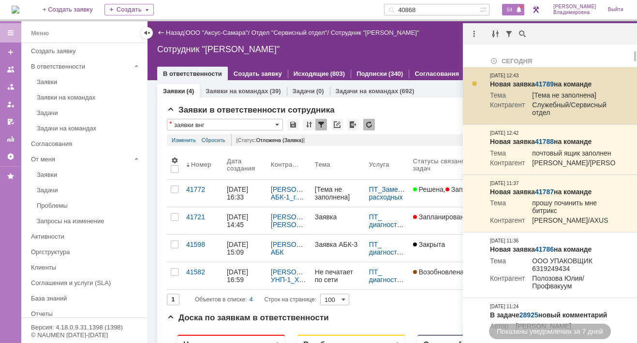
click at [544, 85] on link "41789" at bounding box center [544, 84] width 19 height 8
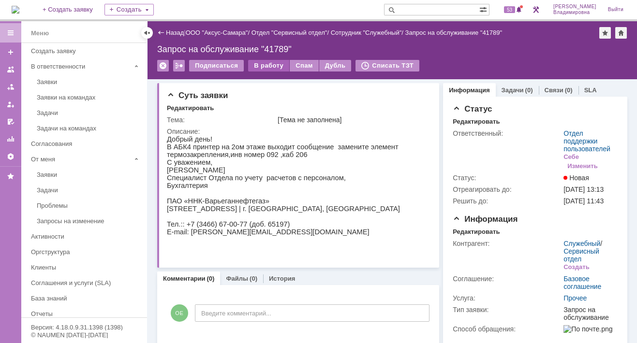
click at [262, 61] on div "В работу" at bounding box center [268, 66] width 41 height 12
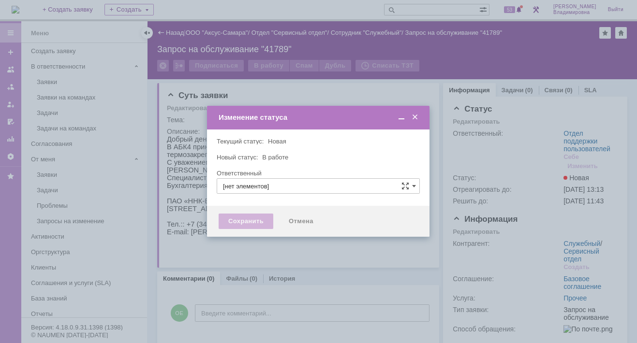
type input "Отдел поддержки пользователей"
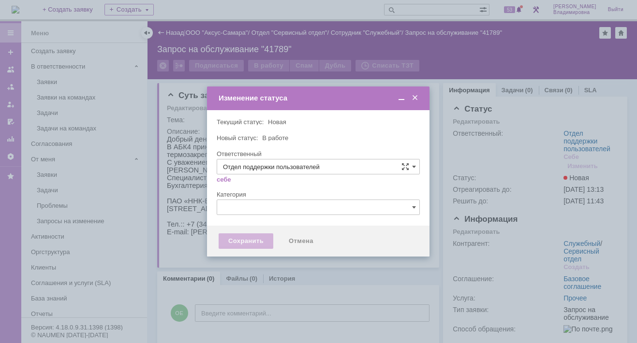
type input "[PERSON_NAME]"
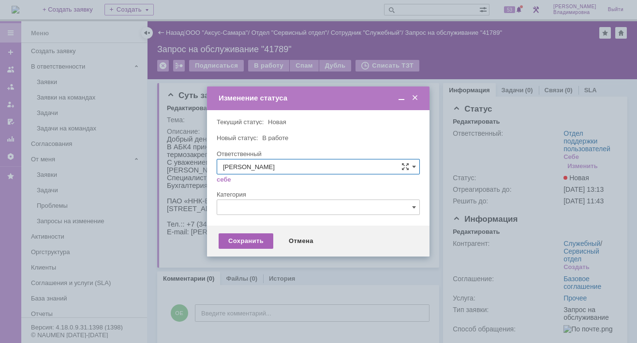
click at [245, 241] on div "Сохранить" at bounding box center [246, 241] width 55 height 15
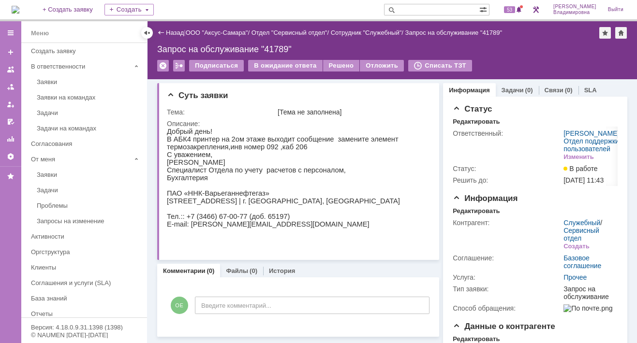
drag, startPoint x: 315, startPoint y: 266, endPoint x: 322, endPoint y: 282, distance: 17.8
click at [315, 266] on div "Комментарии (0) Файлы (0) История" at bounding box center [298, 271] width 282 height 14
drag, startPoint x: 319, startPoint y: 229, endPoint x: 321, endPoint y: 237, distance: 8.7
click at [319, 220] on p "Тел.:: +7 (3466) 67-00-77 (доб. 65197)" at bounding box center [295, 217] width 257 height 8
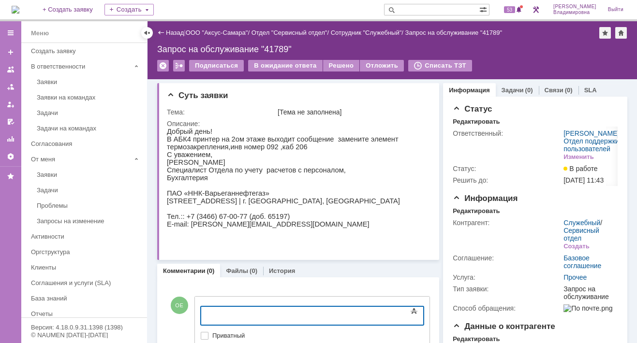
scroll to position [145, 0]
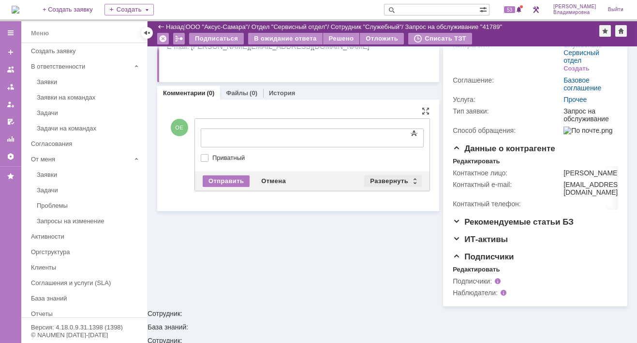
click at [391, 179] on div "Развернуть" at bounding box center [393, 181] width 58 height 12
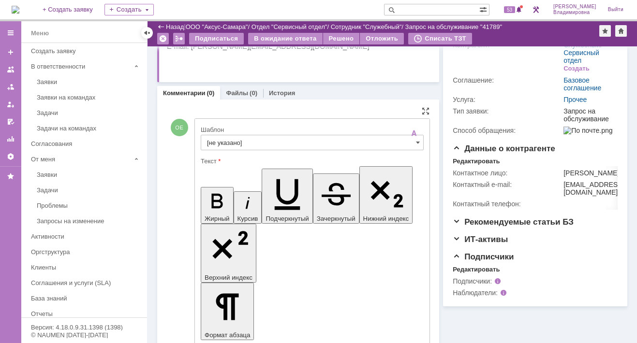
scroll to position [0, 0]
click at [227, 139] on input "[не указано]" at bounding box center [312, 142] width 223 height 15
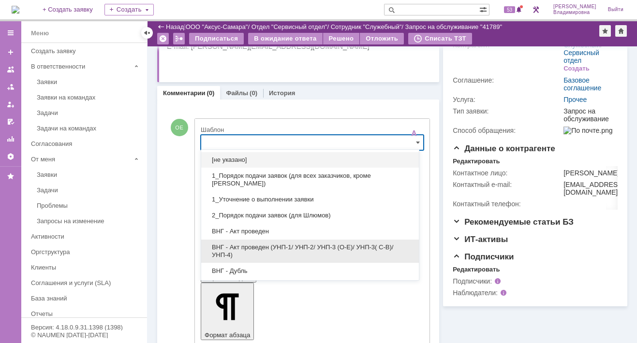
scroll to position [97, 0]
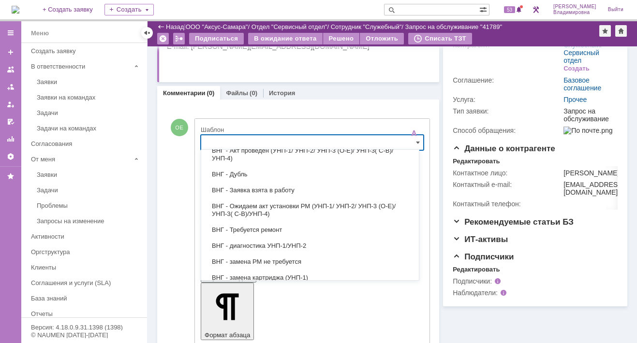
click at [262, 188] on span "ВНГ - Заявка взята в работу" at bounding box center [310, 191] width 206 height 8
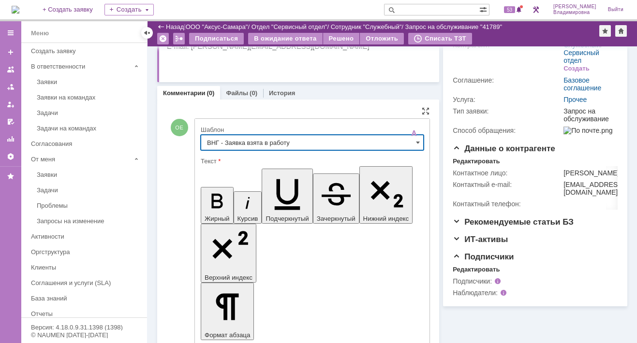
type input "ВНГ - Заявка взята в работу"
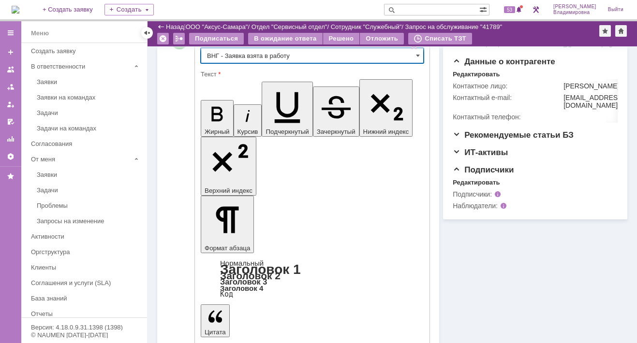
scroll to position [248, 0]
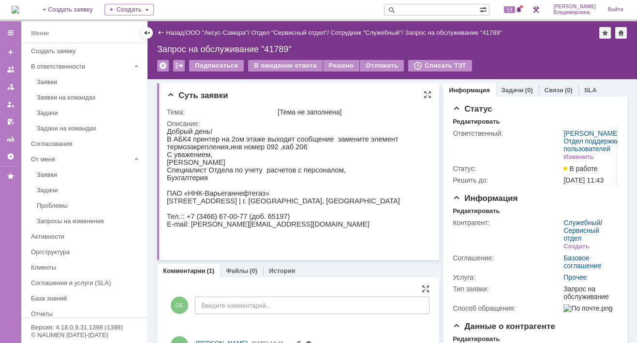
scroll to position [0, 0]
click at [569, 250] on div "Создать" at bounding box center [576, 247] width 26 height 8
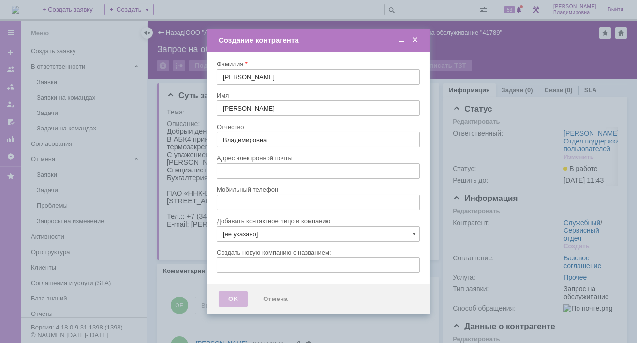
type input "yana.shults@ipc-oil.ru"
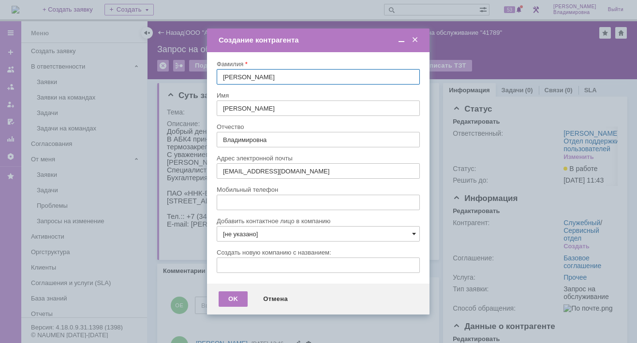
click at [414, 234] on span at bounding box center [414, 234] width 4 height 8
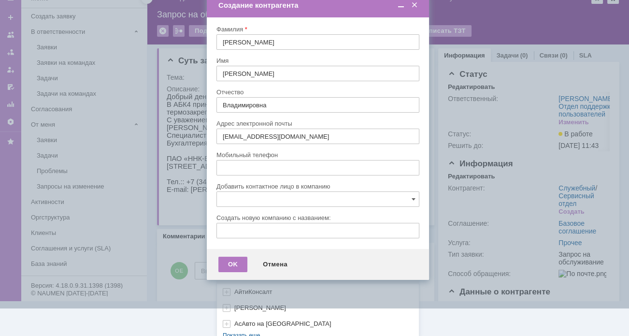
scroll to position [287, 0]
click at [238, 328] on link "Показать еще" at bounding box center [241, 333] width 49 height 15
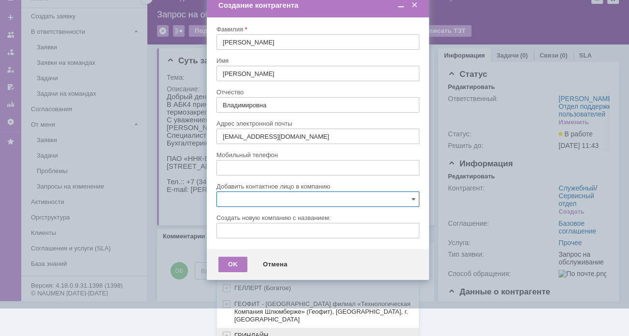
scroll to position [432, 0]
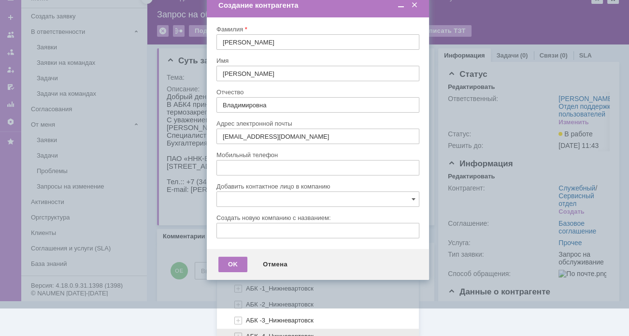
click at [265, 329] on div "АБК -4_Нижневартовск" at bounding box center [318, 337] width 202 height 16
type input "АБК -4_Нижневартовск"
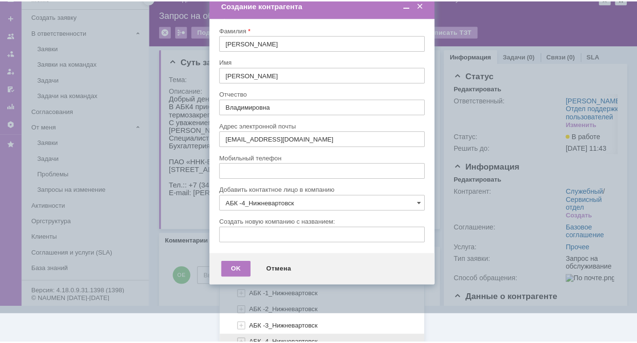
scroll to position [0, 0]
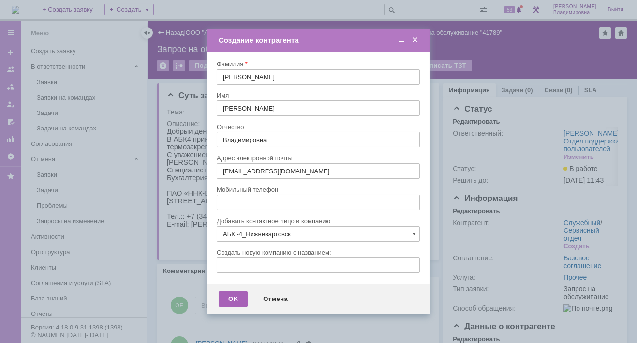
click at [234, 294] on div "OK" at bounding box center [233, 299] width 29 height 15
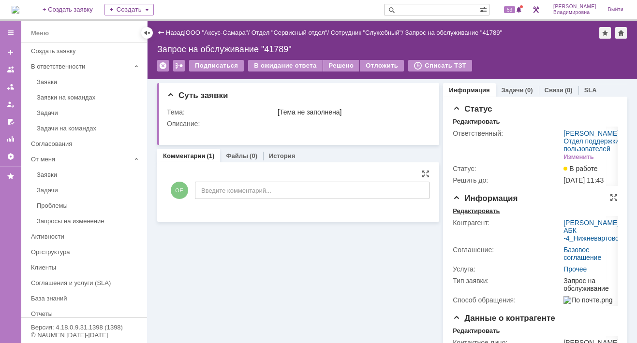
click at [468, 215] on div "Редактировать" at bounding box center [476, 211] width 47 height 8
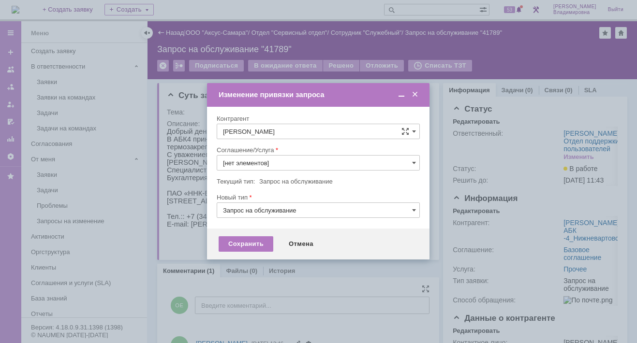
type input "Прочее"
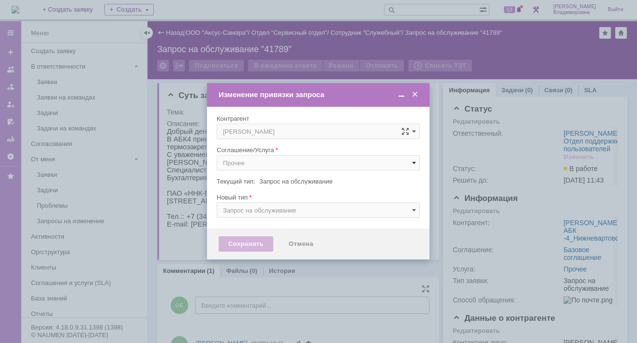
click at [414, 162] on span at bounding box center [414, 163] width 4 height 8
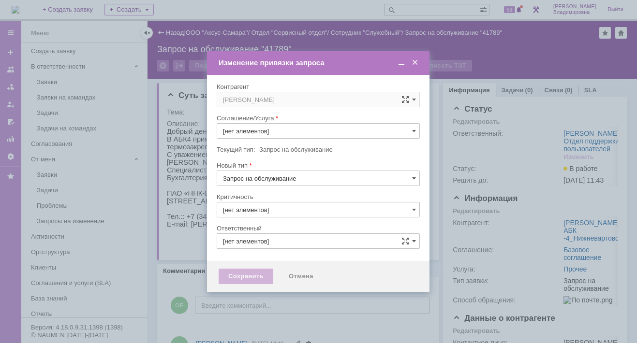
type input "3. Низкая"
type input "[не указано]"
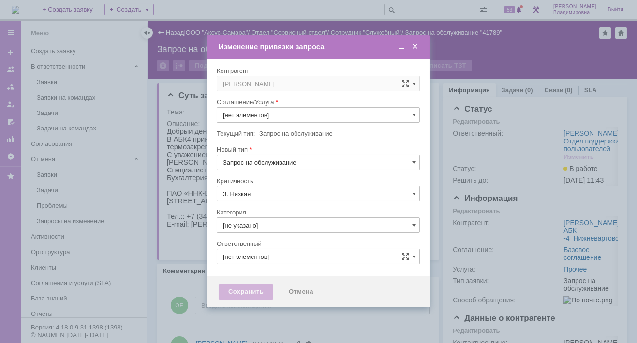
type input "Орлова Елена Владимировна"
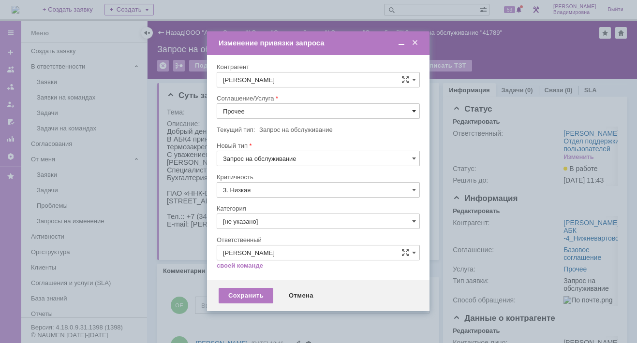
click at [412, 112] on span at bounding box center [414, 111] width 4 height 8
click at [253, 196] on span "ПТ_ диагностика/ ремонтно-восстановительные работы" at bounding box center [318, 199] width 190 height 8
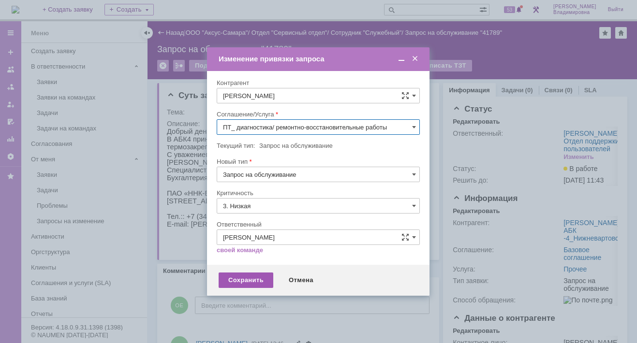
type input "ПТ_ диагностика/ ремонтно-восстановительные работы"
click at [241, 277] on div "Сохранить" at bounding box center [246, 280] width 55 height 15
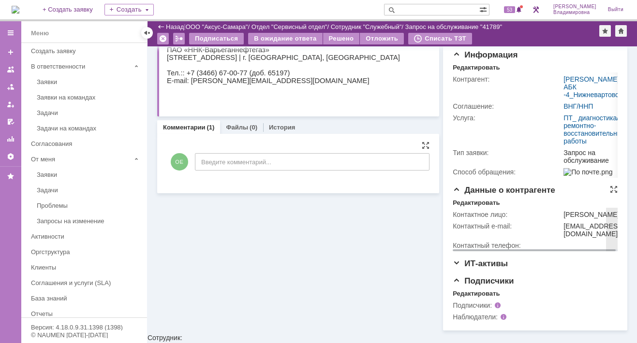
scroll to position [138, 0]
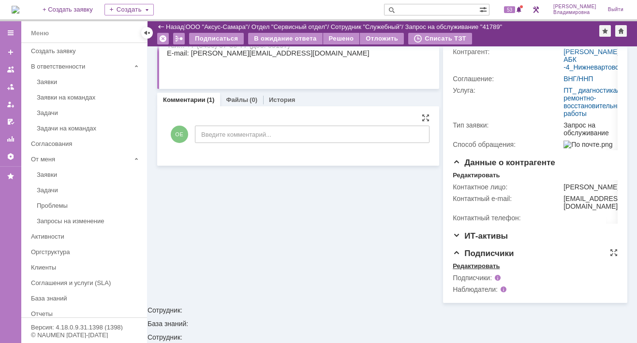
click at [471, 270] on div "Редактировать" at bounding box center [476, 267] width 47 height 8
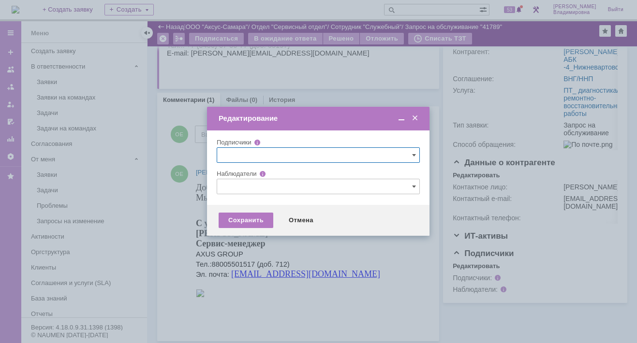
scroll to position [0, 0]
click at [222, 185] on input "text" at bounding box center [318, 186] width 203 height 15
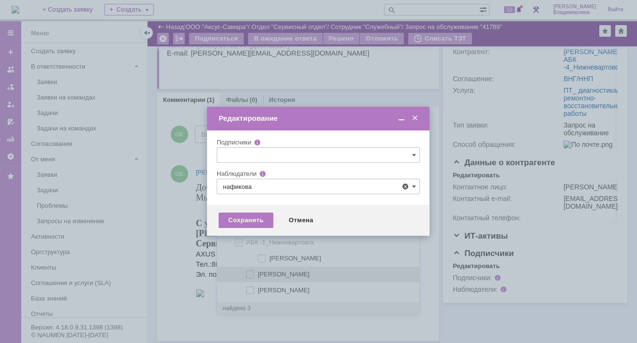
click at [258, 273] on span at bounding box center [258, 273] width 0 height 5
click at [250, 273] on input "Нафикова Евгения" at bounding box center [251, 275] width 6 height 6
type input "Нафикова Евгения"
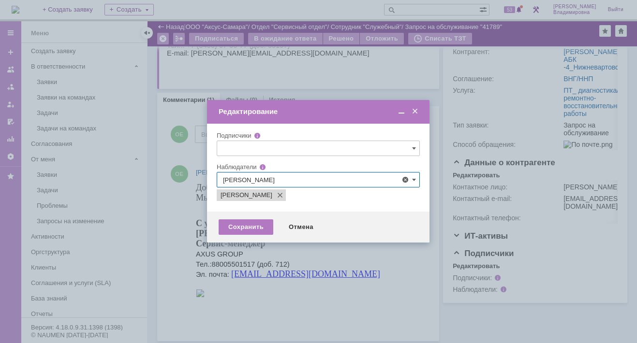
click at [295, 304] on div at bounding box center [318, 171] width 637 height 343
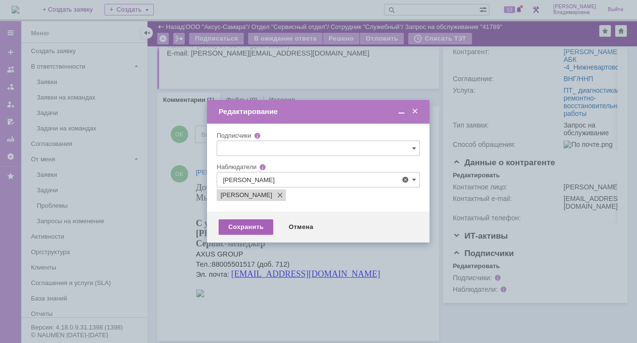
click at [247, 229] on div "Сохранить" at bounding box center [246, 226] width 55 height 15
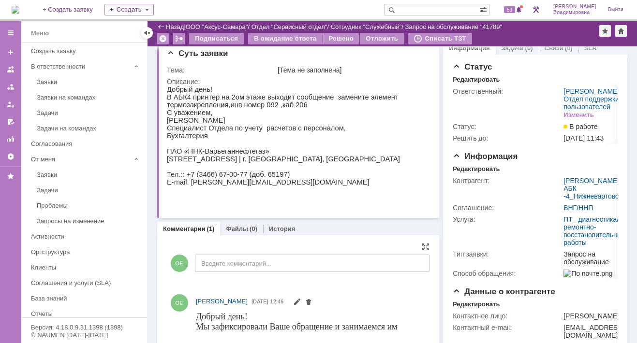
scroll to position [1, 0]
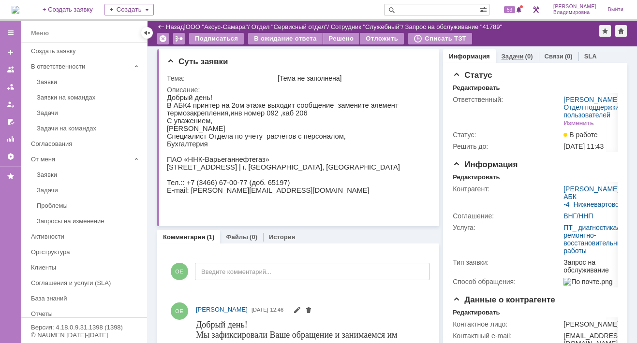
click at [503, 53] on link "Задачи" at bounding box center [512, 56] width 22 height 7
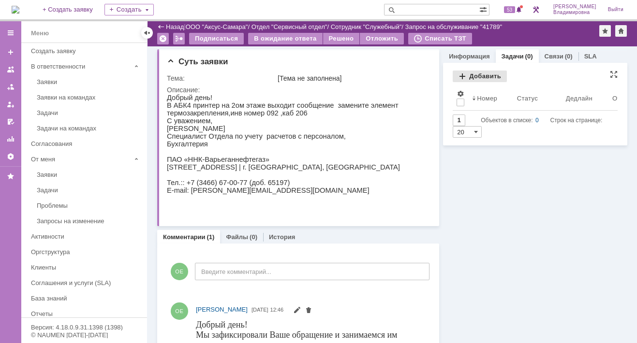
click at [467, 73] on div "Добавить" at bounding box center [480, 77] width 54 height 12
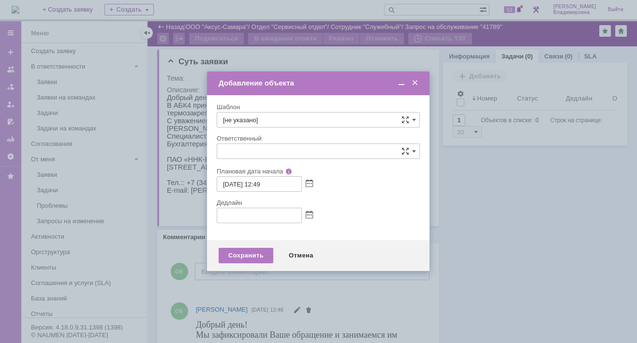
type input "[не указано]"
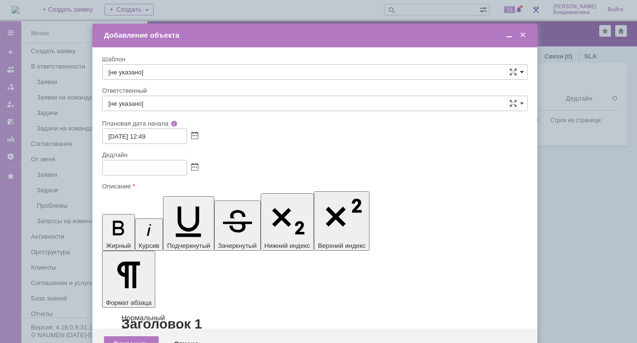
click at [523, 70] on span at bounding box center [522, 72] width 4 height 8
click at [148, 190] on span "ВНГ / ННП - диагностика, ремонт без использования ЗИП (Запрос на обслуживание)" at bounding box center [314, 194] width 413 height 8
type input "ВНГ / ННП - диагностика, ремонт без использования ЗИП (Запрос на обслуживание)"
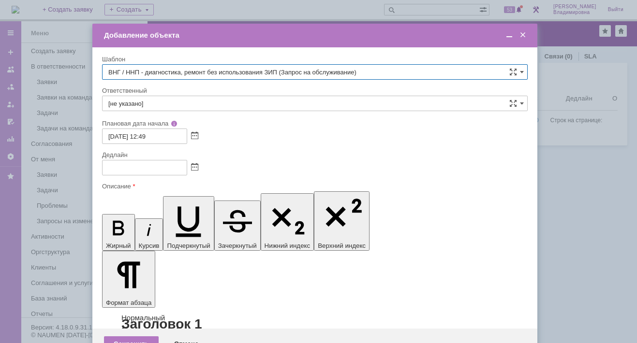
type input "[PERSON_NAME]"
type input "15.09.2025 20:49"
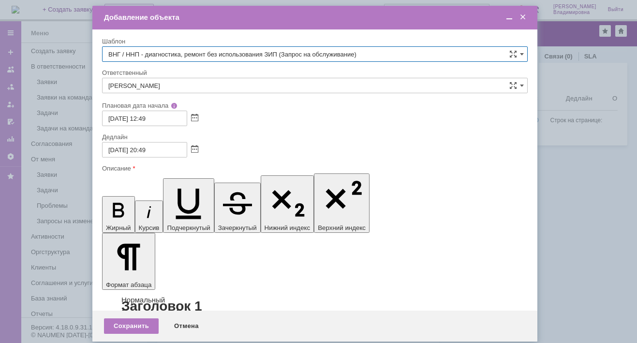
type input "ВНГ / ННП - диагностика, ремонт без использования ЗИП (Запрос на обслуживание)"
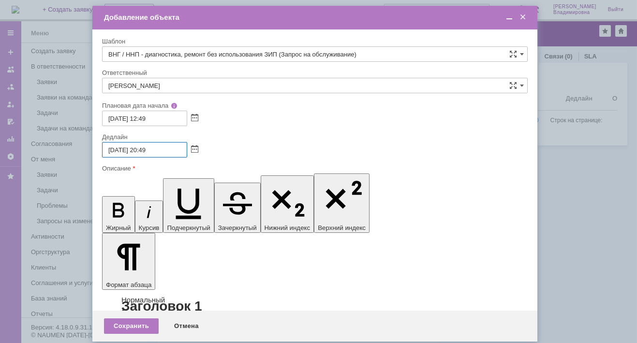
drag, startPoint x: 142, startPoint y: 150, endPoint x: 147, endPoint y: 149, distance: 5.0
click at [147, 149] on input "15.09.2025 20:49" at bounding box center [144, 149] width 85 height 15
type input "15.09.2025 17:49"
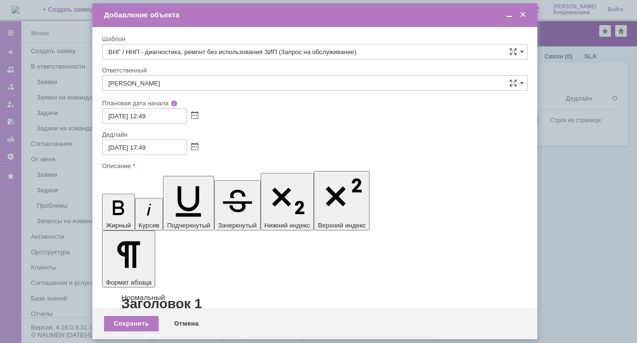
scroll to position [0, 0]
click at [133, 325] on div "Сохранить" at bounding box center [131, 323] width 55 height 15
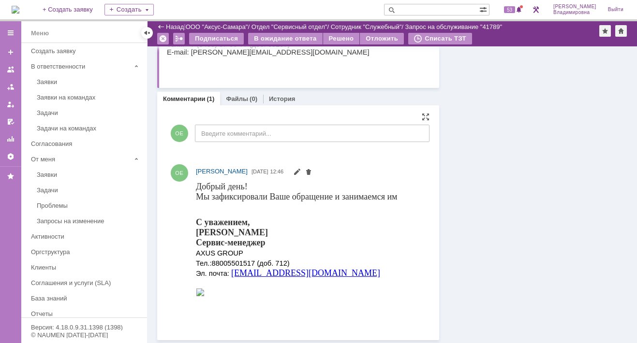
scroll to position [0, 0]
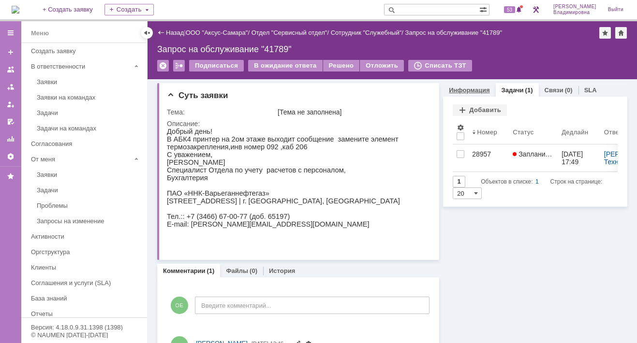
click at [473, 87] on link "Информация" at bounding box center [469, 90] width 41 height 7
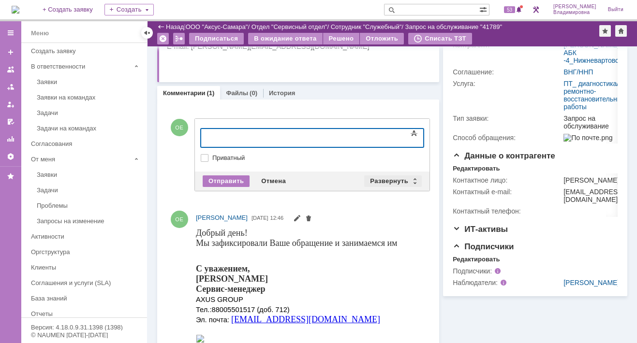
click at [382, 178] on div "Развернуть" at bounding box center [393, 181] width 58 height 12
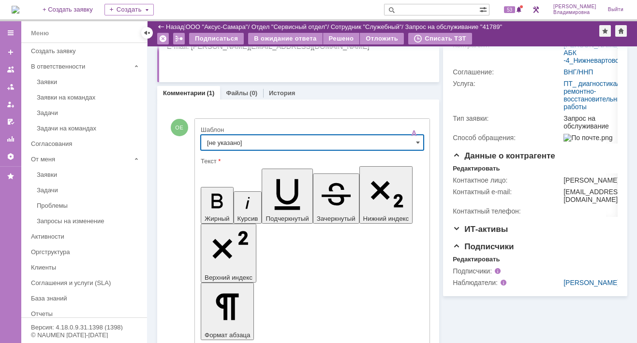
click at [227, 140] on input "[не указано]" at bounding box center [312, 142] width 223 height 15
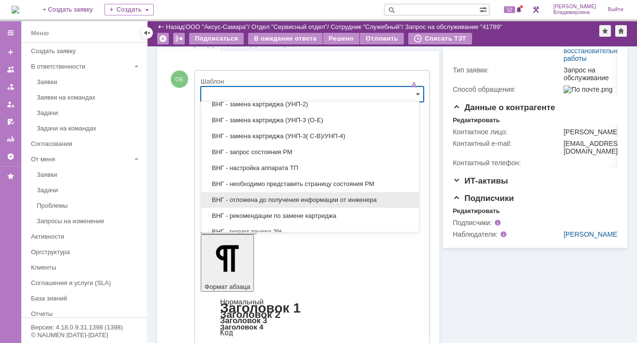
scroll to position [242, 0]
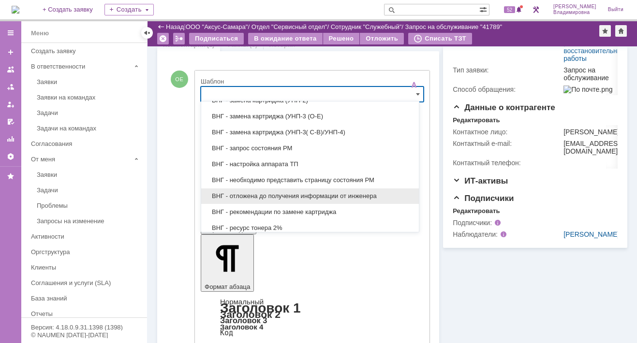
click at [269, 192] on span "ВНГ - отложена до получения информации от инженера" at bounding box center [310, 196] width 206 height 8
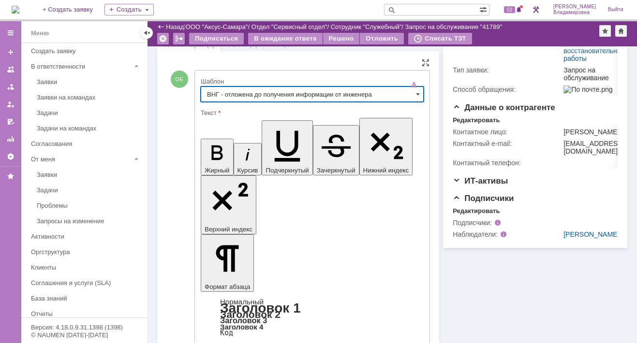
type input "ВНГ - отложена до получения информации от инженера"
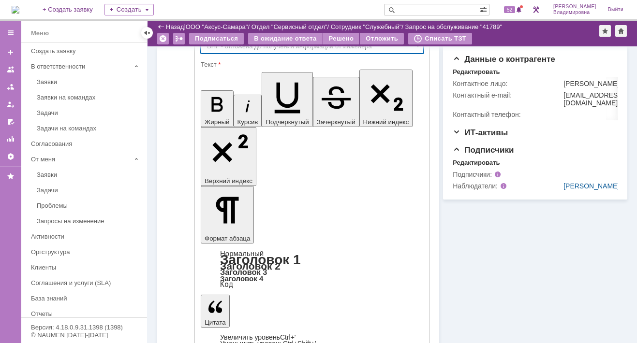
scroll to position [387, 0]
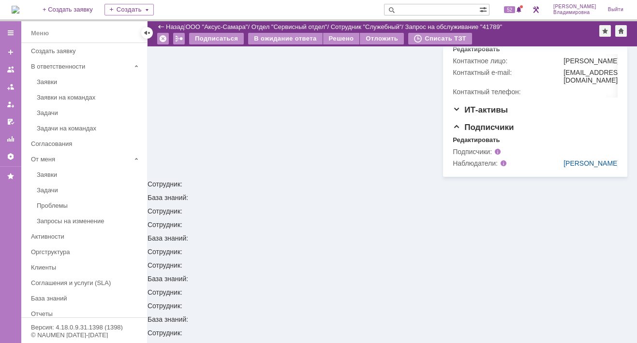
scroll to position [0, 0]
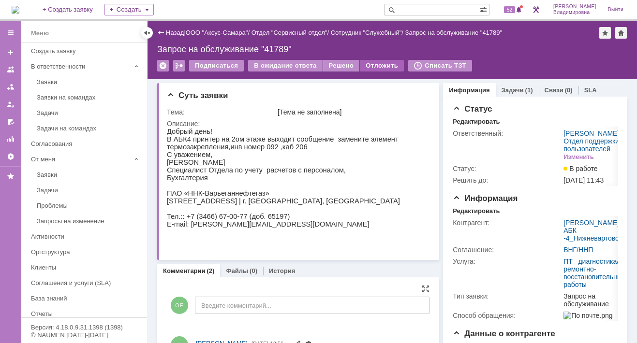
click at [373, 66] on div "Отложить" at bounding box center [382, 66] width 44 height 12
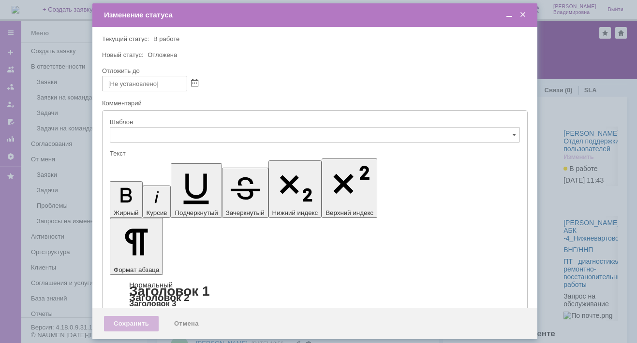
type input "[не указано]"
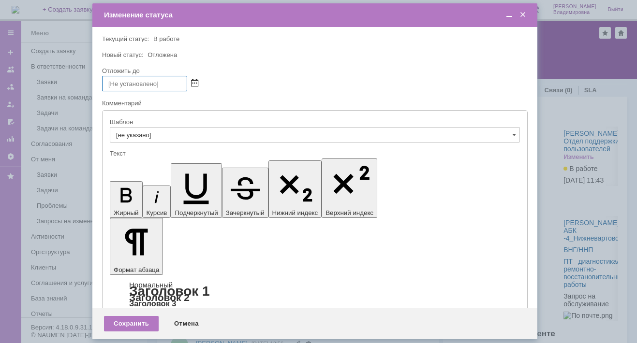
click at [193, 81] on span at bounding box center [194, 84] width 7 height 8
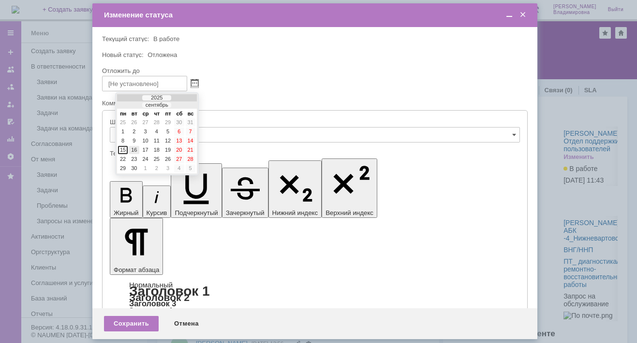
click at [134, 148] on div "16" at bounding box center [134, 150] width 10 height 8
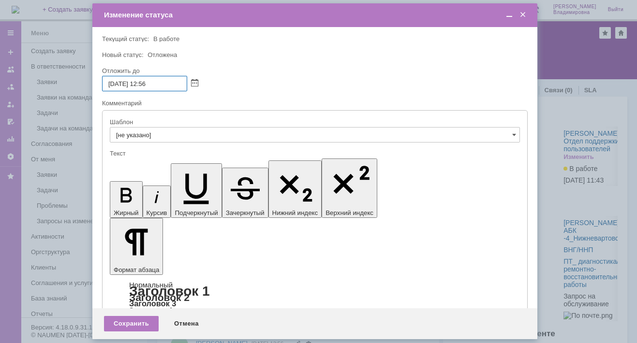
click at [147, 81] on input "16.09.2025 12:56" at bounding box center [144, 83] width 85 height 15
drag, startPoint x: 151, startPoint y: 83, endPoint x: 158, endPoint y: 81, distance: 7.0
click at [158, 81] on input "16.09.2025 16:56" at bounding box center [144, 83] width 85 height 15
type input "[DATE] 16:00"
click at [124, 322] on div "Сохранить" at bounding box center [131, 323] width 55 height 15
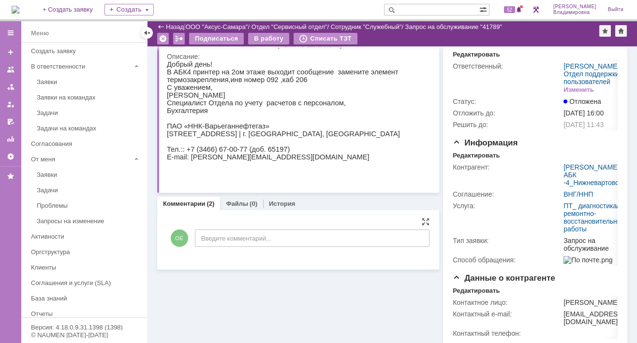
scroll to position [48, 0]
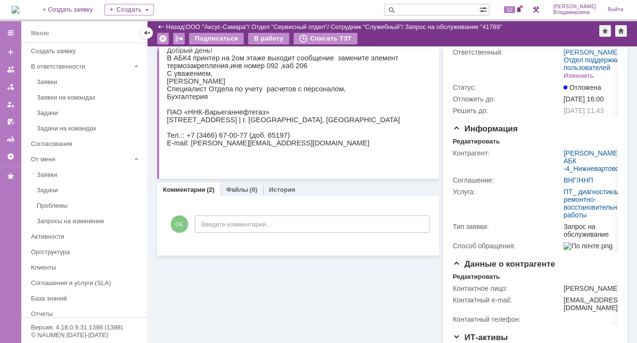
click at [183, 187] on link "Комментарии" at bounding box center [184, 189] width 43 height 7
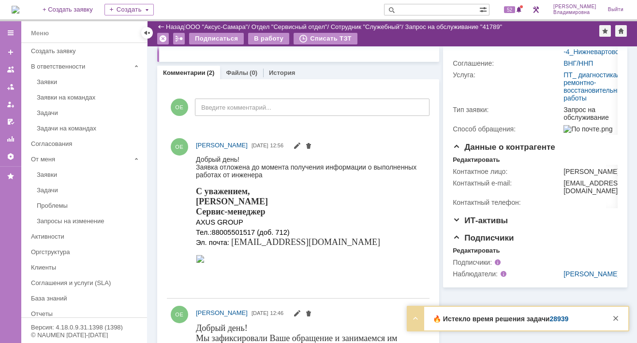
click at [550, 320] on link "28939" at bounding box center [558, 319] width 19 height 8
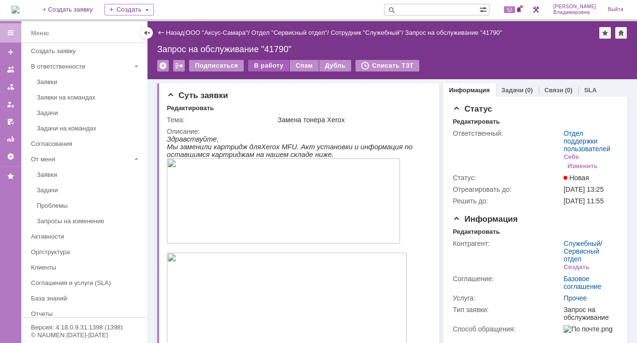
click at [268, 63] on div "В работу" at bounding box center [268, 66] width 41 height 12
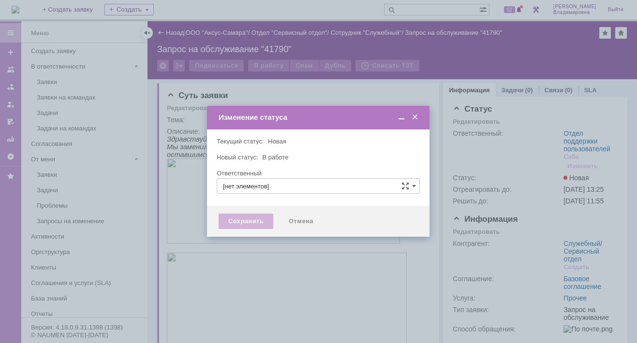
type input "Отдел поддержки пользователей"
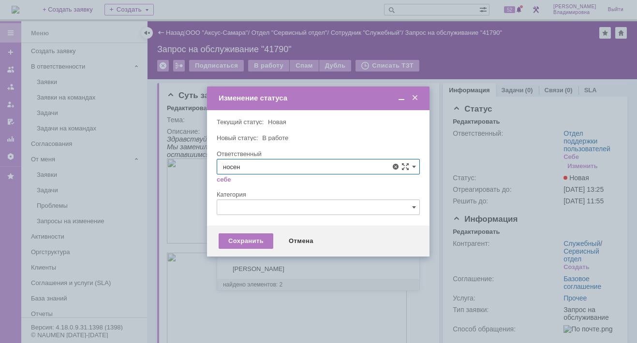
click at [250, 238] on span "[PERSON_NAME]" at bounding box center [318, 238] width 190 height 8
type input "[PERSON_NAME]"
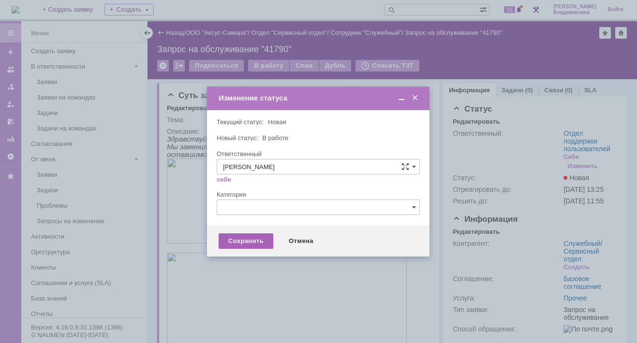
click at [251, 243] on div "Сохранить" at bounding box center [246, 241] width 55 height 15
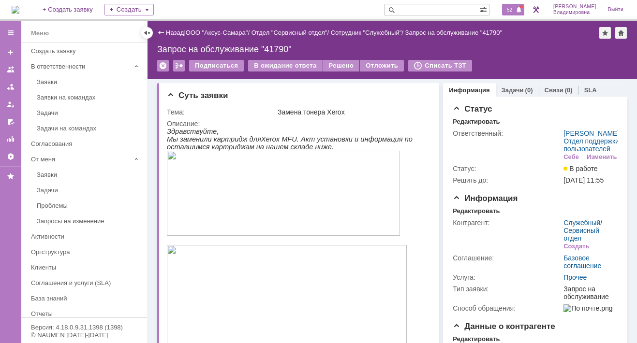
click at [515, 8] on span "52" at bounding box center [509, 9] width 11 height 7
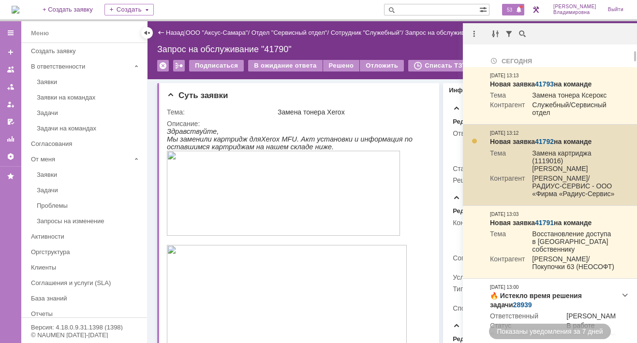
click at [545, 143] on link "41792" at bounding box center [544, 142] width 19 height 8
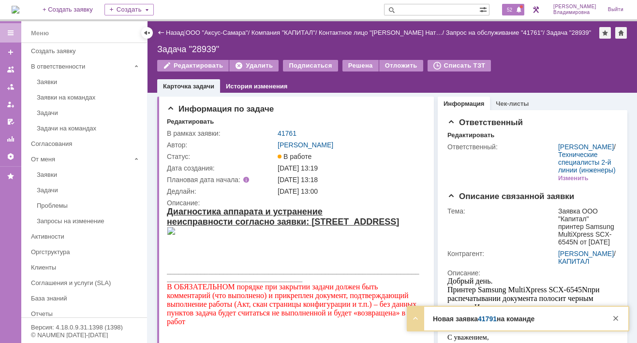
click at [513, 8] on span "52" at bounding box center [509, 9] width 11 height 7
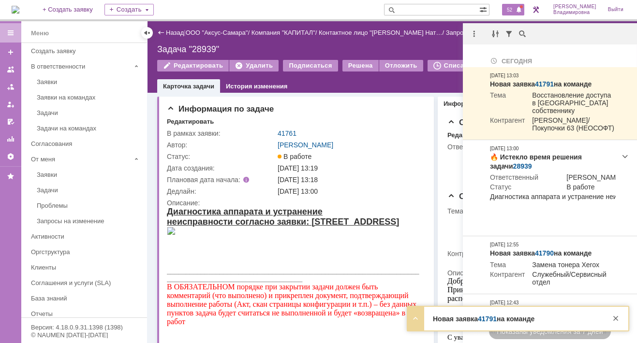
click at [344, 7] on div "На домашнюю + Создать заявку Создать 52 [PERSON_NAME]" at bounding box center [318, 10] width 637 height 21
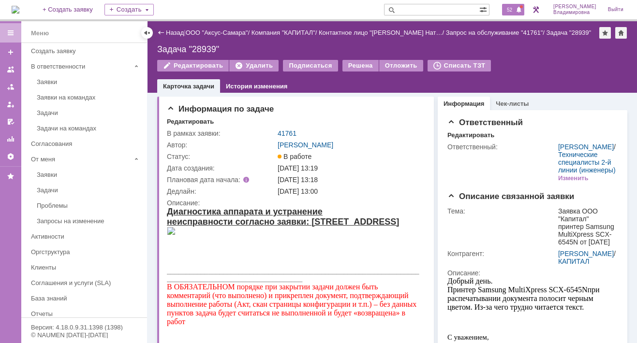
click at [512, 7] on span "52" at bounding box center [509, 9] width 11 height 7
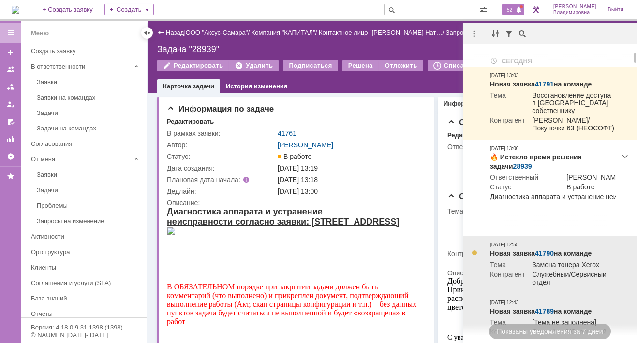
scroll to position [48, 0]
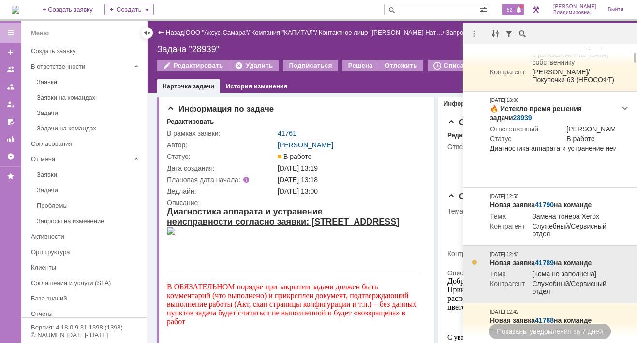
click at [542, 259] on link "41789" at bounding box center [544, 263] width 19 height 8
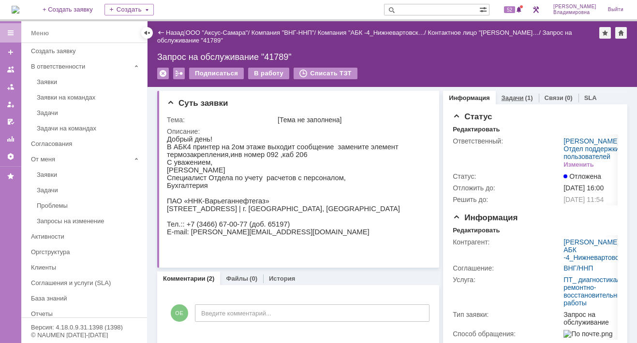
click at [507, 99] on link "Задачи" at bounding box center [512, 97] width 22 height 7
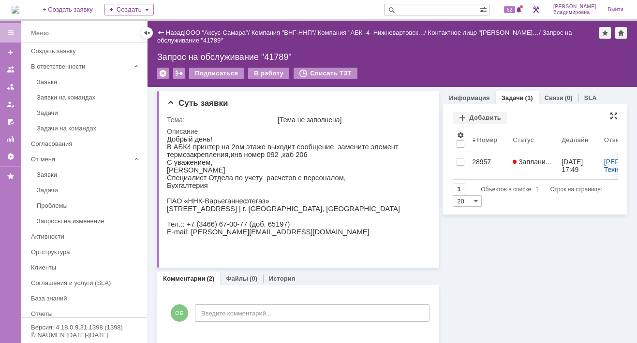
click at [610, 114] on div at bounding box center [614, 116] width 8 height 8
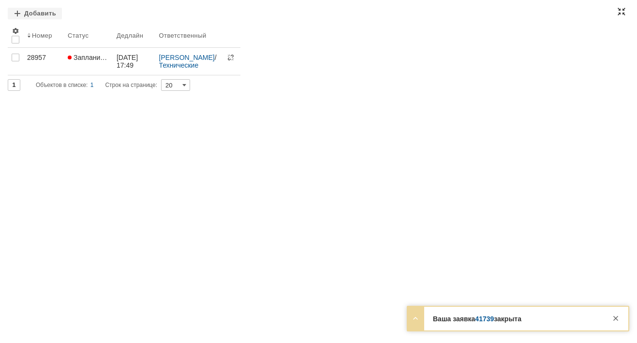
click at [617, 15] on div at bounding box center [621, 12] width 8 height 8
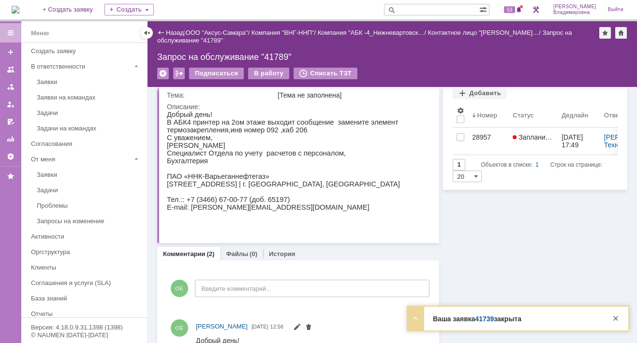
click at [485, 322] on link "41739" at bounding box center [484, 319] width 19 height 8
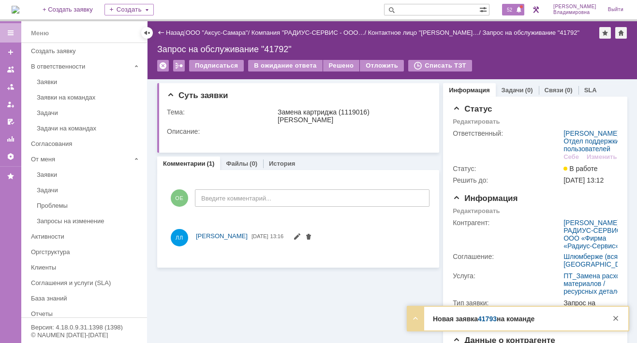
click at [515, 8] on span "52" at bounding box center [509, 9] width 11 height 7
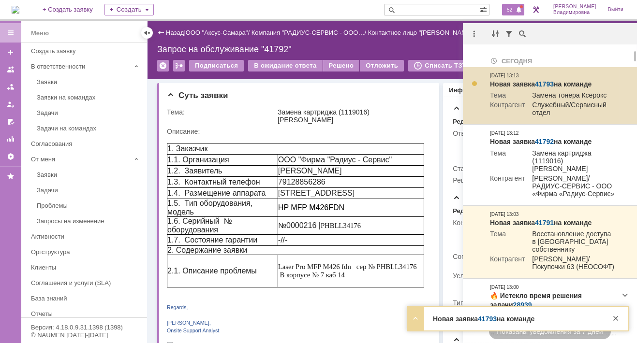
click at [543, 82] on link "41793" at bounding box center [544, 84] width 19 height 8
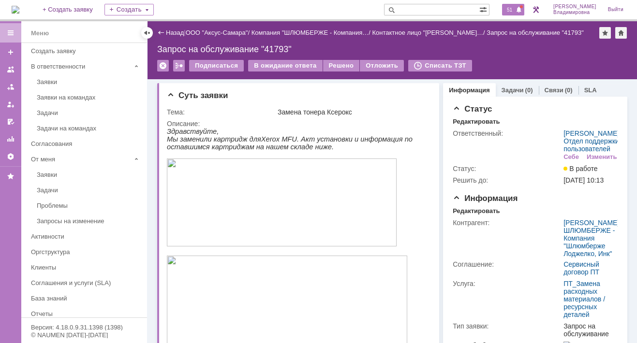
click at [512, 10] on span "51" at bounding box center [509, 9] width 11 height 7
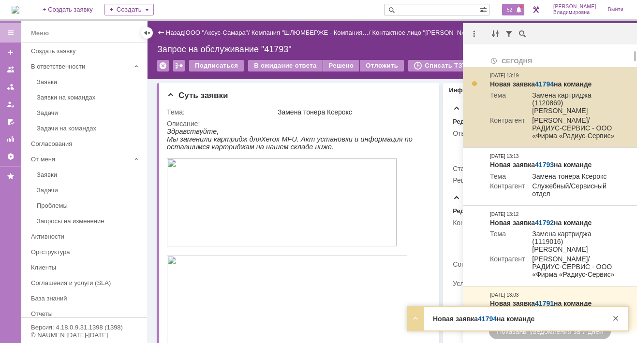
click at [542, 85] on link "41794" at bounding box center [544, 84] width 19 height 8
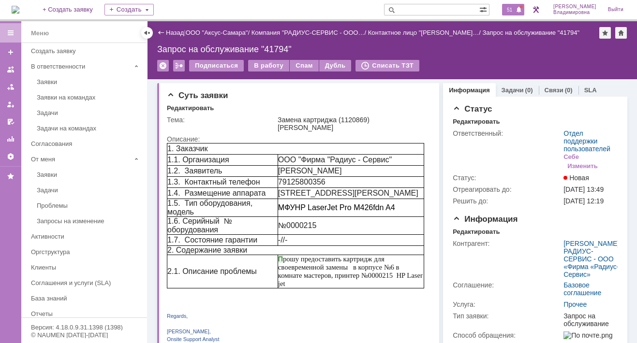
click at [513, 10] on span "51" at bounding box center [509, 9] width 11 height 7
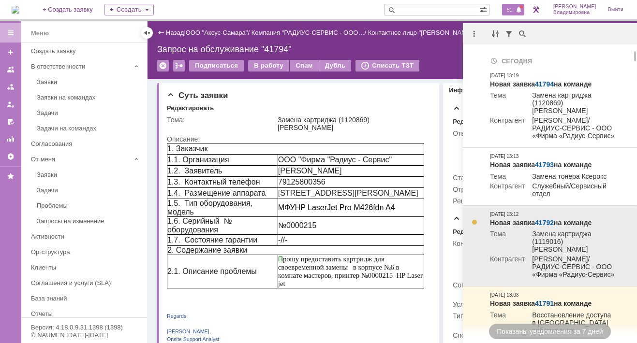
click at [547, 219] on link "41792" at bounding box center [544, 223] width 19 height 8
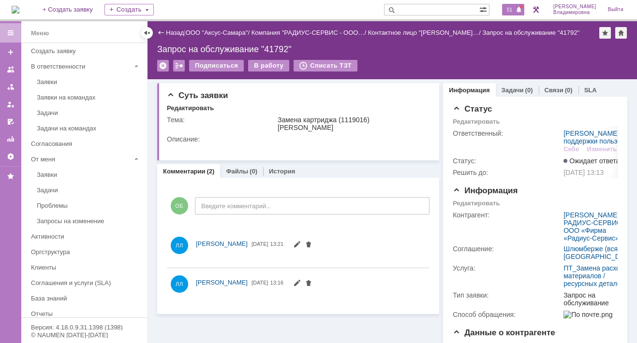
click at [512, 9] on span "51" at bounding box center [509, 9] width 11 height 7
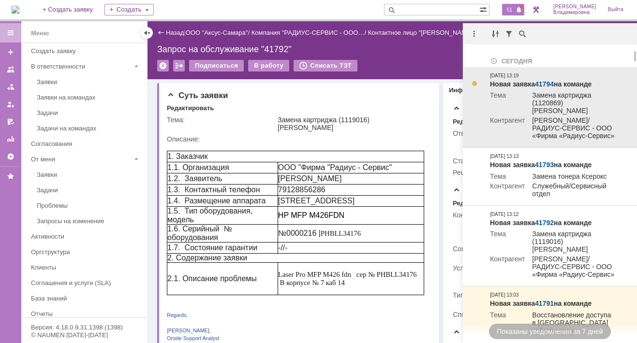
click at [547, 81] on link "41794" at bounding box center [544, 84] width 19 height 8
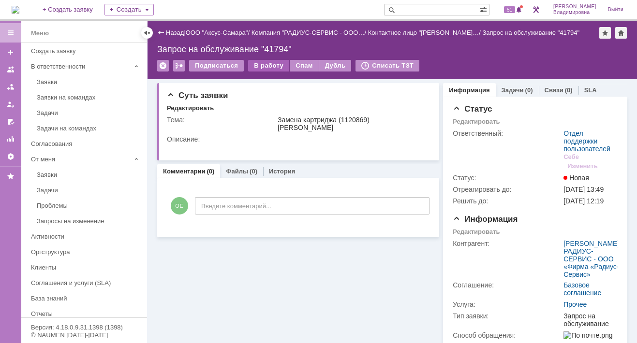
click at [272, 65] on div "В работу" at bounding box center [268, 66] width 41 height 12
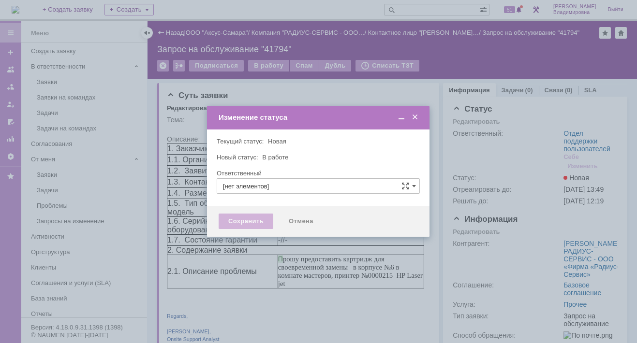
type input "Отдел поддержки пользователей"
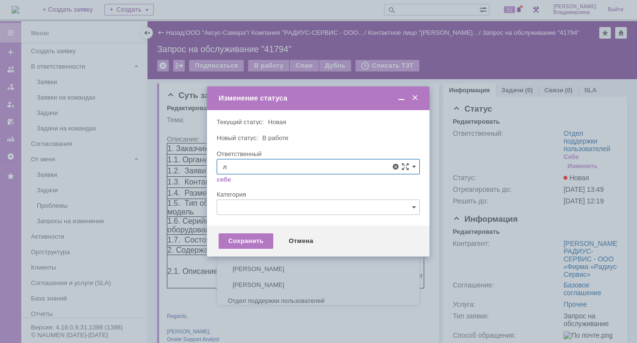
type input "ло"
click at [415, 96] on span at bounding box center [415, 98] width 10 height 9
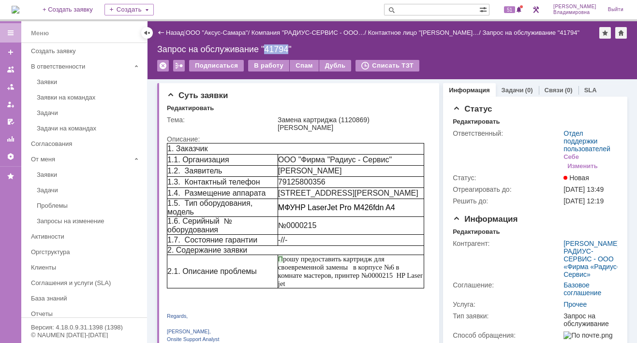
drag, startPoint x: 290, startPoint y: 48, endPoint x: 265, endPoint y: 50, distance: 24.7
click at [265, 50] on div "Запрос на обслуживание "41794"" at bounding box center [392, 49] width 470 height 10
copy div "41794"
click at [437, 8] on input "text" at bounding box center [431, 10] width 95 height 12
click at [513, 7] on span "51" at bounding box center [509, 9] width 11 height 7
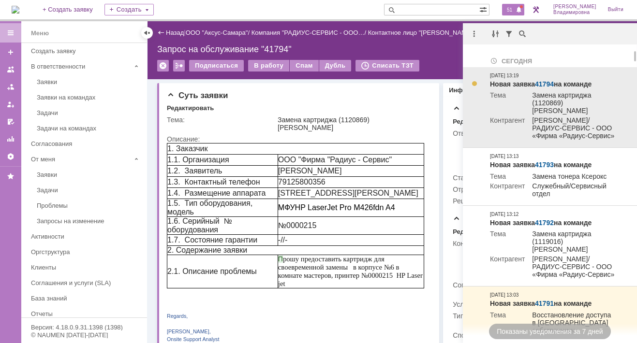
click at [546, 82] on link "41794" at bounding box center [544, 84] width 19 height 8
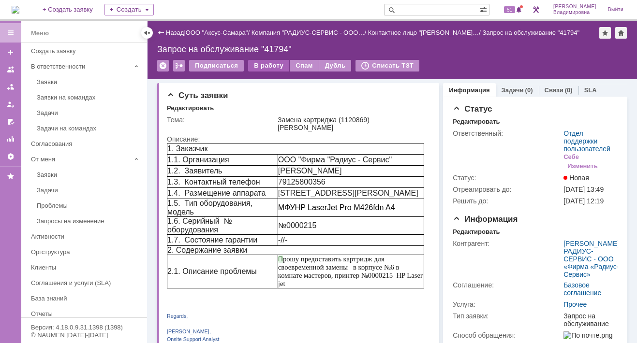
click at [272, 64] on div "В работу" at bounding box center [268, 66] width 41 height 12
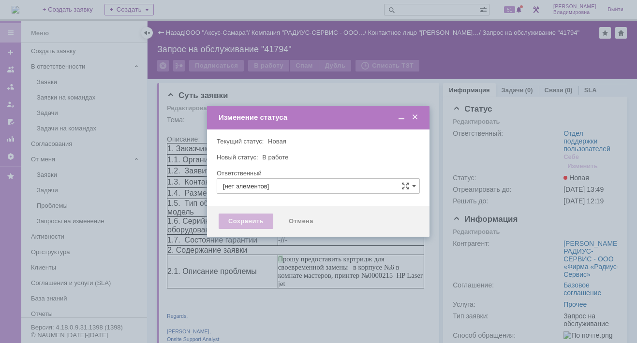
type input "Отдел поддержки пользователей"
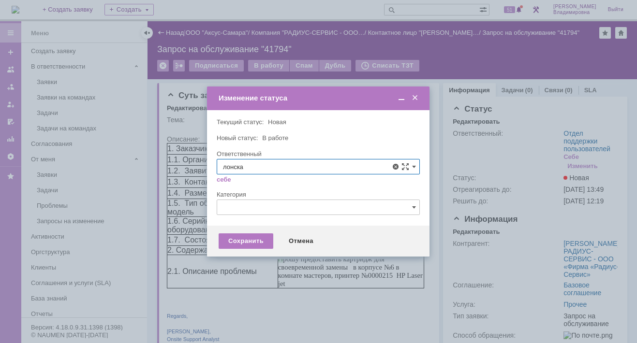
click at [248, 234] on span "[PERSON_NAME]" at bounding box center [318, 238] width 190 height 8
type input "[PERSON_NAME]"
click at [266, 242] on div "Сохранить" at bounding box center [246, 241] width 55 height 15
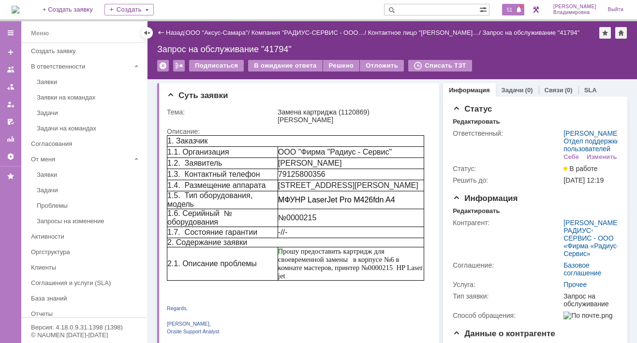
click at [515, 6] on span "51" at bounding box center [509, 9] width 11 height 7
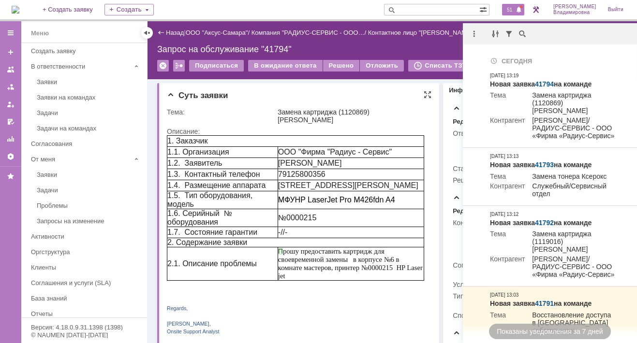
drag, startPoint x: 343, startPoint y: 320, endPoint x: 347, endPoint y: 327, distance: 8.6
click at [344, 320] on p "[PERSON_NAME]," at bounding box center [295, 324] width 257 height 8
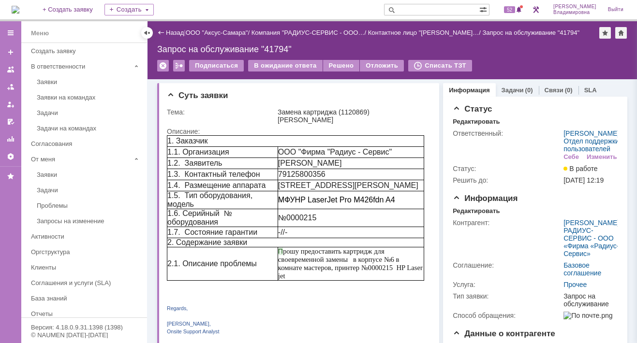
click at [423, 8] on input "text" at bounding box center [431, 10] width 95 height 12
type input "41739"
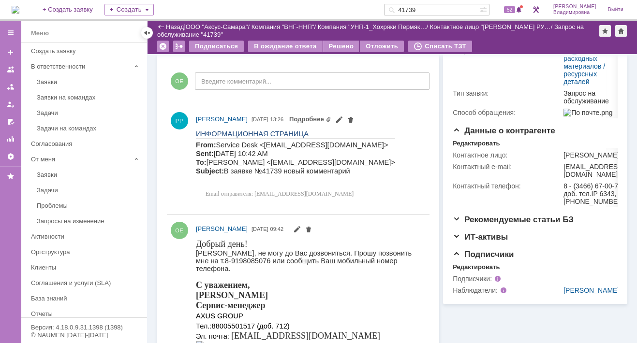
scroll to position [193, 0]
click at [289, 122] on link "Подробнее" at bounding box center [310, 118] width 42 height 7
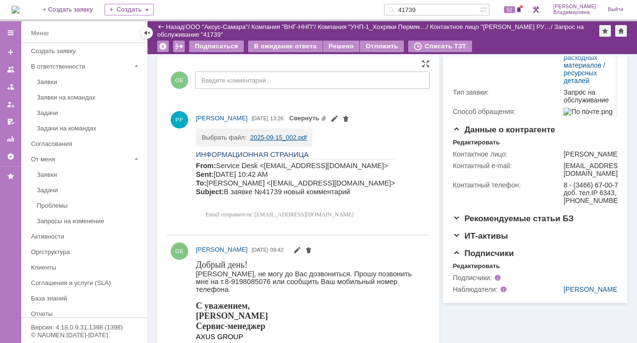
click at [260, 137] on link "2025-09-15_002.pdf" at bounding box center [278, 137] width 57 height 7
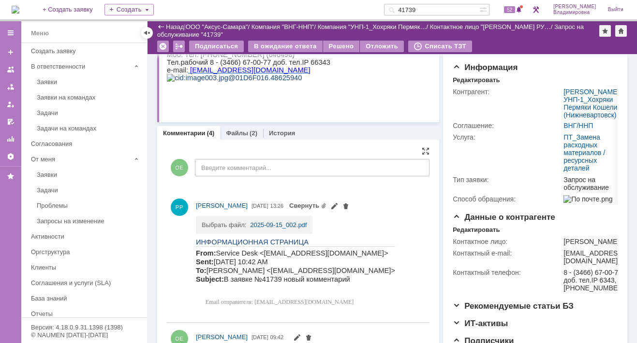
scroll to position [97, 0]
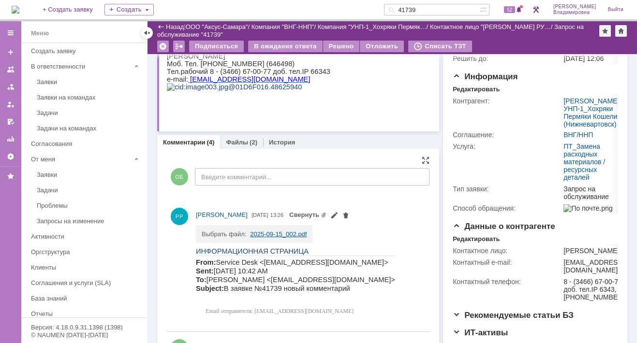
click at [273, 232] on link "2025-09-15_002.pdf" at bounding box center [278, 234] width 57 height 7
click at [265, 234] on link "2025-09-15_002.pdf" at bounding box center [278, 234] width 57 height 7
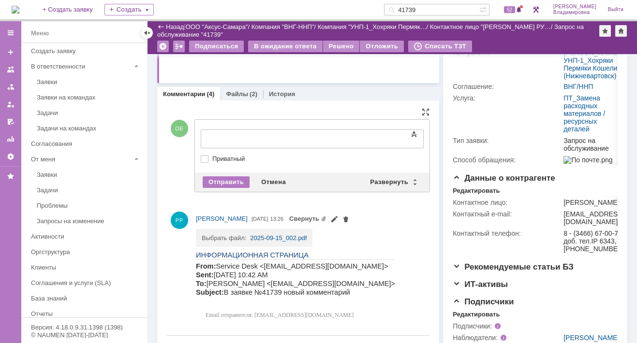
scroll to position [0, 0]
click at [389, 180] on div "Развернуть" at bounding box center [393, 182] width 58 height 12
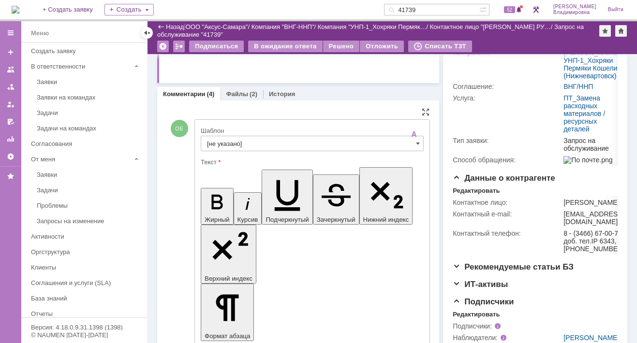
click at [226, 139] on input "[не указано]" at bounding box center [312, 143] width 223 height 15
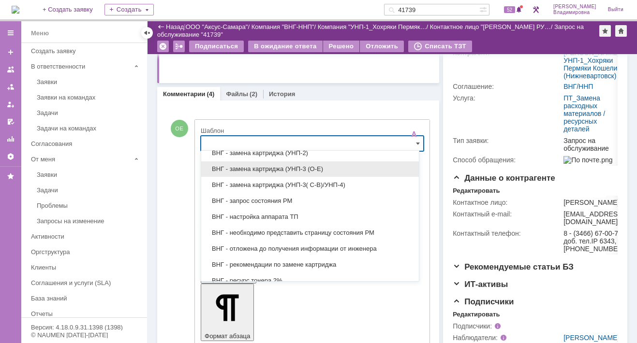
scroll to position [290, 0]
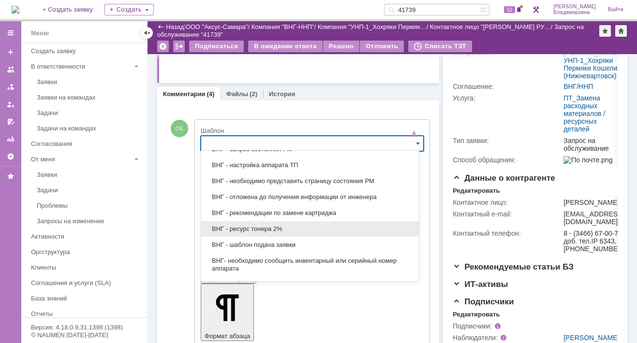
click at [238, 225] on span "ВНГ - ресурс тонера 2%" at bounding box center [310, 229] width 206 height 8
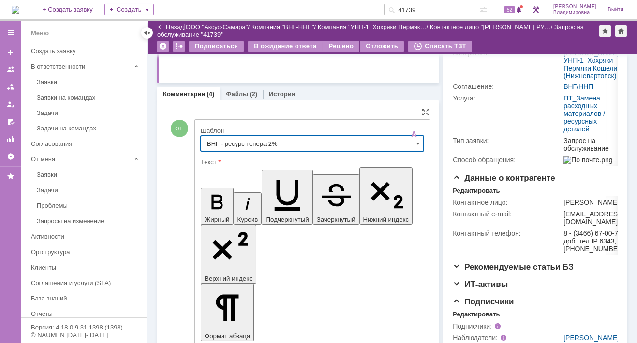
type input "ВНГ - ресурс тонера 2%"
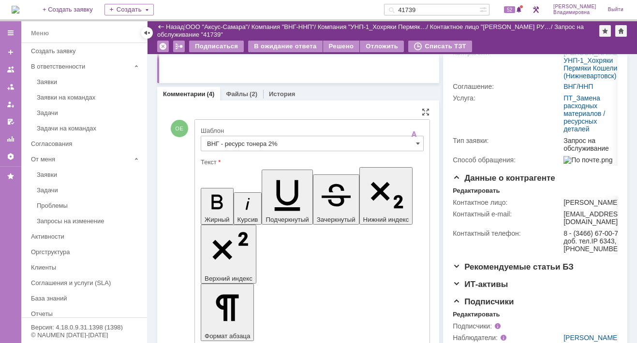
drag, startPoint x: 240, startPoint y: 2167, endPoint x: 285, endPoint y: 2163, distance: 44.7
drag, startPoint x: 295, startPoint y: 2187, endPoint x: 361, endPoint y: 2189, distance: 65.8
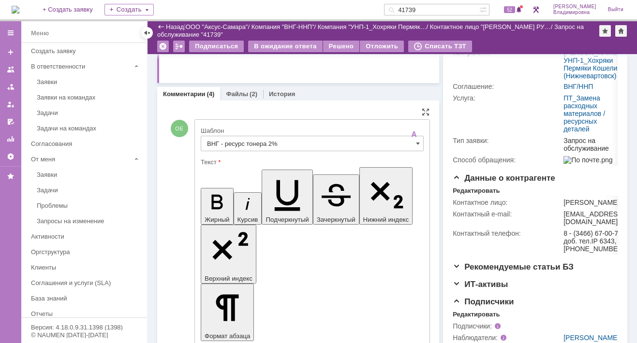
drag, startPoint x: 294, startPoint y: 2187, endPoint x: 326, endPoint y: 2202, distance: 35.9
drag, startPoint x: 239, startPoint y: 2166, endPoint x: 318, endPoint y: 2176, distance: 79.0
copy span "фотобарабана рекомендована при остатке по его выработке 2%."
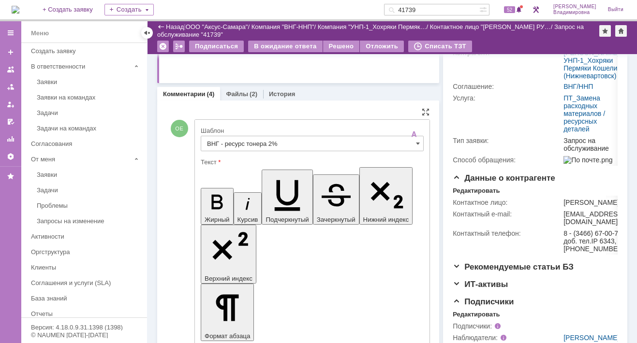
drag, startPoint x: 311, startPoint y: 2219, endPoint x: 236, endPoint y: 2230, distance: 75.1
drag, startPoint x: 209, startPoint y: 2231, endPoint x: 287, endPoint y: 2239, distance: 77.8
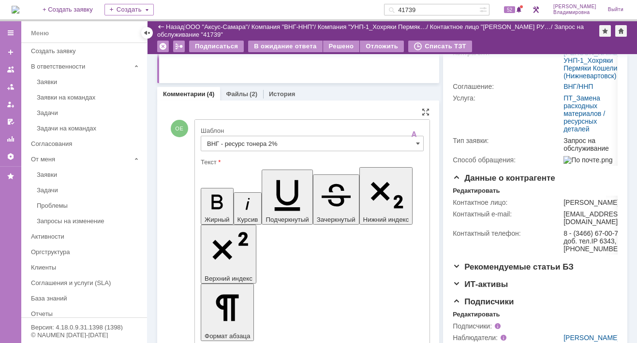
copy span "Заявку закрываю по согласованию с представителя ТП."
drag, startPoint x: 210, startPoint y: 2251, endPoint x: 291, endPoint y: 2259, distance: 80.6
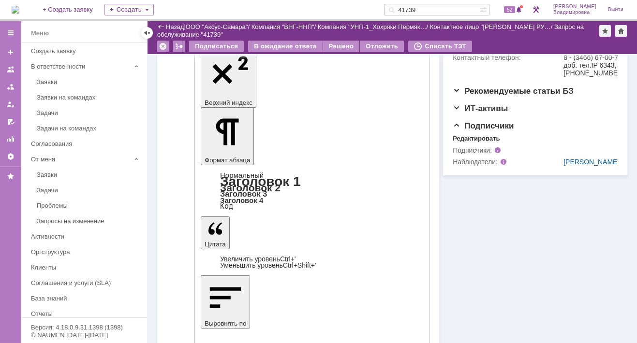
scroll to position [242, 0]
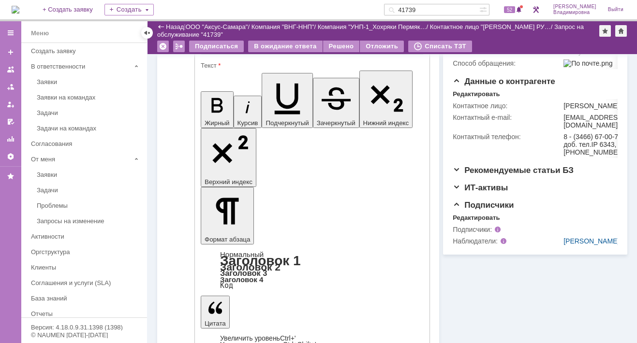
drag, startPoint x: 211, startPoint y: 2115, endPoint x: 227, endPoint y: 2114, distance: 16.5
drag, startPoint x: 291, startPoint y: 2112, endPoint x: 295, endPoint y: 2110, distance: 5.0
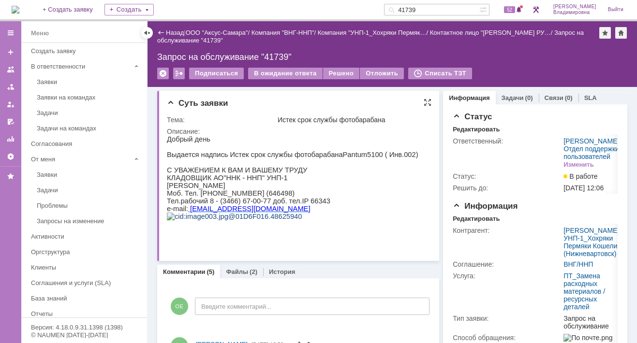
scroll to position [0, 0]
click at [332, 71] on div "Решено" at bounding box center [341, 74] width 37 height 12
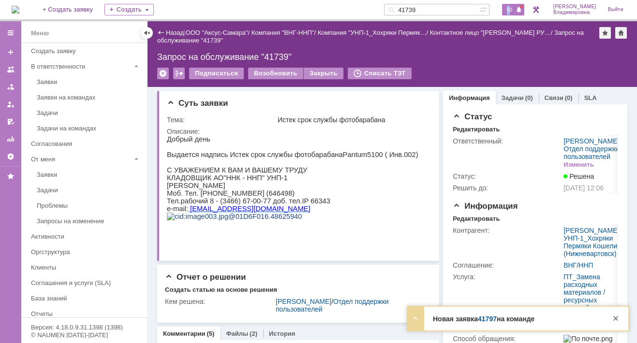
click at [514, 8] on span "50" at bounding box center [509, 9] width 11 height 7
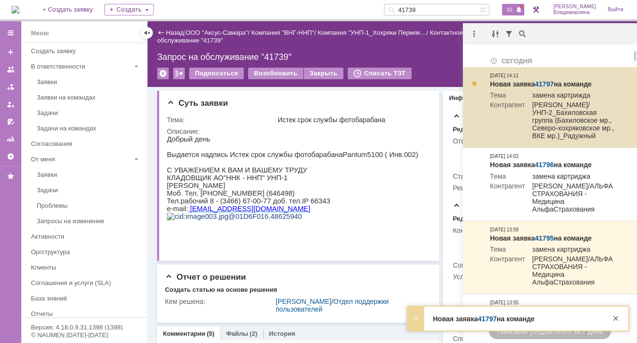
drag, startPoint x: 514, startPoint y: 8, endPoint x: 546, endPoint y: 81, distance: 79.7
click at [546, 81] on link "41797" at bounding box center [544, 84] width 19 height 8
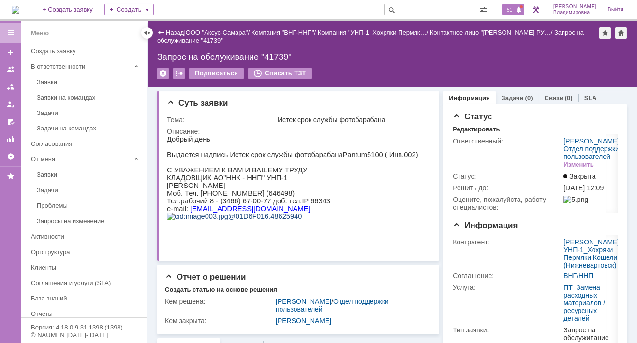
click at [515, 8] on span "51" at bounding box center [509, 9] width 11 height 7
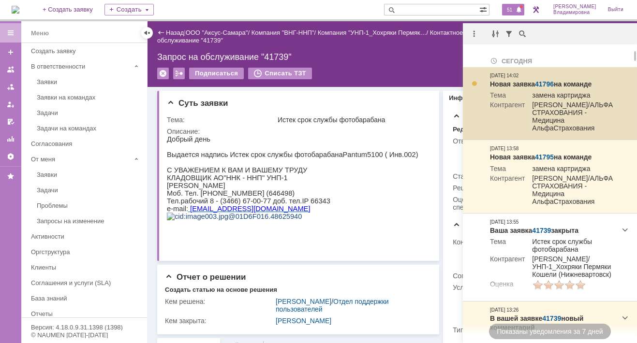
click at [542, 80] on link "41796" at bounding box center [544, 84] width 19 height 8
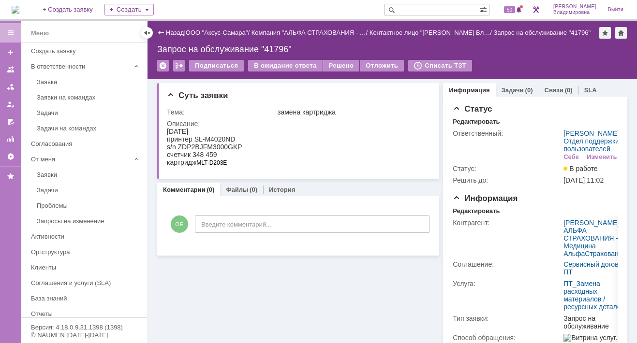
click at [19, 9] on img at bounding box center [16, 10] width 8 height 8
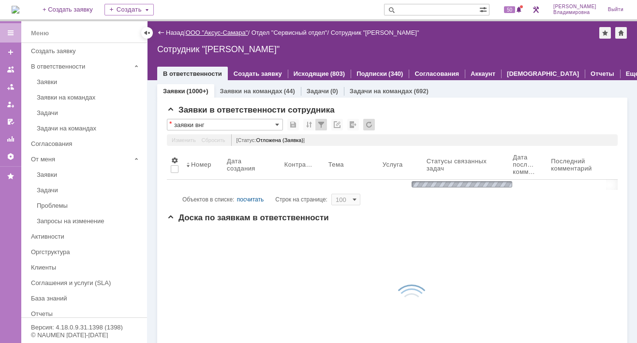
click at [210, 29] on link "ООО "Аксус-Самара"" at bounding box center [217, 32] width 62 height 7
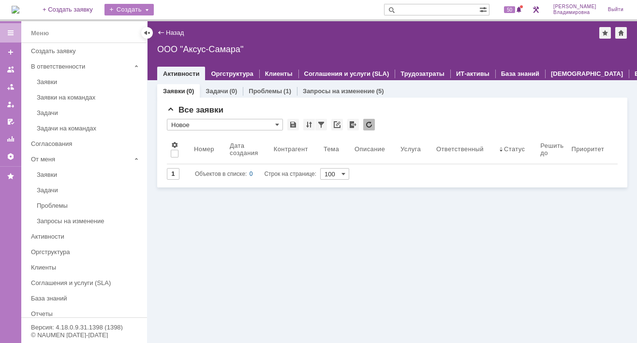
click at [143, 8] on div "Создать" at bounding box center [128, 10] width 49 height 12
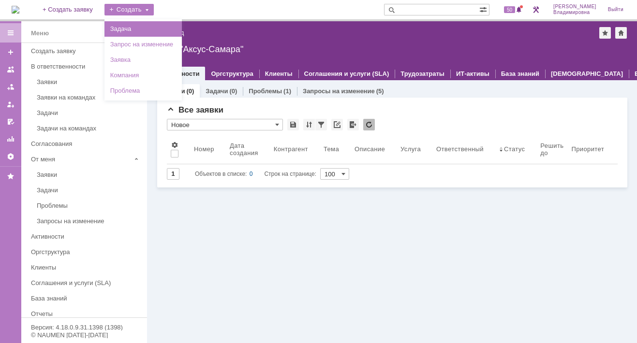
click at [141, 28] on link "Задача" at bounding box center [142, 29] width 73 height 12
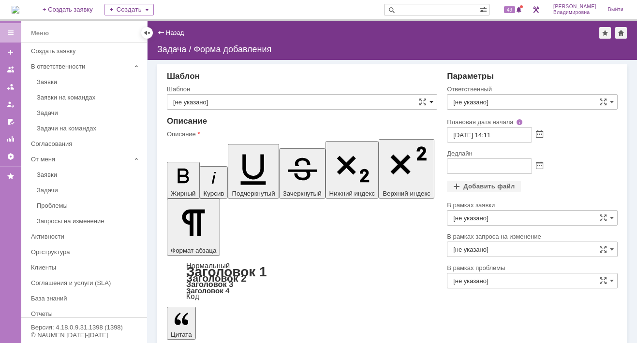
click at [432, 101] on span at bounding box center [431, 102] width 4 height 8
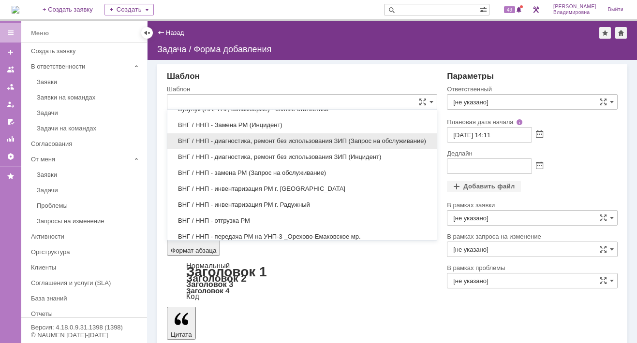
scroll to position [392, 0]
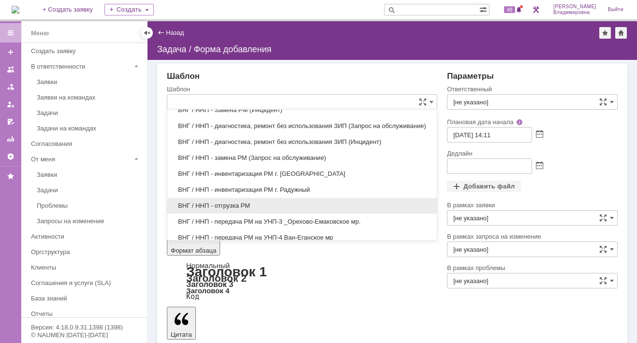
click at [230, 202] on span "ВНГ / ННП - отгрузка РМ" at bounding box center [302, 206] width 258 height 8
type input "ВНГ / ННП - отгрузка РМ"
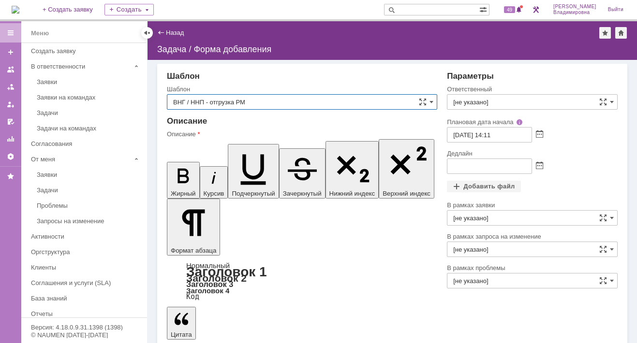
type input "[PERSON_NAME]"
type input "15.09.2025 15:11"
type input "ВНГ / ННП - отгрузка РМ"
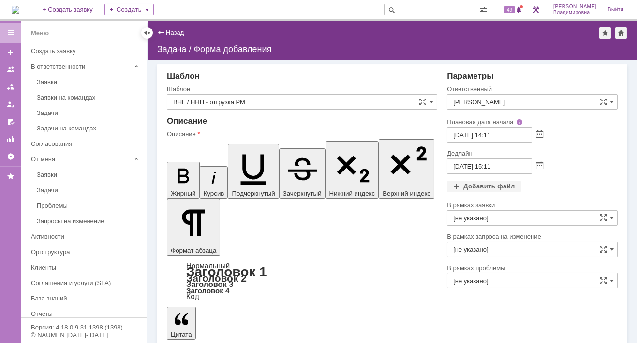
drag, startPoint x: 294, startPoint y: 2269, endPoint x: 305, endPoint y: 2270, distance: 10.7
drag, startPoint x: 292, startPoint y: 2269, endPoint x: 355, endPoint y: 2282, distance: 63.7
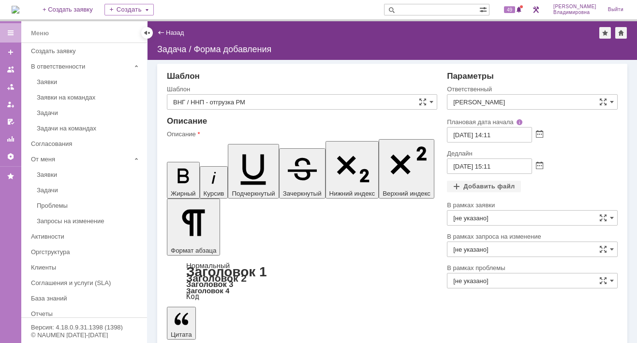
drag, startPoint x: 295, startPoint y: 2267, endPoint x: 327, endPoint y: 2267, distance: 31.4
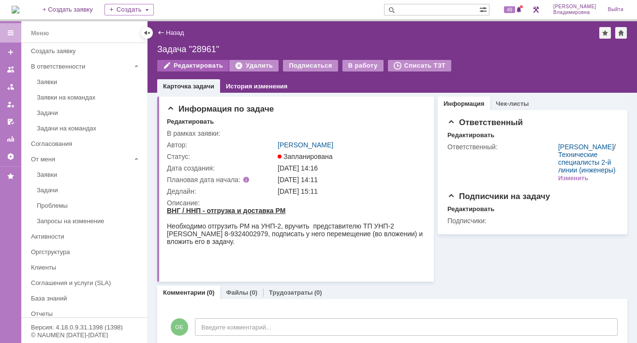
click at [195, 64] on div "Редактировать" at bounding box center [193, 66] width 72 height 12
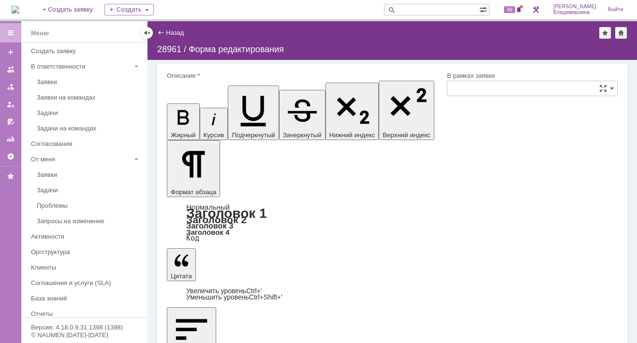
type input "Сидоров Евгений"
type input "[не указано]"
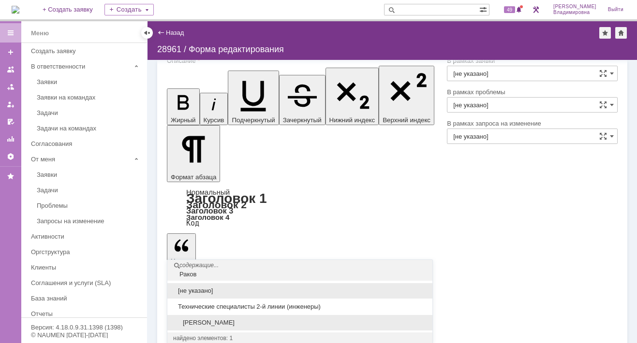
click at [223, 319] on span "Раков Константин Сергеевич" at bounding box center [299, 323] width 253 height 8
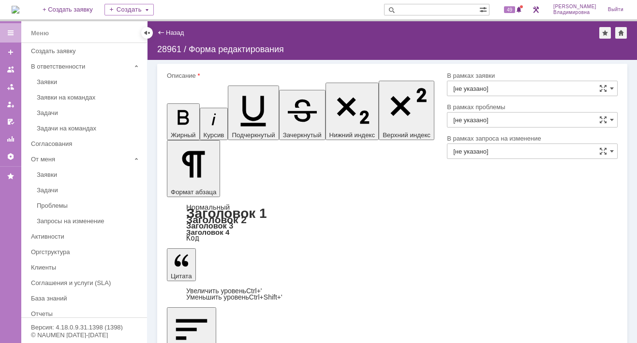
type input "Раков Константин Сергеевич"
type input "17.09.2025 17:11"
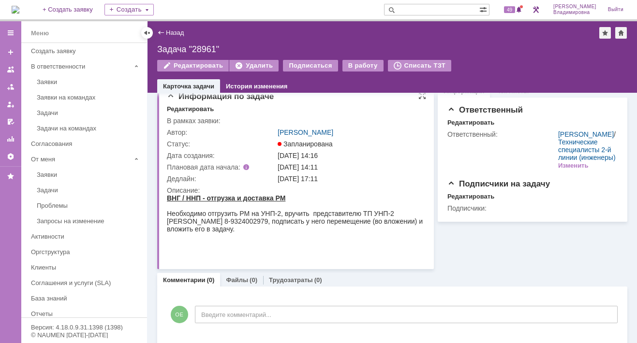
scroll to position [19, 0]
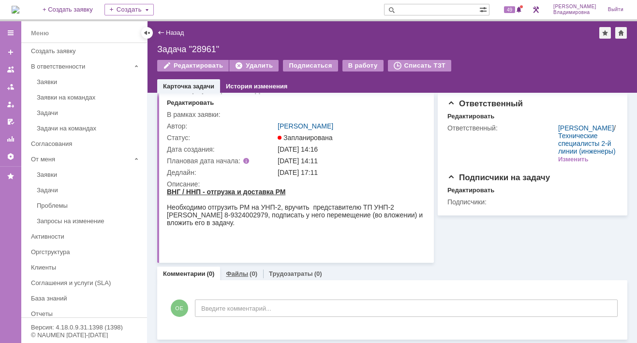
click at [234, 272] on link "Файлы" at bounding box center [237, 273] width 22 height 7
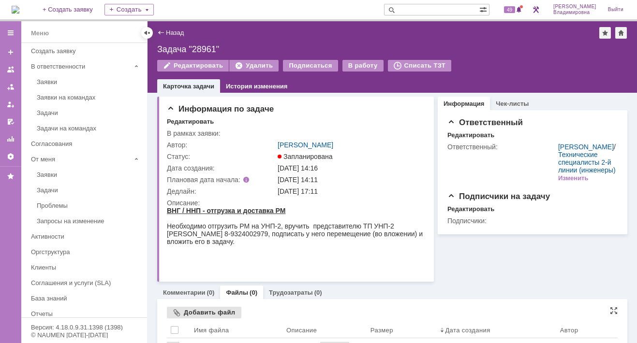
click at [203, 311] on div "Добавить файл" at bounding box center [204, 313] width 74 height 12
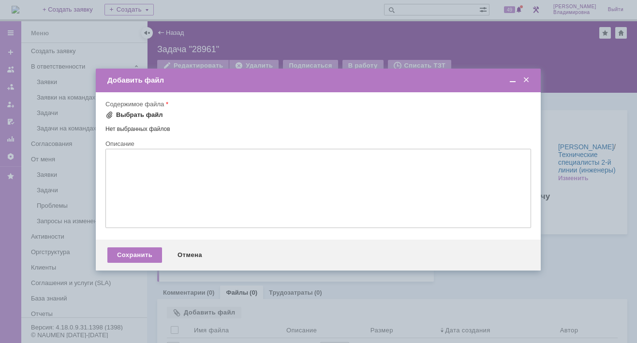
click at [111, 113] on span at bounding box center [109, 115] width 8 height 8
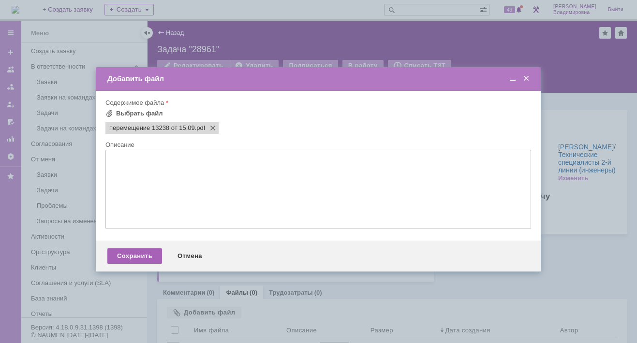
click at [133, 261] on div "Сохранить" at bounding box center [134, 255] width 55 height 15
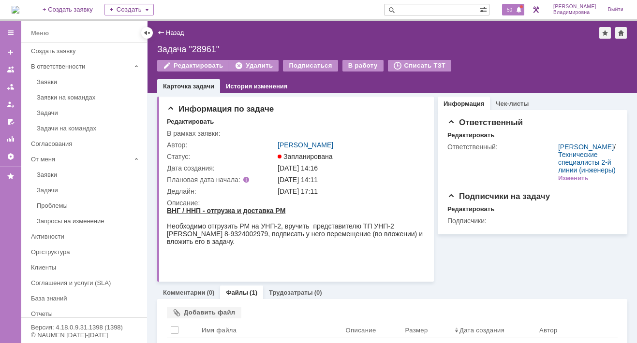
click at [512, 8] on span "50" at bounding box center [509, 9] width 11 height 7
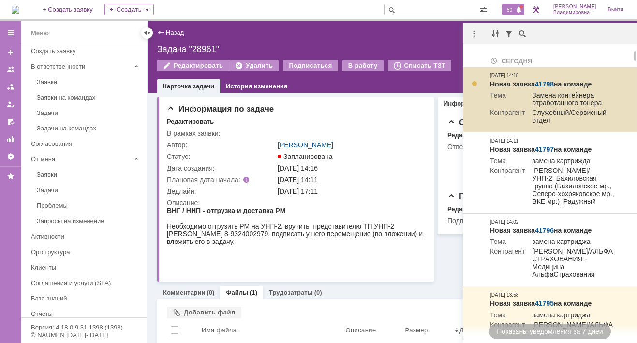
click at [546, 85] on link "41798" at bounding box center [544, 84] width 19 height 8
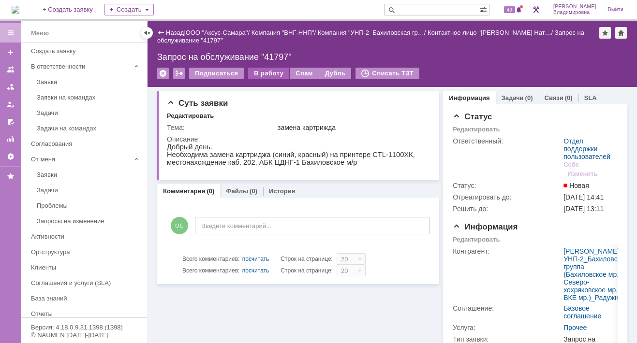
click at [260, 73] on div "В работу" at bounding box center [268, 74] width 41 height 12
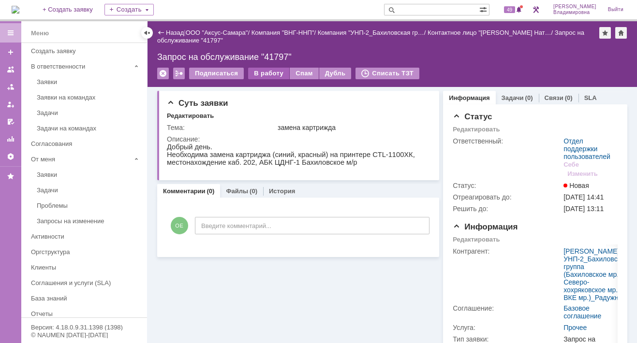
click at [261, 73] on div "В работу" at bounding box center [268, 74] width 41 height 12
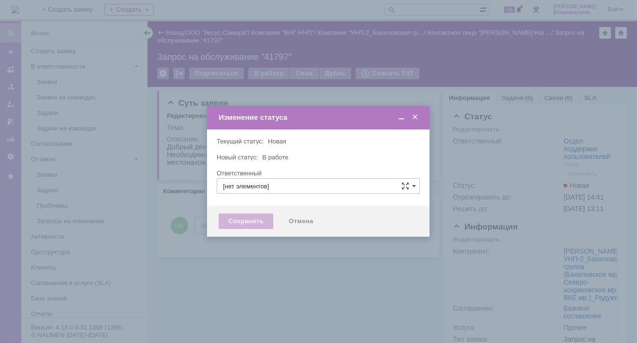
type input "Отдел поддержки пользователей"
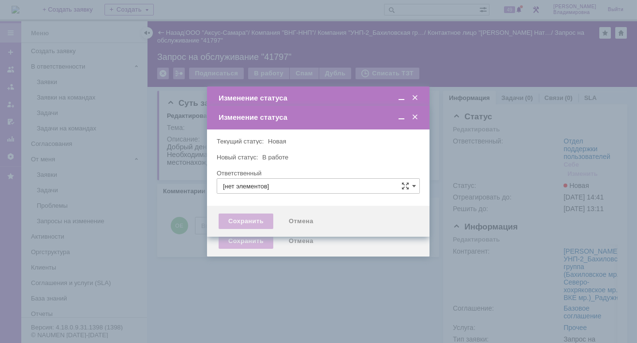
type input "Отдел поддержки пользователей"
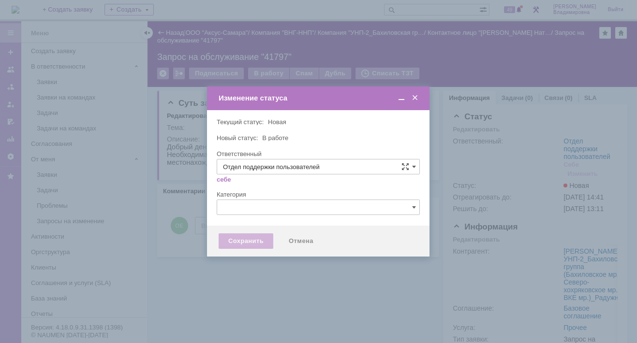
type input "[PERSON_NAME]"
click at [255, 239] on div "Сохранить" at bounding box center [246, 241] width 55 height 15
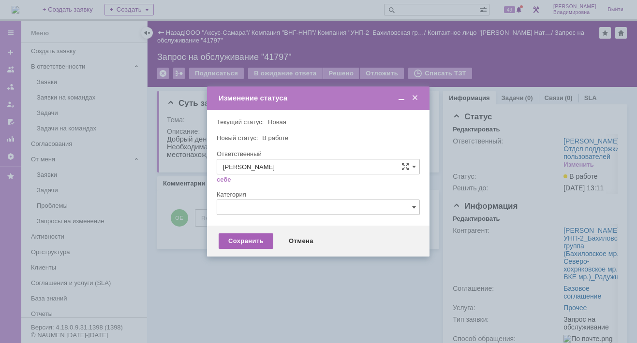
click at [248, 243] on div "Сохранить" at bounding box center [246, 241] width 55 height 15
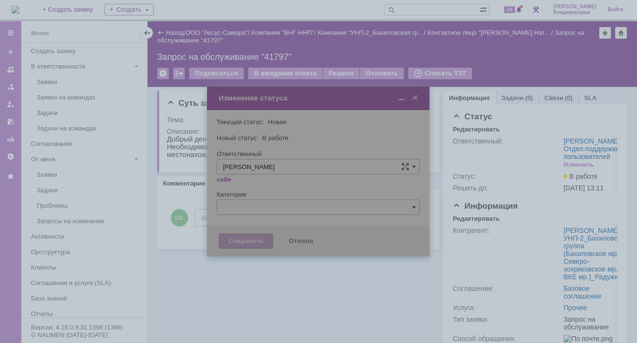
click at [245, 243] on div at bounding box center [318, 172] width 222 height 170
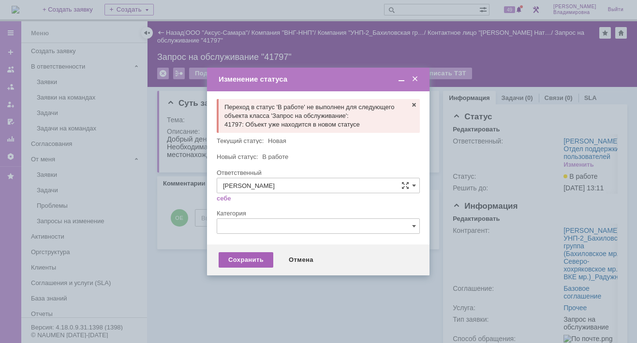
click at [244, 255] on div "Сохранить" at bounding box center [246, 259] width 55 height 15
click at [301, 260] on div "Отмена" at bounding box center [301, 259] width 44 height 15
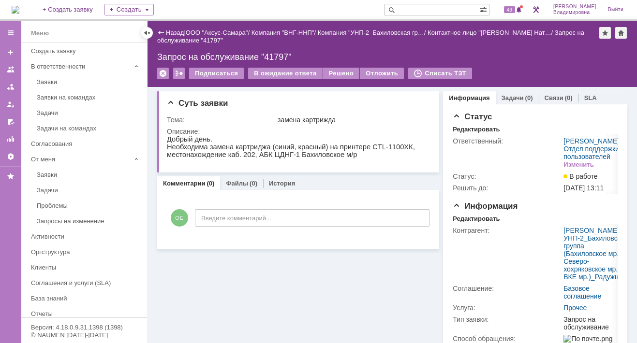
click at [272, 286] on div "Суть заявки Тема: замена картрижда Описание: Комментарии (0) Файлы (0) История …" at bounding box center [298, 305] width 282 height 436
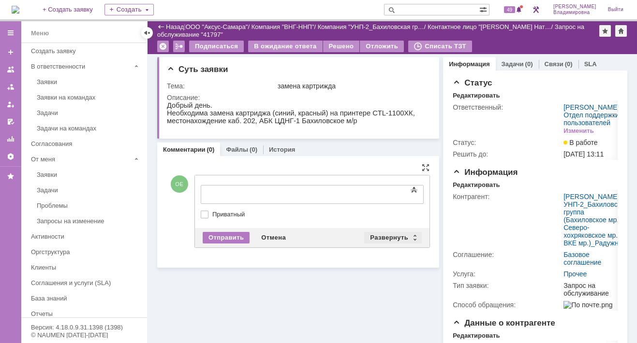
click at [380, 232] on div "Развернуть" at bounding box center [393, 238] width 58 height 12
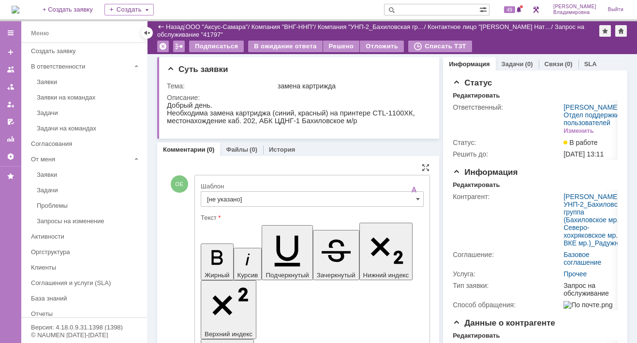
click at [216, 202] on input "[не указано]" at bounding box center [312, 198] width 223 height 15
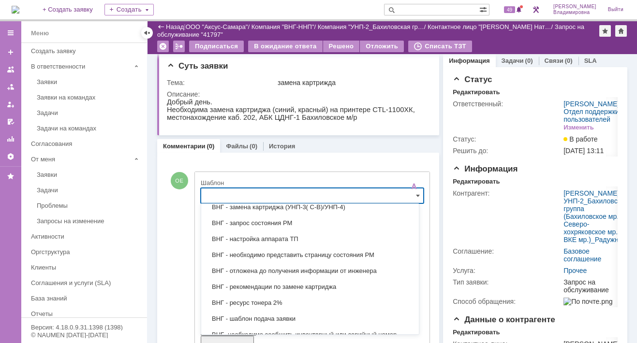
scroll to position [290, 0]
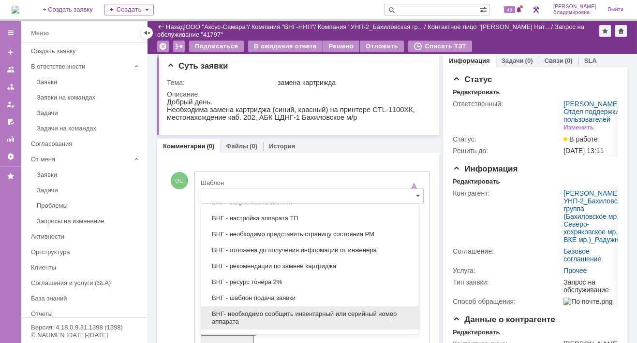
click at [263, 312] on span "ВНГ- необходимо сообщить инвентарный или серийный номер аппарата" at bounding box center [310, 317] width 206 height 15
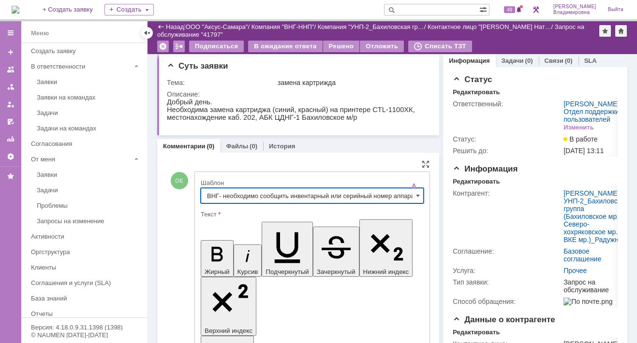
type input "ВНГ- необходимо сообщить инвентарный или серийный номер аппарата"
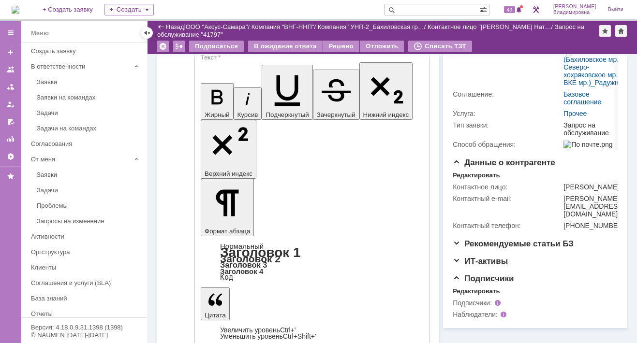
scroll to position [146, 0]
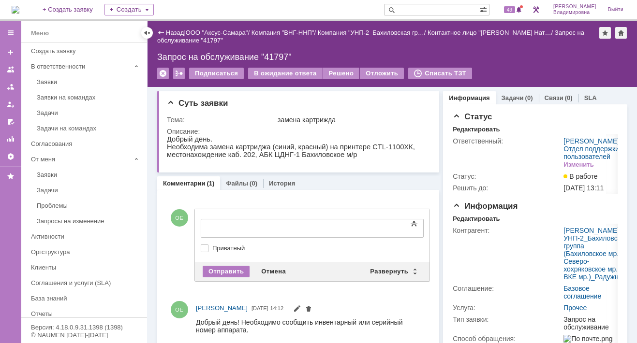
scroll to position [0, 0]
click at [387, 268] on div "Развернуть" at bounding box center [393, 272] width 58 height 12
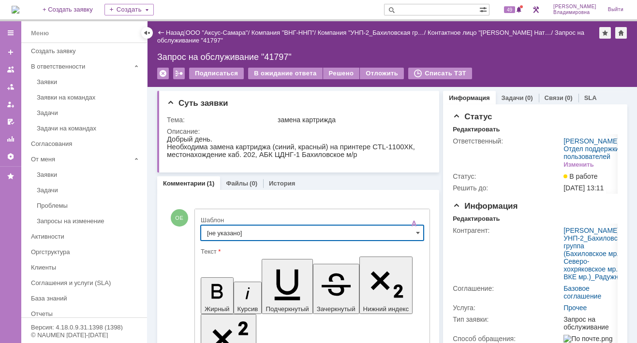
click at [222, 231] on input "[не указано]" at bounding box center [312, 232] width 223 height 15
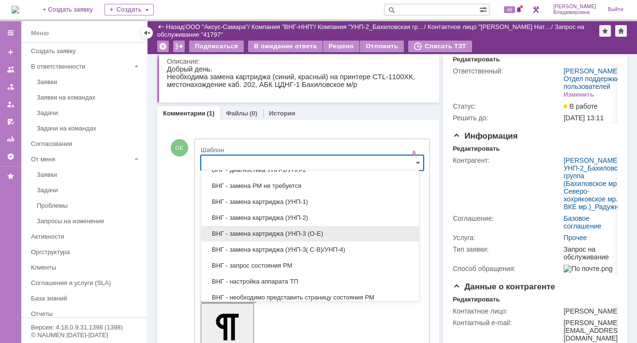
scroll to position [290, 0]
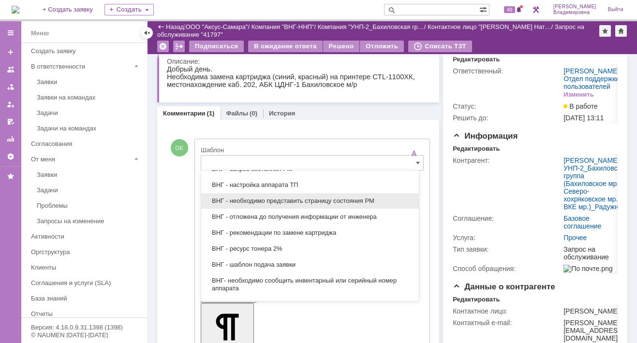
click at [281, 199] on span "ВНГ - необходимо представить страницу состояния РМ" at bounding box center [310, 201] width 206 height 8
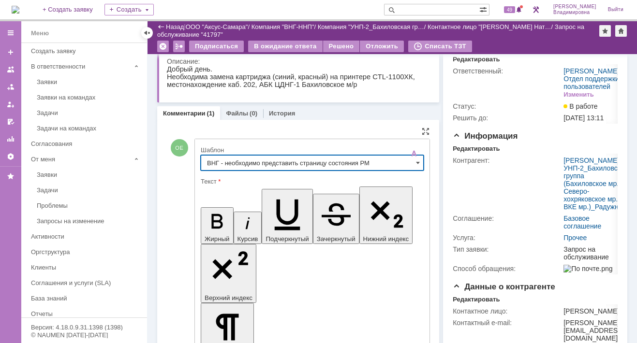
type input "ВНГ - необходимо представить страницу состояния РМ"
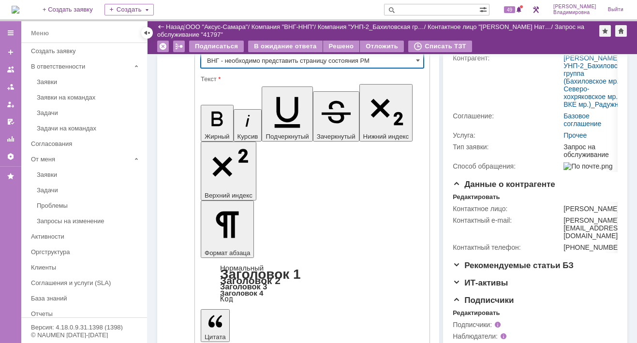
scroll to position [86, 0]
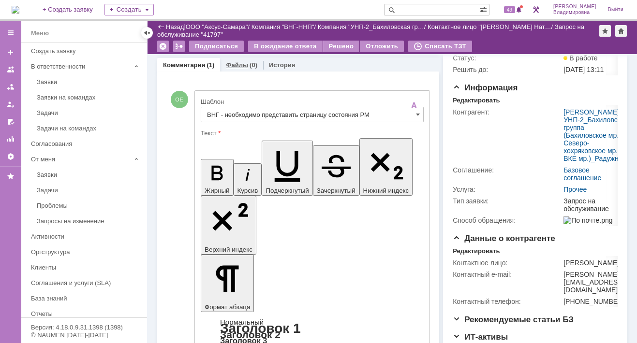
click at [234, 64] on link "Файлы" at bounding box center [237, 64] width 22 height 7
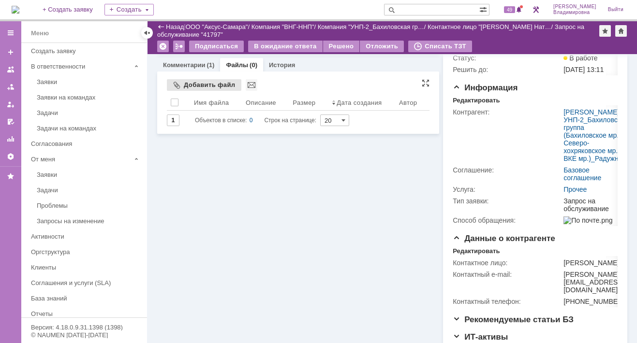
click at [211, 82] on div "Добавить файл" at bounding box center [204, 85] width 74 height 12
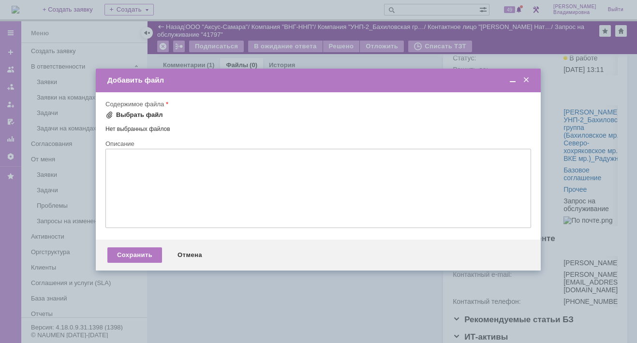
click at [112, 113] on span at bounding box center [109, 115] width 8 height 8
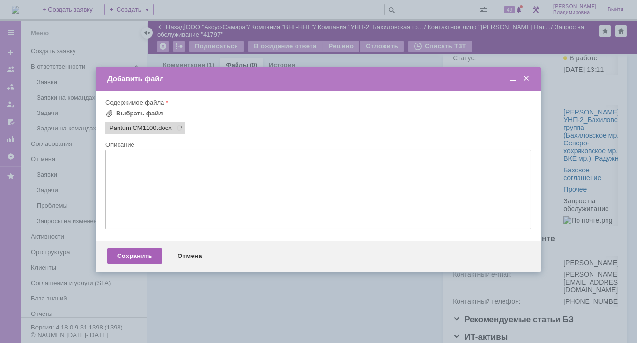
click at [123, 258] on div "Сохранить" at bounding box center [134, 255] width 55 height 15
click at [136, 261] on div "Сохранить" at bounding box center [134, 255] width 55 height 15
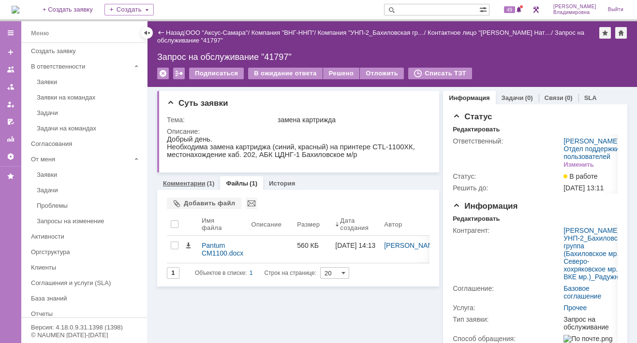
click at [188, 182] on link "Комментарии" at bounding box center [184, 183] width 43 height 7
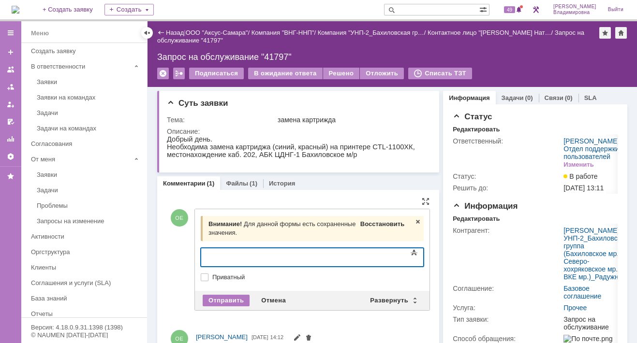
click at [375, 224] on span "Восстановить" at bounding box center [382, 223] width 44 height 7
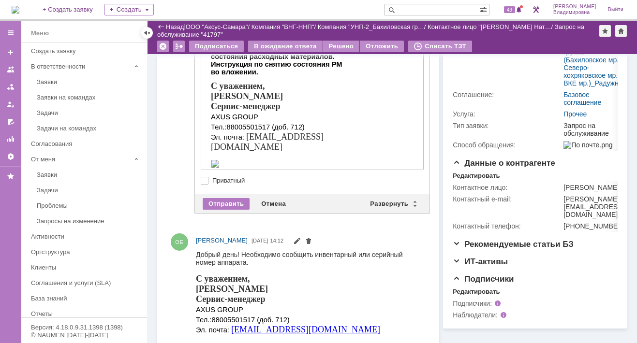
scroll to position [193, 0]
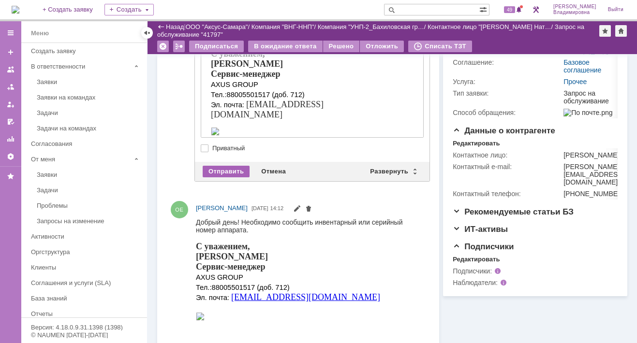
click at [223, 172] on div "Отправить" at bounding box center [226, 172] width 47 height 12
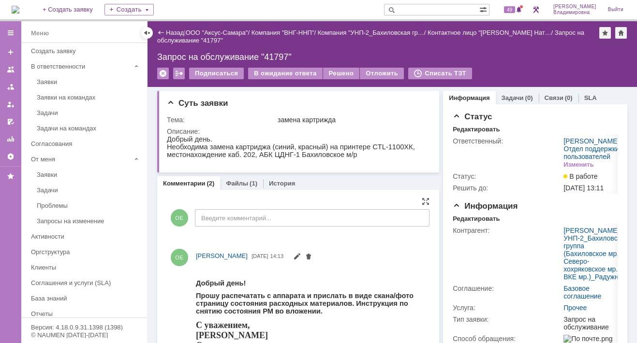
scroll to position [0, 0]
click at [271, 71] on div "В ожидание ответа" at bounding box center [285, 74] width 74 height 12
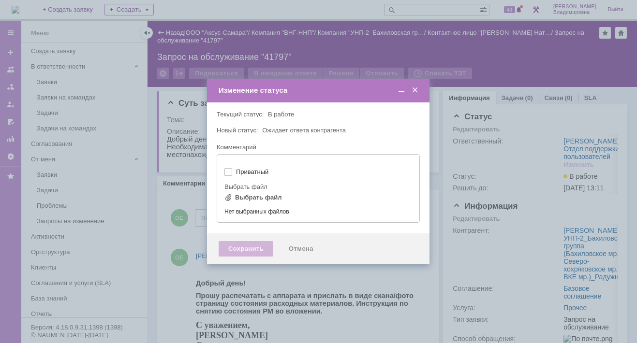
type input "[не указано]"
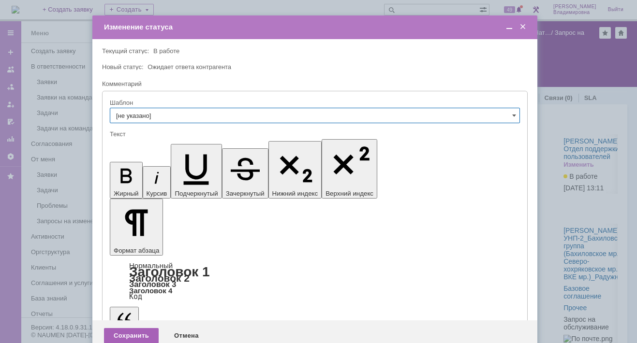
click at [131, 328] on div "Сохранить" at bounding box center [131, 335] width 55 height 15
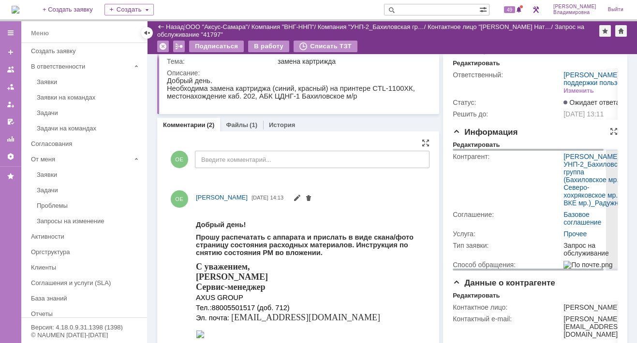
scroll to position [48, 0]
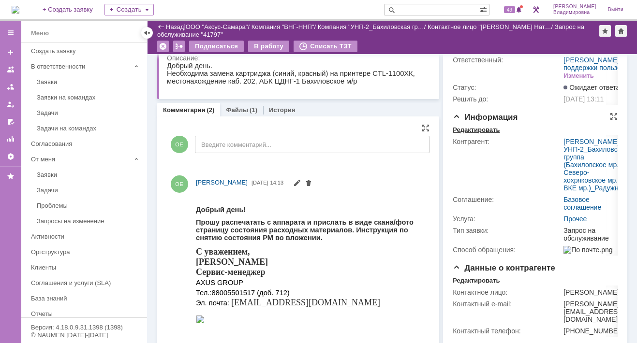
click at [459, 134] on div "Редактировать" at bounding box center [476, 130] width 47 height 8
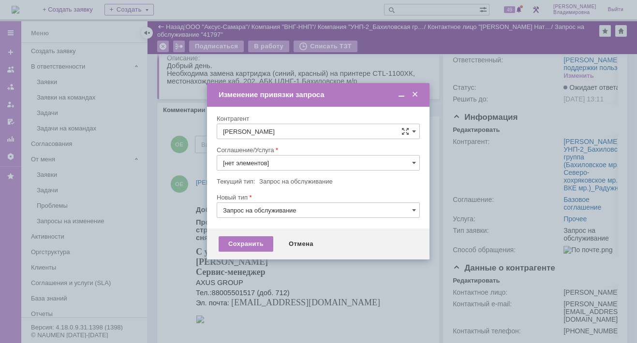
type input "Прочее"
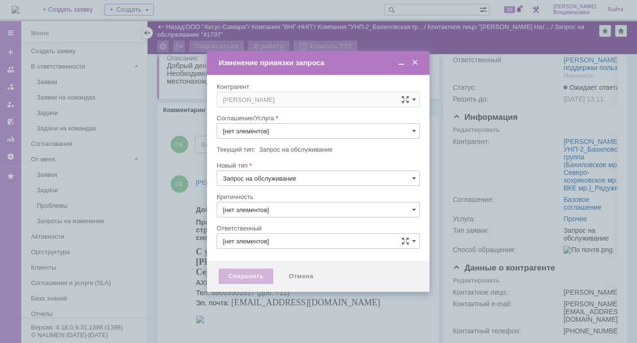
type input "Прочее"
type input "3. Низкая"
type input "[не указано]"
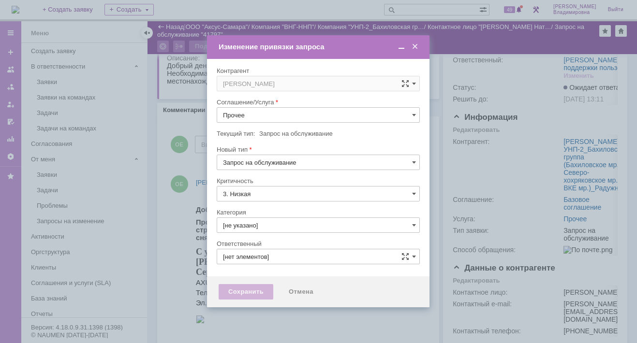
type input "[PERSON_NAME]"
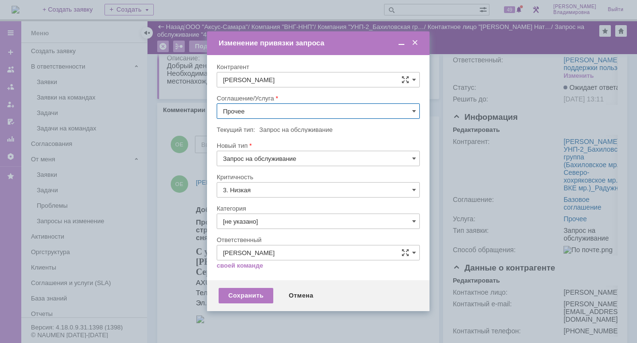
click at [252, 109] on input "Прочее" at bounding box center [318, 110] width 203 height 15
drag, startPoint x: 252, startPoint y: 112, endPoint x: 220, endPoint y: 108, distance: 32.1
click at [220, 108] on input "Прочее" at bounding box center [318, 110] width 203 height 15
click at [269, 180] on span "ПТ_Замена расходных материалов / ресурсных деталей" at bounding box center [318, 182] width 190 height 8
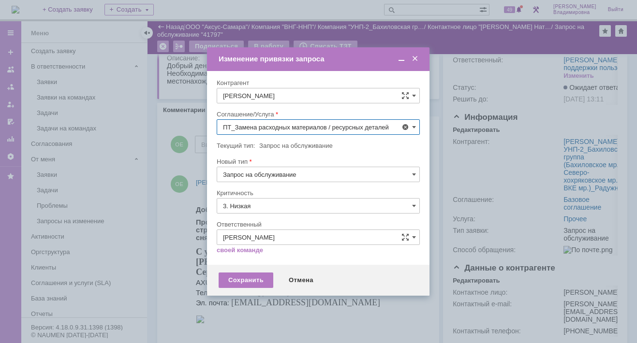
type input "ПТ_Замена расходных материалов / ресурсных деталей"
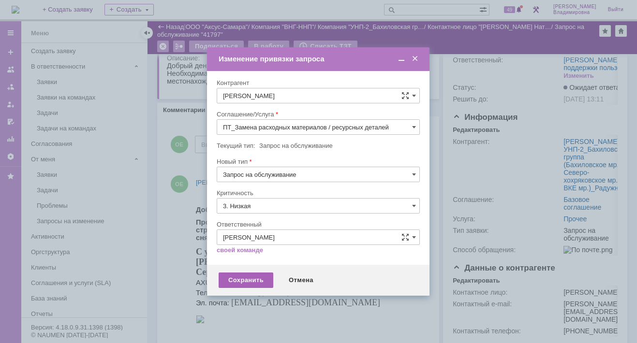
click at [255, 279] on div "Сохранить" at bounding box center [246, 280] width 55 height 15
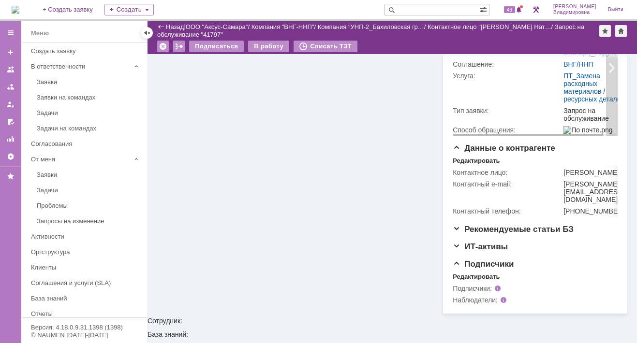
scroll to position [187, 0]
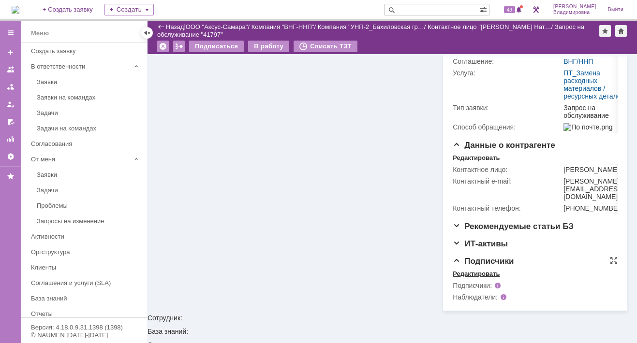
click at [468, 278] on div "Редактировать" at bounding box center [476, 274] width 47 height 8
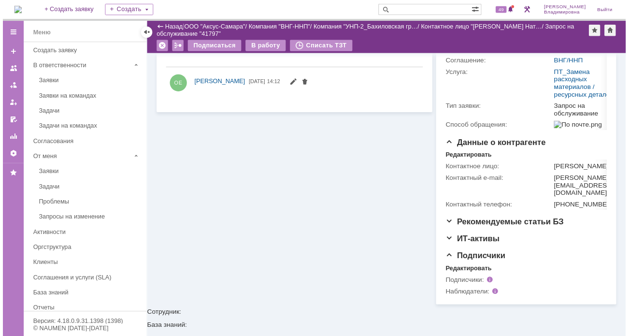
scroll to position [0, 0]
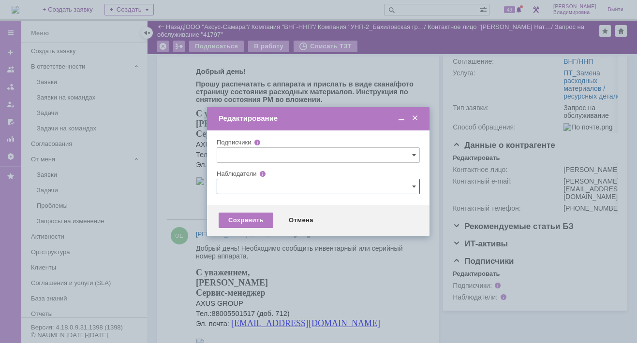
click at [226, 186] on input "text" at bounding box center [318, 186] width 203 height 15
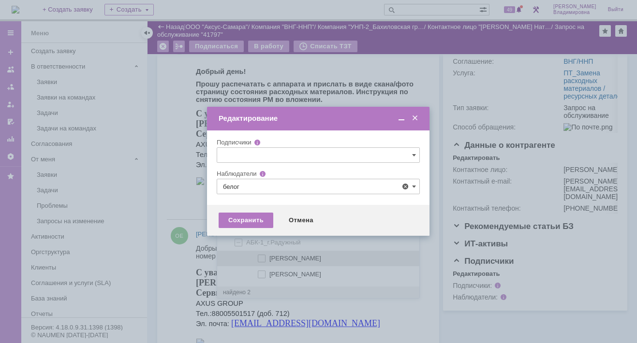
click at [269, 259] on span at bounding box center [269, 257] width 0 height 5
click at [262, 259] on input "[PERSON_NAME]" at bounding box center [262, 259] width 6 height 6
type input "[PERSON_NAME]"
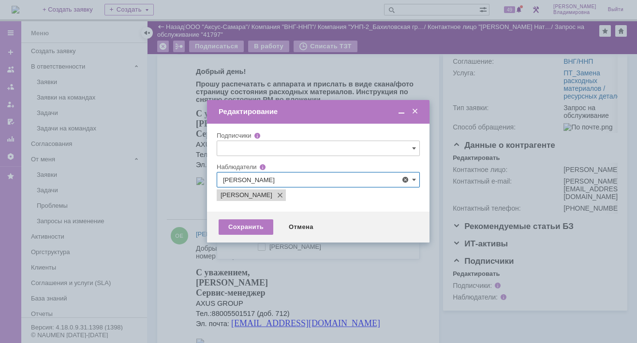
click at [181, 214] on div at bounding box center [318, 171] width 637 height 343
click at [250, 228] on div "Сохранить" at bounding box center [246, 226] width 55 height 15
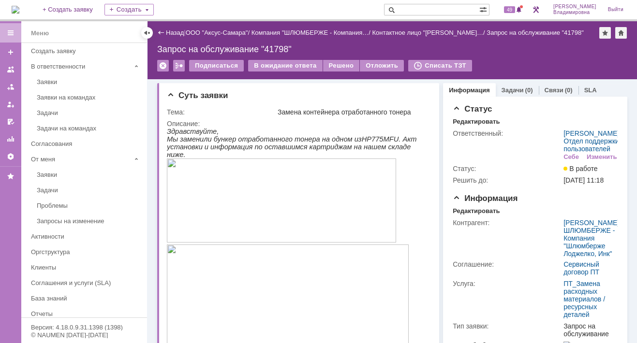
click at [395, 9] on span at bounding box center [390, 10] width 12 height 12
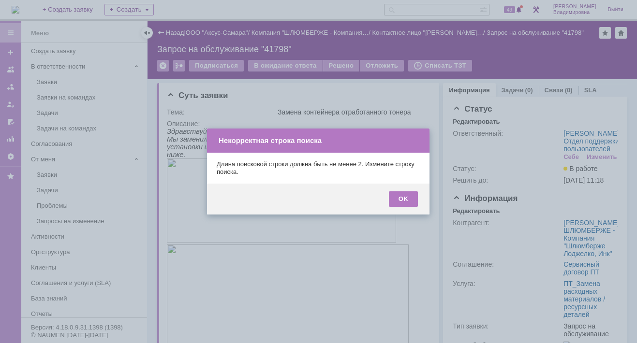
click at [416, 9] on div at bounding box center [318, 171] width 637 height 343
click at [417, 200] on div "OK" at bounding box center [403, 198] width 29 height 15
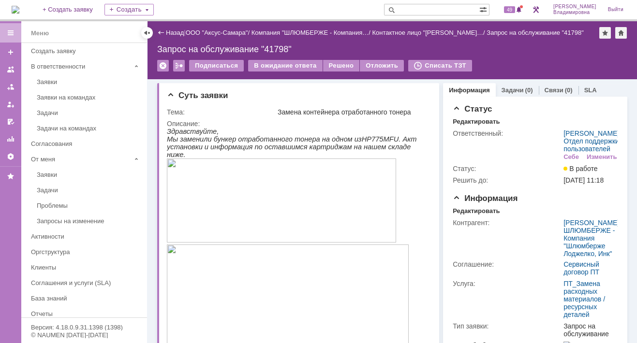
click at [417, 9] on input "text" at bounding box center [431, 10] width 95 height 12
type input "41789"
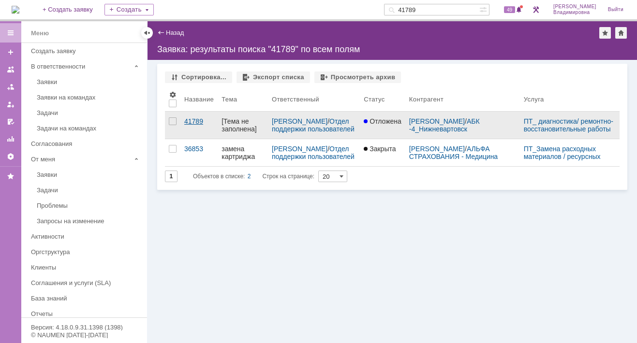
click at [192, 122] on div "41789" at bounding box center [198, 121] width 29 height 8
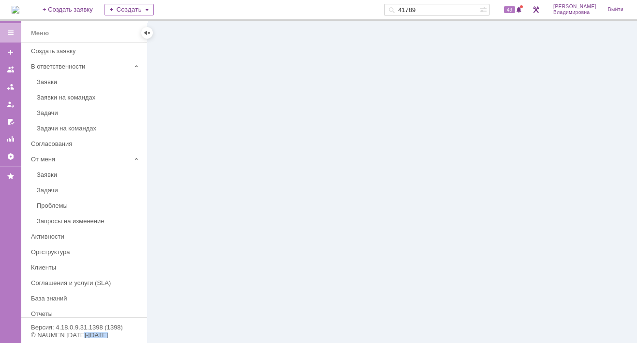
click at [192, 122] on div at bounding box center [391, 182] width 489 height 322
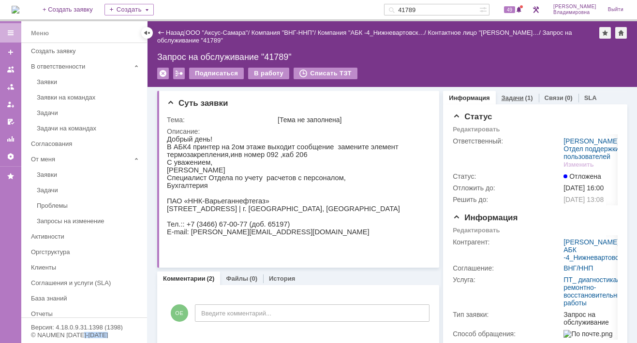
click at [504, 96] on link "Задачи" at bounding box center [512, 97] width 22 height 7
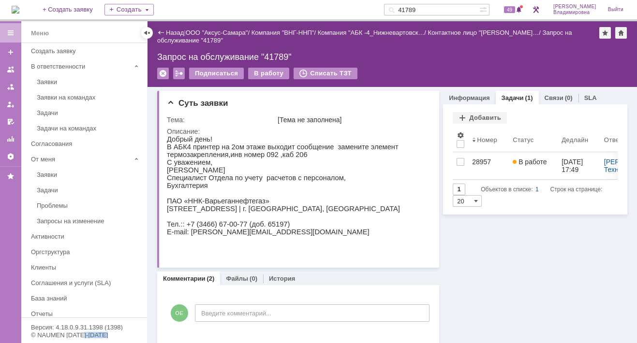
click at [19, 6] on img at bounding box center [16, 10] width 8 height 8
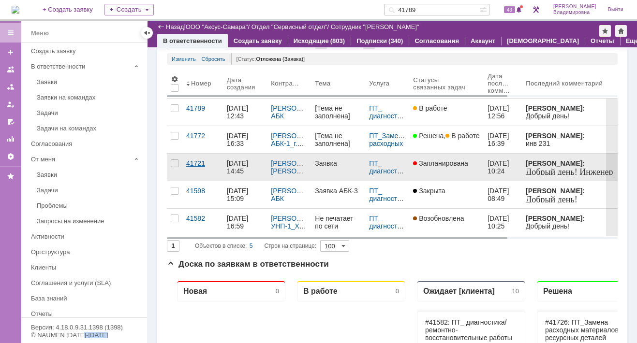
click at [195, 161] on div "41721" at bounding box center [202, 164] width 33 height 8
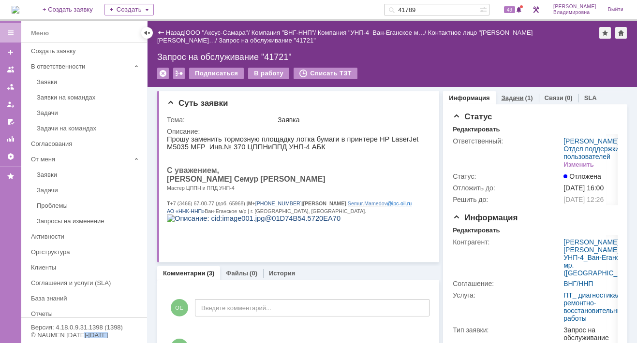
click at [502, 96] on link "Задачи" at bounding box center [512, 97] width 22 height 7
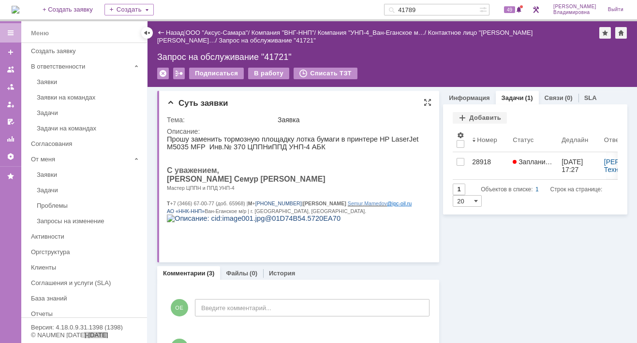
click at [304, 175] on p "С уважением," at bounding box center [295, 170] width 257 height 9
drag, startPoint x: 27, startPoint y: 11, endPoint x: 27, endPoint y: 20, distance: 9.2
click at [19, 11] on img at bounding box center [16, 10] width 8 height 8
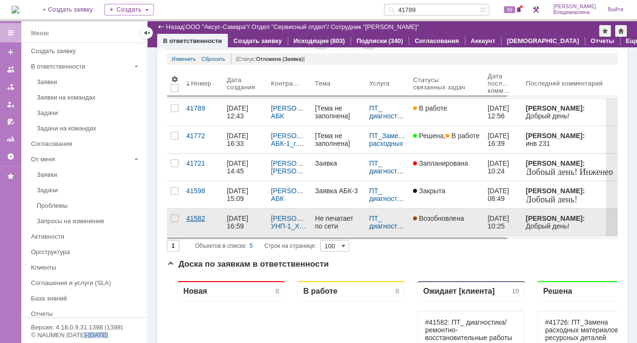
click at [197, 216] on div "41582" at bounding box center [202, 219] width 33 height 8
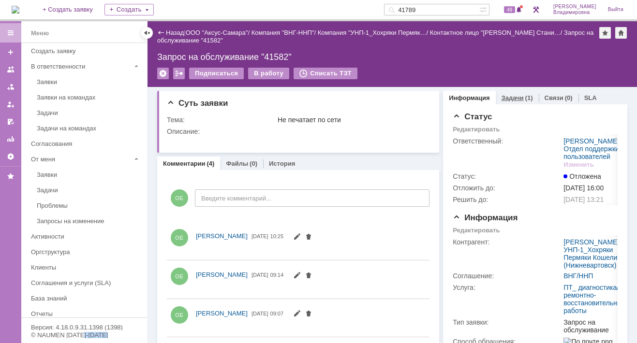
click at [502, 94] on link "Задачи" at bounding box center [512, 97] width 22 height 7
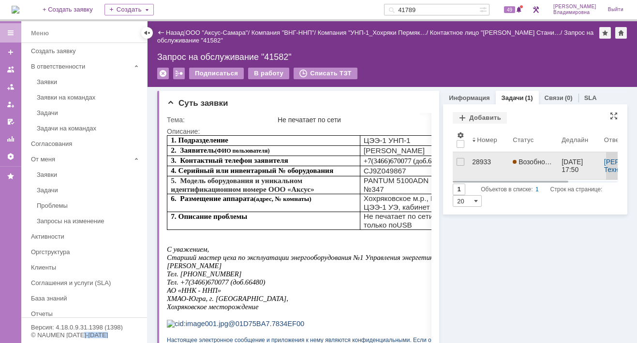
click at [472, 161] on div "28933" at bounding box center [488, 162] width 33 height 8
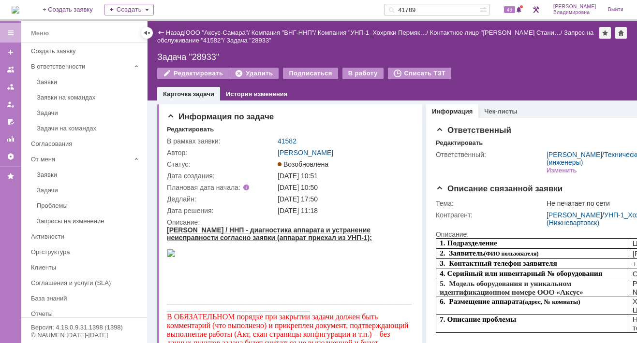
click at [300, 5] on div "На домашнюю + Создать заявку Создать 41789 49 [PERSON_NAME]" at bounding box center [318, 10] width 637 height 21
